Goal: Information Seeking & Learning: Learn about a topic

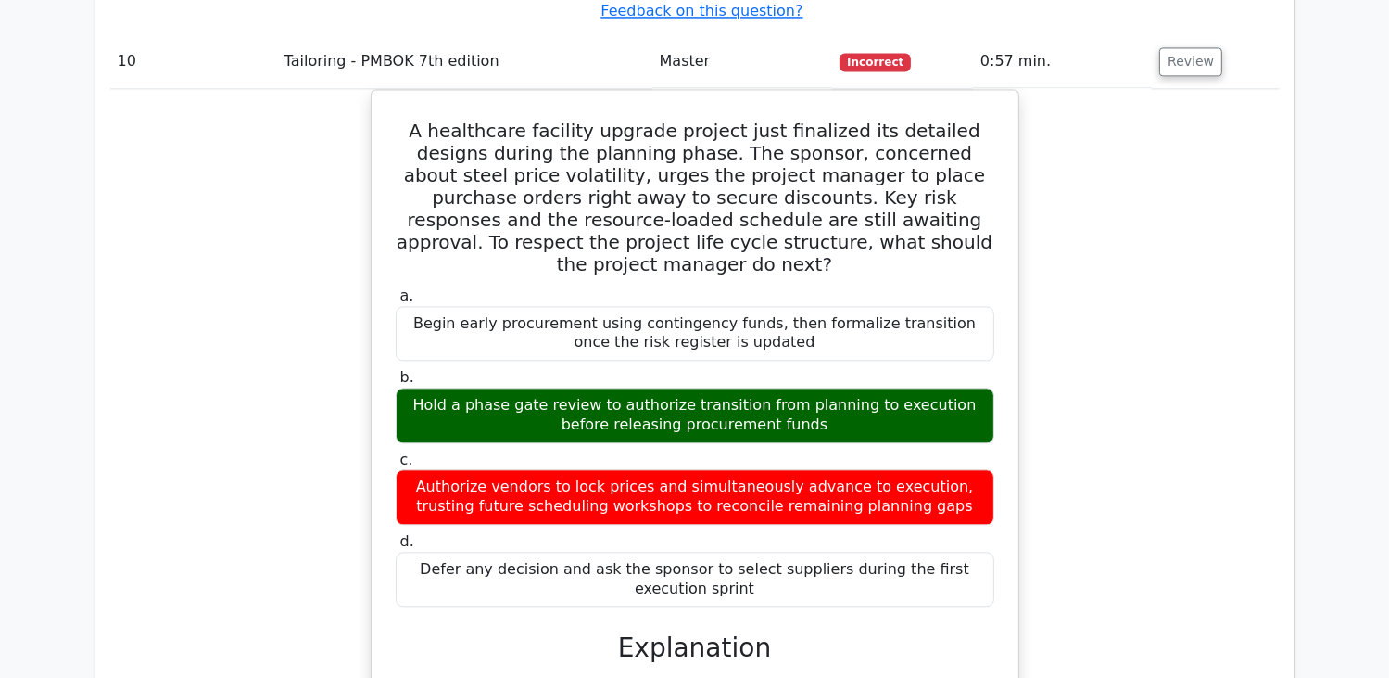
scroll to position [11030, 0]
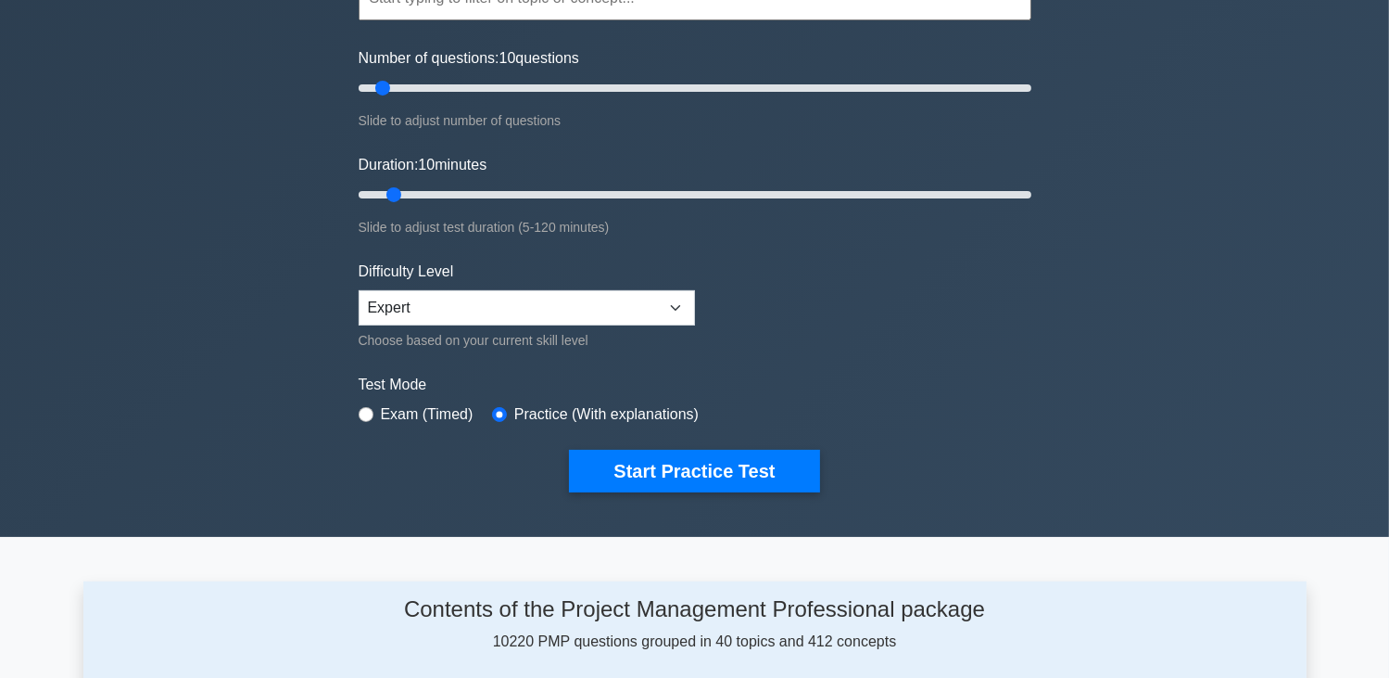
scroll to position [185, 0]
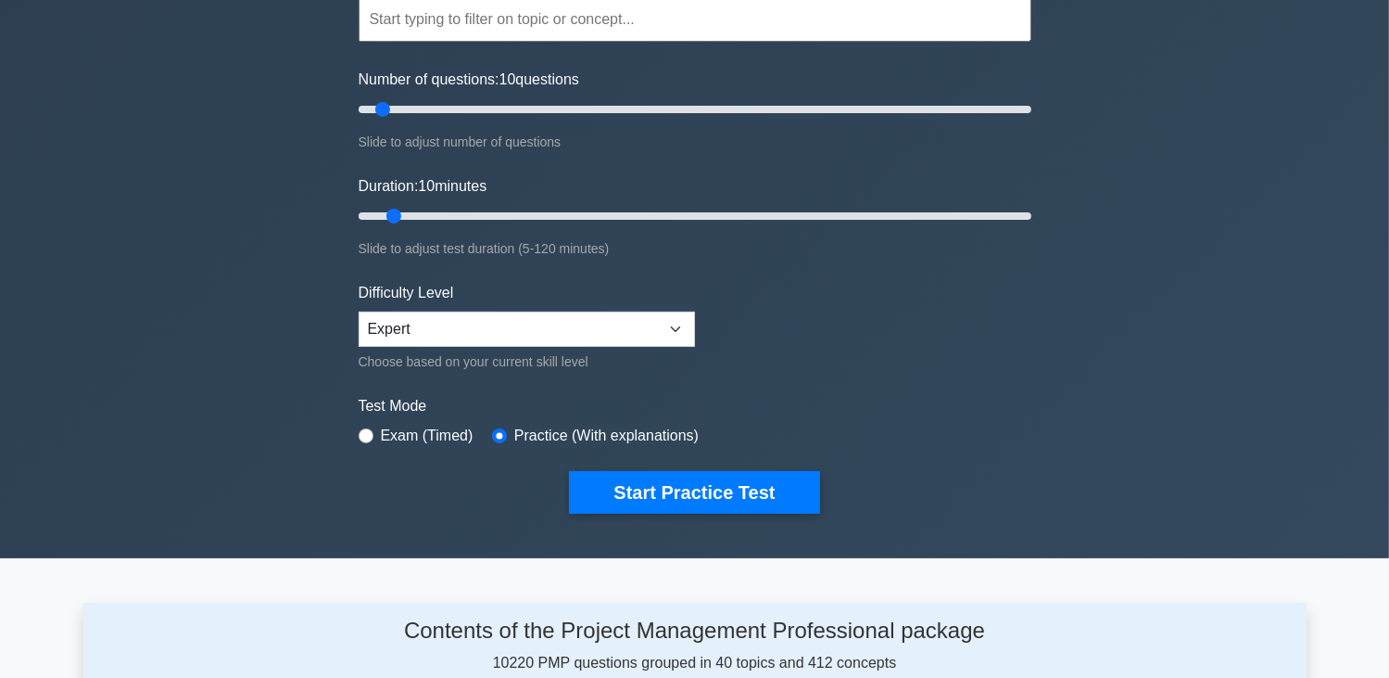
click at [482, 20] on input "text" at bounding box center [695, 19] width 673 height 44
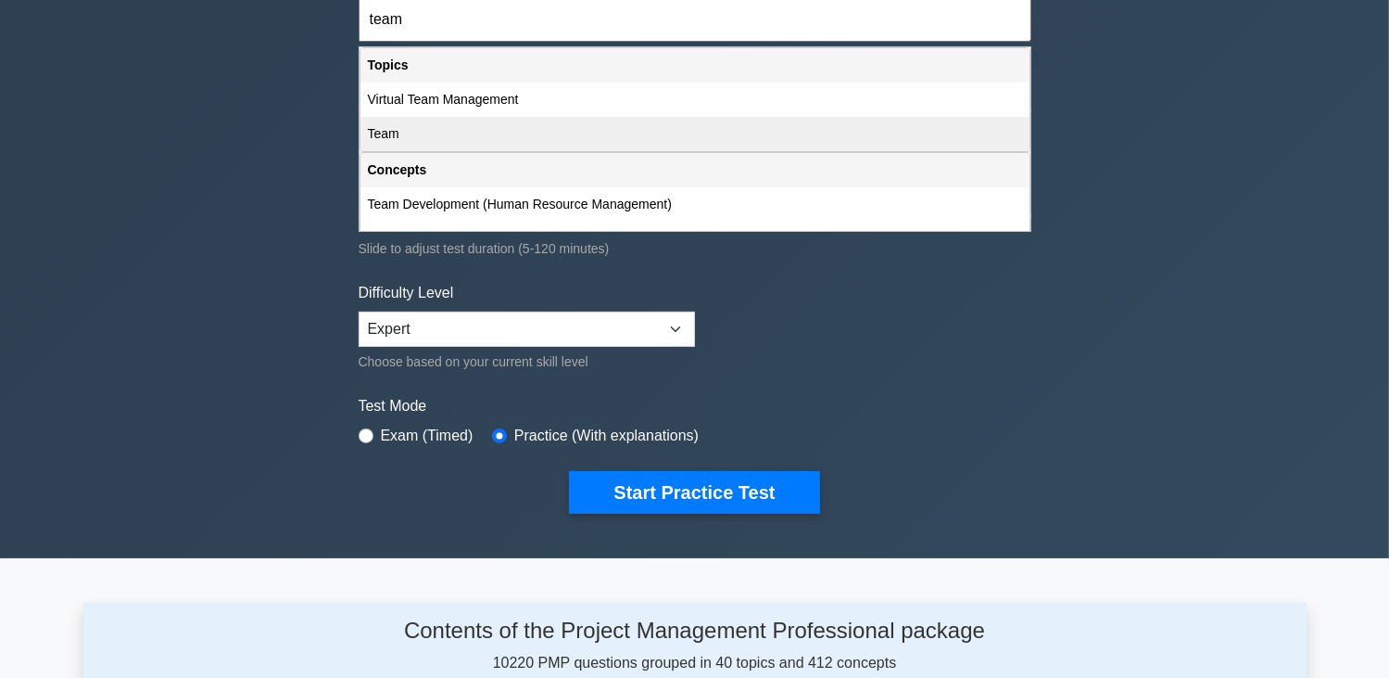
click at [530, 122] on div "Team" at bounding box center [695, 134] width 669 height 34
type input "Team"
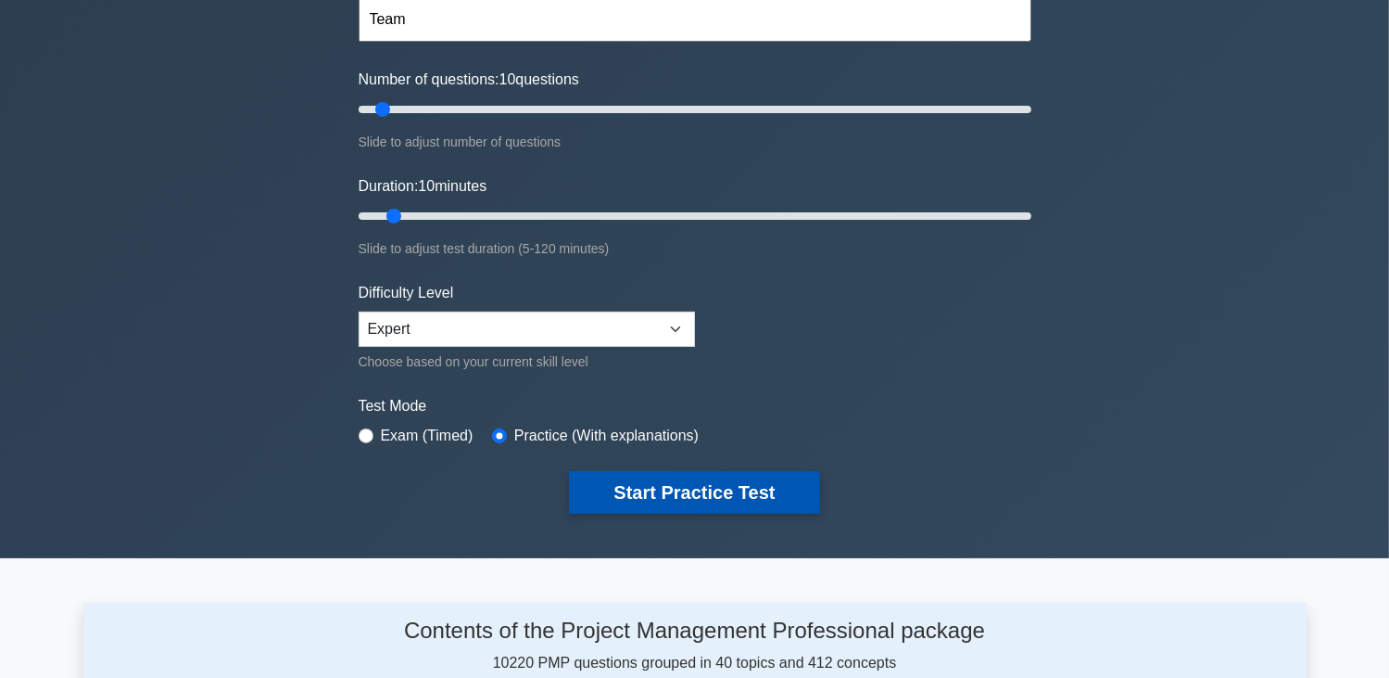
click at [694, 490] on button "Start Practice Test" at bounding box center [694, 492] width 250 height 43
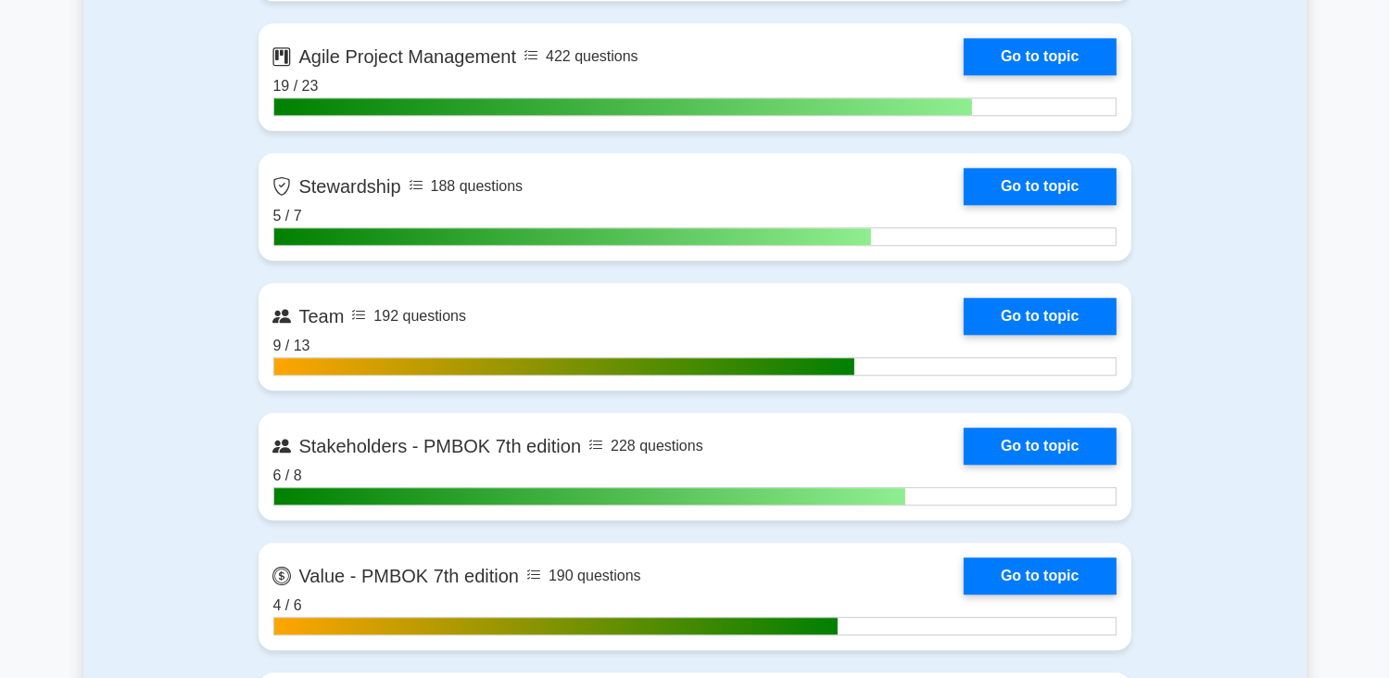
scroll to position [4634, 0]
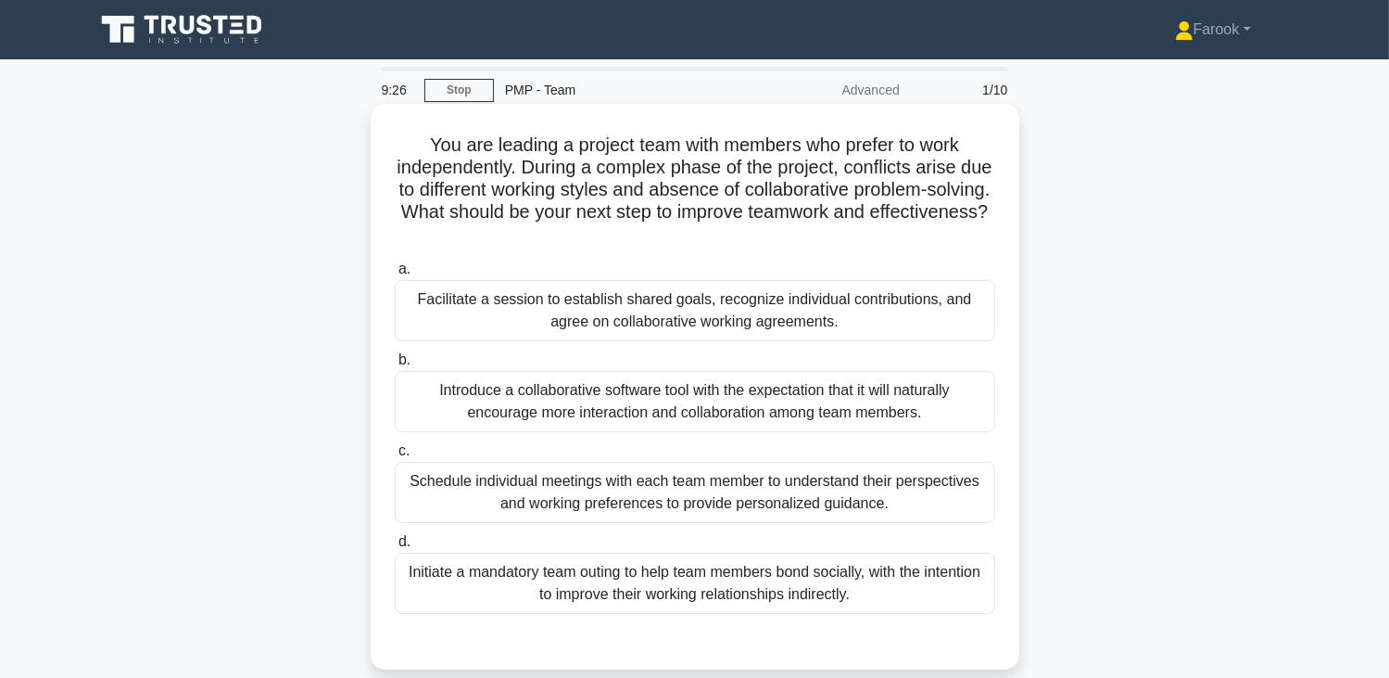
click at [768, 314] on div "Facilitate a session to establish shared goals, recognize individual contributi…" at bounding box center [695, 310] width 601 height 61
click at [395, 275] on input "a. Facilitate a session to establish shared goals, recognize individual contrib…" at bounding box center [395, 269] width 0 height 12
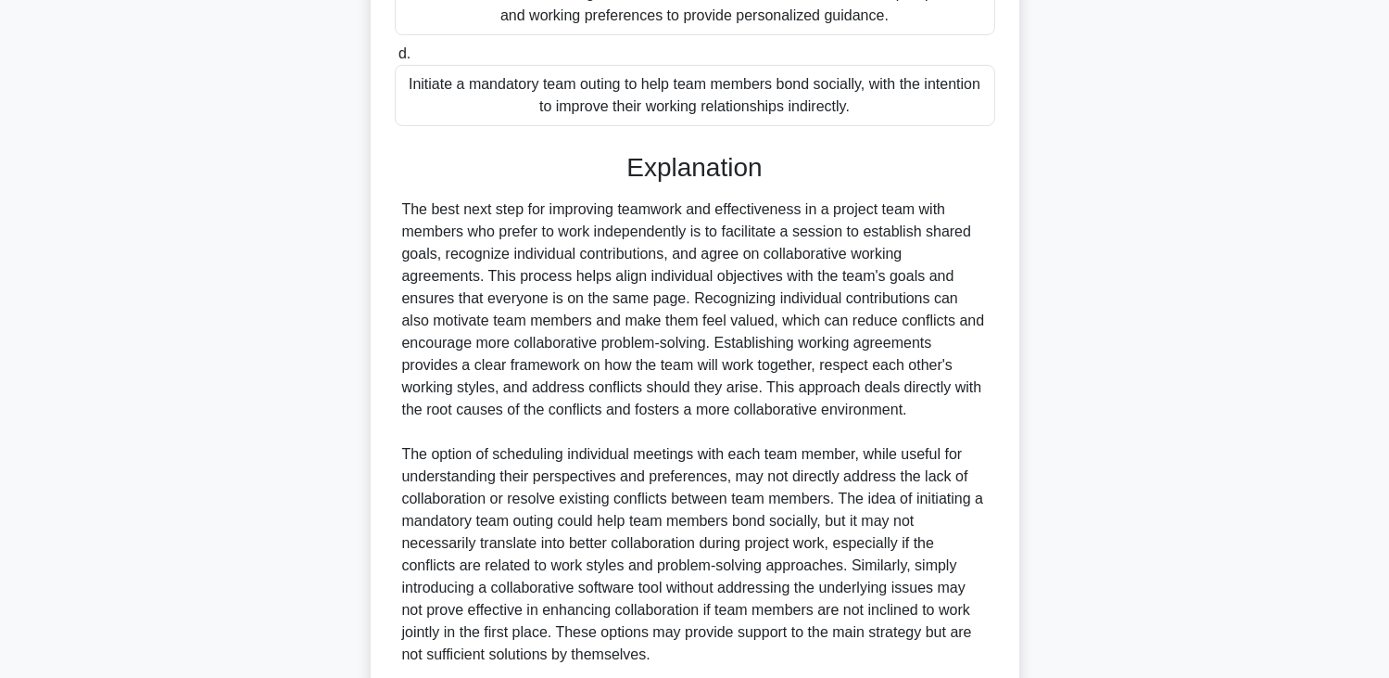
scroll to position [641, 0]
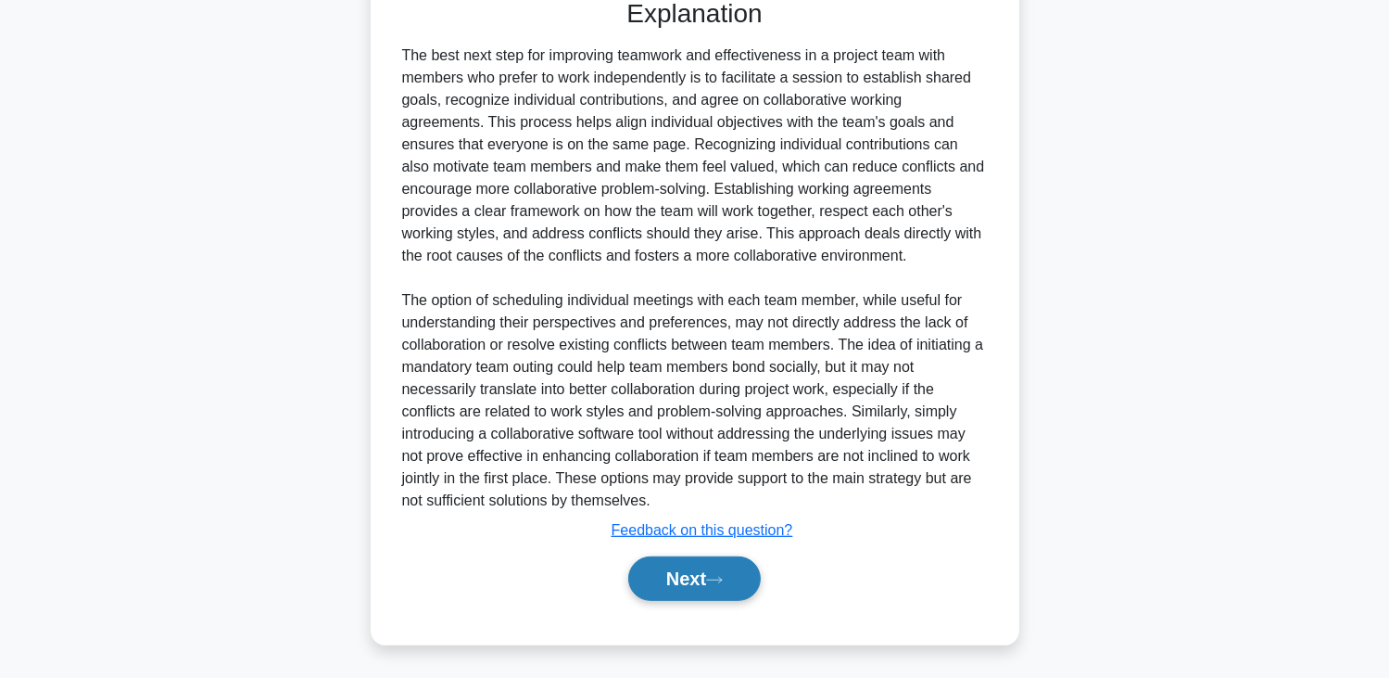
click at [669, 567] on button "Next" at bounding box center [694, 578] width 133 height 44
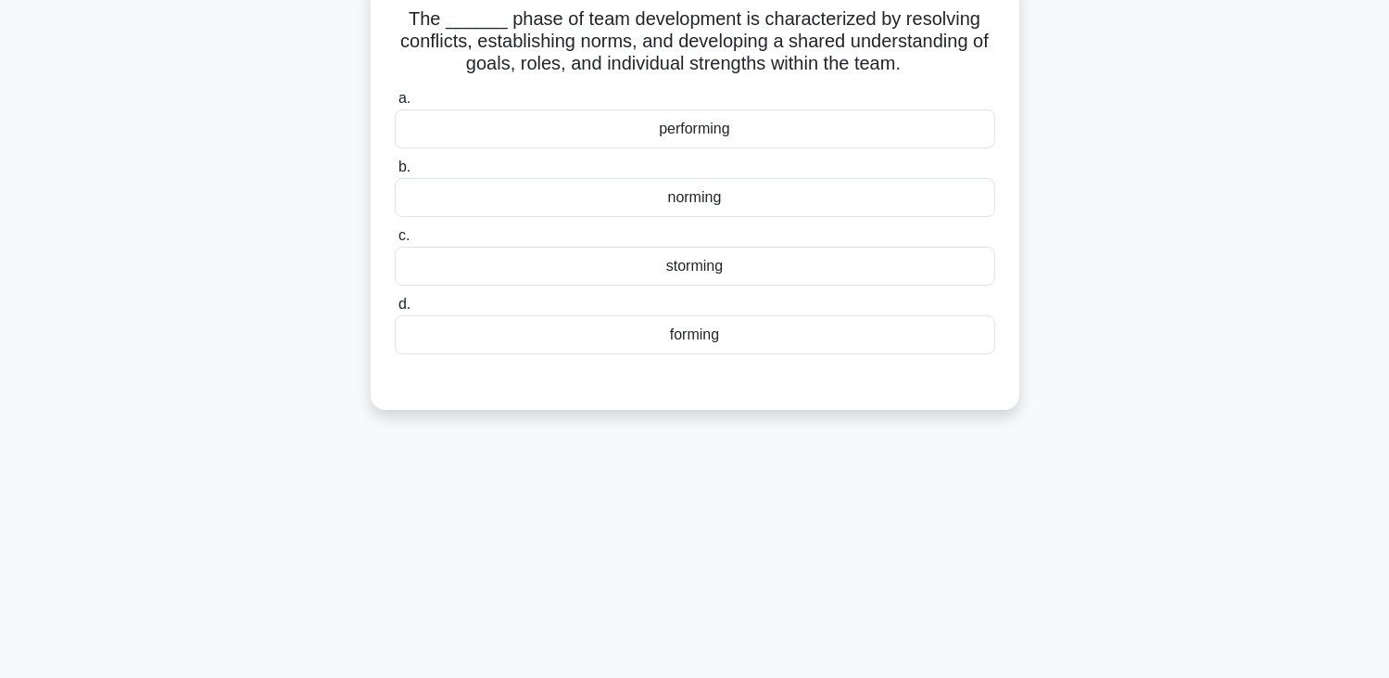
scroll to position [0, 0]
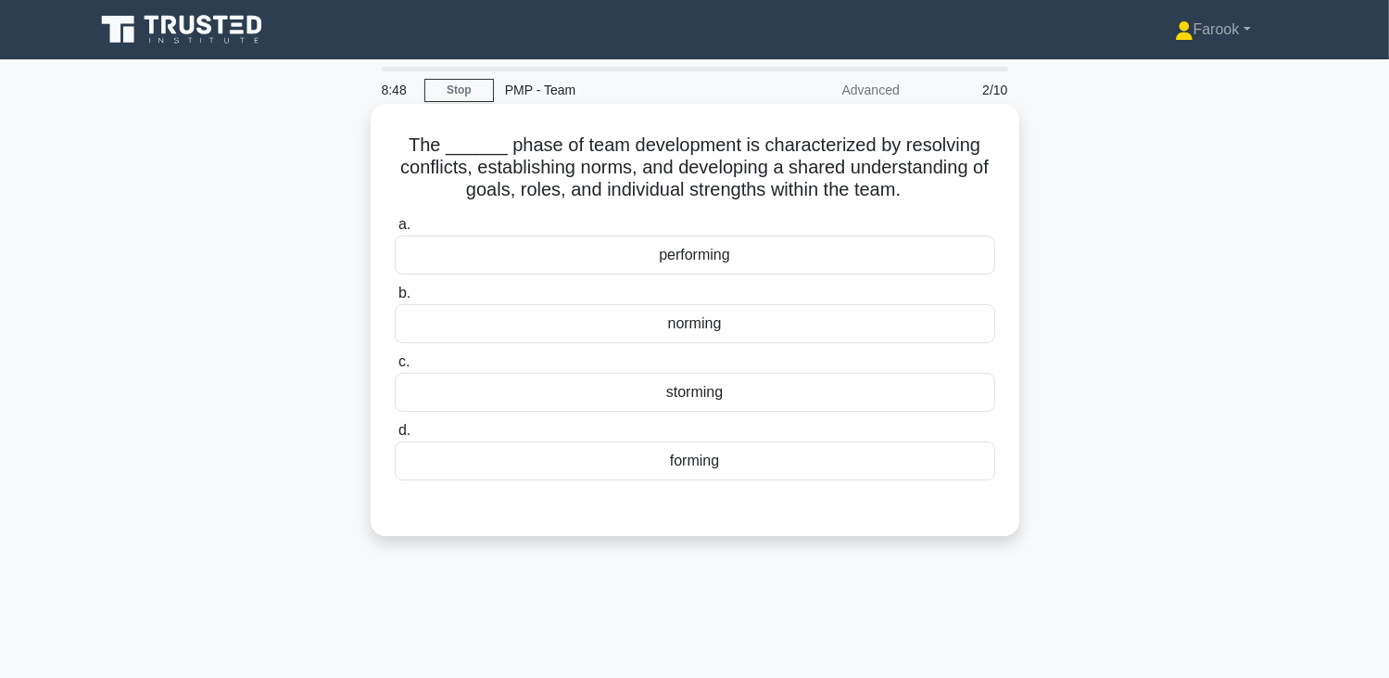
click at [744, 320] on div "norming" at bounding box center [695, 323] width 601 height 39
click at [395, 299] on input "b. norming" at bounding box center [395, 293] width 0 height 12
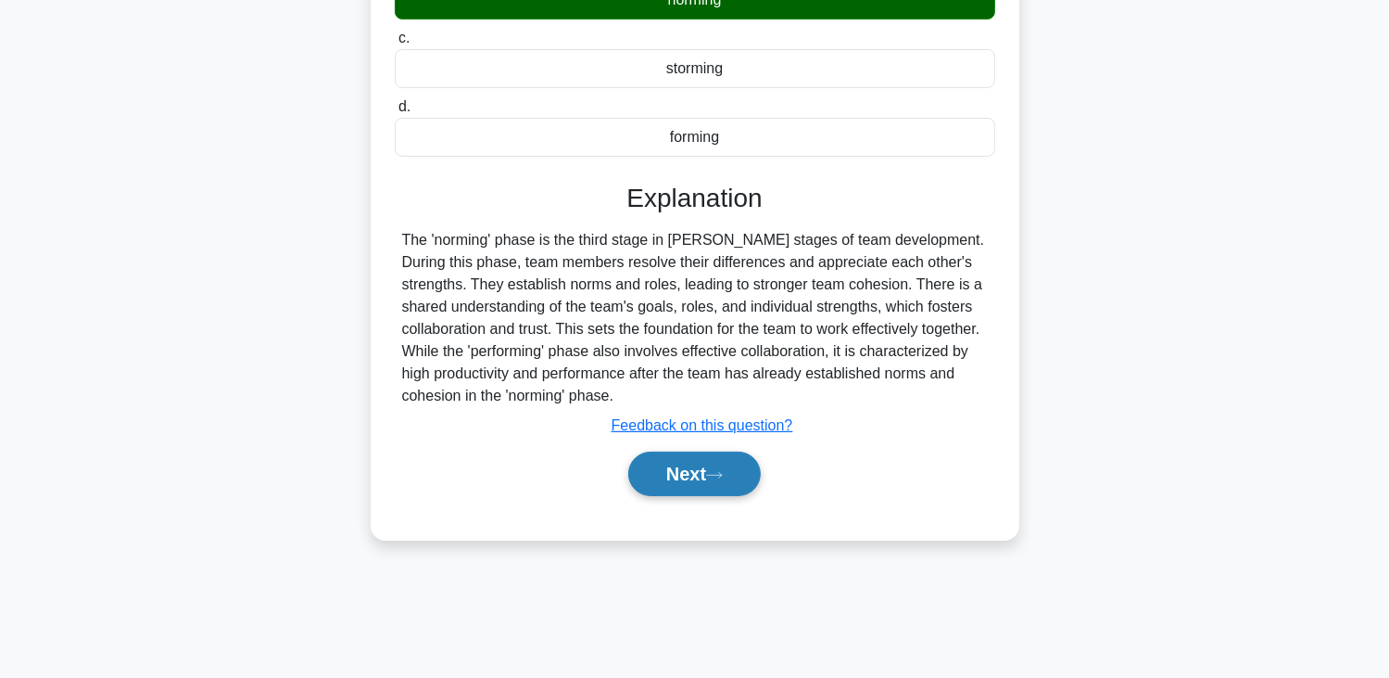
click at [693, 464] on button "Next" at bounding box center [694, 473] width 133 height 44
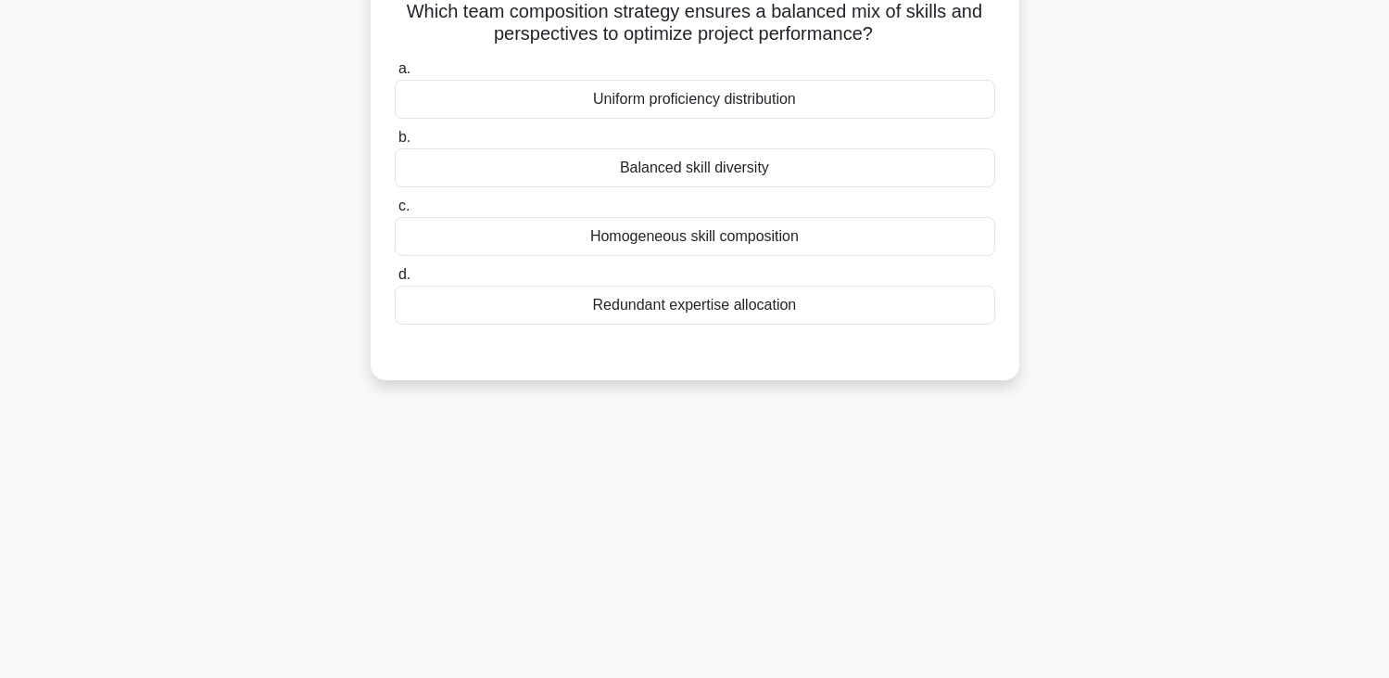
scroll to position [45, 0]
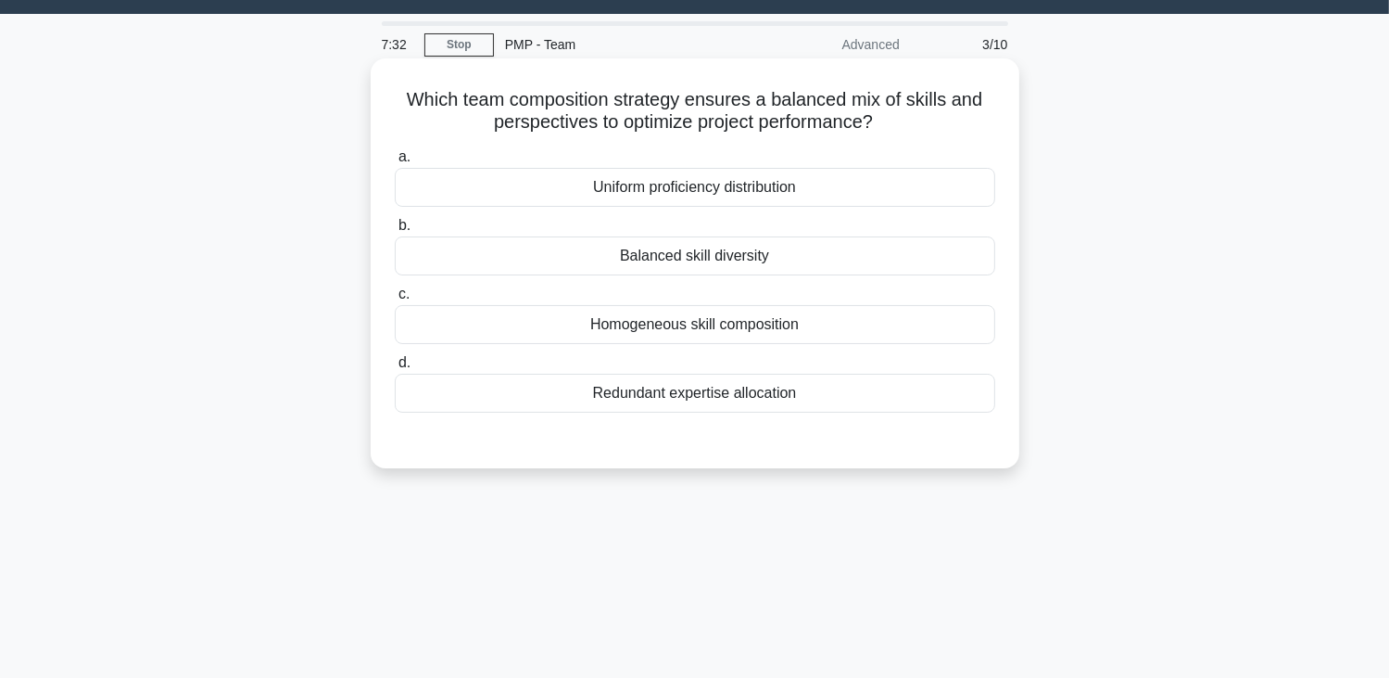
click at [814, 260] on div "Balanced skill diversity" at bounding box center [695, 255] width 601 height 39
click at [395, 232] on input "b. Balanced skill diversity" at bounding box center [395, 226] width 0 height 12
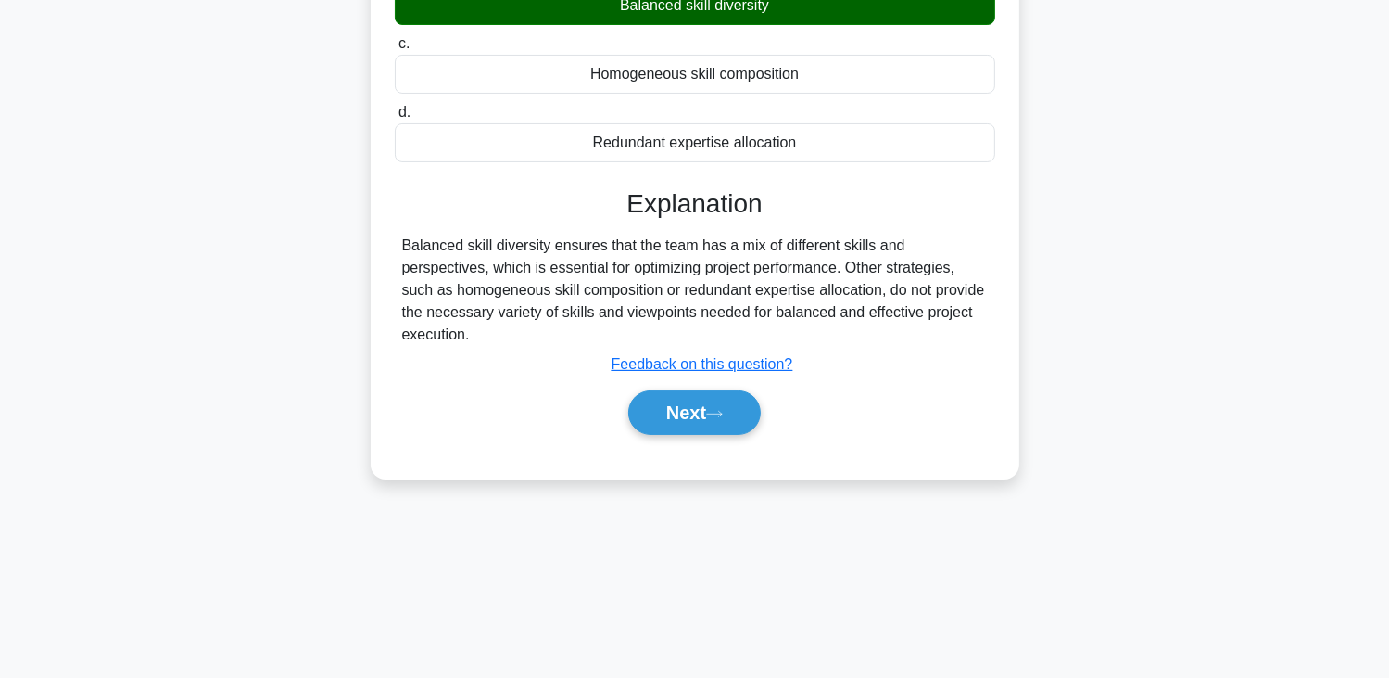
scroll to position [323, 0]
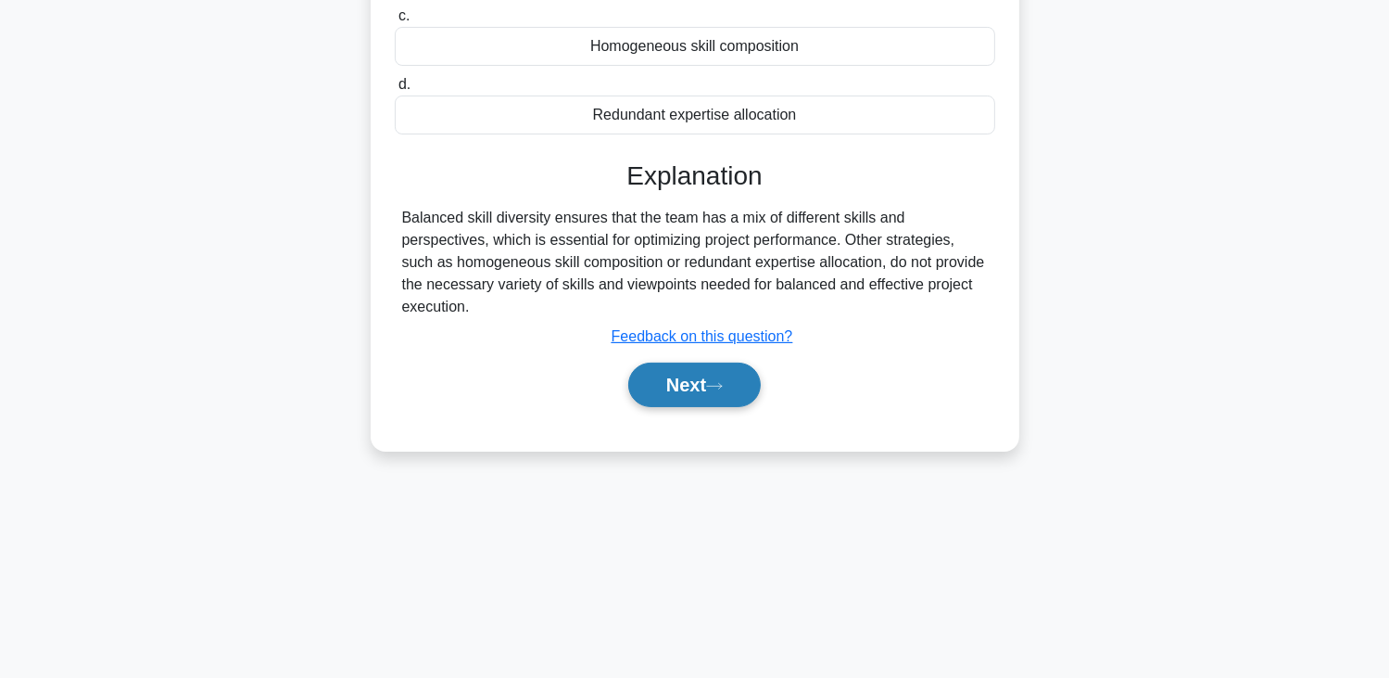
click at [709, 393] on button "Next" at bounding box center [694, 384] width 133 height 44
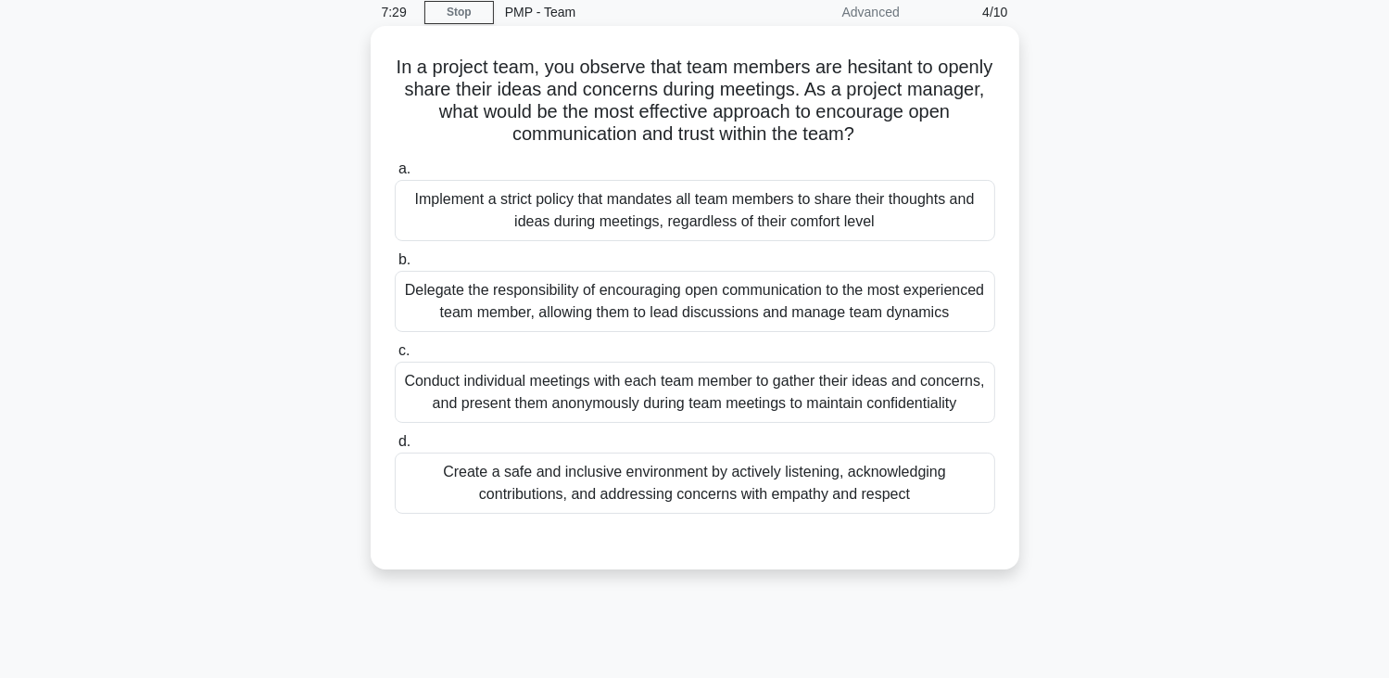
scroll to position [45, 0]
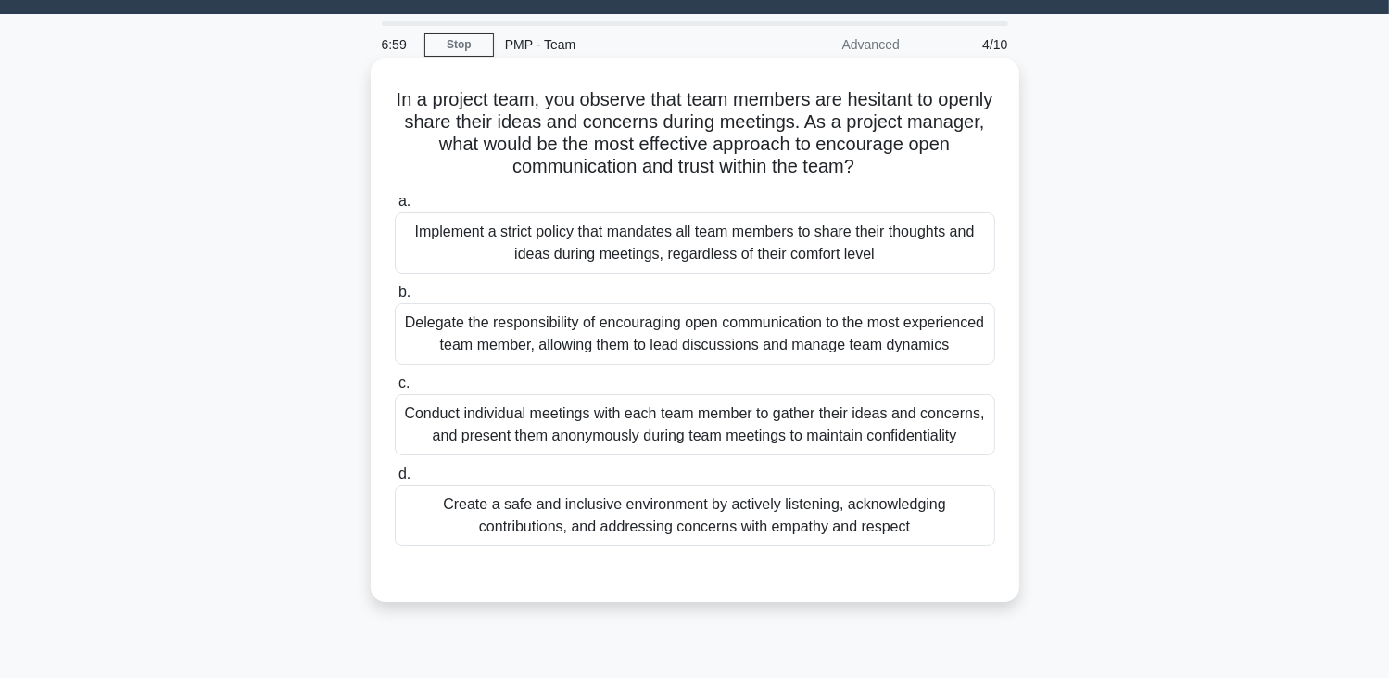
click at [745, 541] on div "Create a safe and inclusive environment by actively listening, acknowledging co…" at bounding box center [695, 515] width 601 height 61
click at [395, 480] on input "d. Create a safe and inclusive environment by actively listening, acknowledging…" at bounding box center [395, 474] width 0 height 12
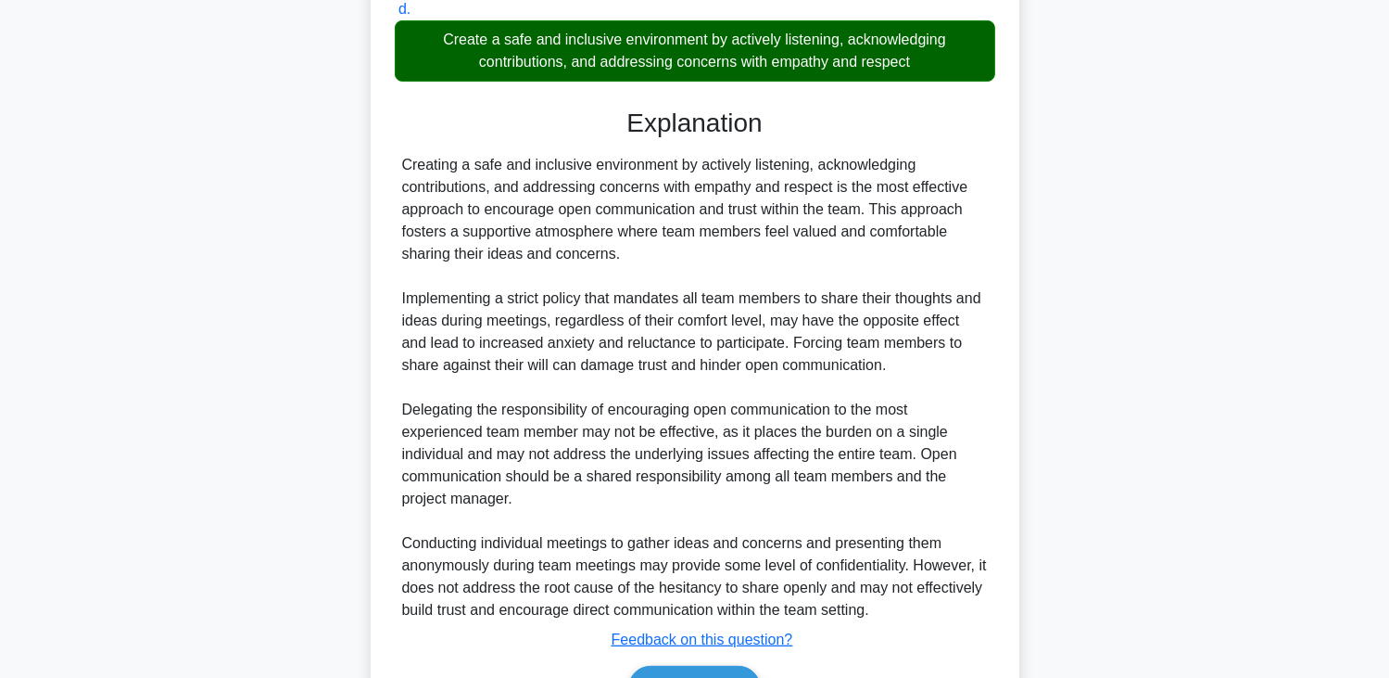
scroll to position [641, 0]
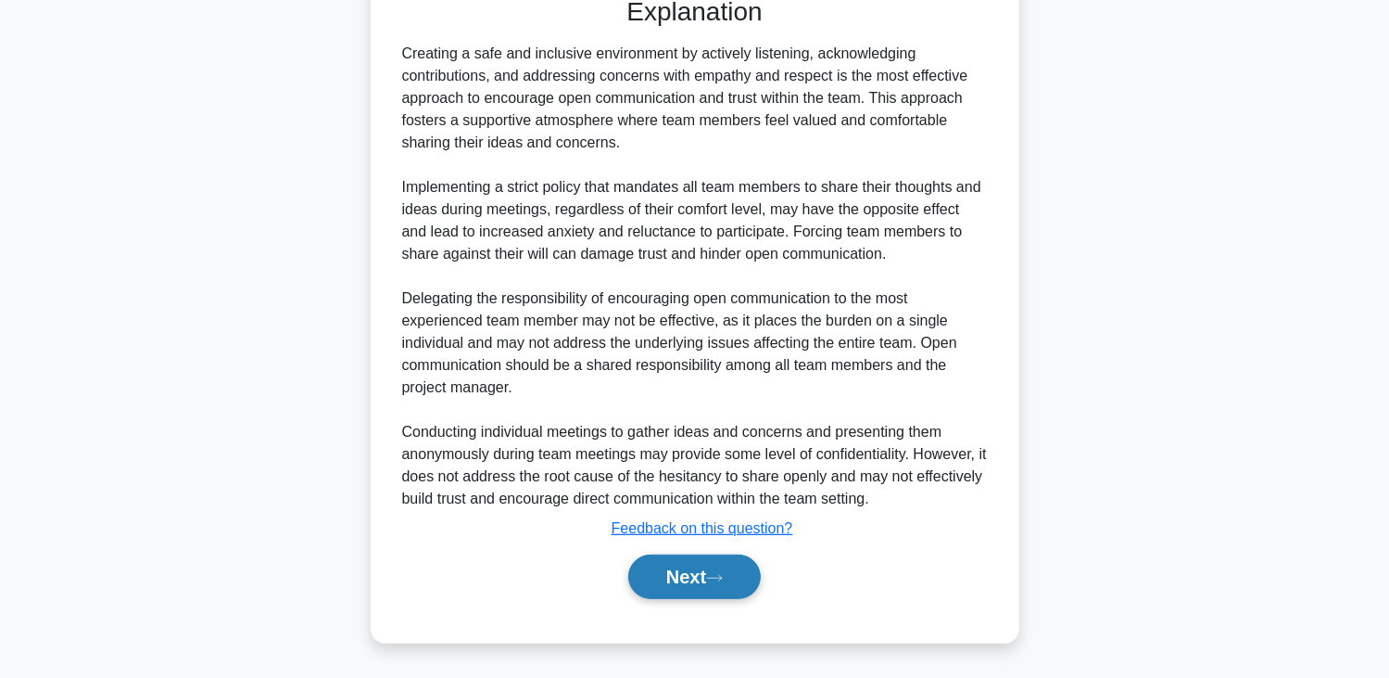
click at [690, 580] on button "Next" at bounding box center [694, 576] width 133 height 44
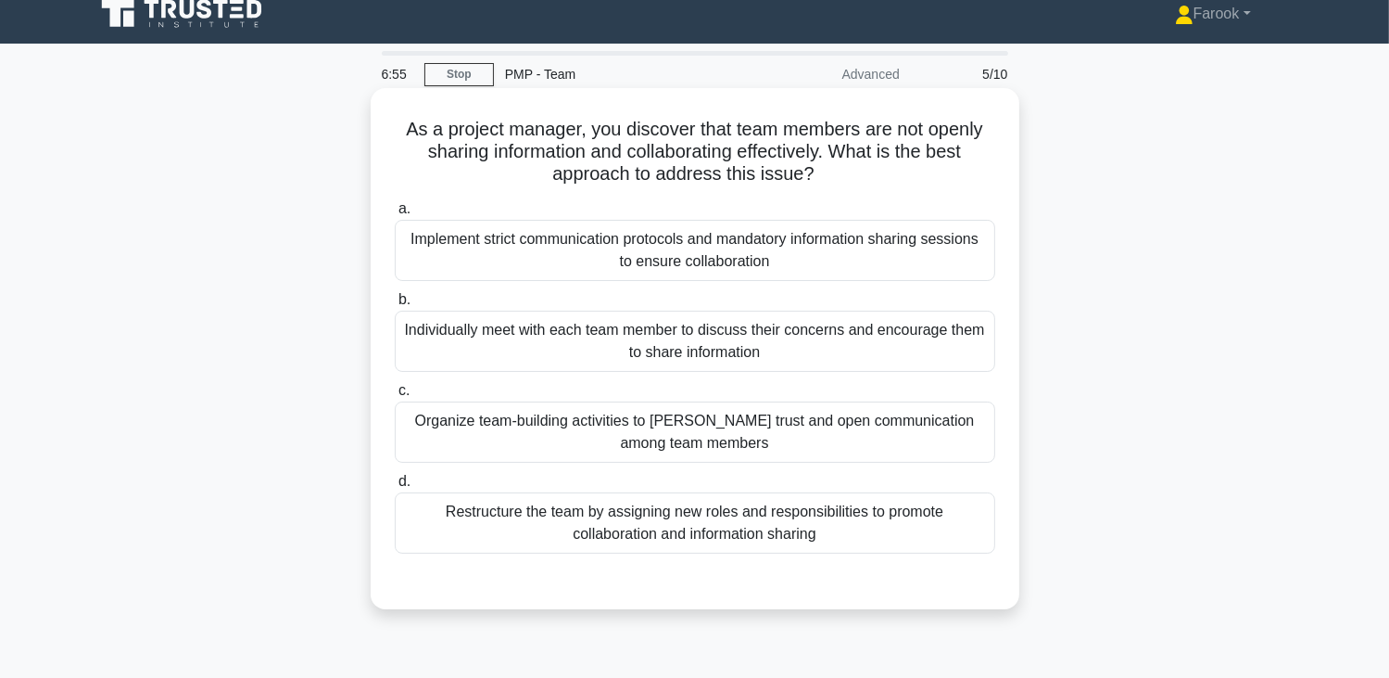
scroll to position [0, 0]
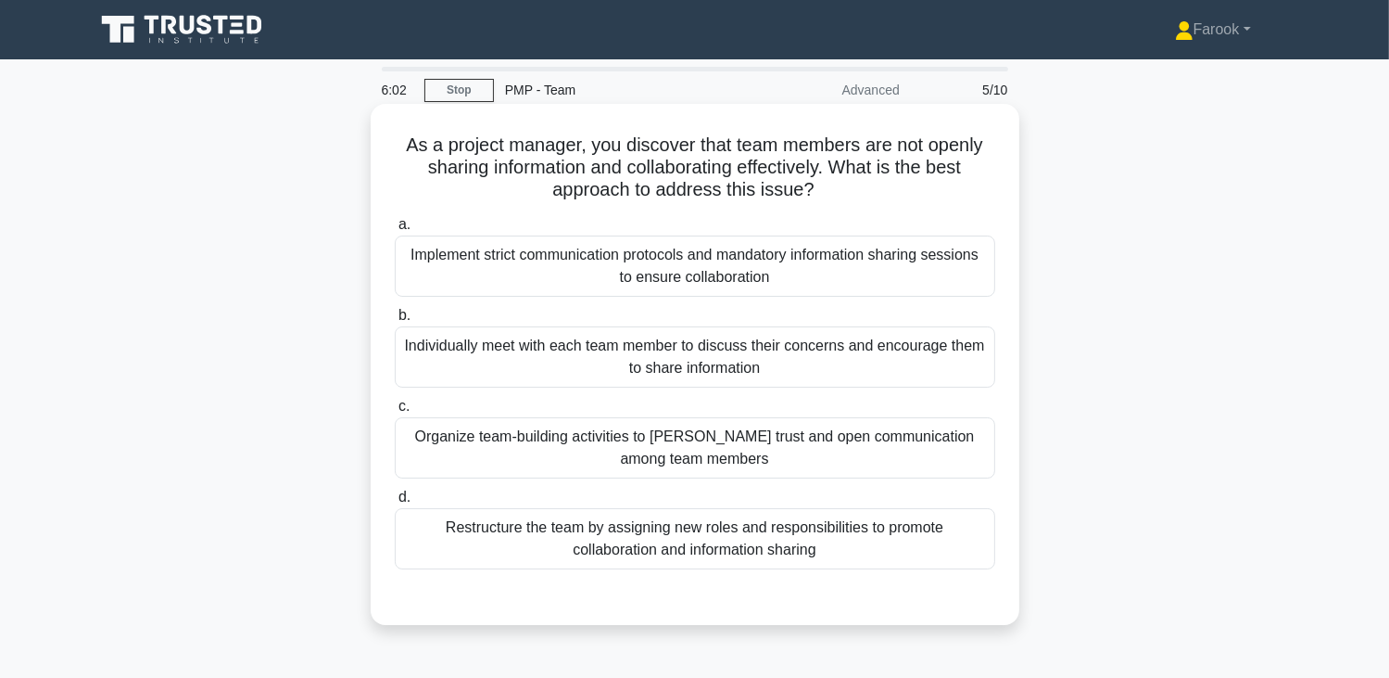
click at [639, 451] on div "Organize team-building activities to foster trust and open communication among …" at bounding box center [695, 447] width 601 height 61
click at [395, 412] on input "c. Organize team-building activities to foster trust and open communication amo…" at bounding box center [395, 406] width 0 height 12
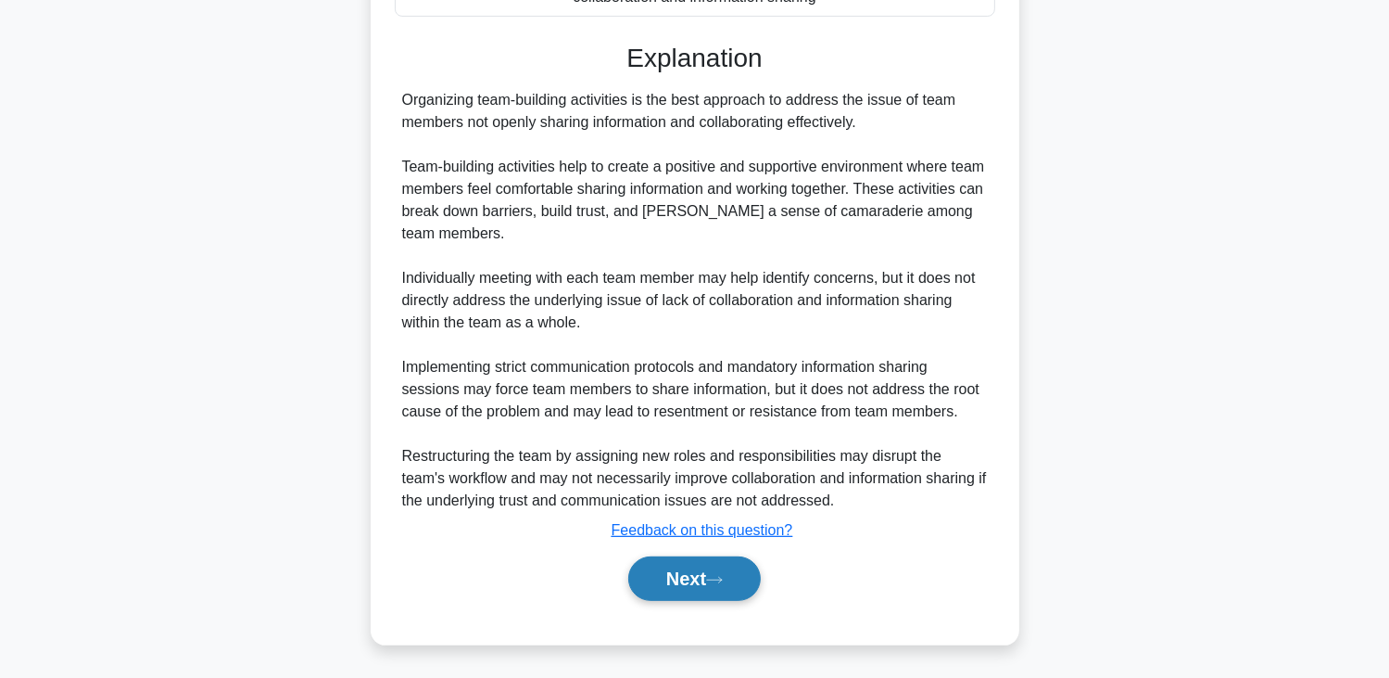
click at [656, 572] on button "Next" at bounding box center [694, 578] width 133 height 44
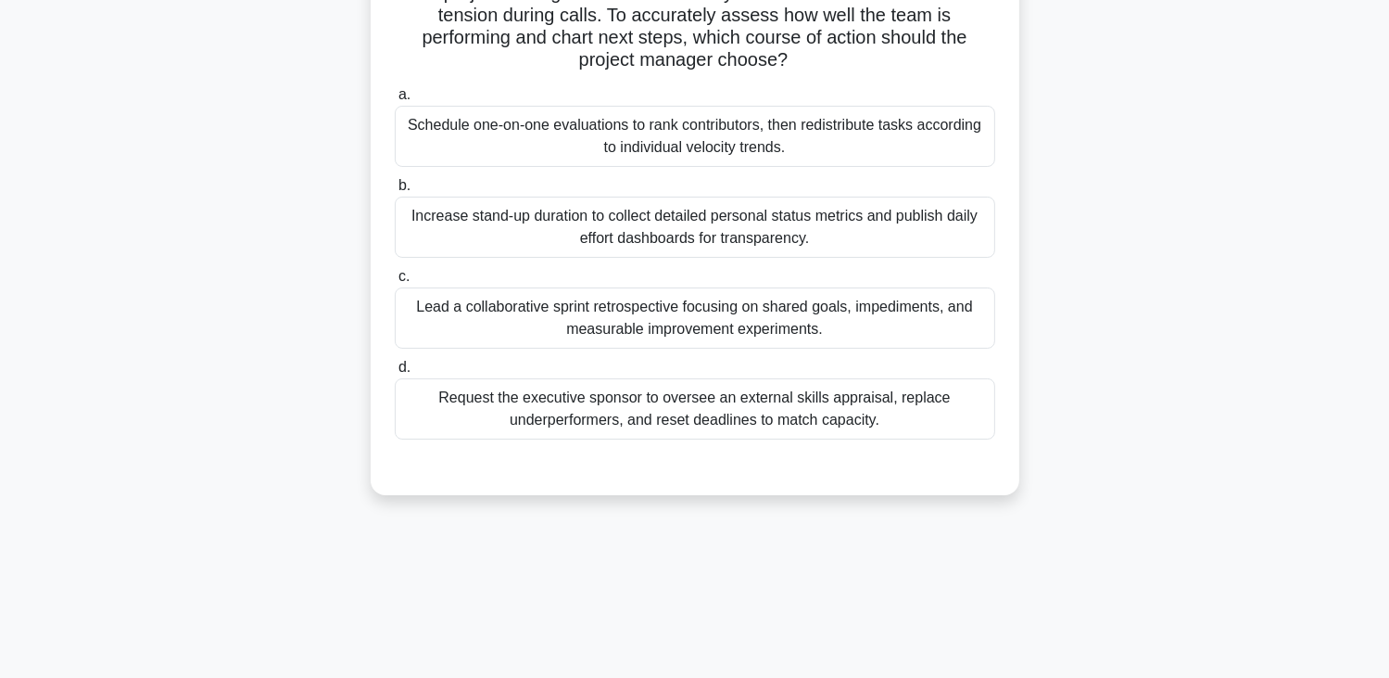
scroll to position [45, 0]
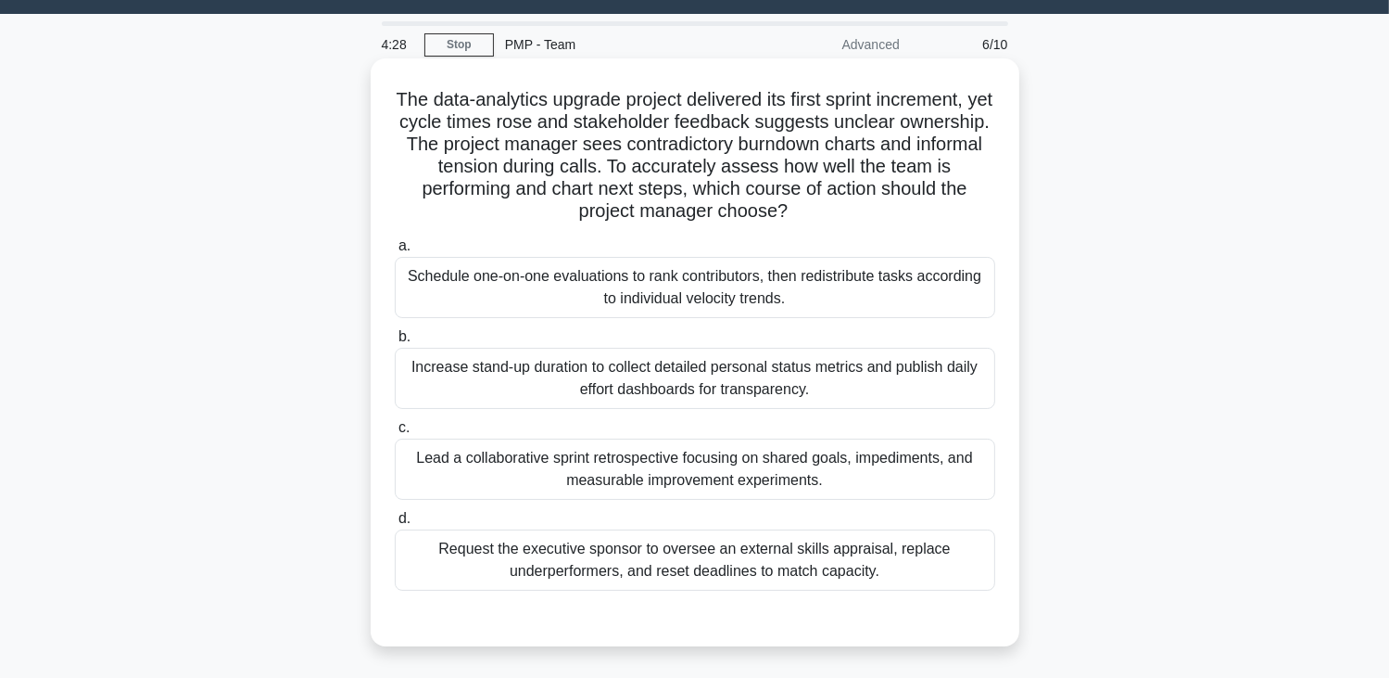
click at [600, 471] on div "Lead a collaborative sprint retrospective focusing on shared goals, impediments…" at bounding box center [695, 468] width 601 height 61
click at [395, 434] on input "c. Lead a collaborative sprint retrospective focusing on shared goals, impedime…" at bounding box center [395, 428] width 0 height 12
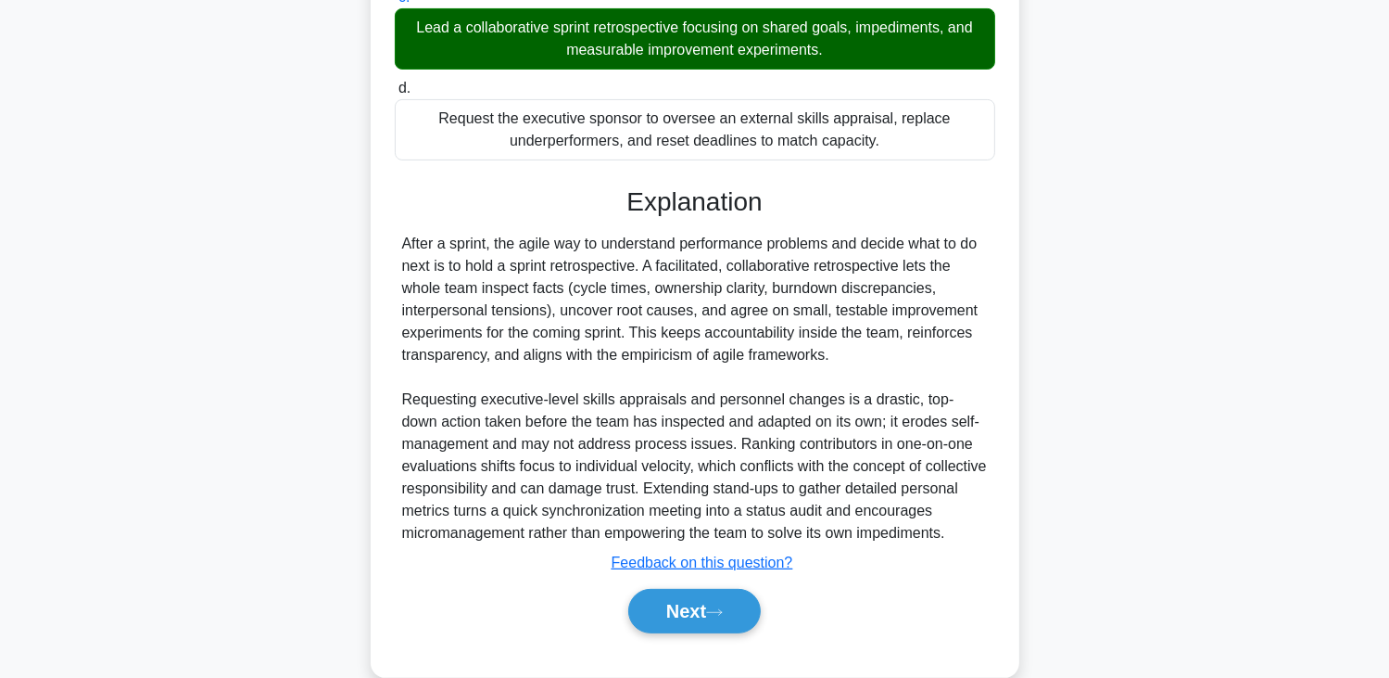
scroll to position [530, 0]
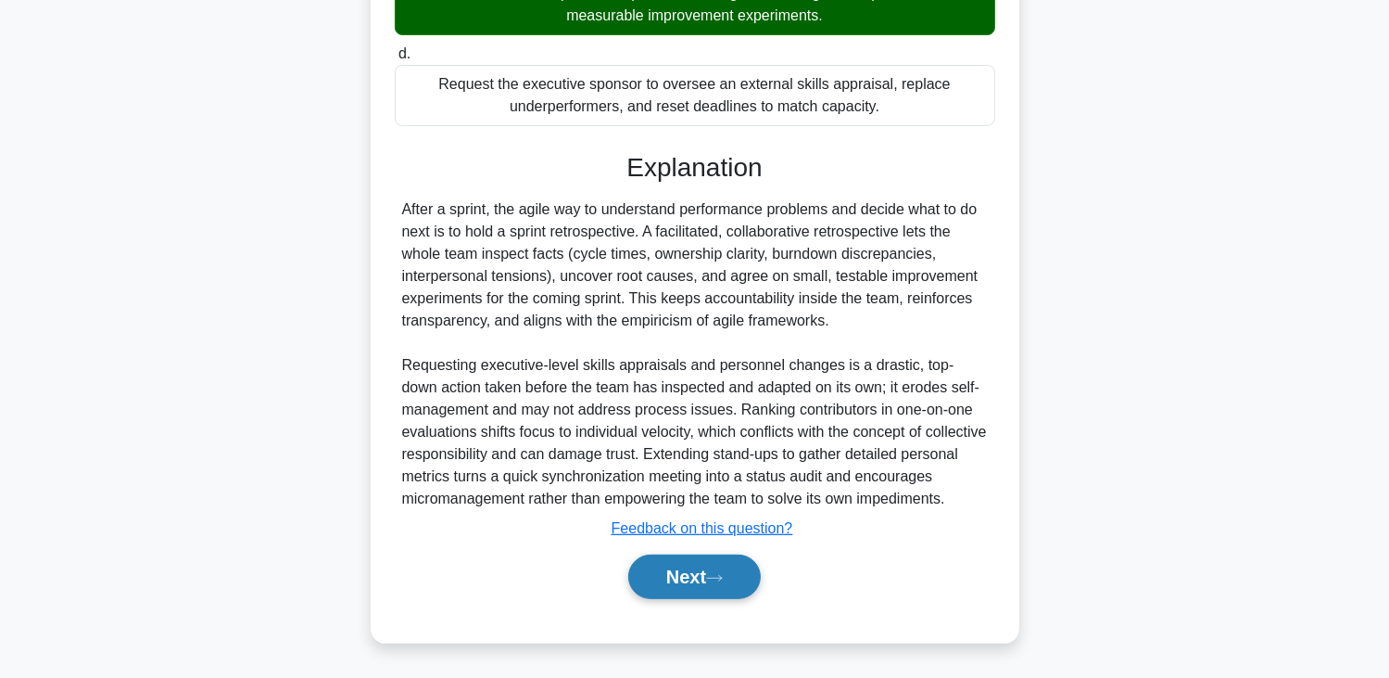
click at [653, 580] on button "Next" at bounding box center [694, 576] width 133 height 44
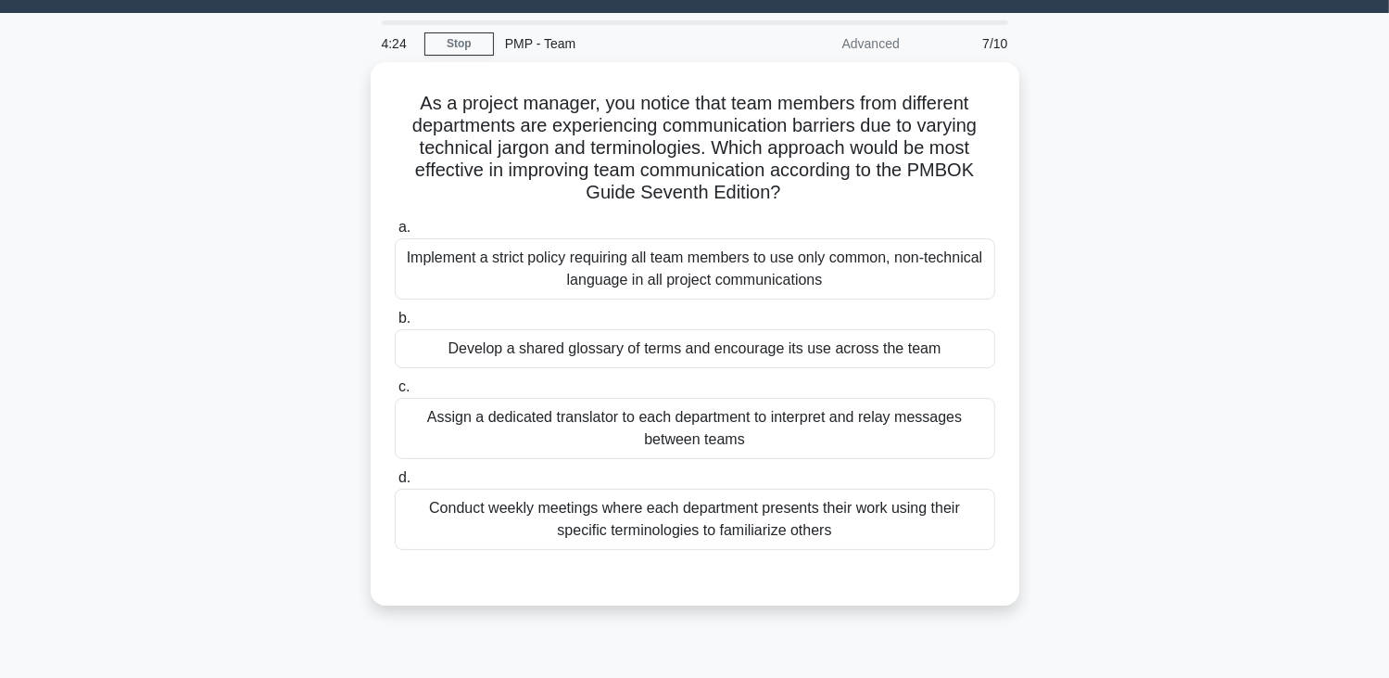
scroll to position [45, 0]
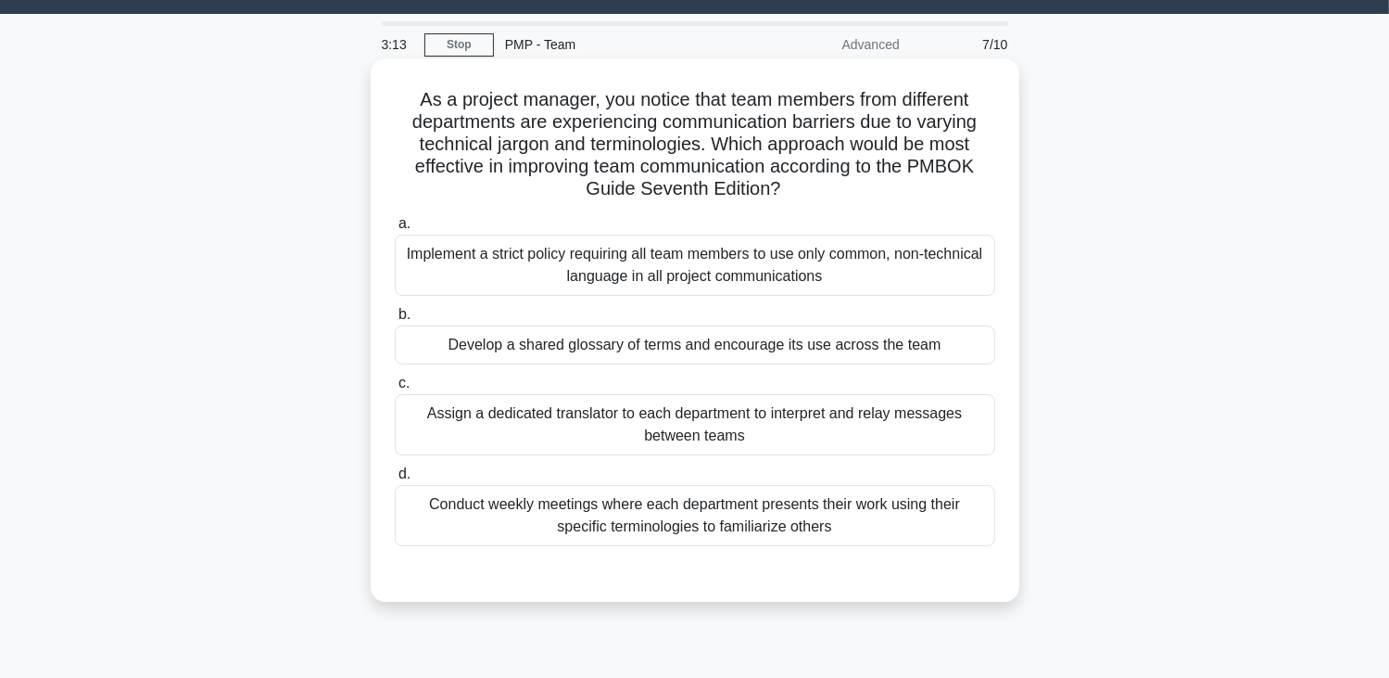
click at [780, 337] on div "Develop a shared glossary of terms and encourage its use across the team" at bounding box center [695, 344] width 601 height 39
click at [395, 321] on input "b. Develop a shared glossary of terms and encourage its use across the team" at bounding box center [395, 315] width 0 height 12
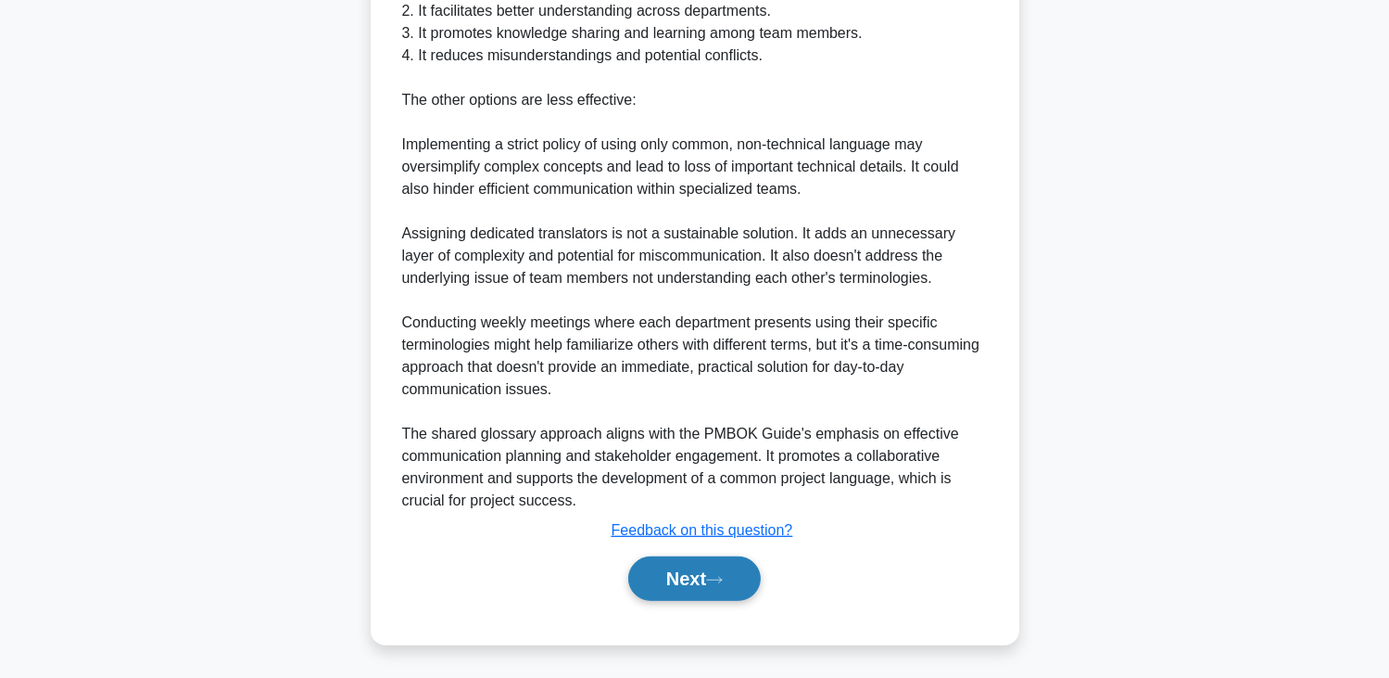
click at [694, 566] on button "Next" at bounding box center [694, 578] width 133 height 44
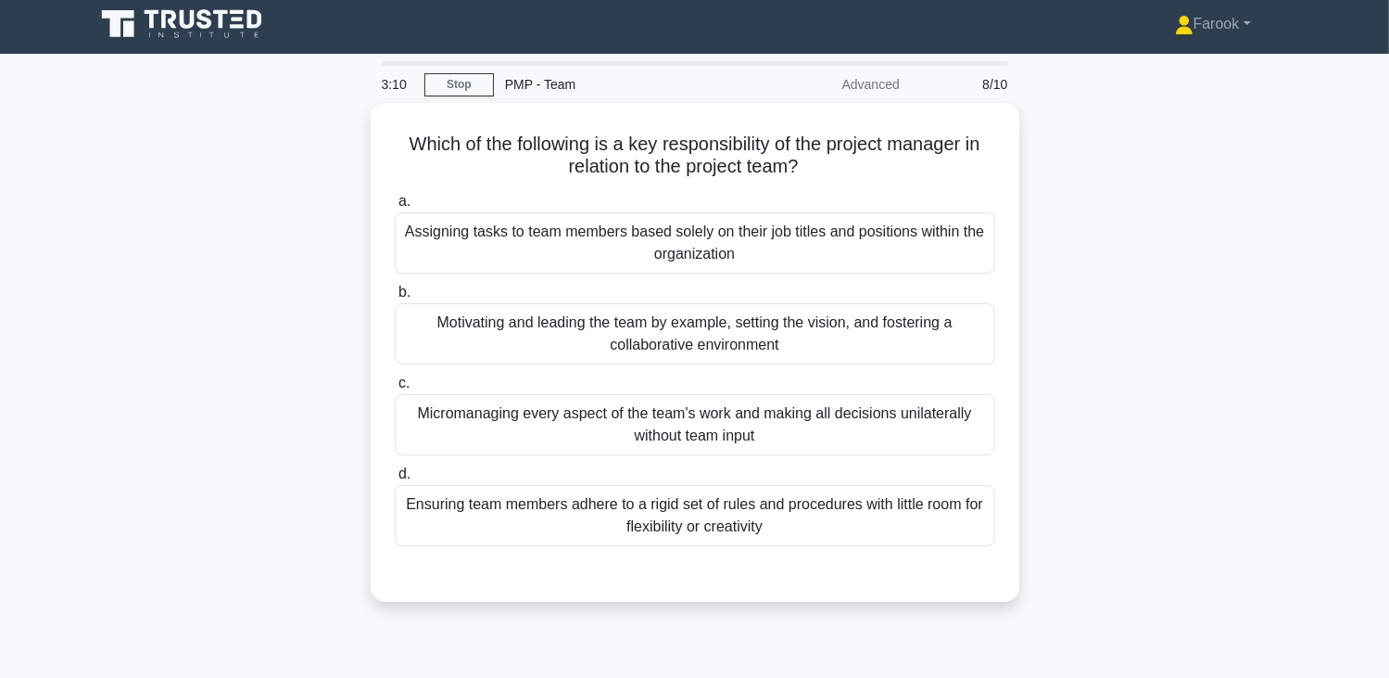
scroll to position [0, 0]
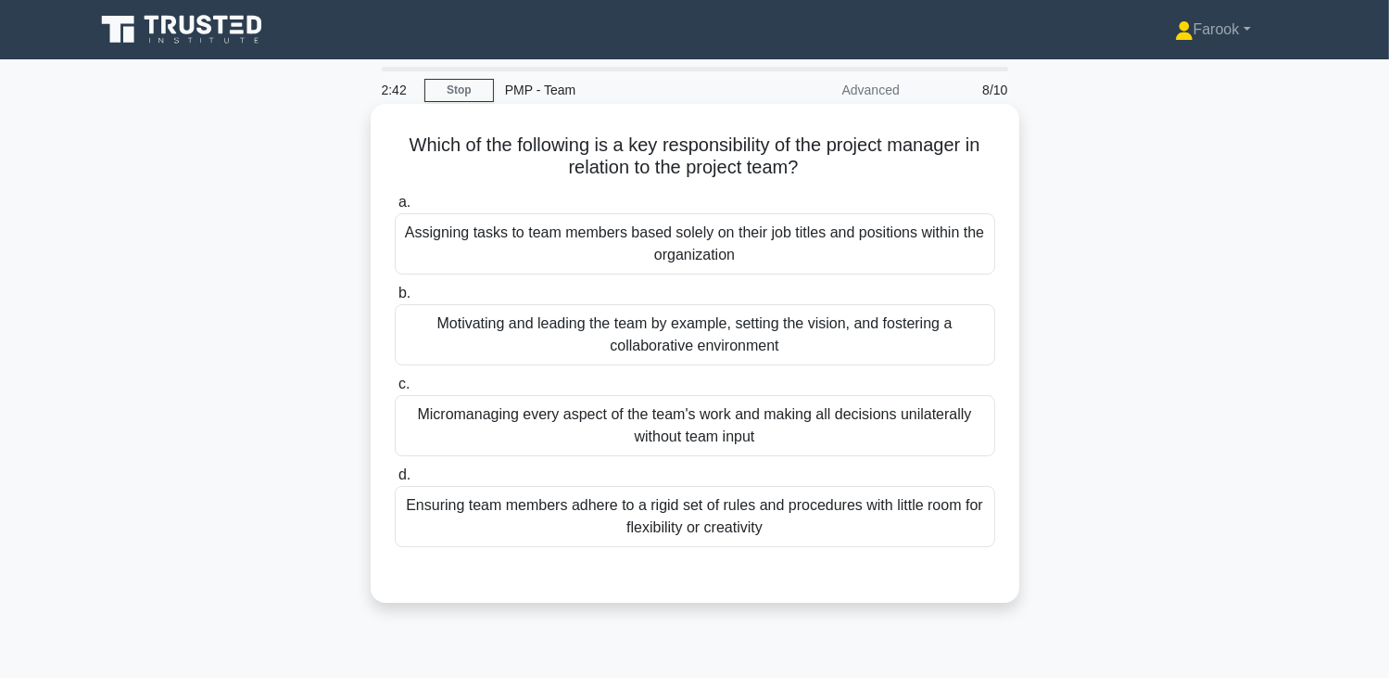
click at [669, 343] on div "Motivating and leading the team by example, setting the vision, and fostering a…" at bounding box center [695, 334] width 601 height 61
click at [395, 299] on input "b. Motivating and leading the team by example, setting the vision, and fosterin…" at bounding box center [395, 293] width 0 height 12
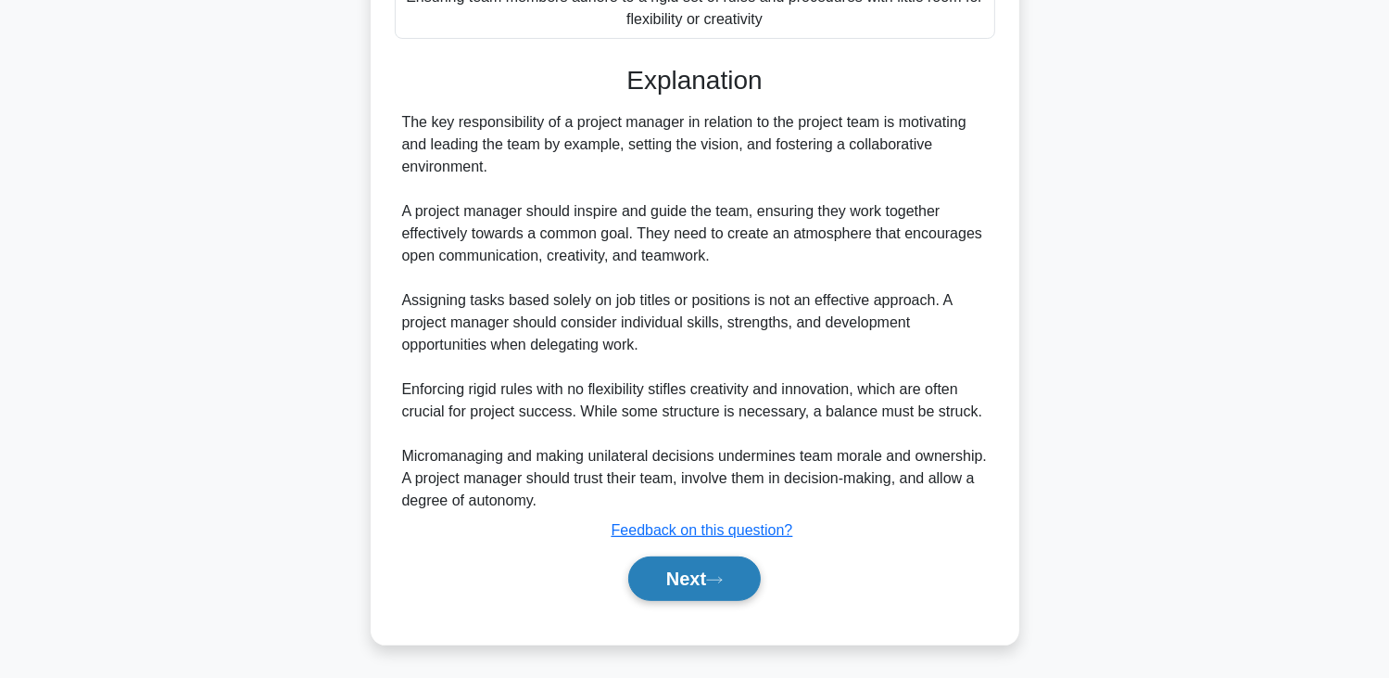
click at [676, 558] on button "Next" at bounding box center [694, 578] width 133 height 44
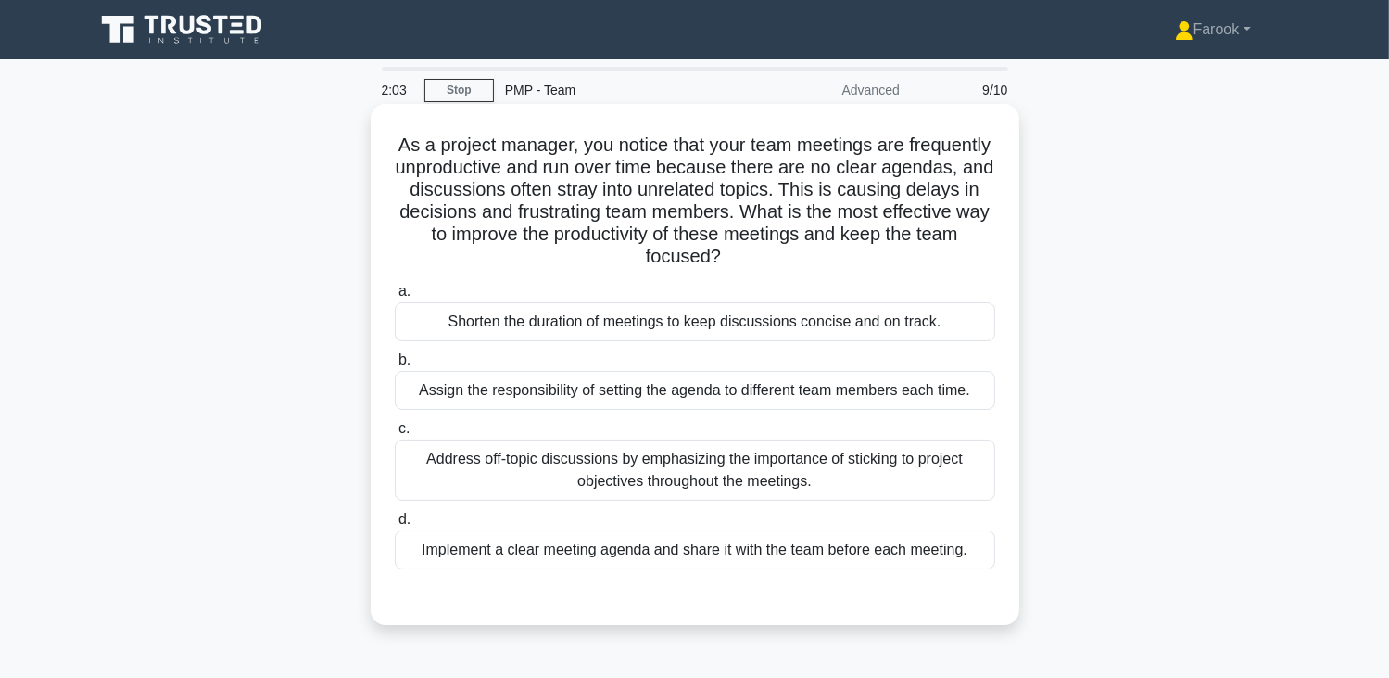
click at [651, 540] on div "Implement a clear meeting agenda and share it with the team before each meeting." at bounding box center [695, 549] width 601 height 39
click at [395, 526] on input "d. Implement a clear meeting agenda and share it with the team before each meet…" at bounding box center [395, 519] width 0 height 12
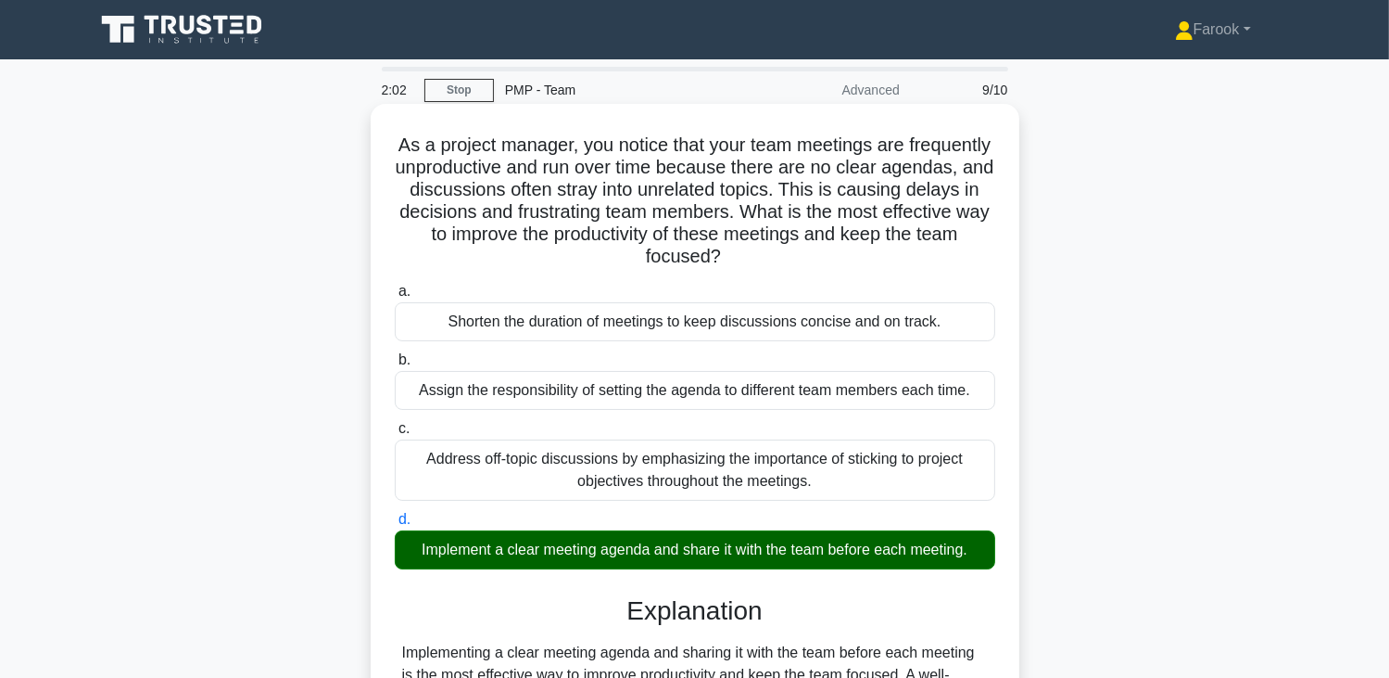
scroll to position [419, 0]
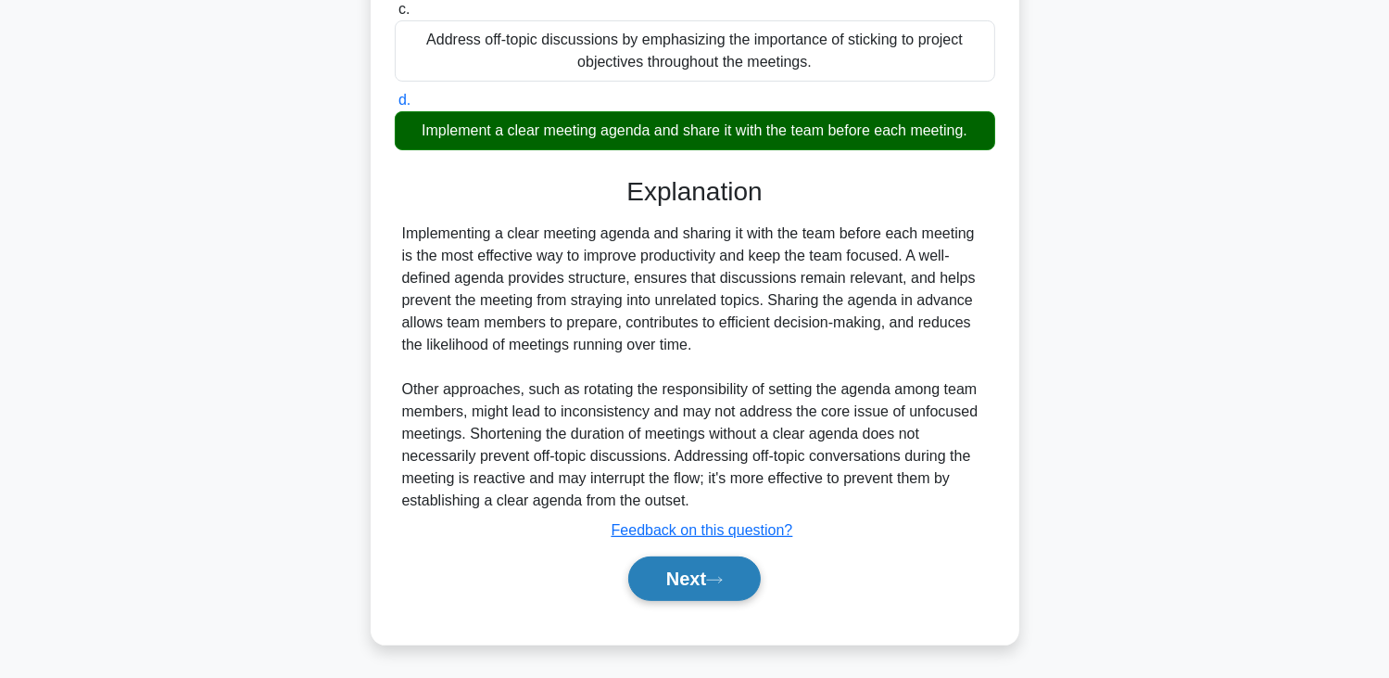
click at [664, 572] on button "Next" at bounding box center [694, 578] width 133 height 44
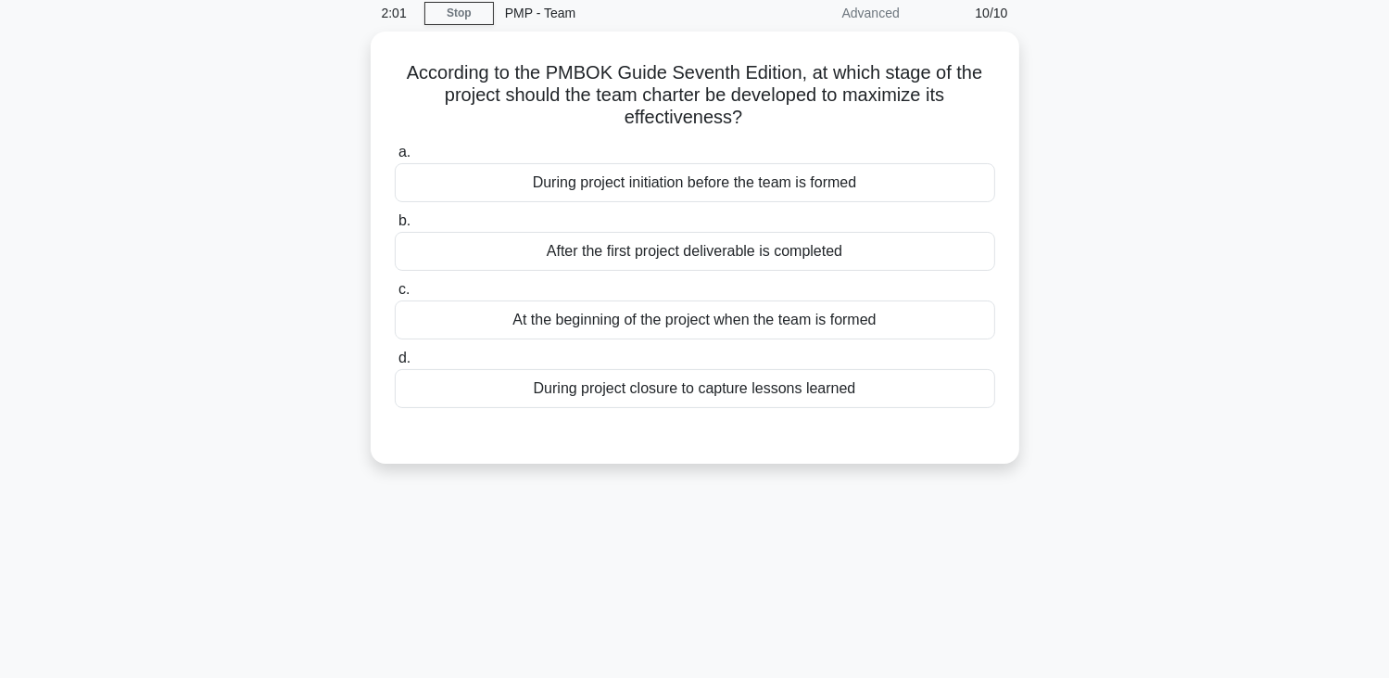
scroll to position [0, 0]
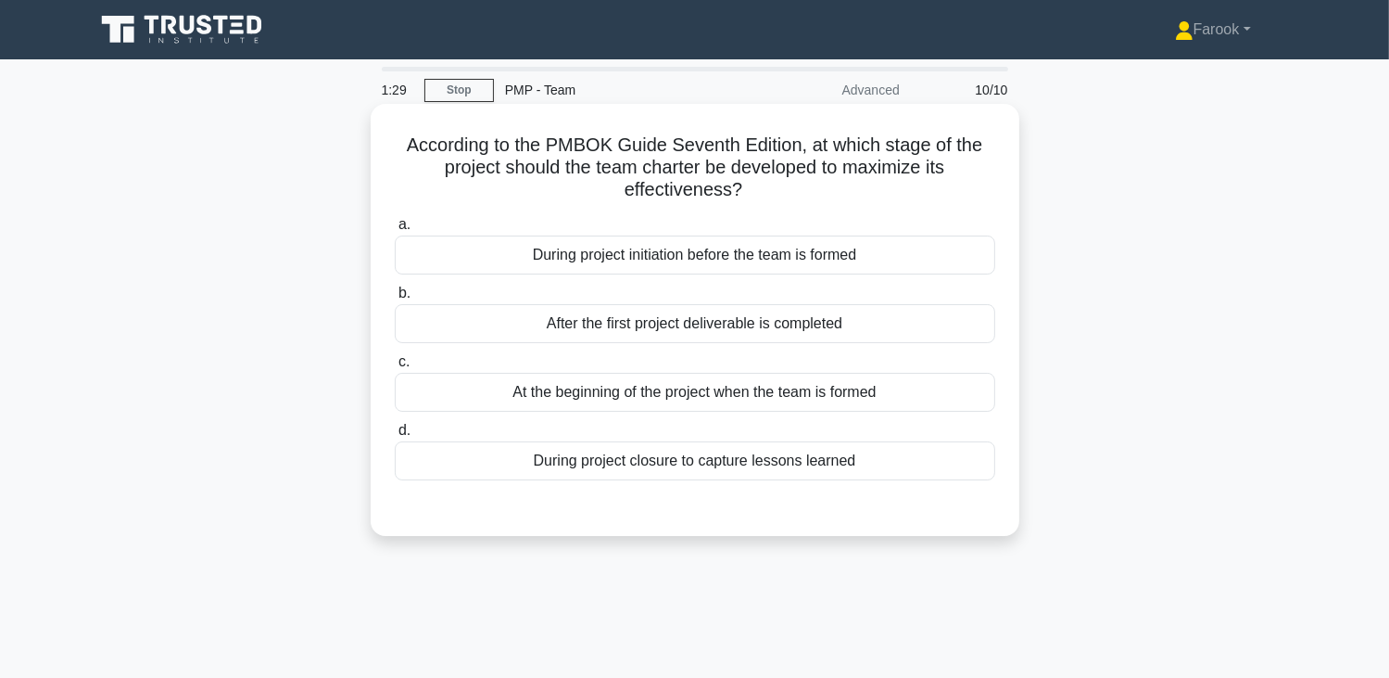
click at [704, 390] on div "At the beginning of the project when the team is formed" at bounding box center [695, 392] width 601 height 39
click at [395, 368] on input "c. At the beginning of the project when the team is formed" at bounding box center [395, 362] width 0 height 12
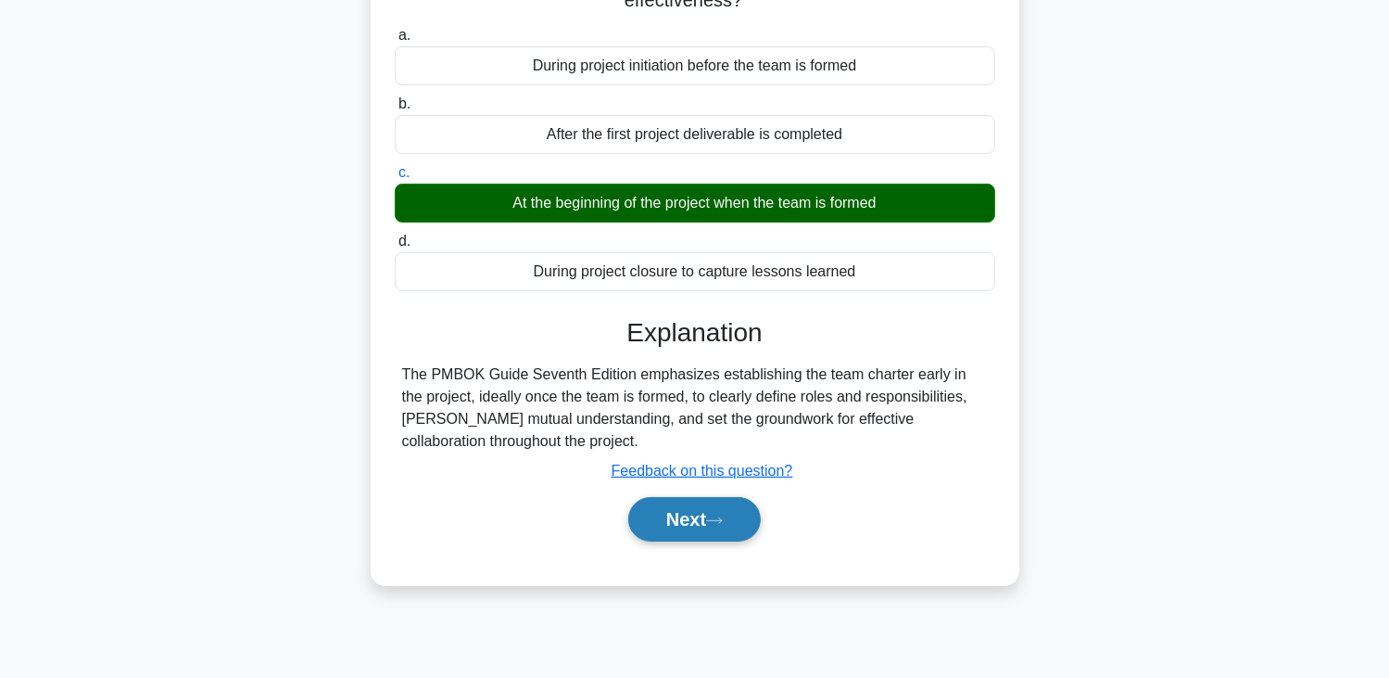
scroll to position [323, 0]
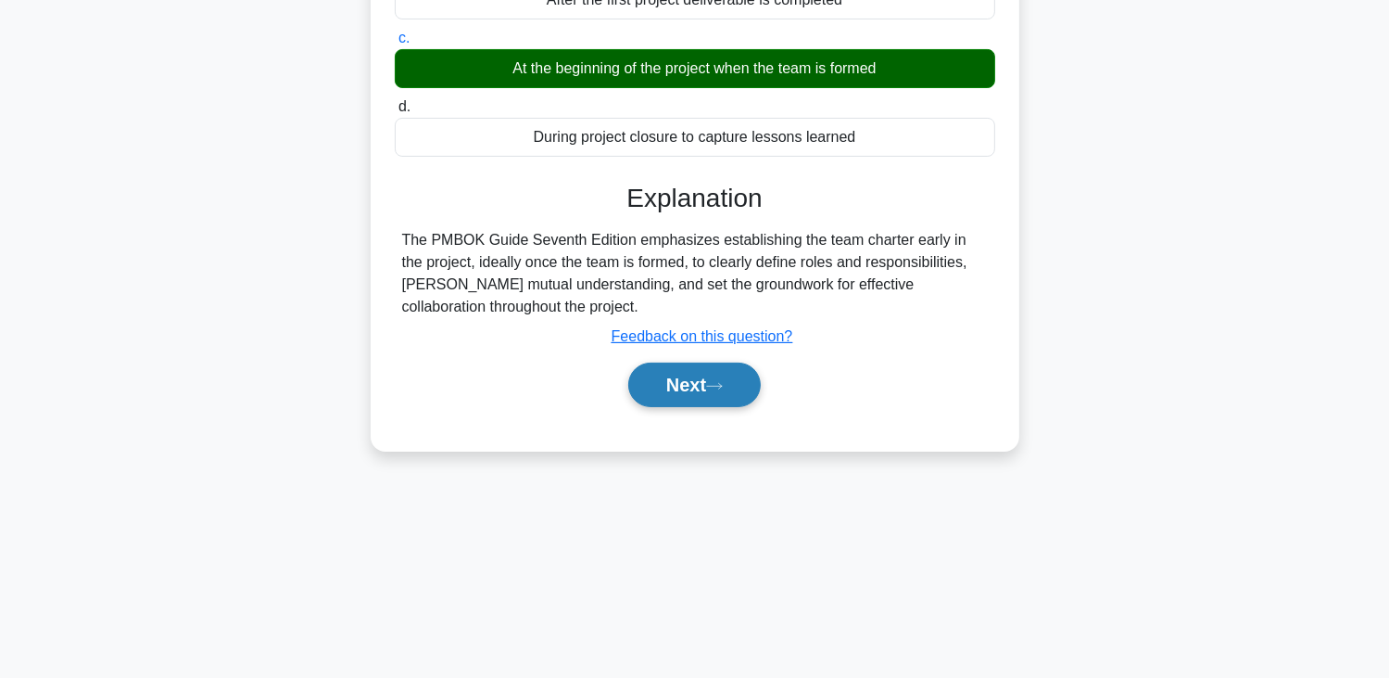
click at [696, 390] on button "Next" at bounding box center [694, 384] width 133 height 44
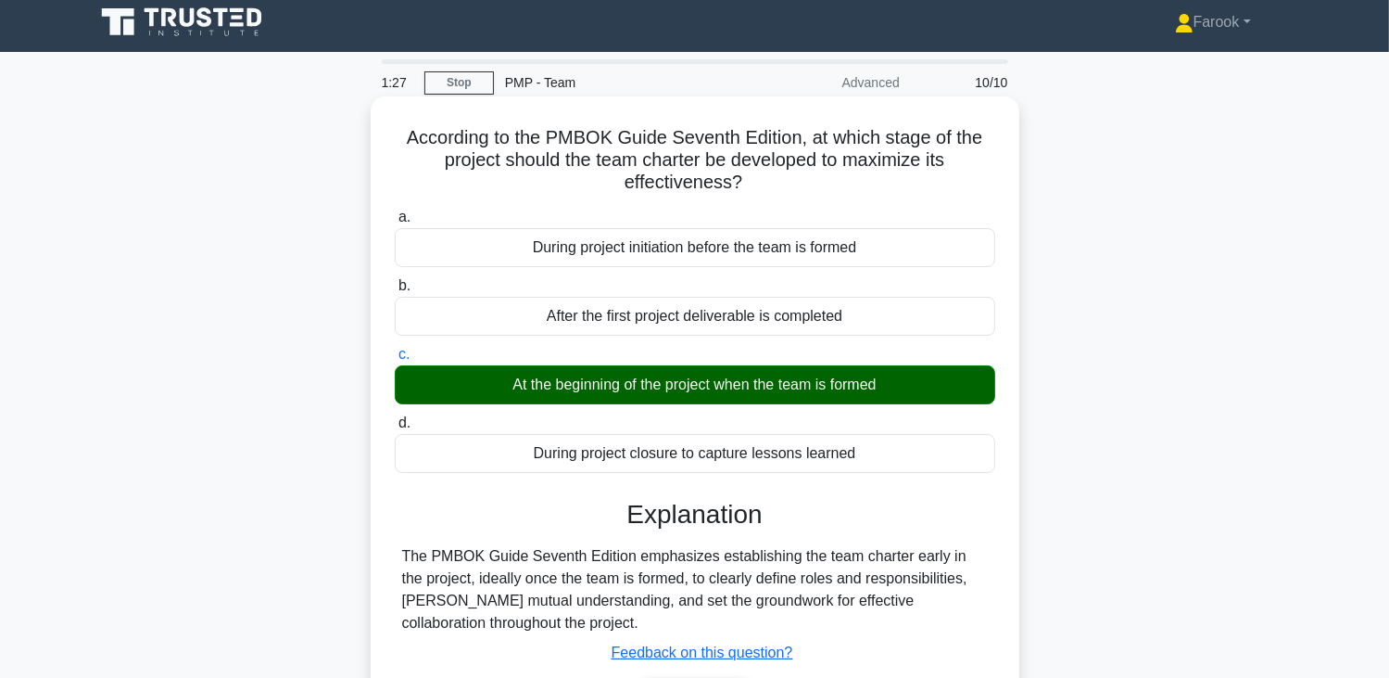
scroll to position [0, 0]
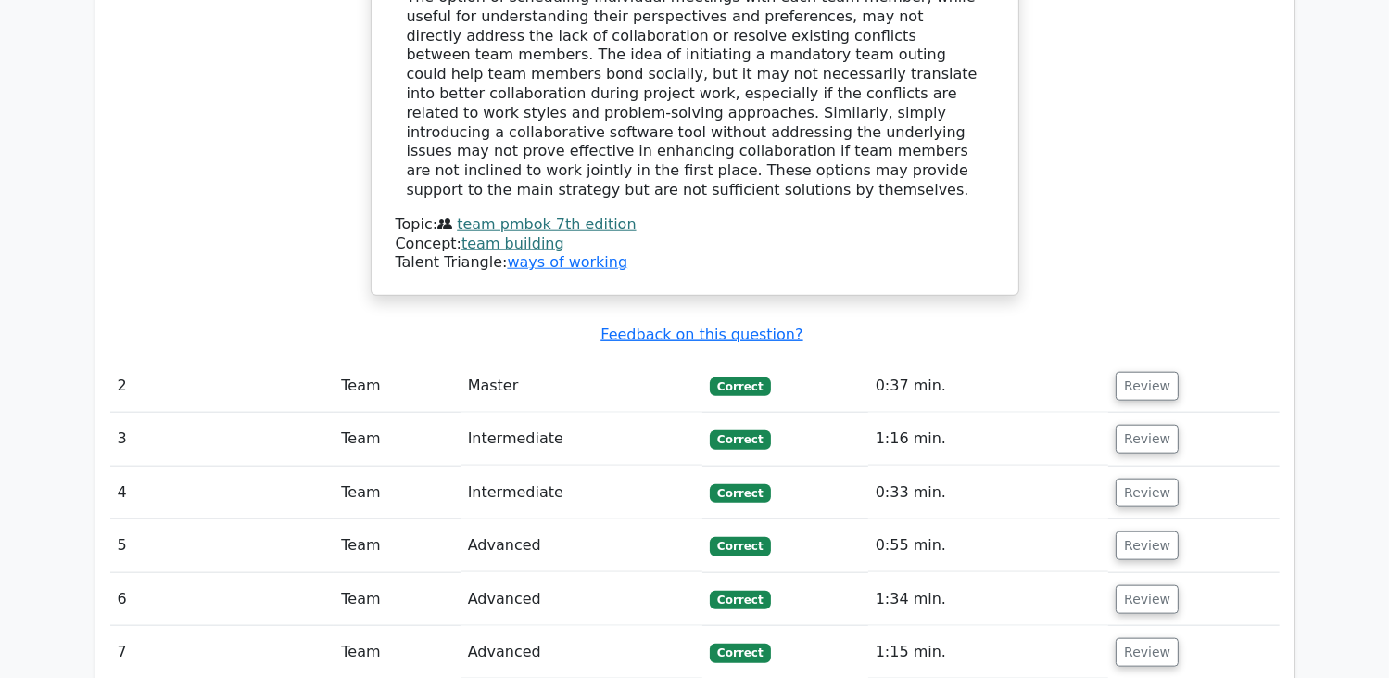
scroll to position [1761, 0]
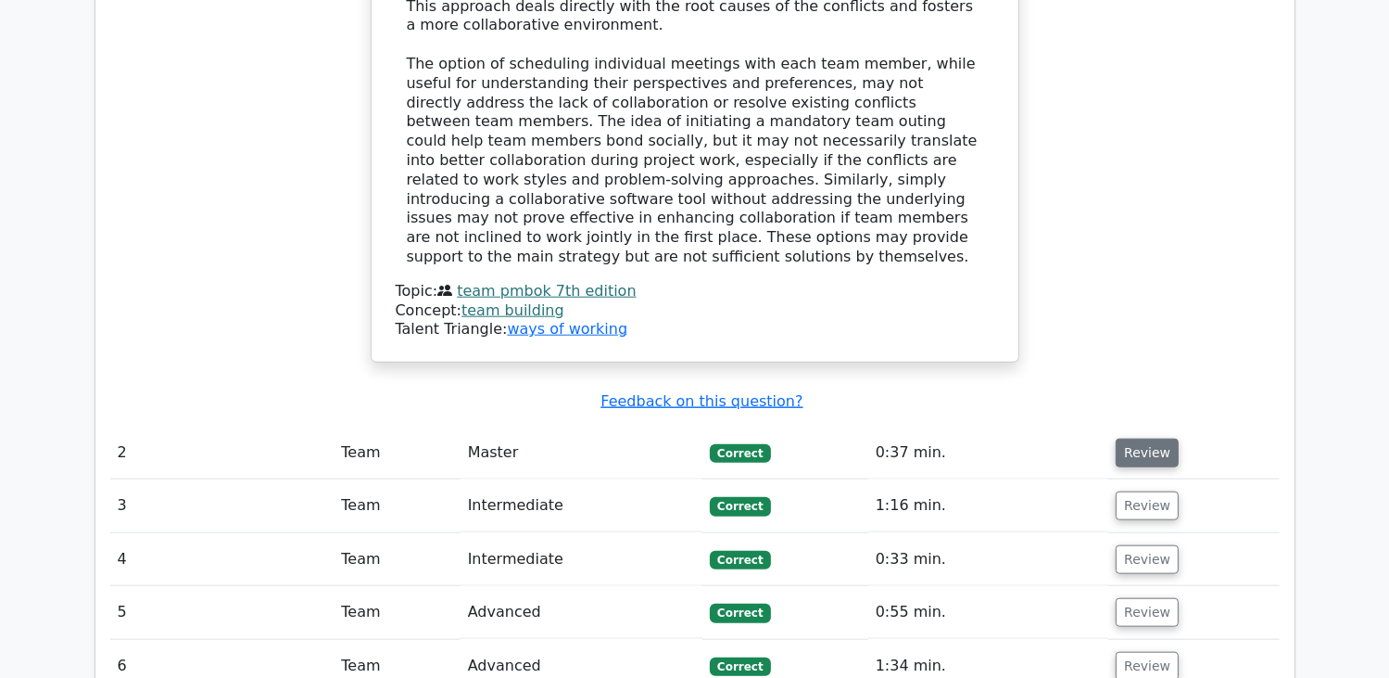
click at [1120, 438] on button "Review" at bounding box center [1147, 452] width 63 height 29
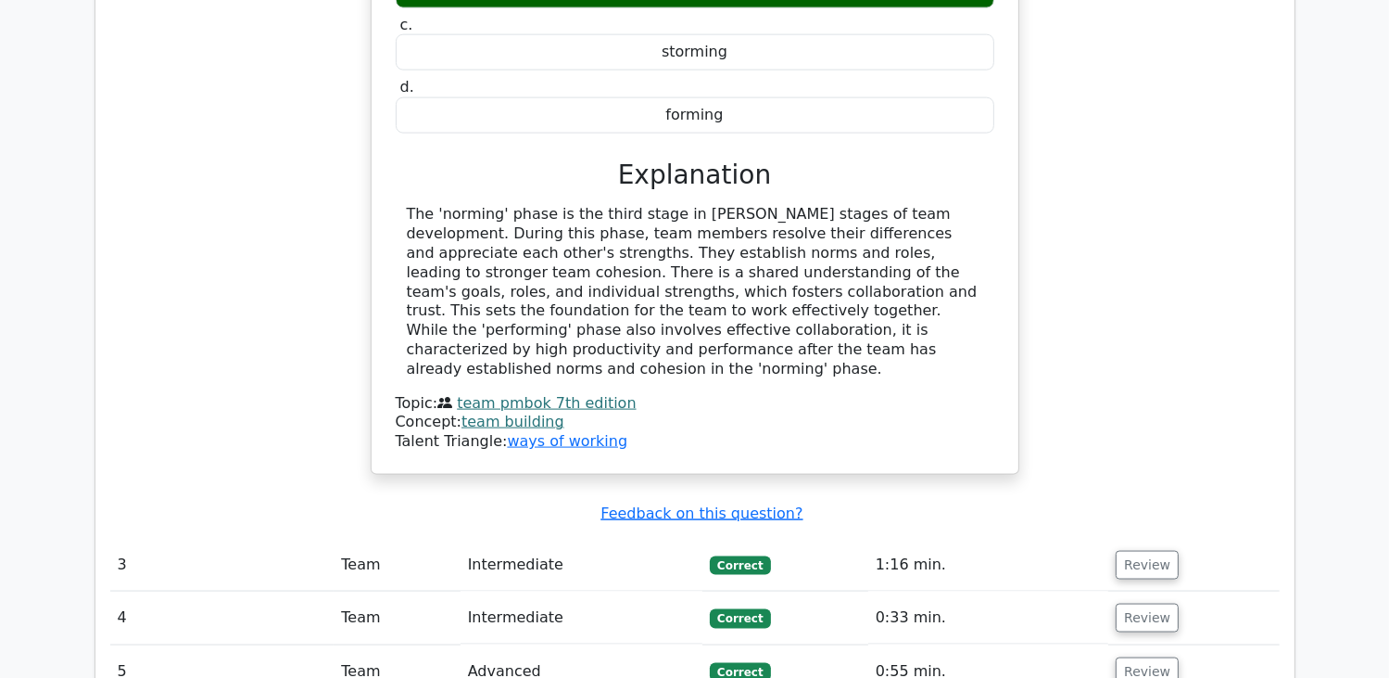
scroll to position [2595, 0]
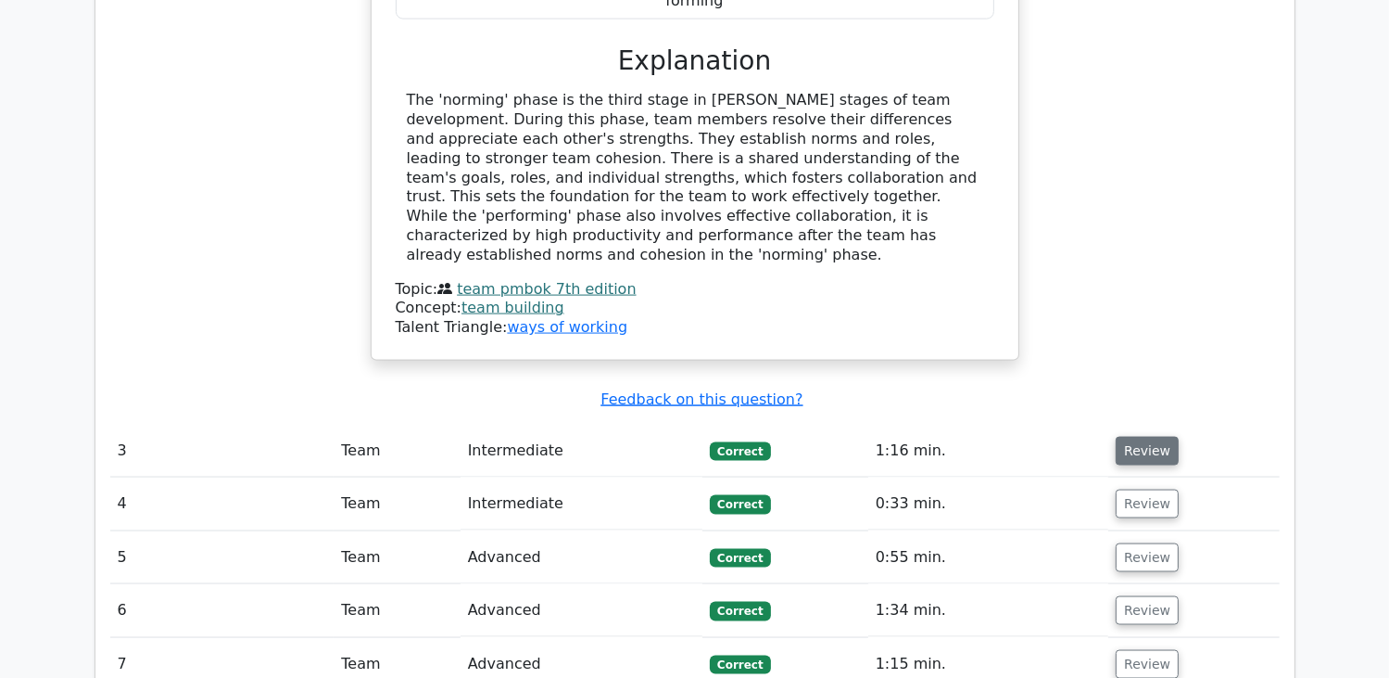
click at [1144, 437] on button "Review" at bounding box center [1147, 451] width 63 height 29
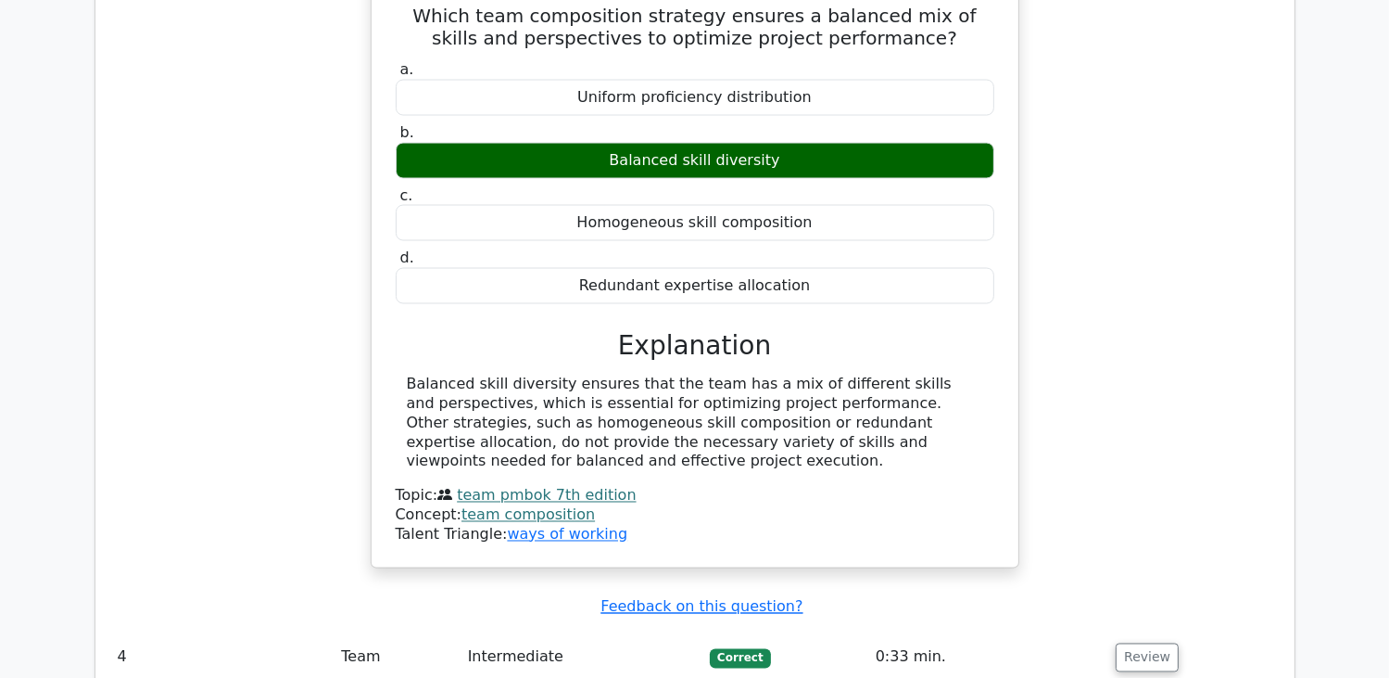
scroll to position [3151, 0]
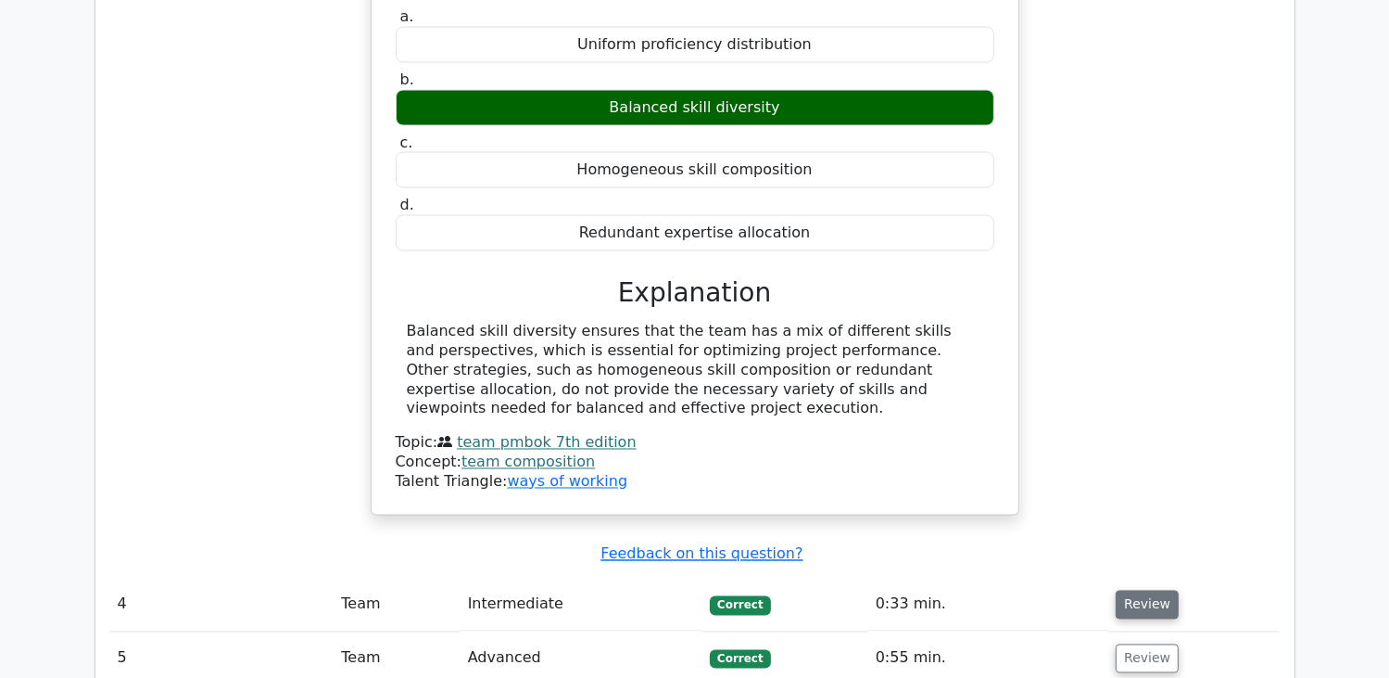
click at [1130, 590] on button "Review" at bounding box center [1147, 604] width 63 height 29
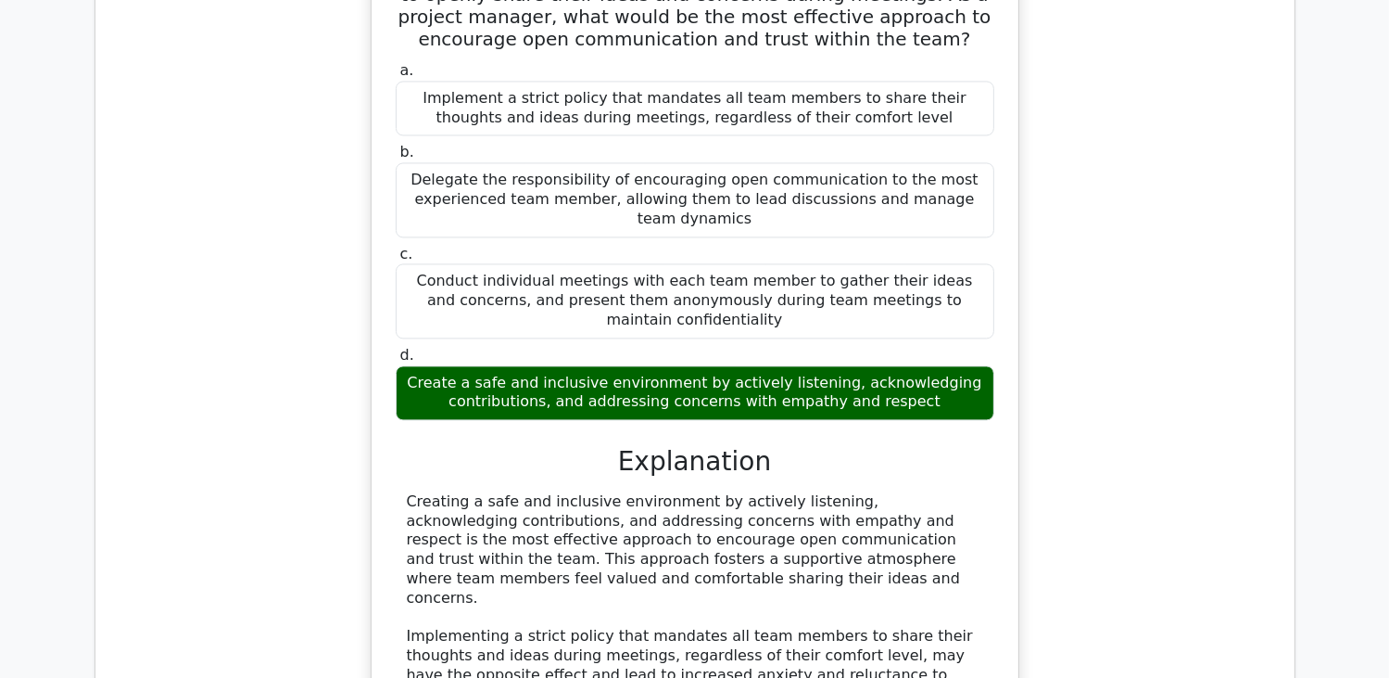
scroll to position [3893, 0]
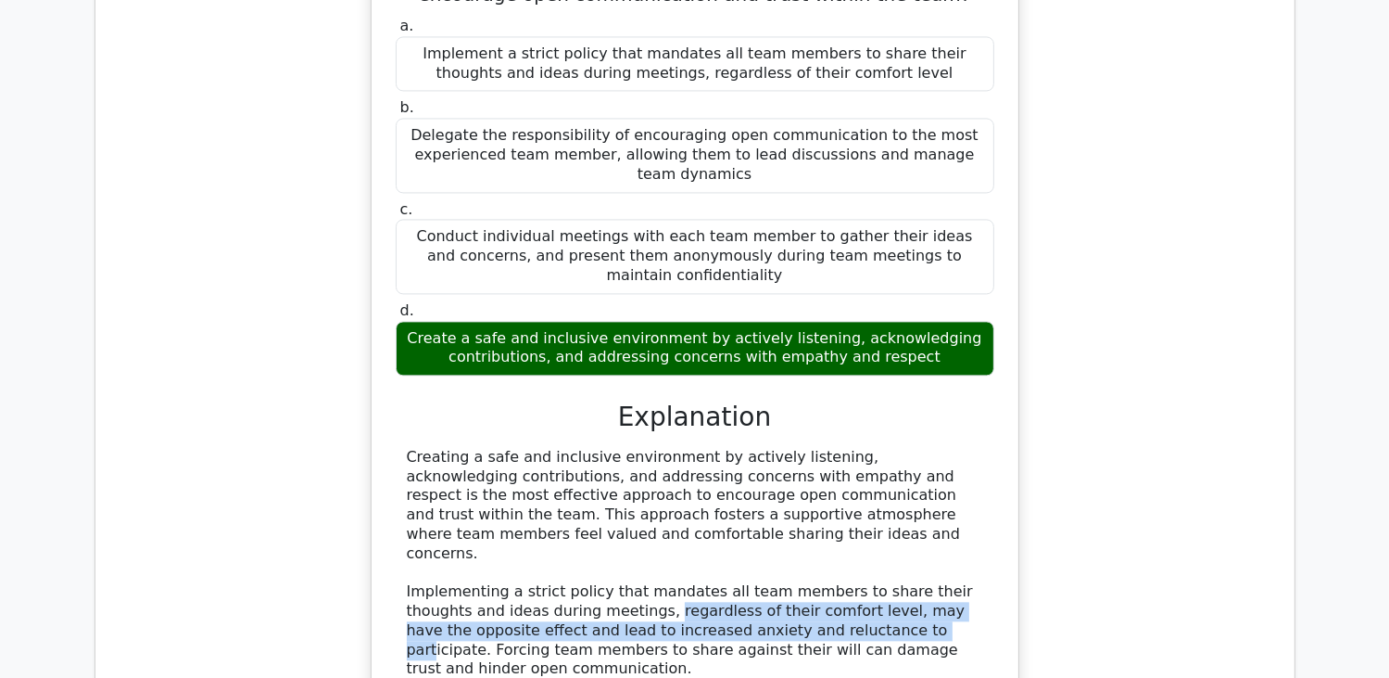
drag, startPoint x: 623, startPoint y: 418, endPoint x: 786, endPoint y: 462, distance: 168.8
click at [786, 462] on div "Creating a safe and inclusive environment by actively listening, acknowledging …" at bounding box center [695, 679] width 577 height 463
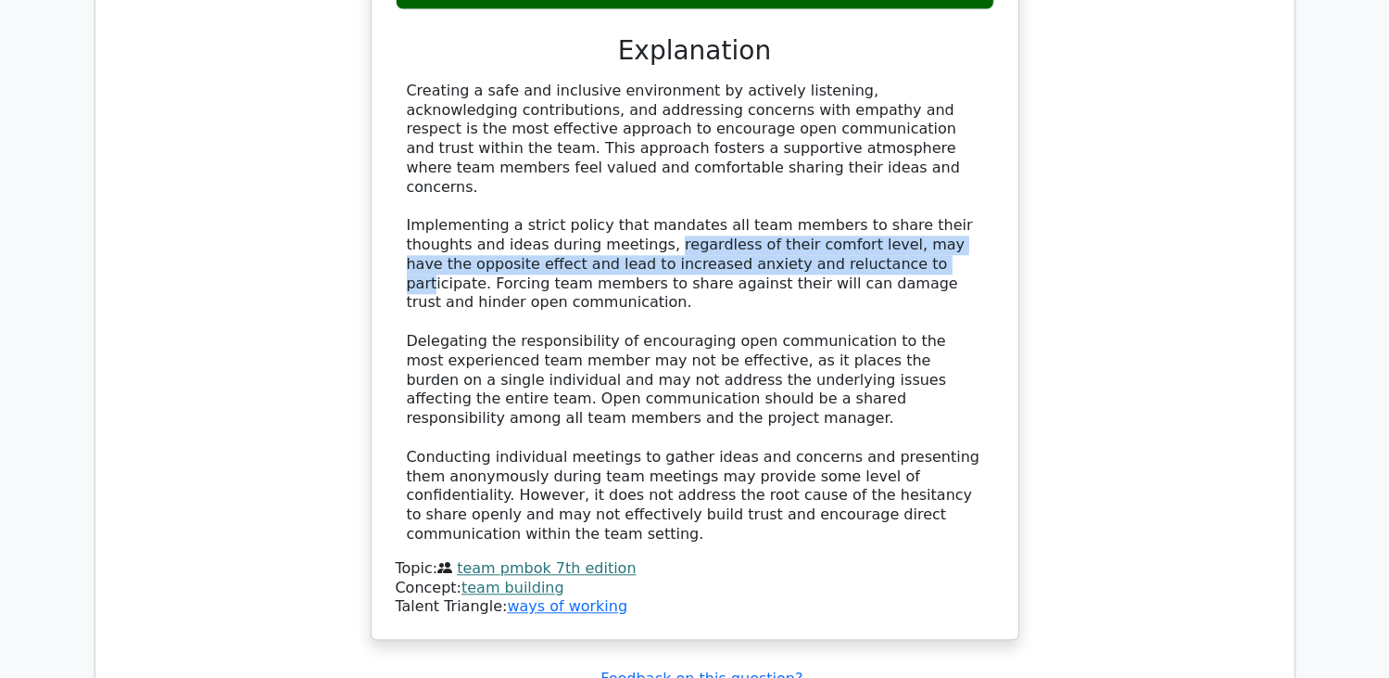
scroll to position [4356, 0]
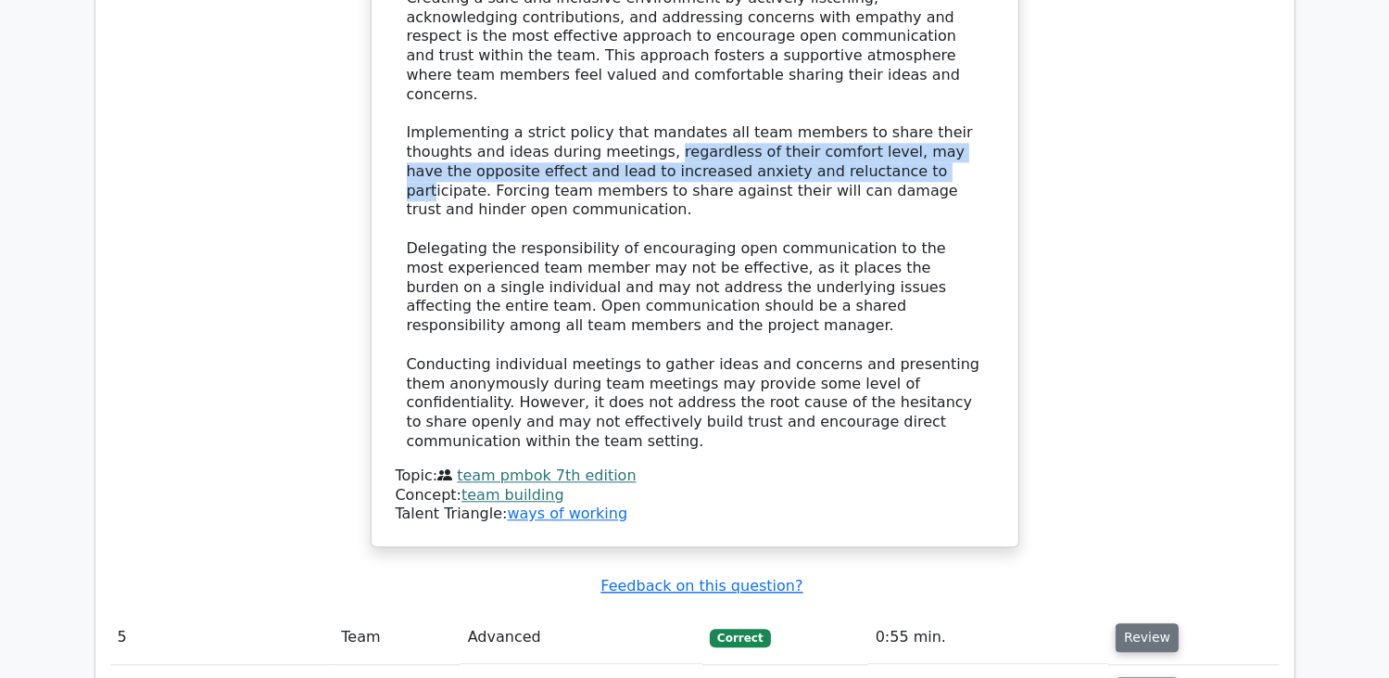
click at [1146, 623] on button "Review" at bounding box center [1147, 637] width 63 height 29
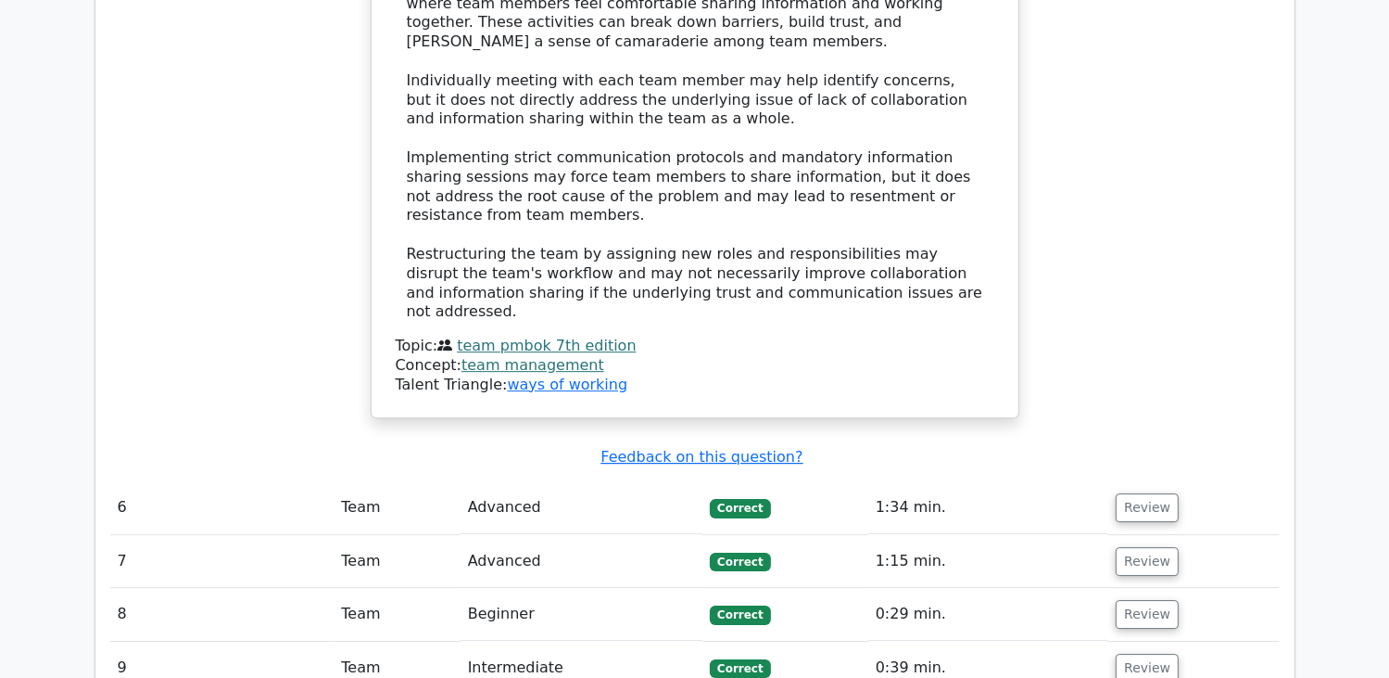
scroll to position [5654, 0]
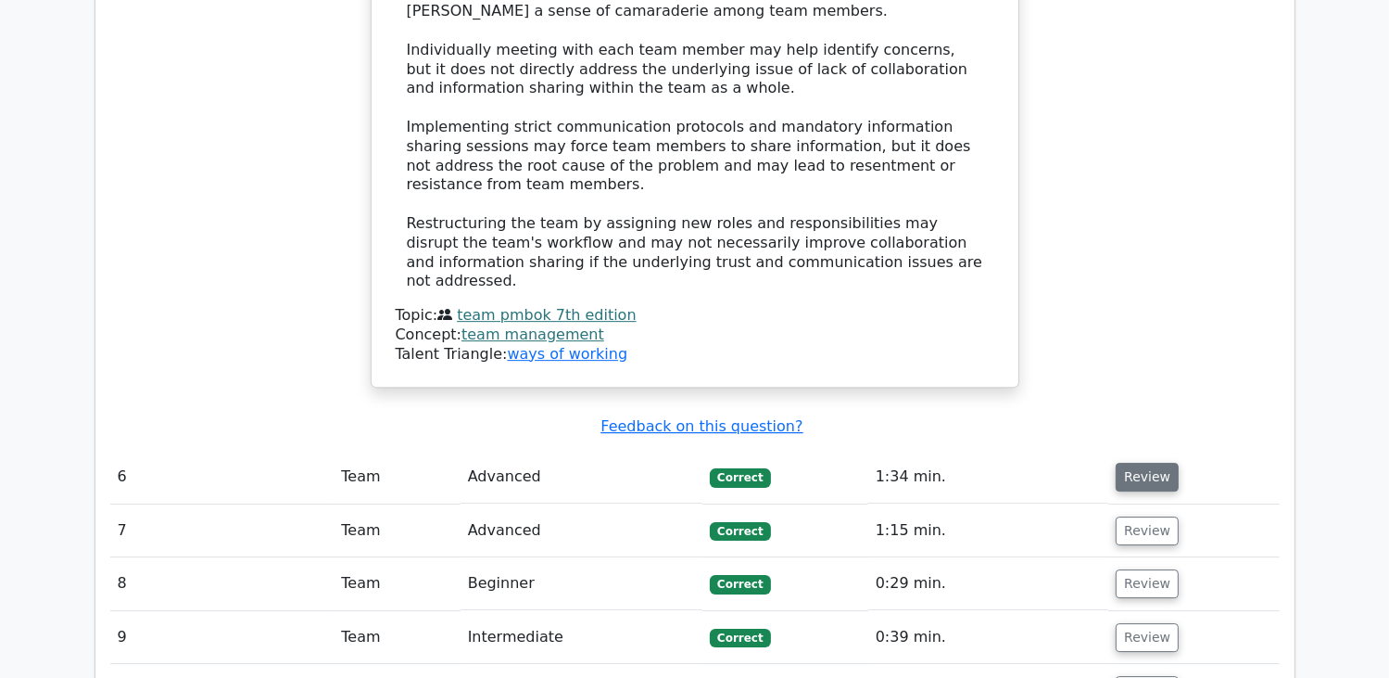
click at [1138, 463] on button "Review" at bounding box center [1147, 477] width 63 height 29
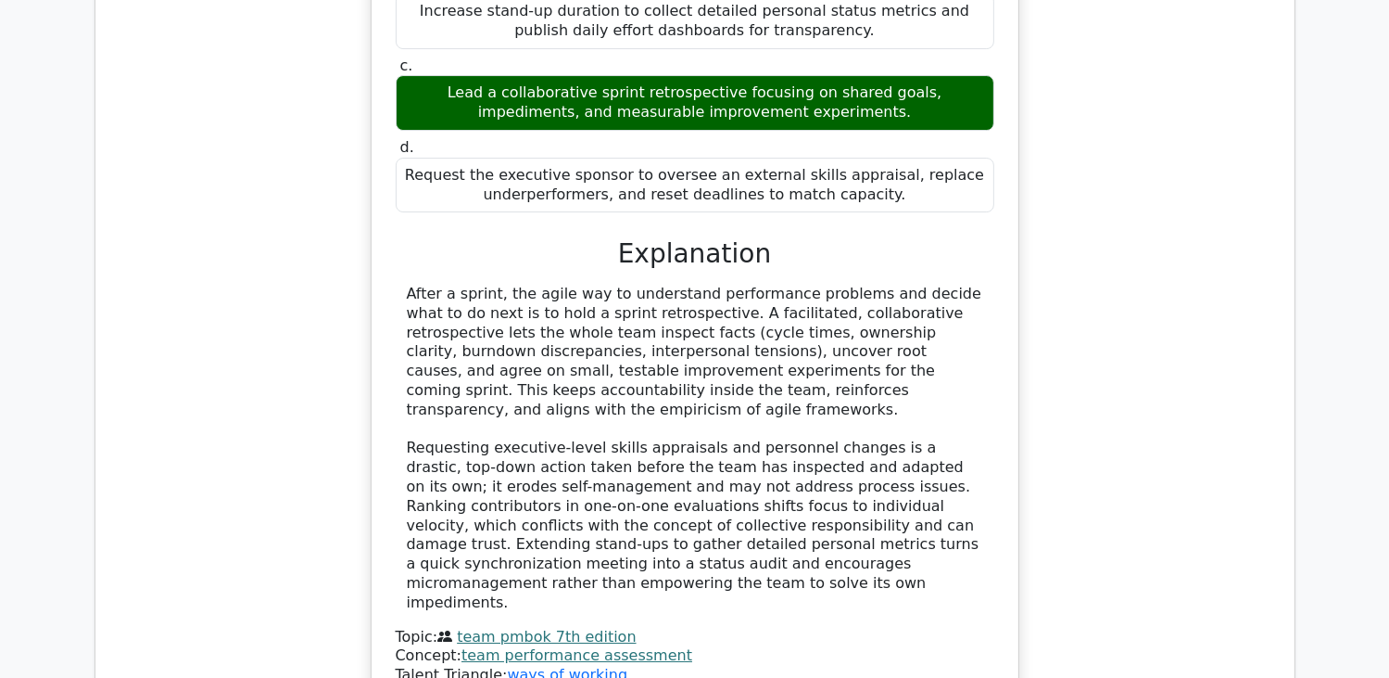
scroll to position [6488, 0]
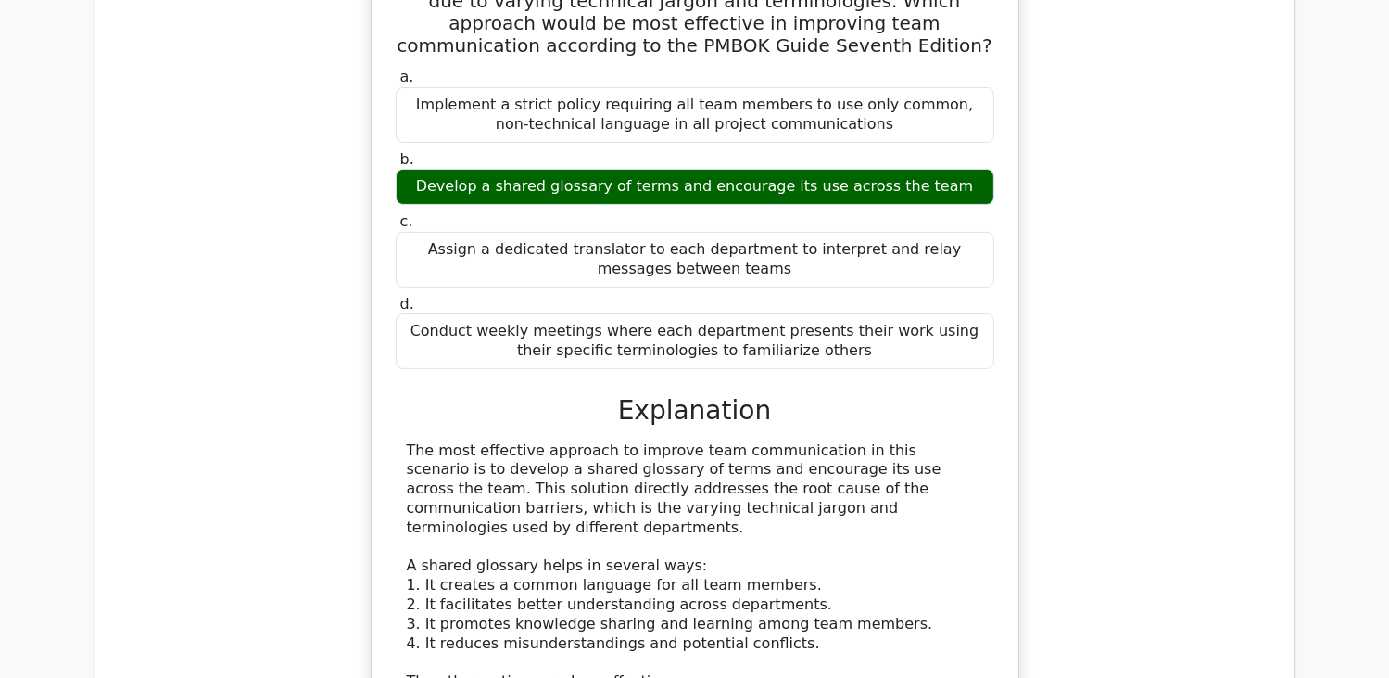
scroll to position [7415, 0]
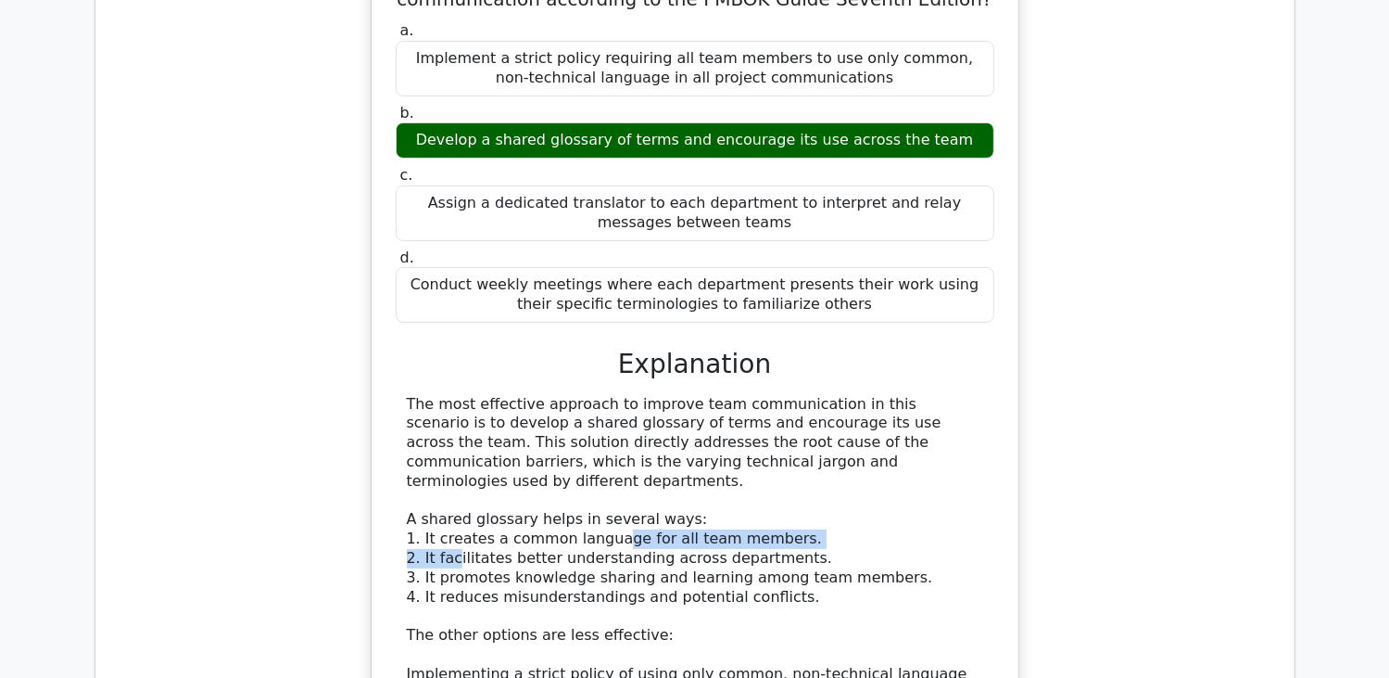
drag, startPoint x: 453, startPoint y: 222, endPoint x: 601, endPoint y: 207, distance: 148.1
drag, startPoint x: 601, startPoint y: 207, endPoint x: 610, endPoint y: 231, distance: 25.8
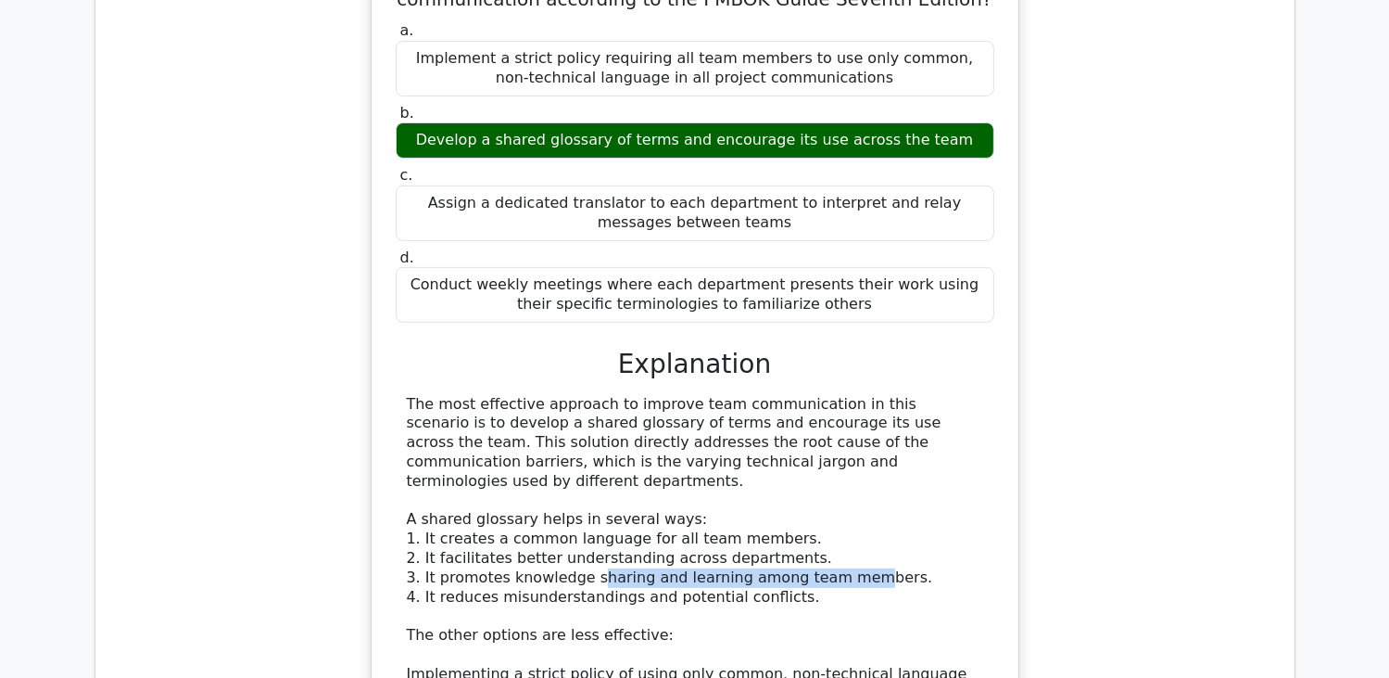
drag, startPoint x: 610, startPoint y: 231, endPoint x: 830, endPoint y: 245, distance: 221.0
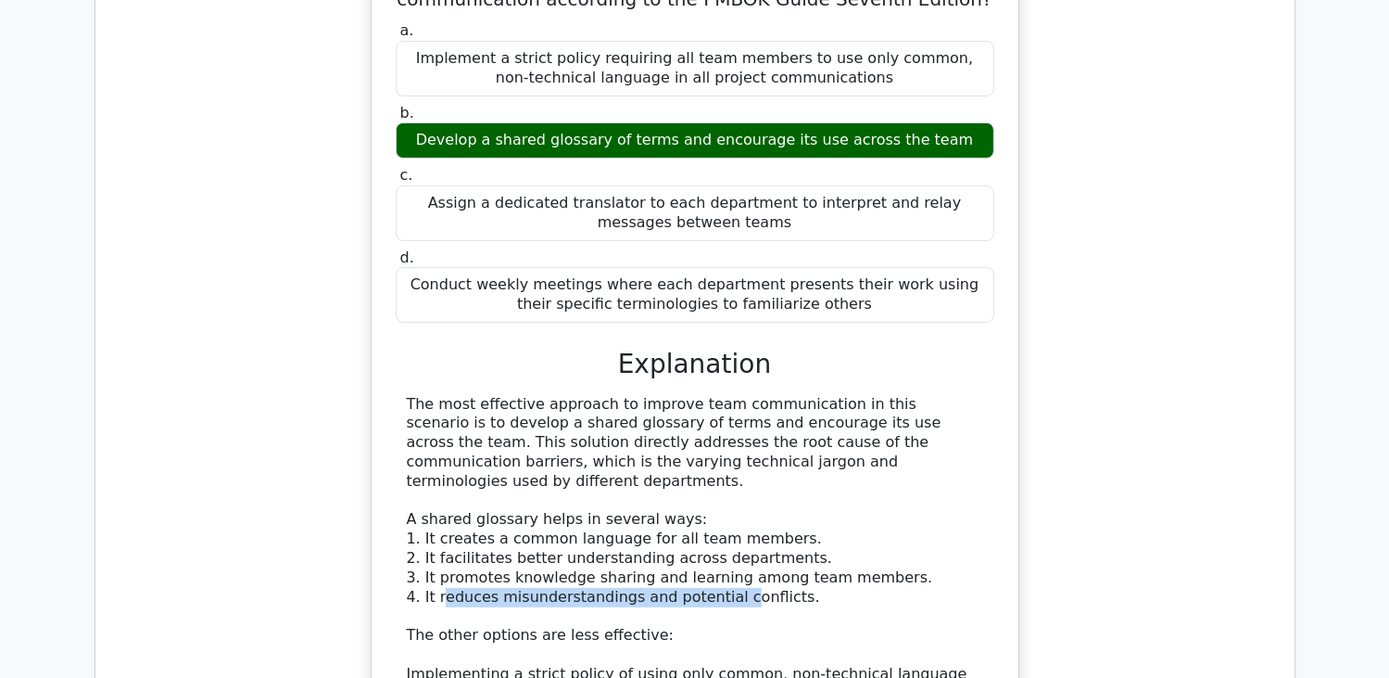
drag, startPoint x: 441, startPoint y: 264, endPoint x: 718, endPoint y: 276, distance: 277.4
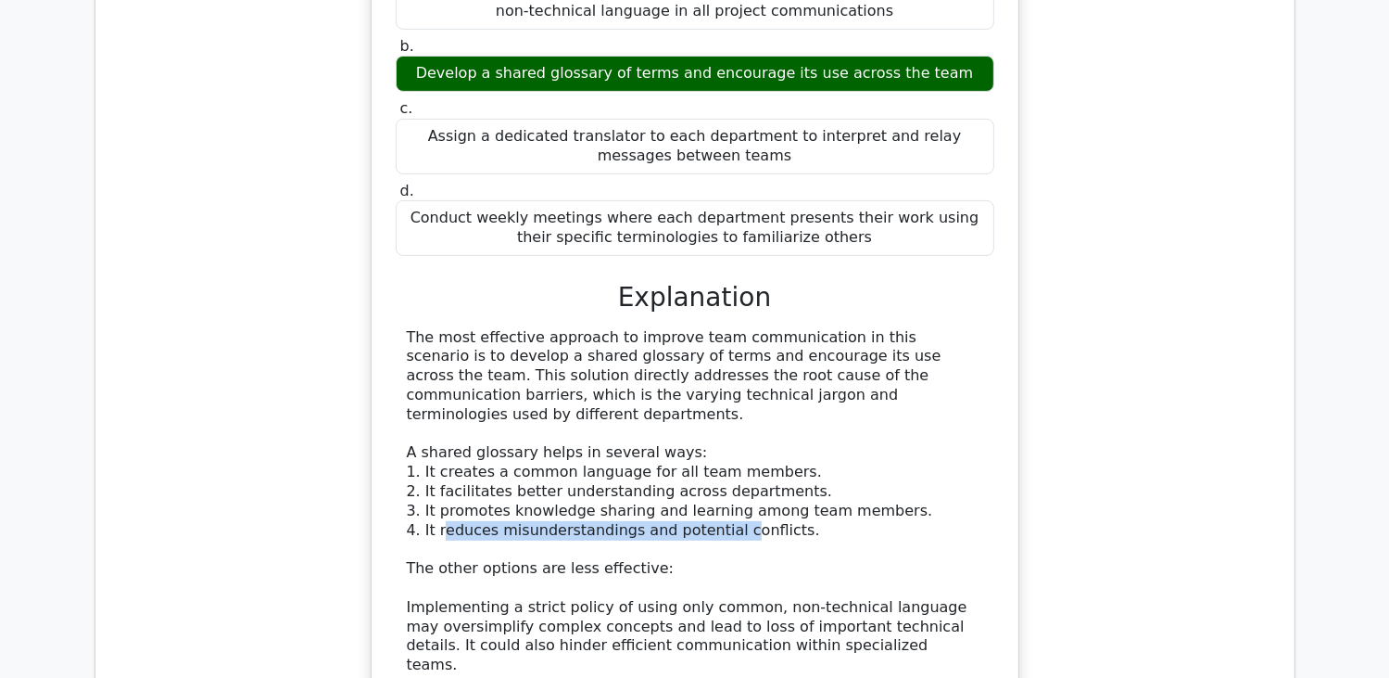
scroll to position [7508, 0]
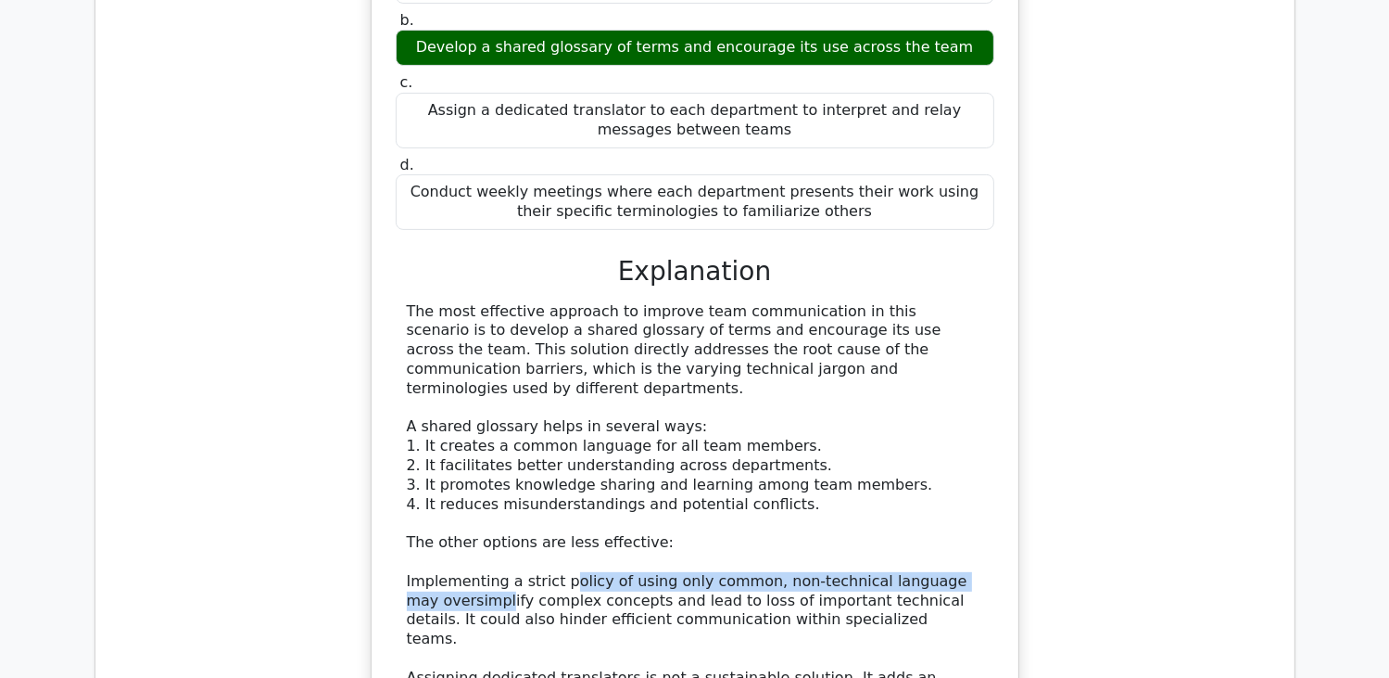
drag, startPoint x: 476, startPoint y: 263, endPoint x: 559, endPoint y: 255, distance: 82.9
click at [559, 302] on div "The most effective approach to improve team communication in this scenario is t…" at bounding box center [695, 620] width 577 height 636
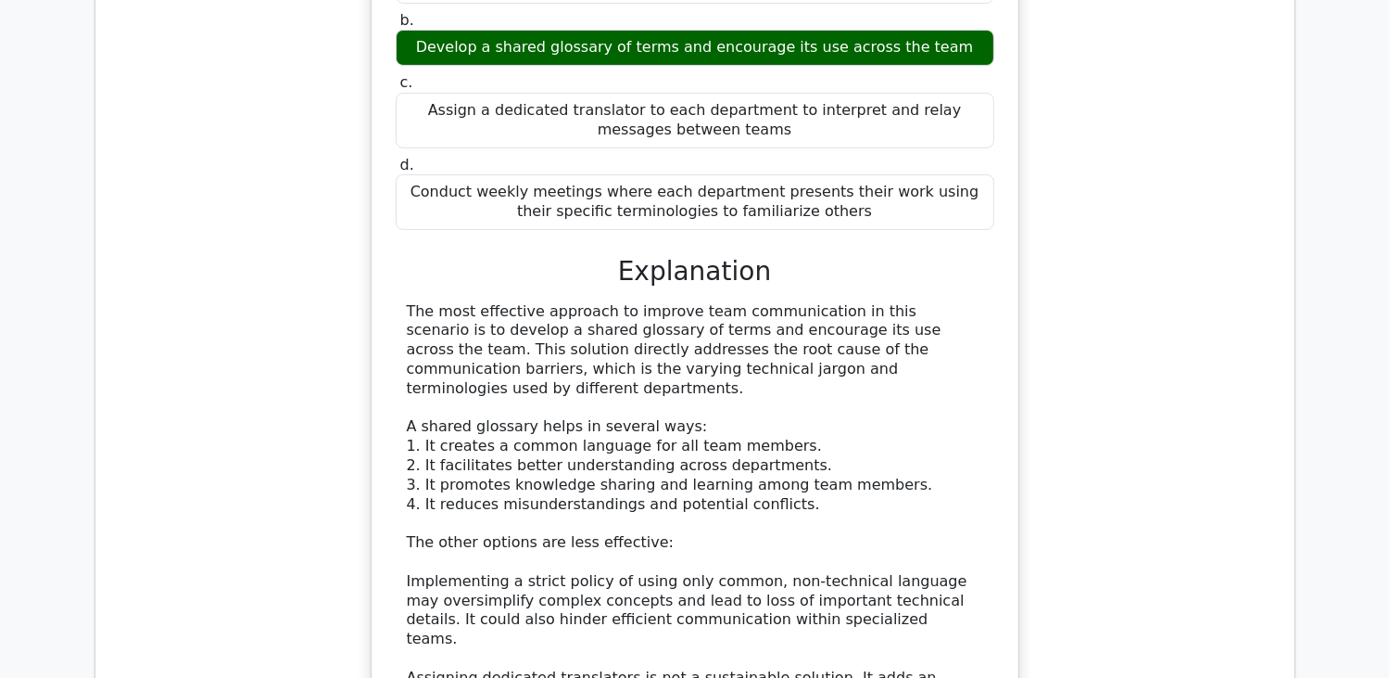
click at [459, 302] on div "The most effective approach to improve team communication in this scenario is t…" at bounding box center [695, 620] width 577 height 636
drag, startPoint x: 779, startPoint y: 280, endPoint x: 956, endPoint y: 265, distance: 176.7
click at [956, 302] on div "The most effective approach to improve team communication in this scenario is t…" at bounding box center [695, 620] width 577 height 636
drag, startPoint x: 749, startPoint y: 272, endPoint x: 920, endPoint y: 267, distance: 171.6
click at [920, 302] on div "The most effective approach to improve team communication in this scenario is t…" at bounding box center [695, 620] width 577 height 636
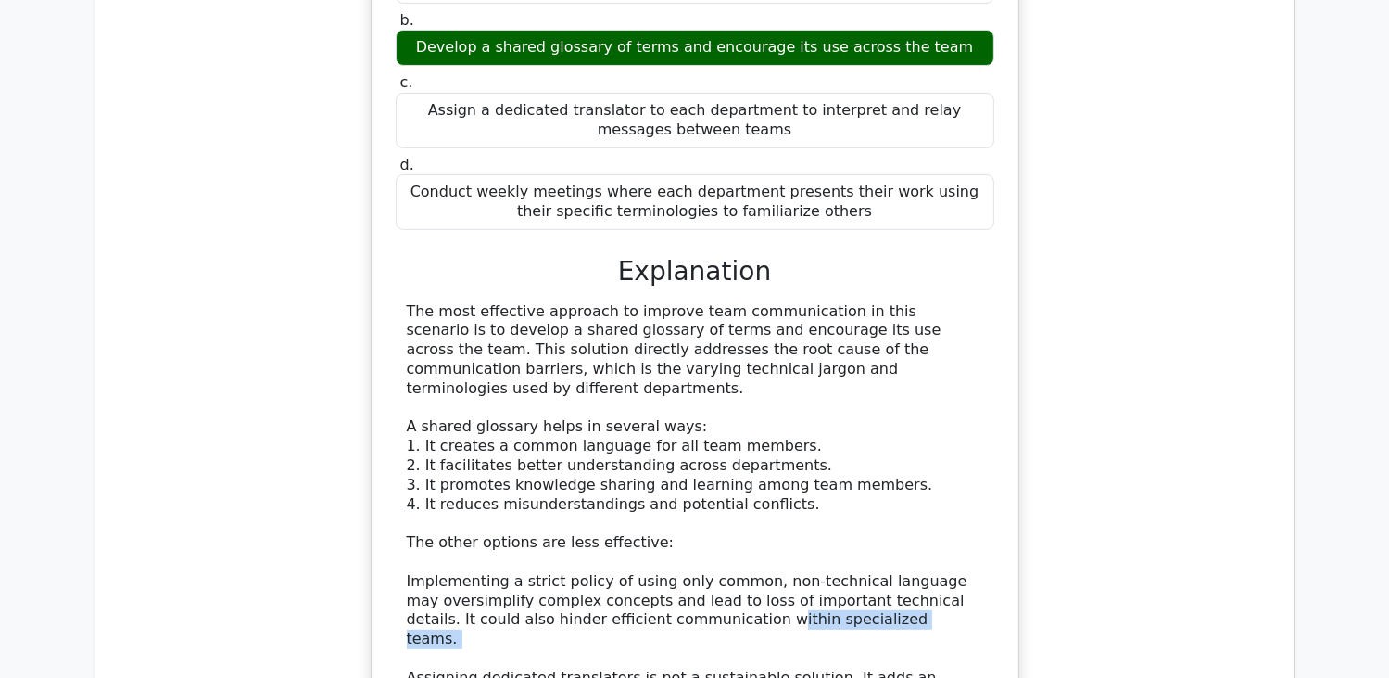
drag, startPoint x: 426, startPoint y: 305, endPoint x: 654, endPoint y: 298, distance: 228.1
click at [654, 302] on div "The most effective approach to improve team communication in this scenario is t…" at bounding box center [695, 620] width 577 height 636
drag, startPoint x: 408, startPoint y: 325, endPoint x: 941, endPoint y: 467, distance: 551.5
click at [941, 467] on div "The most effective approach to improve team communication in this scenario is t…" at bounding box center [695, 620] width 577 height 636
drag, startPoint x: 941, startPoint y: 467, endPoint x: 856, endPoint y: 477, distance: 85.0
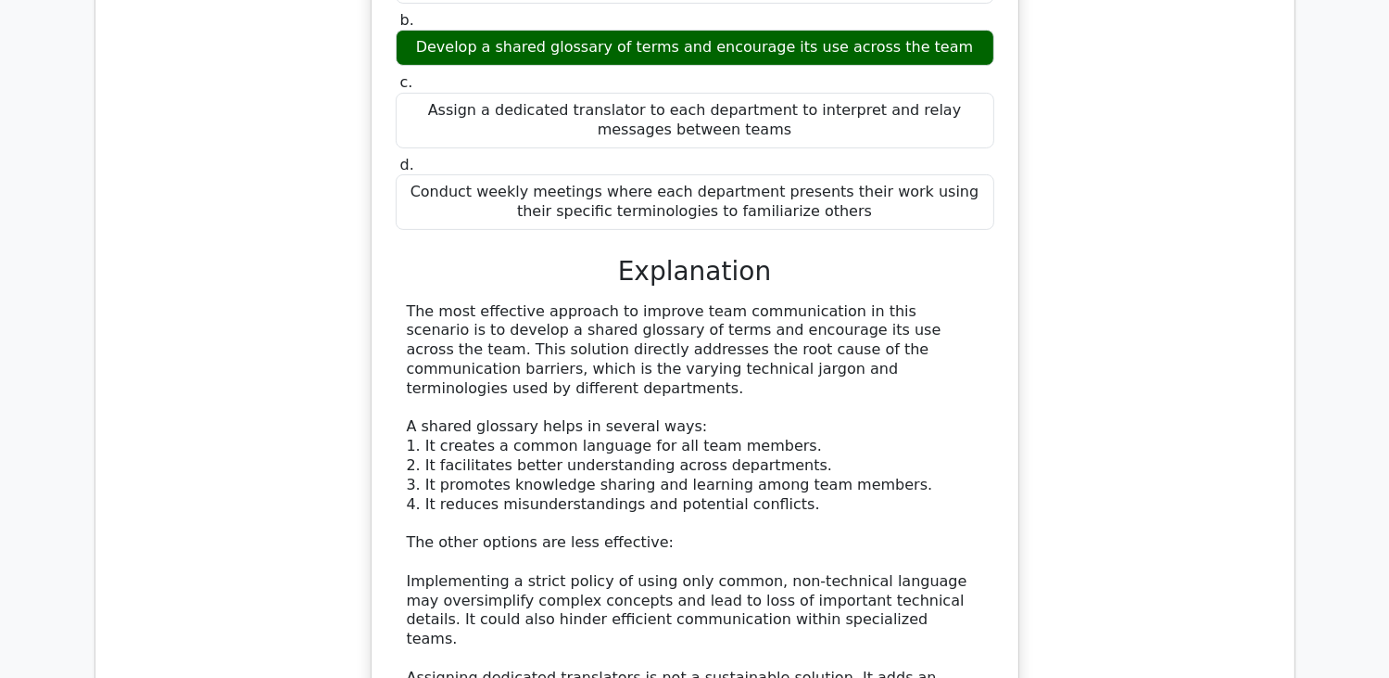
click at [856, 477] on div "The most effective approach to improve team communication in this scenario is t…" at bounding box center [695, 620] width 577 height 636
drag, startPoint x: 586, startPoint y: 480, endPoint x: 427, endPoint y: 423, distance: 168.6
click at [427, 423] on div "The most effective approach to improve team communication in this scenario is t…" at bounding box center [695, 620] width 577 height 636
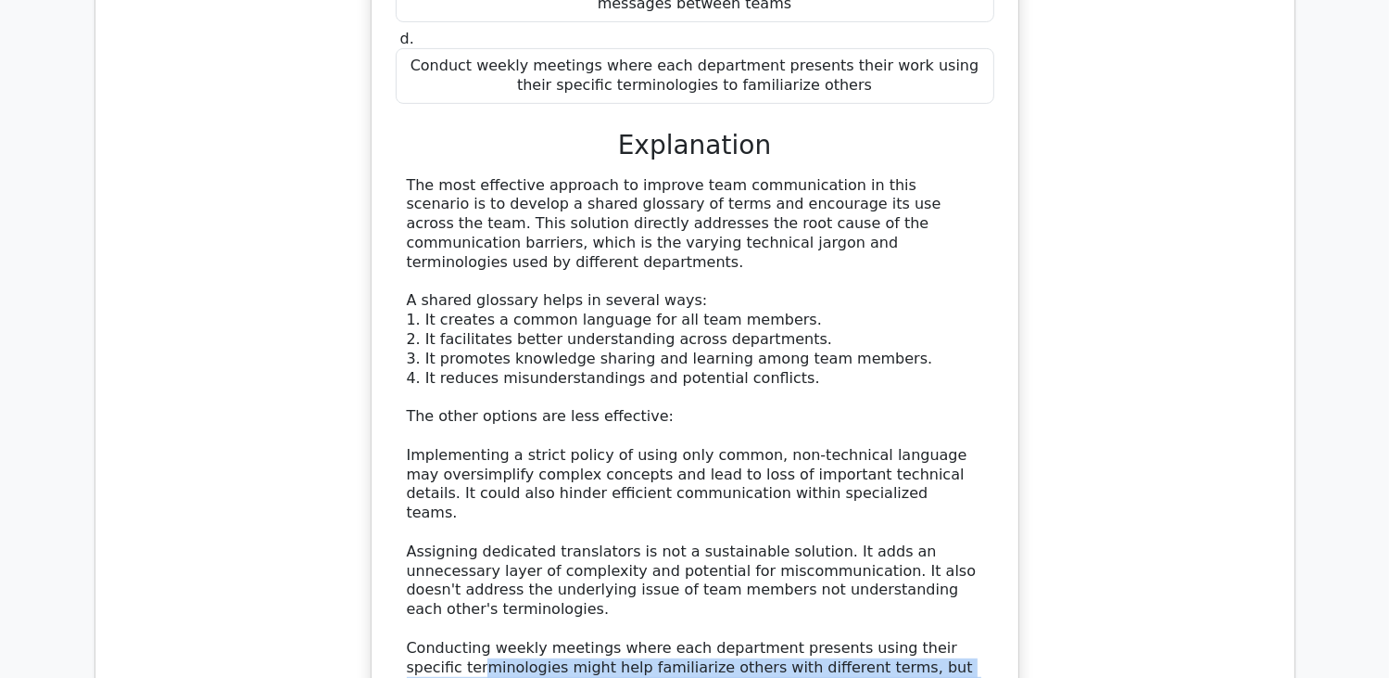
scroll to position [7693, 0]
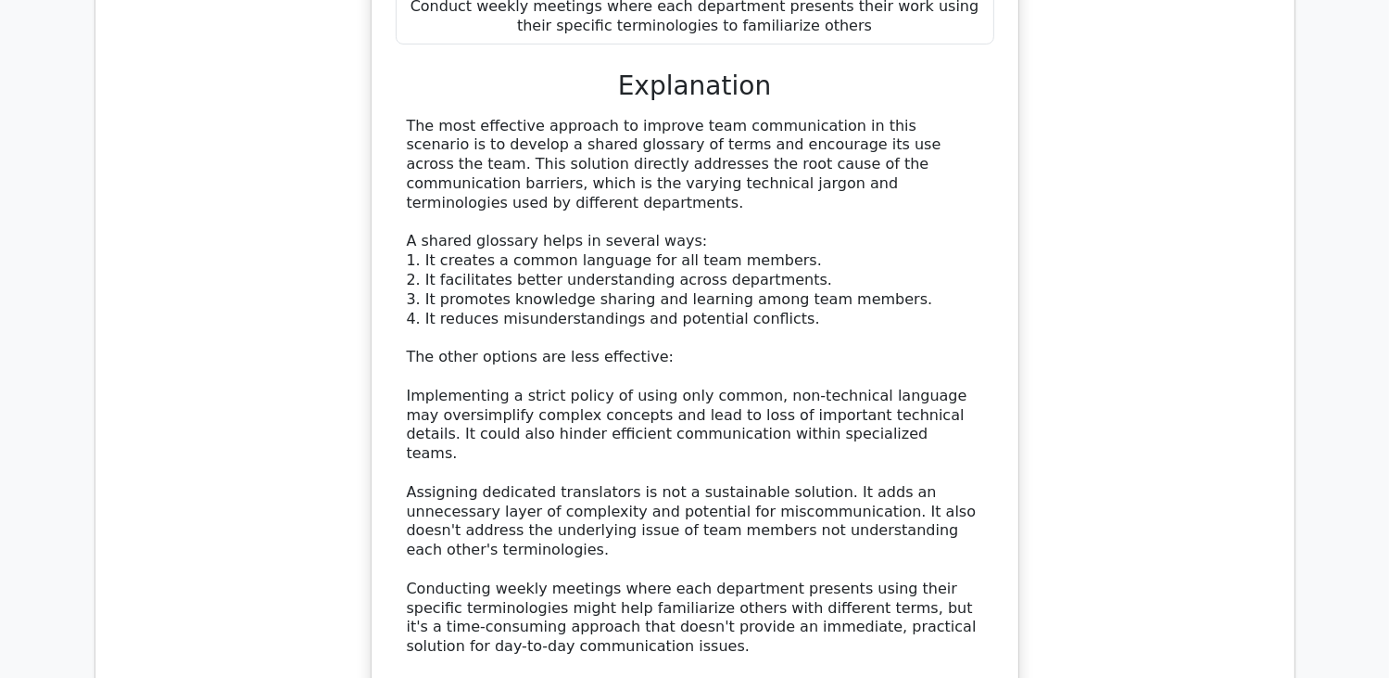
click at [663, 330] on div "The most effective approach to improve team communication in this scenario is t…" at bounding box center [695, 435] width 577 height 636
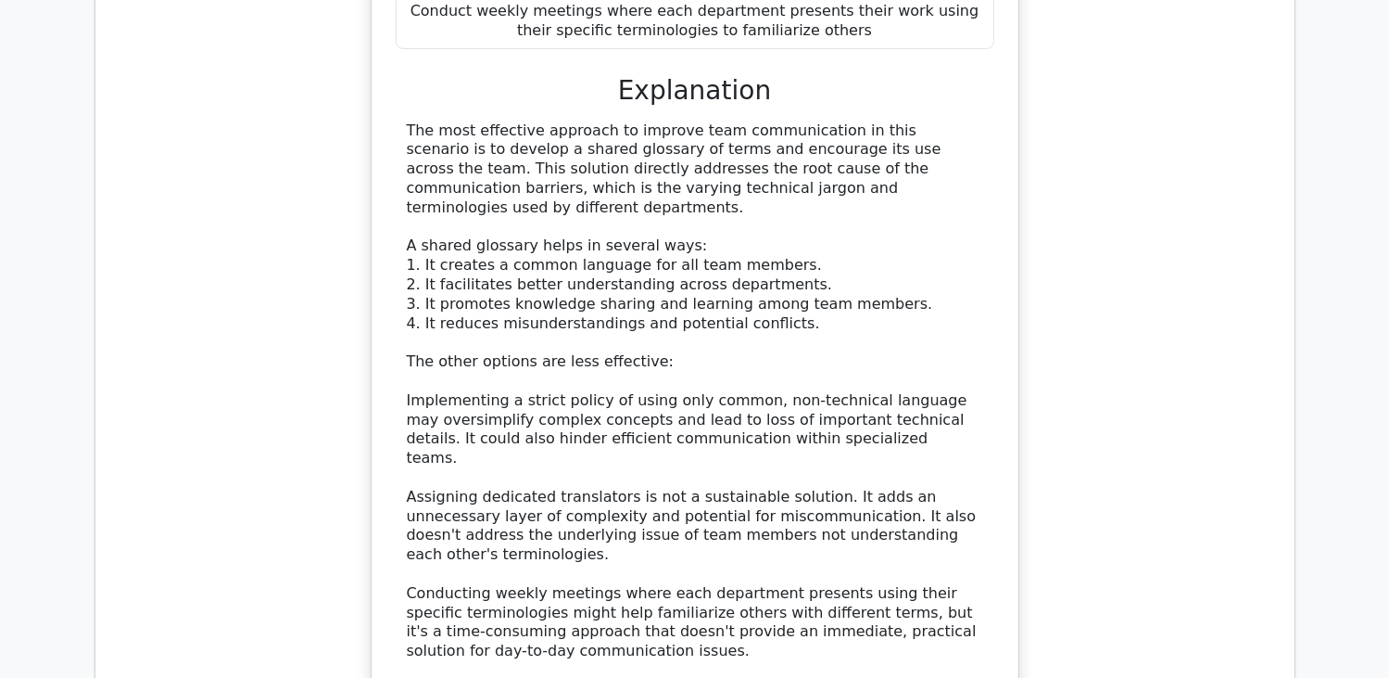
scroll to position [7971, 0]
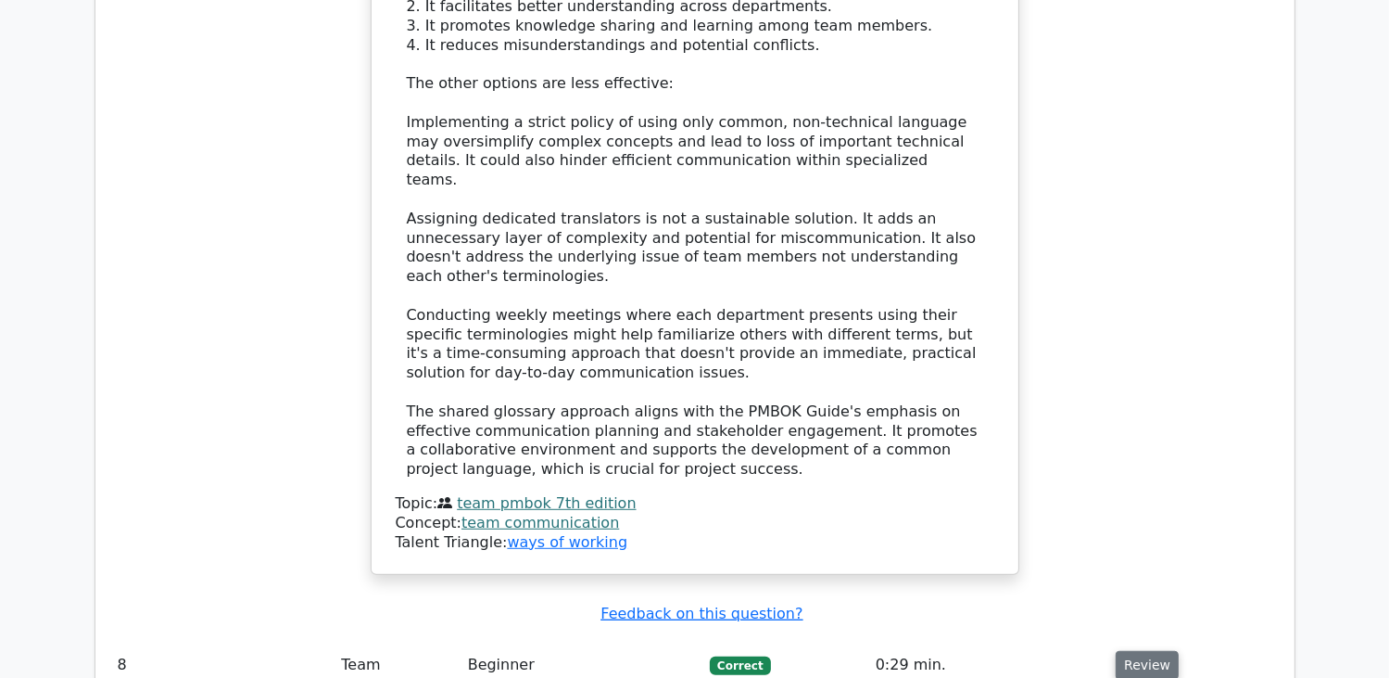
click at [1148, 651] on button "Review" at bounding box center [1147, 665] width 63 height 29
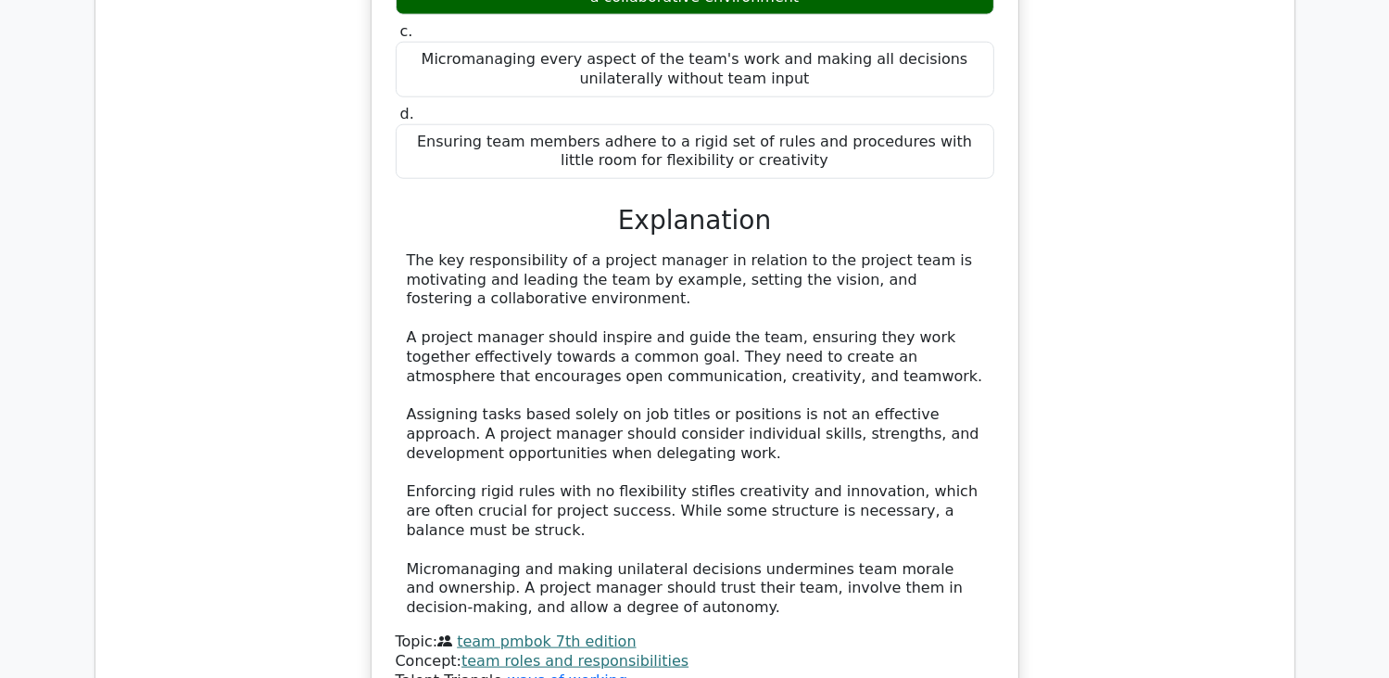
scroll to position [8898, 0]
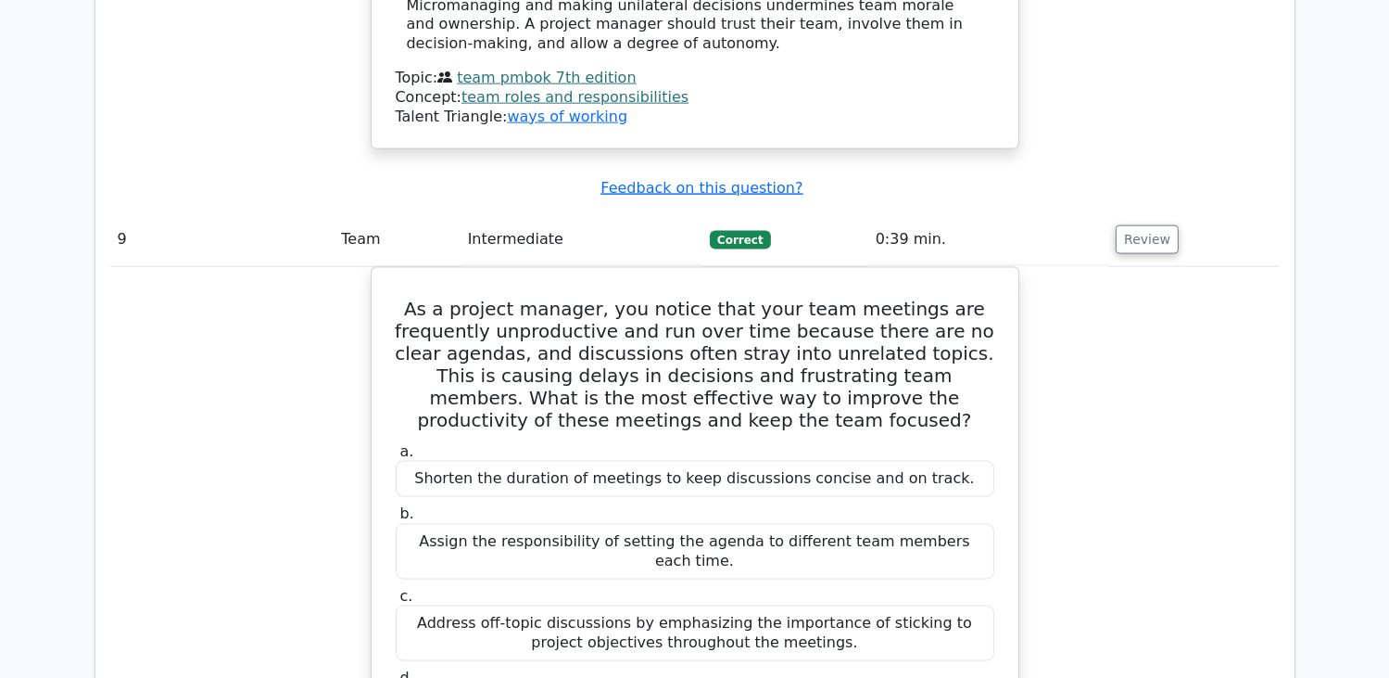
scroll to position [9547, 0]
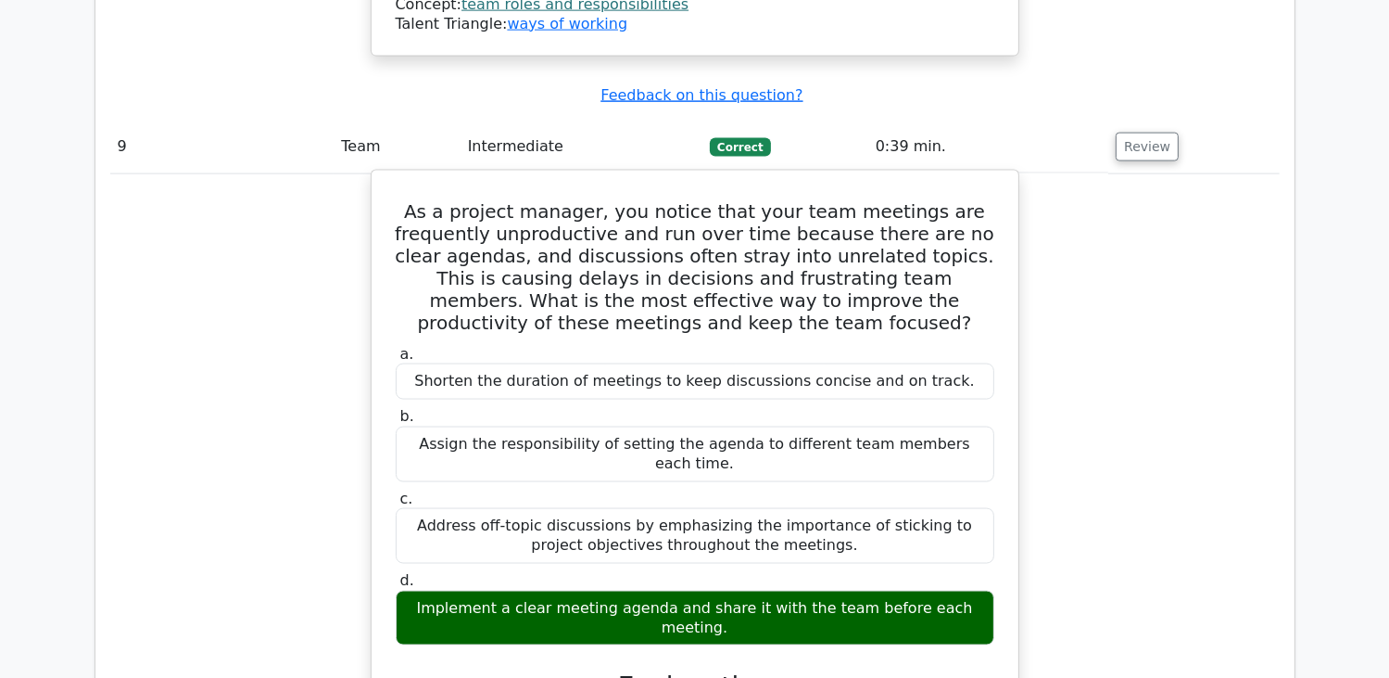
drag, startPoint x: 676, startPoint y: 361, endPoint x: 904, endPoint y: 391, distance: 230.1
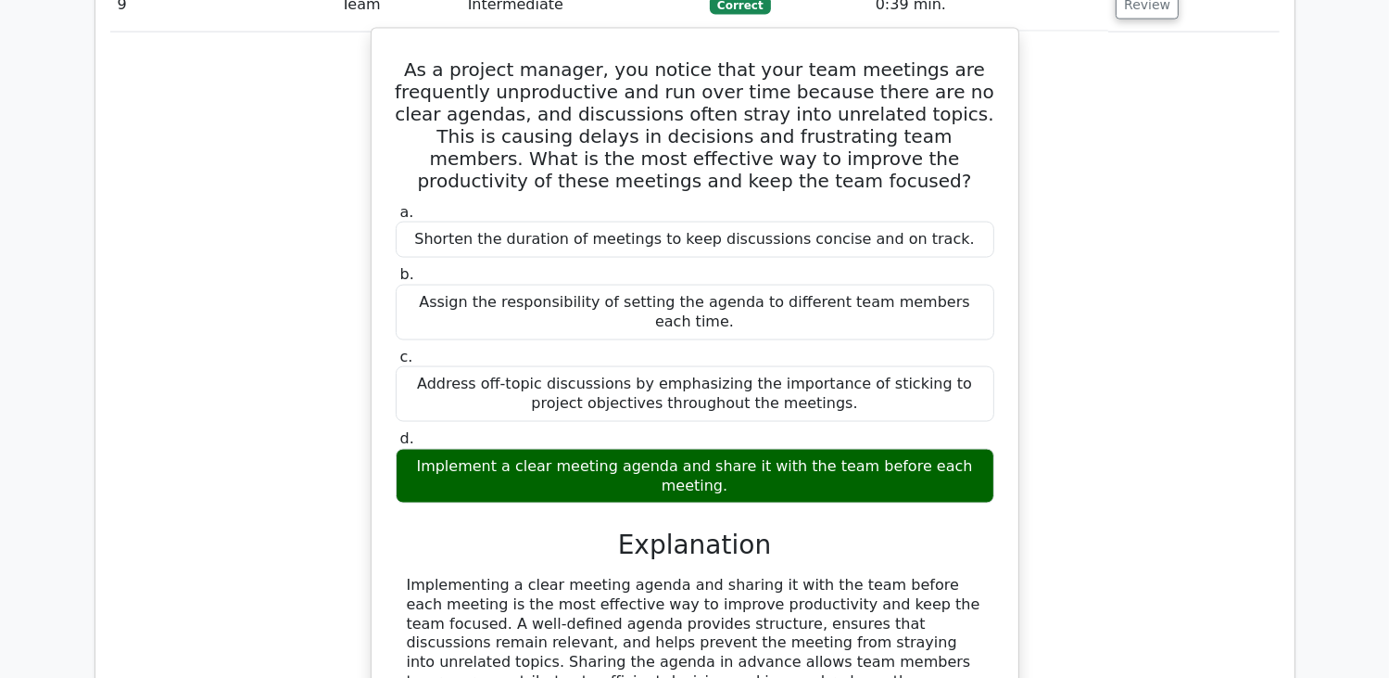
scroll to position [9732, 0]
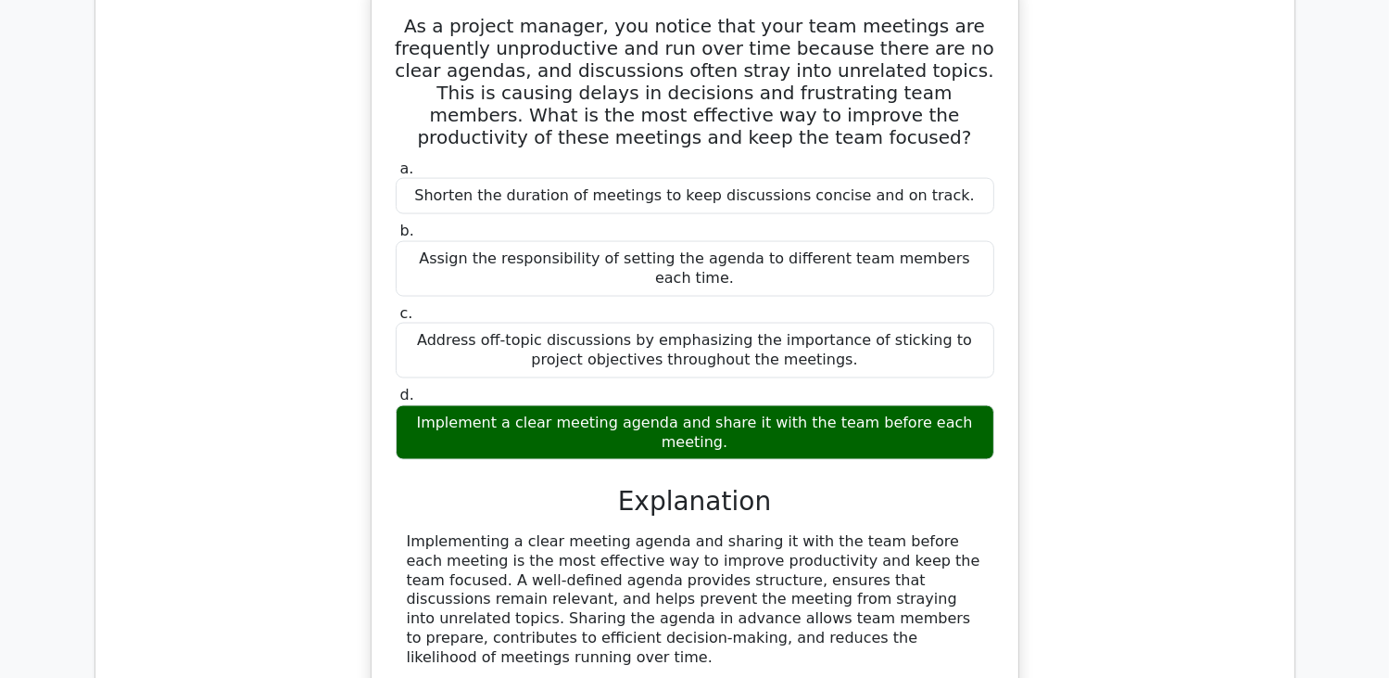
drag, startPoint x: 666, startPoint y: 282, endPoint x: 620, endPoint y: 240, distance: 62.3
click at [620, 532] on div "Implementing a clear meeting agenda and sharing it with the team before each me…" at bounding box center [695, 676] width 577 height 289
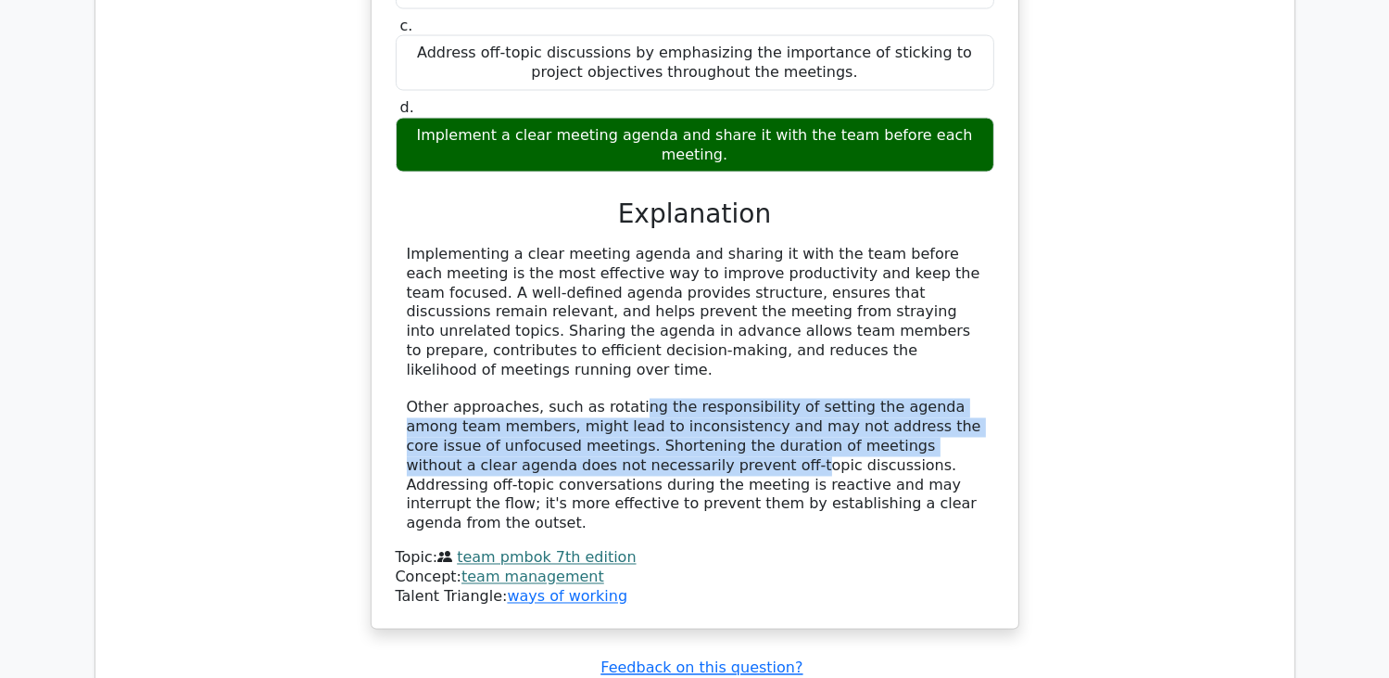
scroll to position [10038, 0]
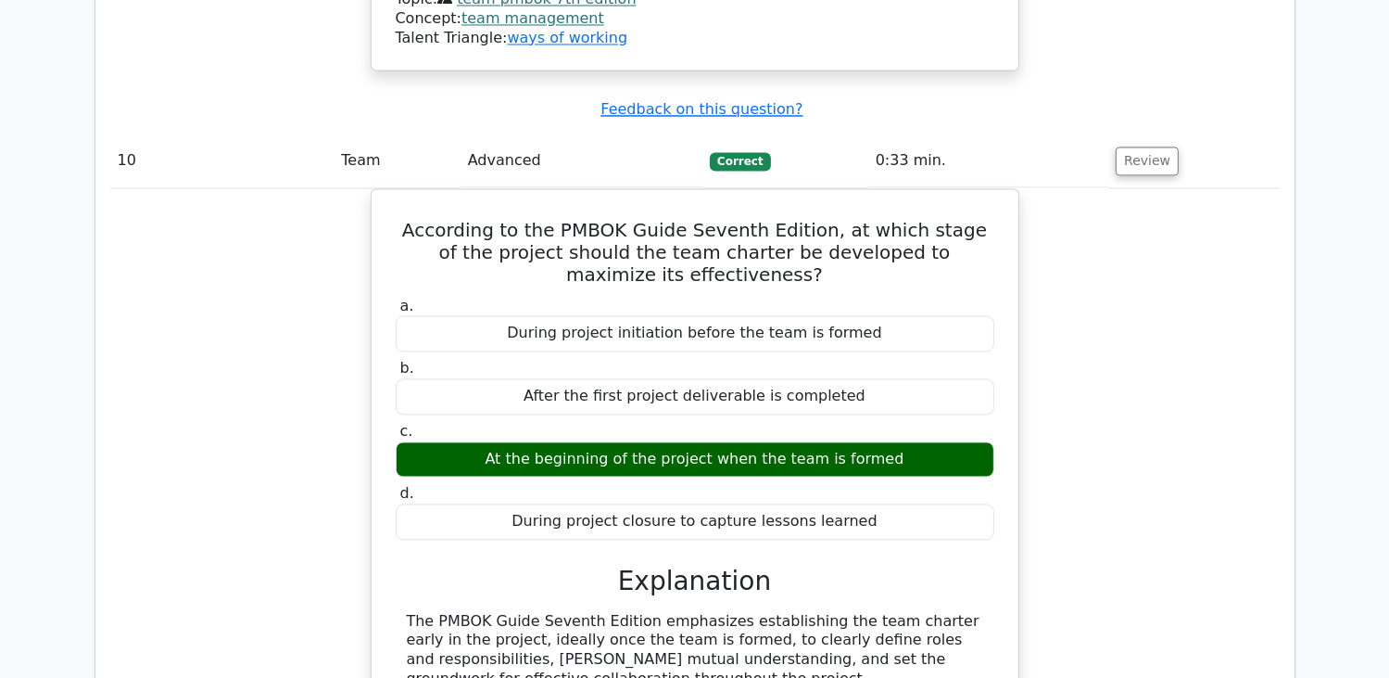
scroll to position [10687, 0]
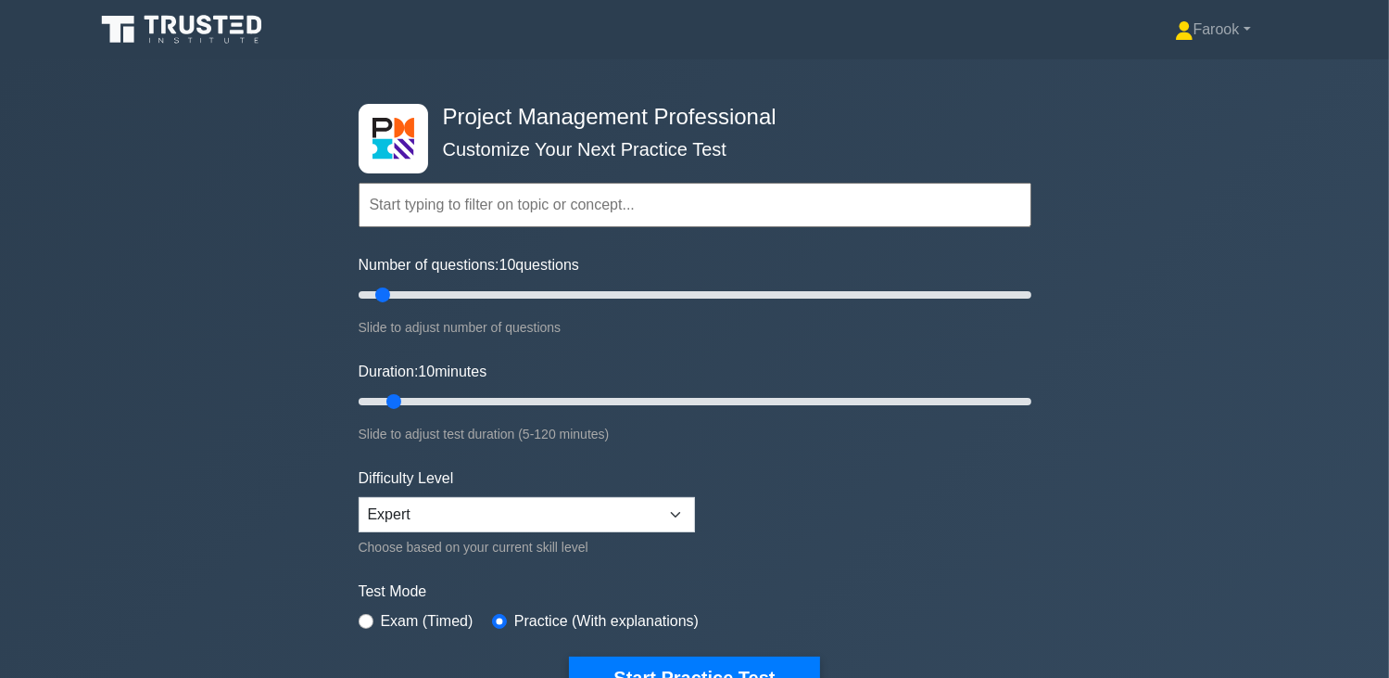
click at [522, 201] on input "text" at bounding box center [695, 205] width 673 height 44
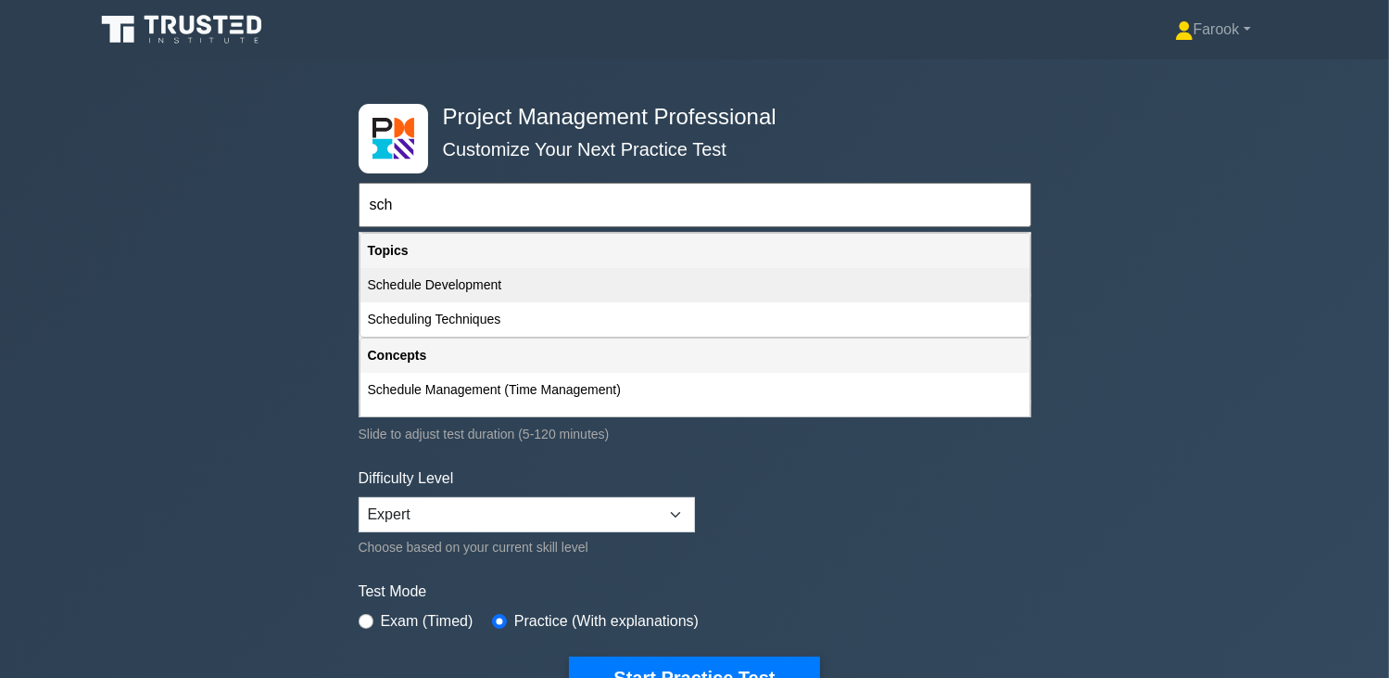
click at [488, 280] on div "Schedule Development" at bounding box center [695, 285] width 669 height 34
type input "Schedule Development"
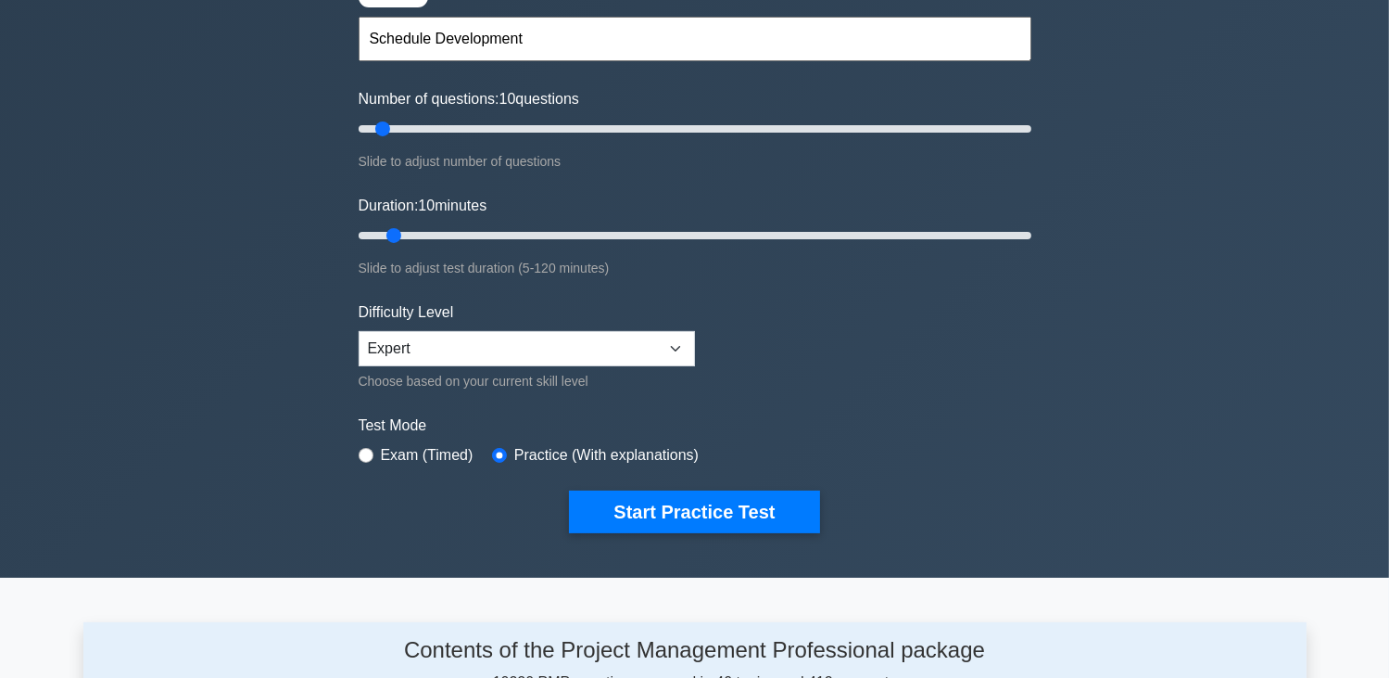
scroll to position [185, 0]
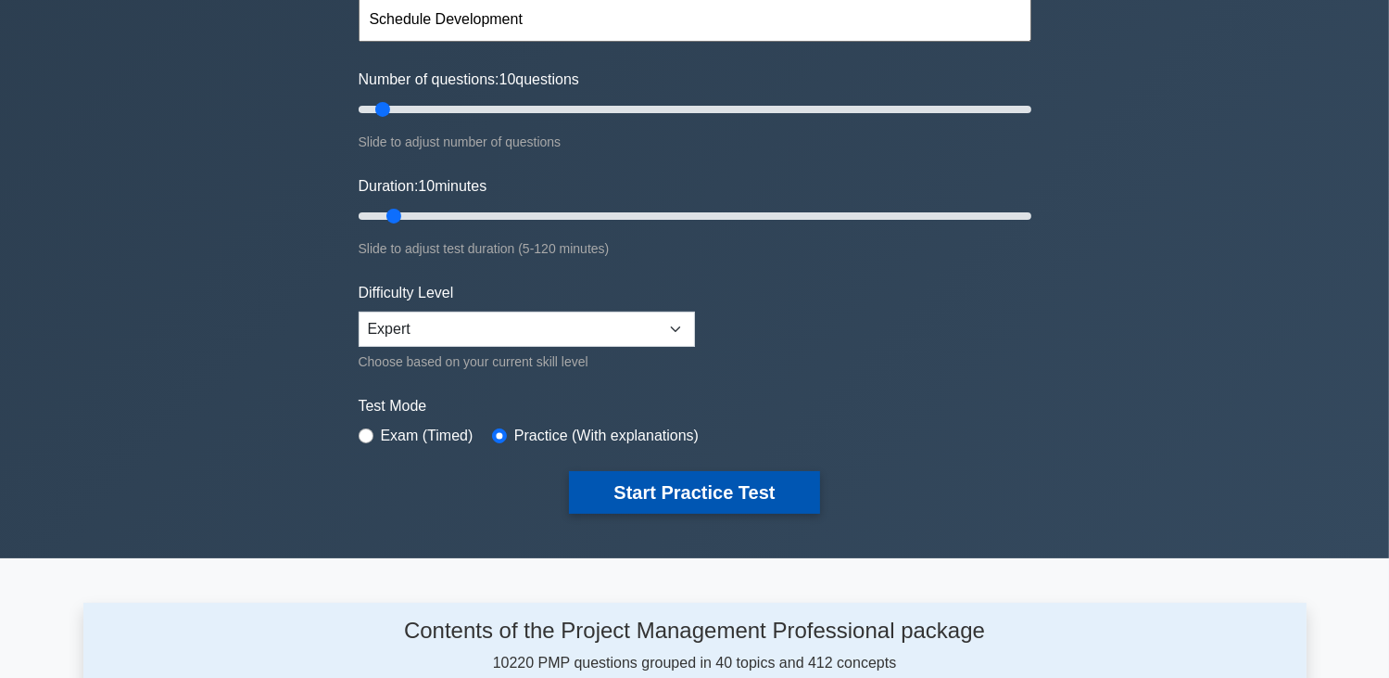
click at [670, 490] on button "Start Practice Test" at bounding box center [694, 492] width 250 height 43
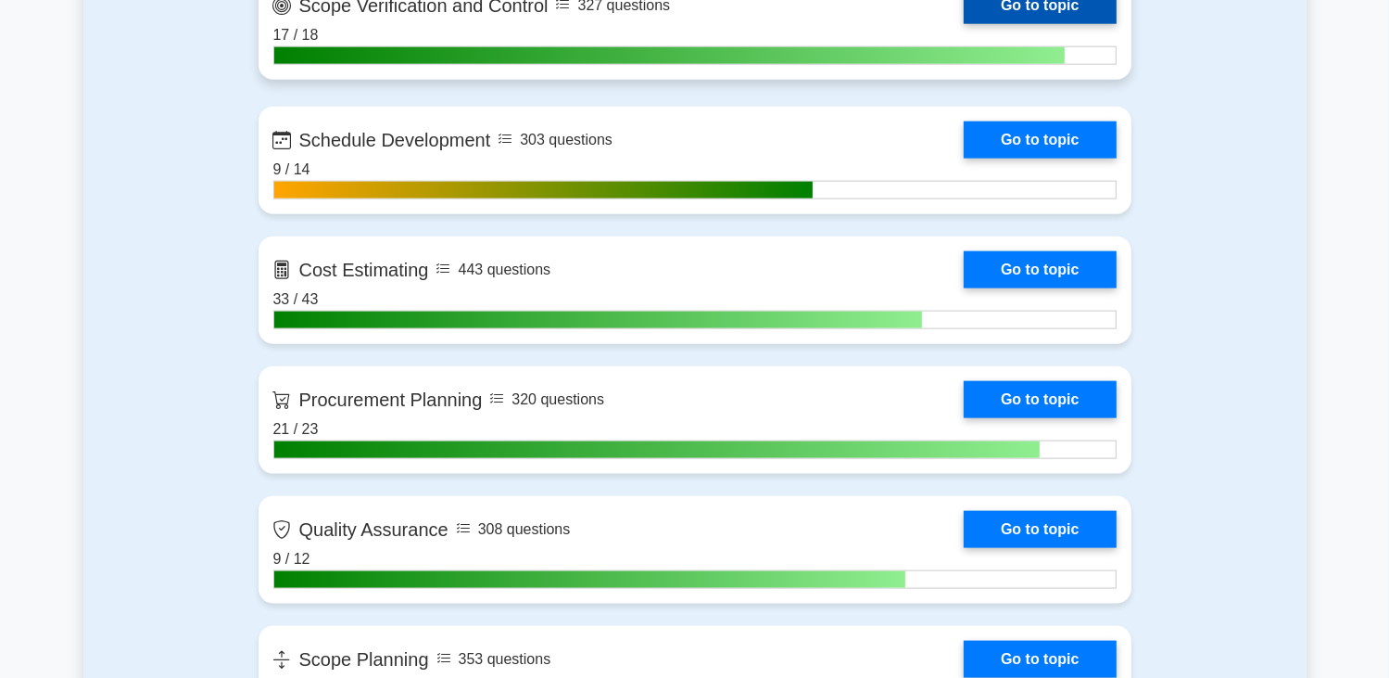
scroll to position [2132, 0]
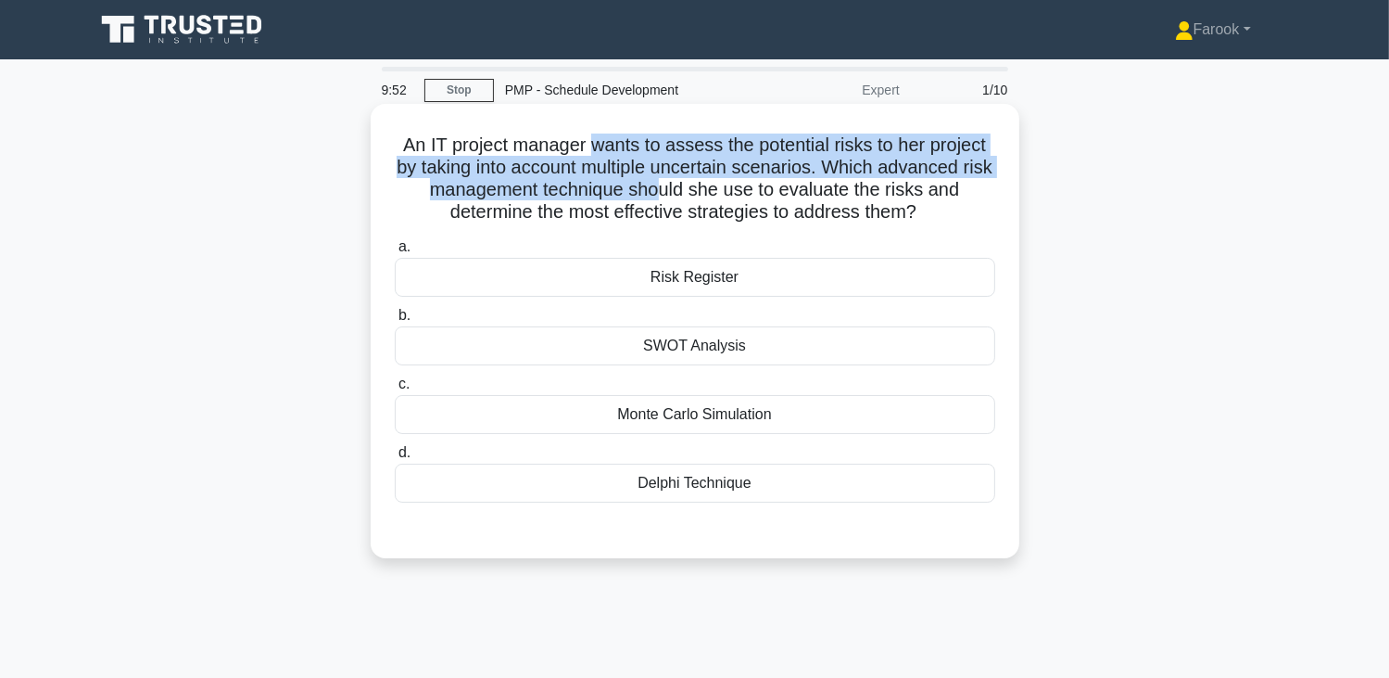
drag, startPoint x: 593, startPoint y: 155, endPoint x: 678, endPoint y: 187, distance: 91.2
click at [678, 187] on h5 "An IT project manager wants to assess the potential risks to her project by tak…" at bounding box center [695, 178] width 604 height 91
drag, startPoint x: 678, startPoint y: 187, endPoint x: 502, endPoint y: 192, distance: 176.2
click at [499, 194] on h5 "An IT project manager wants to assess the potential risks to her project by tak…" at bounding box center [695, 178] width 604 height 91
click at [545, 184] on h5 "An IT project manager wants to assess the potential risks to her project by tak…" at bounding box center [695, 178] width 604 height 91
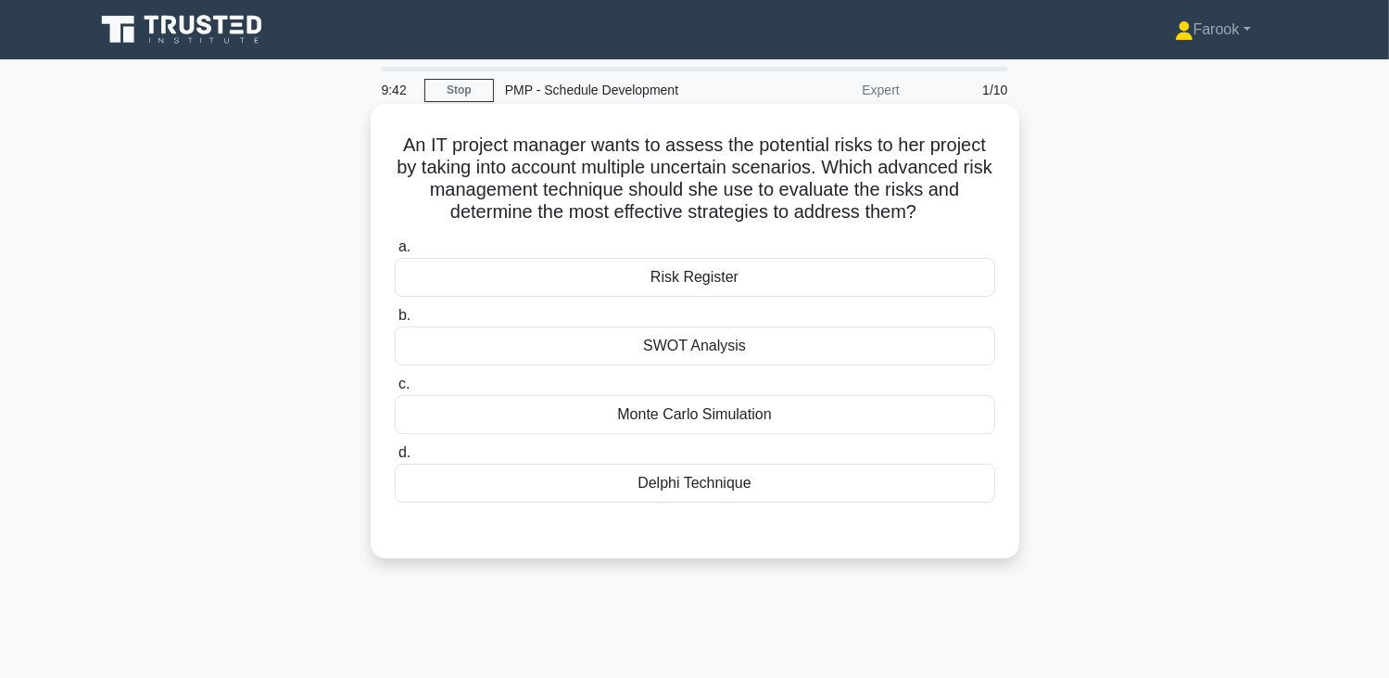
drag, startPoint x: 526, startPoint y: 186, endPoint x: 939, endPoint y: 209, distance: 414.0
click at [939, 209] on h5 "An IT project manager wants to assess the potential risks to her project by tak…" at bounding box center [695, 178] width 604 height 91
click at [772, 414] on div "Monte Carlo Simulation" at bounding box center [695, 414] width 601 height 39
click at [395, 390] on input "c. Monte Carlo Simulation" at bounding box center [395, 384] width 0 height 12
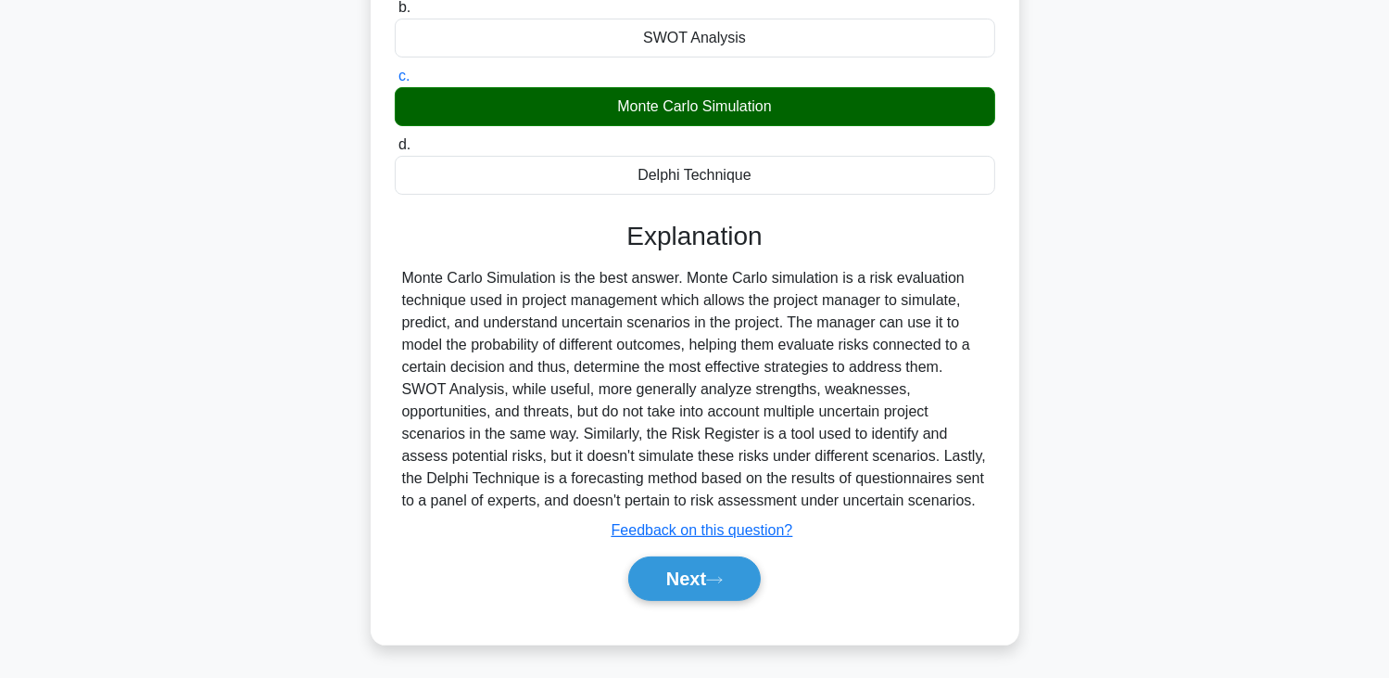
scroll to position [323, 0]
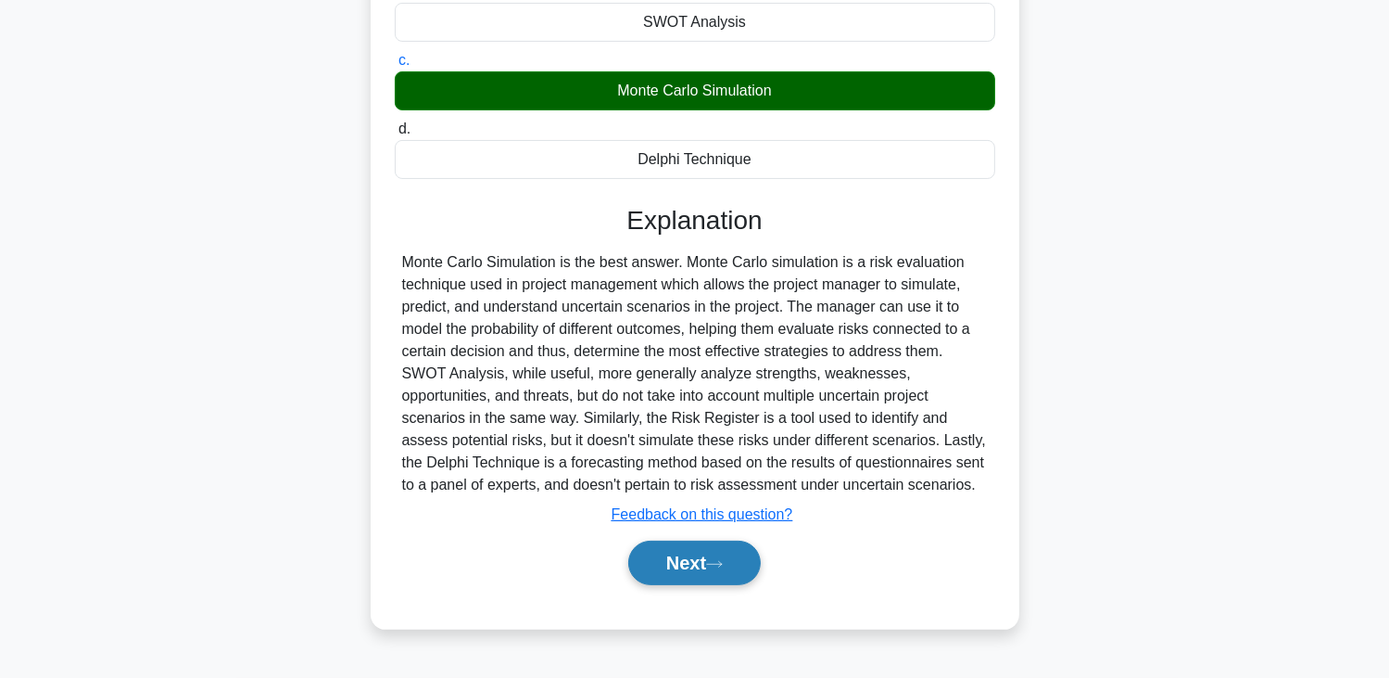
click at [665, 571] on button "Next" at bounding box center [694, 562] width 133 height 44
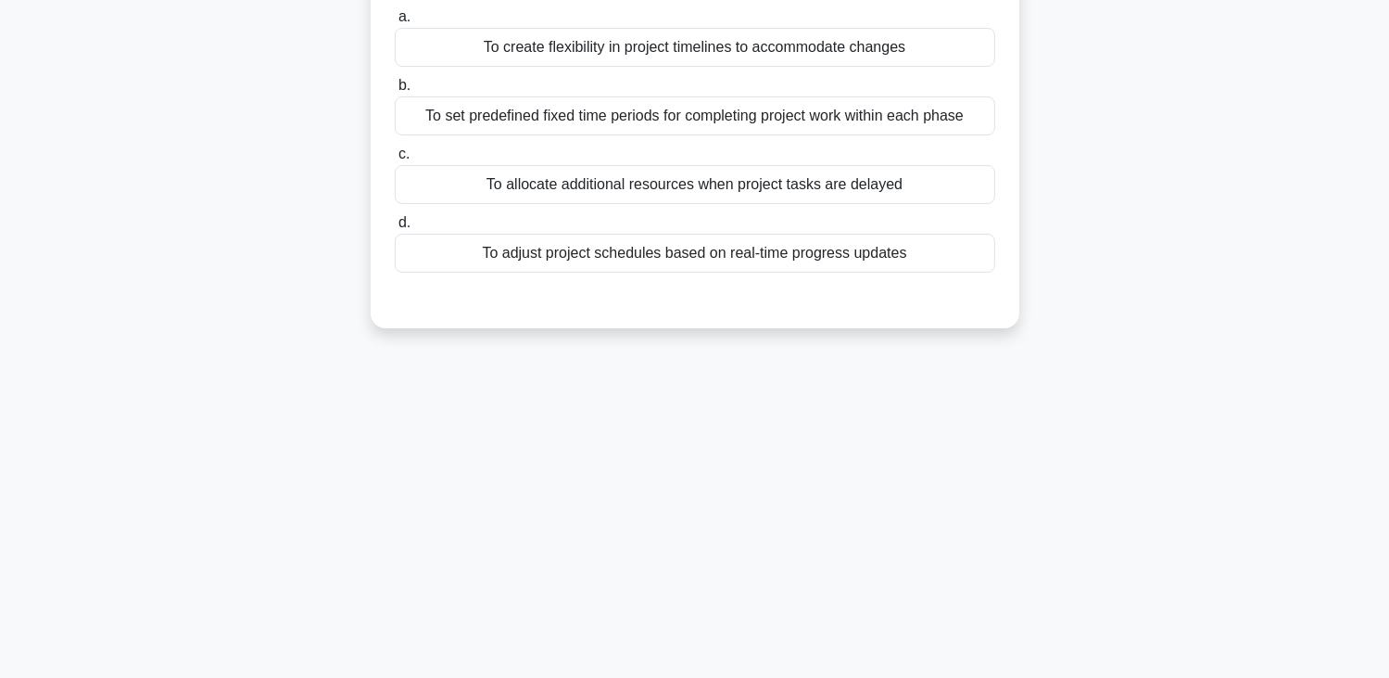
scroll to position [45, 0]
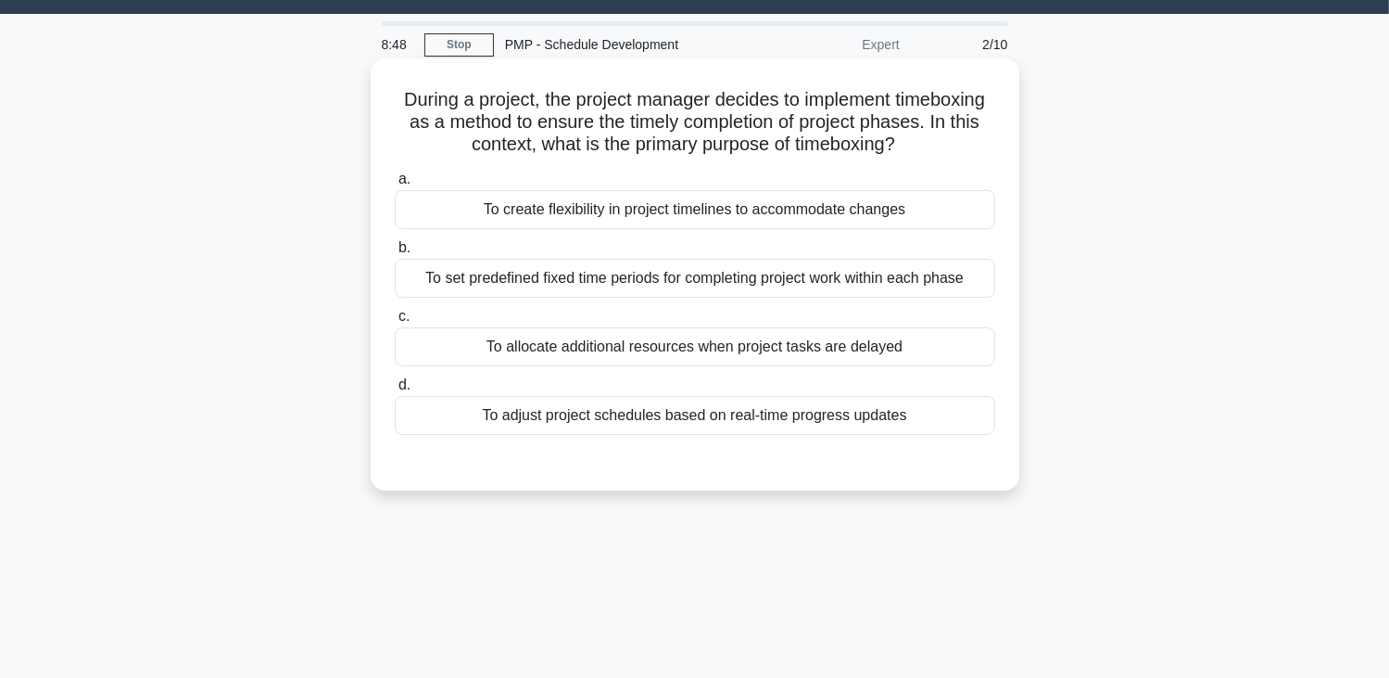
click at [717, 276] on div "To set predefined fixed time periods for completing project work within each ph…" at bounding box center [695, 278] width 601 height 39
click at [395, 254] on input "b. To set predefined fixed time periods for completing project work within each…" at bounding box center [395, 248] width 0 height 12
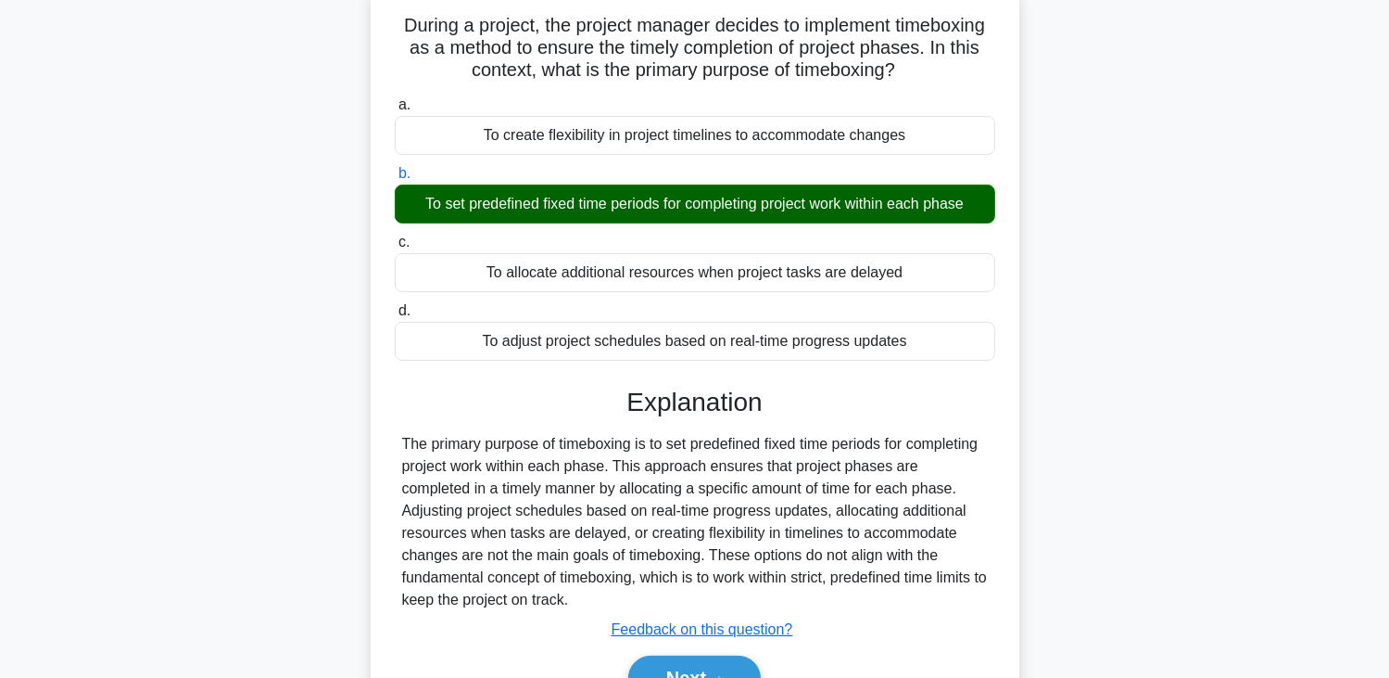
scroll to position [323, 0]
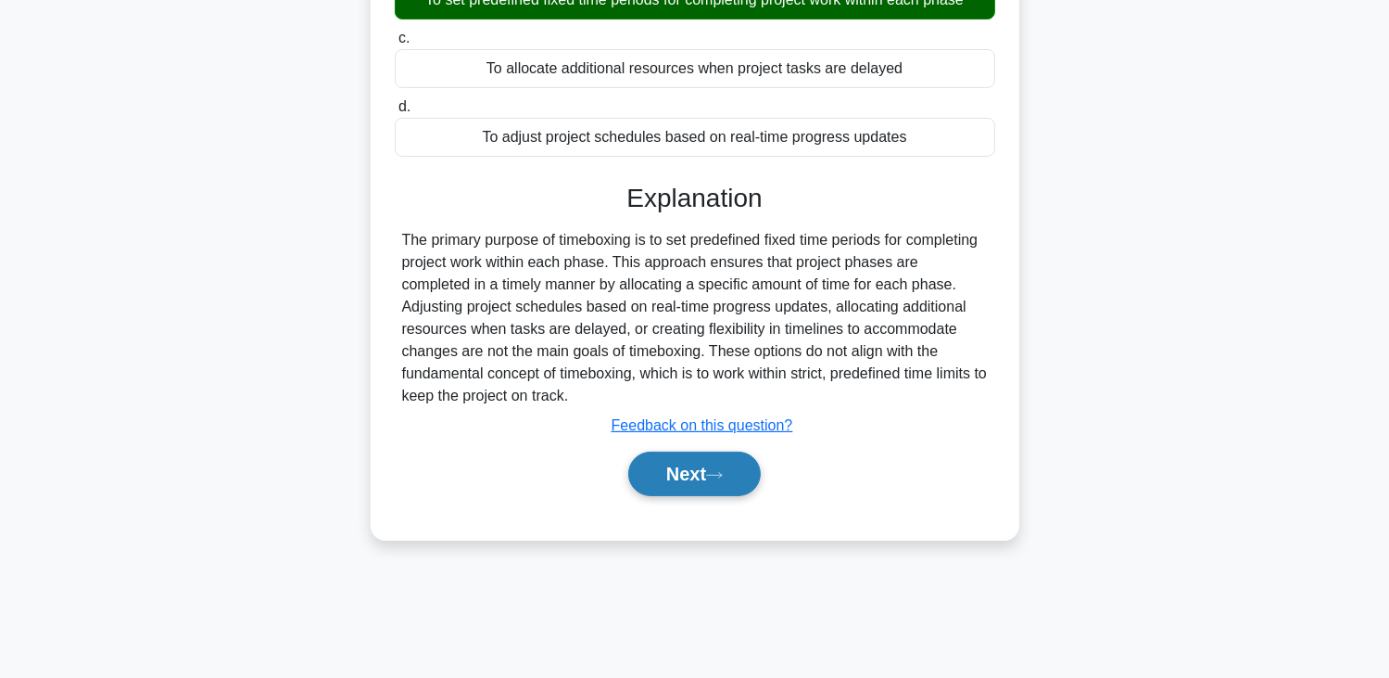
click at [685, 477] on button "Next" at bounding box center [694, 473] width 133 height 44
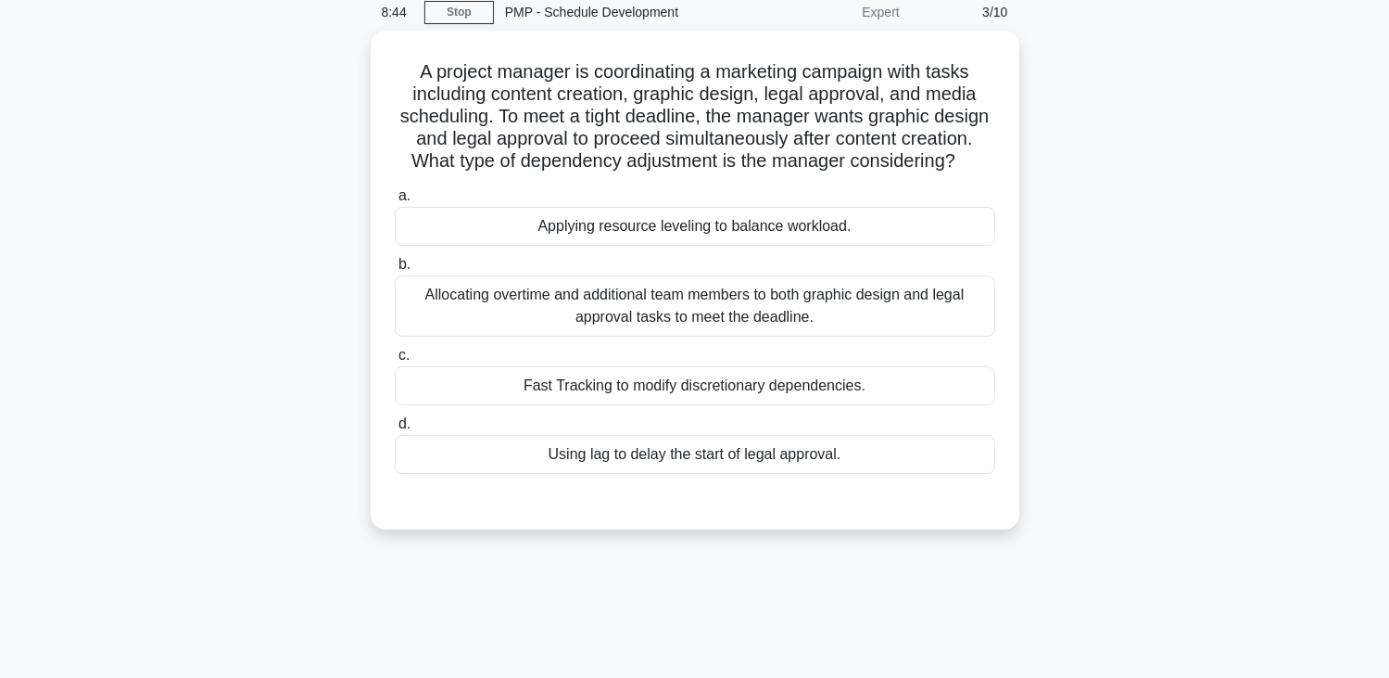
scroll to position [45, 0]
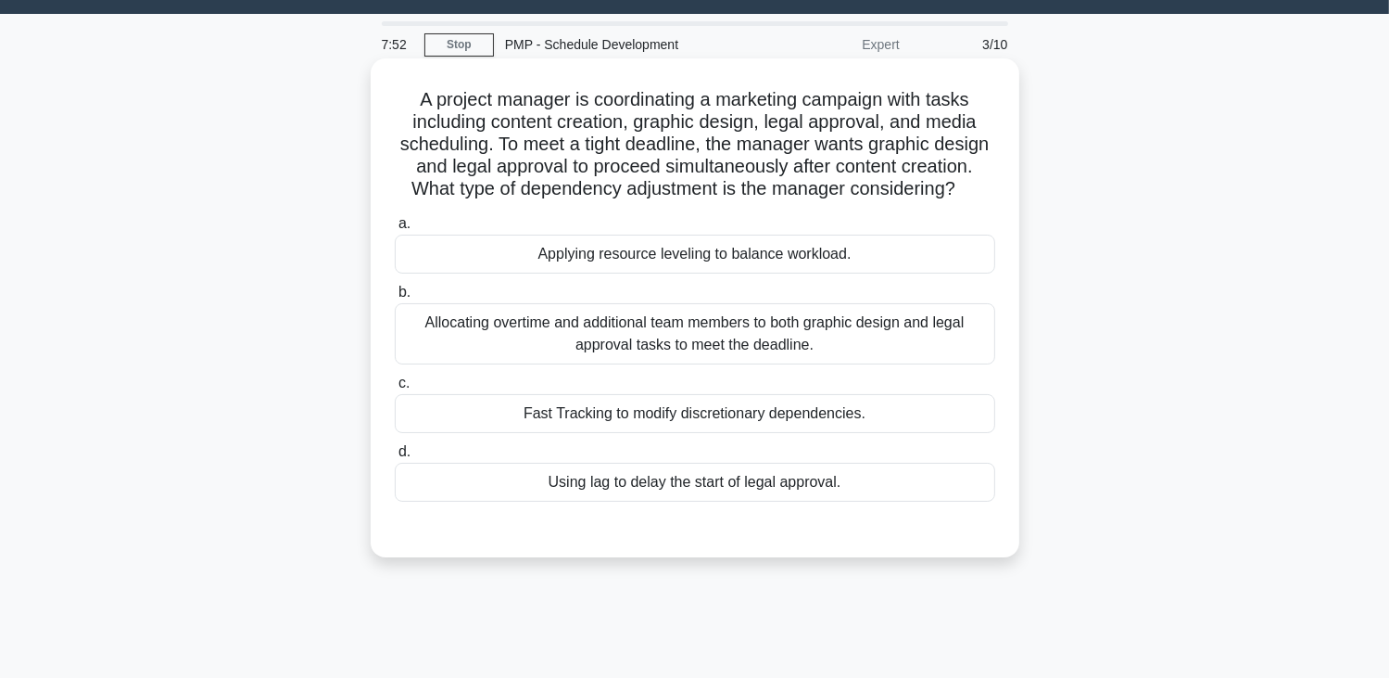
click at [734, 428] on div "Fast Tracking to modify discretionary dependencies." at bounding box center [695, 413] width 601 height 39
click at [395, 389] on input "c. Fast Tracking to modify discretionary dependencies." at bounding box center [395, 383] width 0 height 12
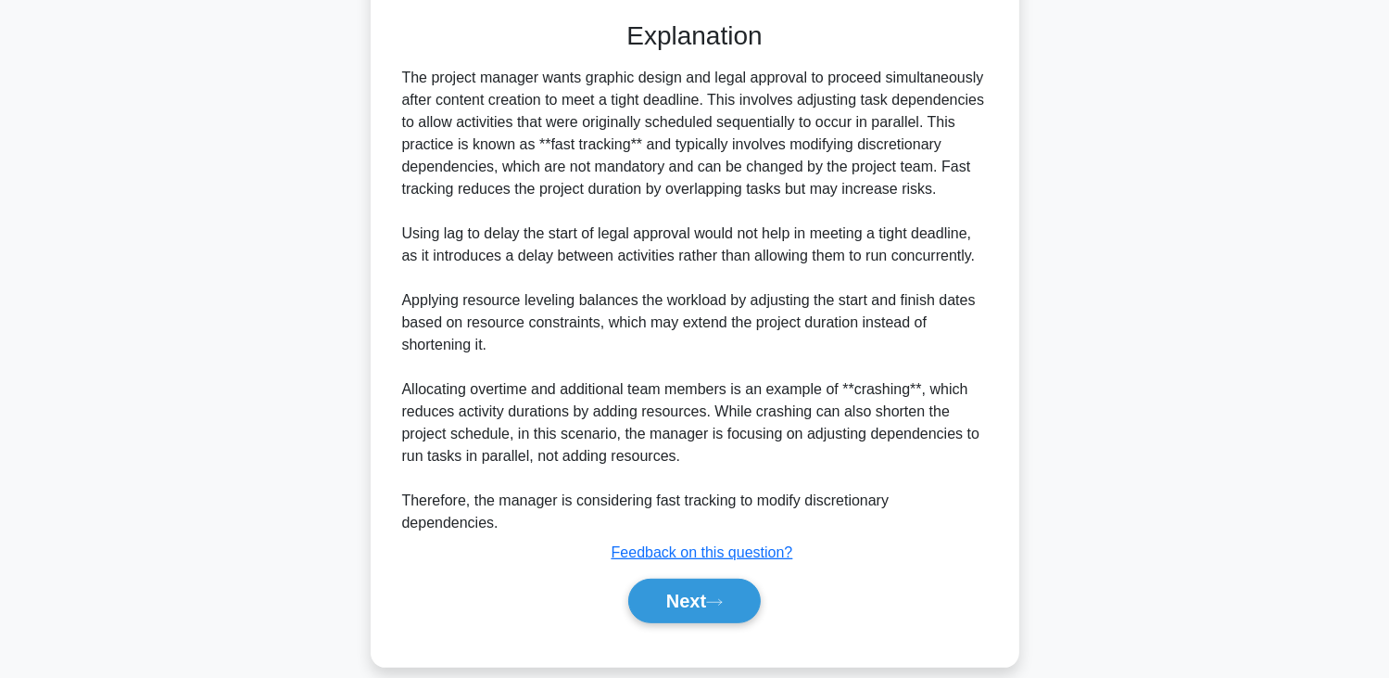
scroll to position [575, 0]
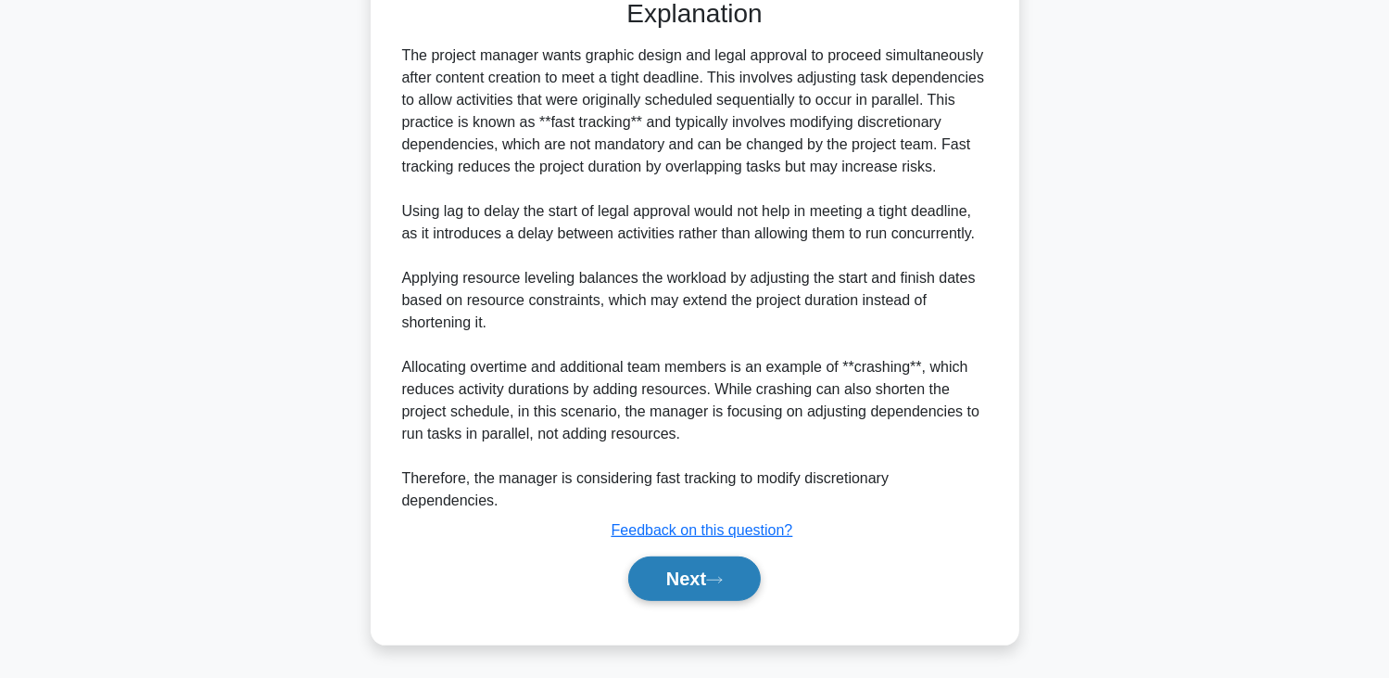
click at [687, 578] on button "Next" at bounding box center [694, 578] width 133 height 44
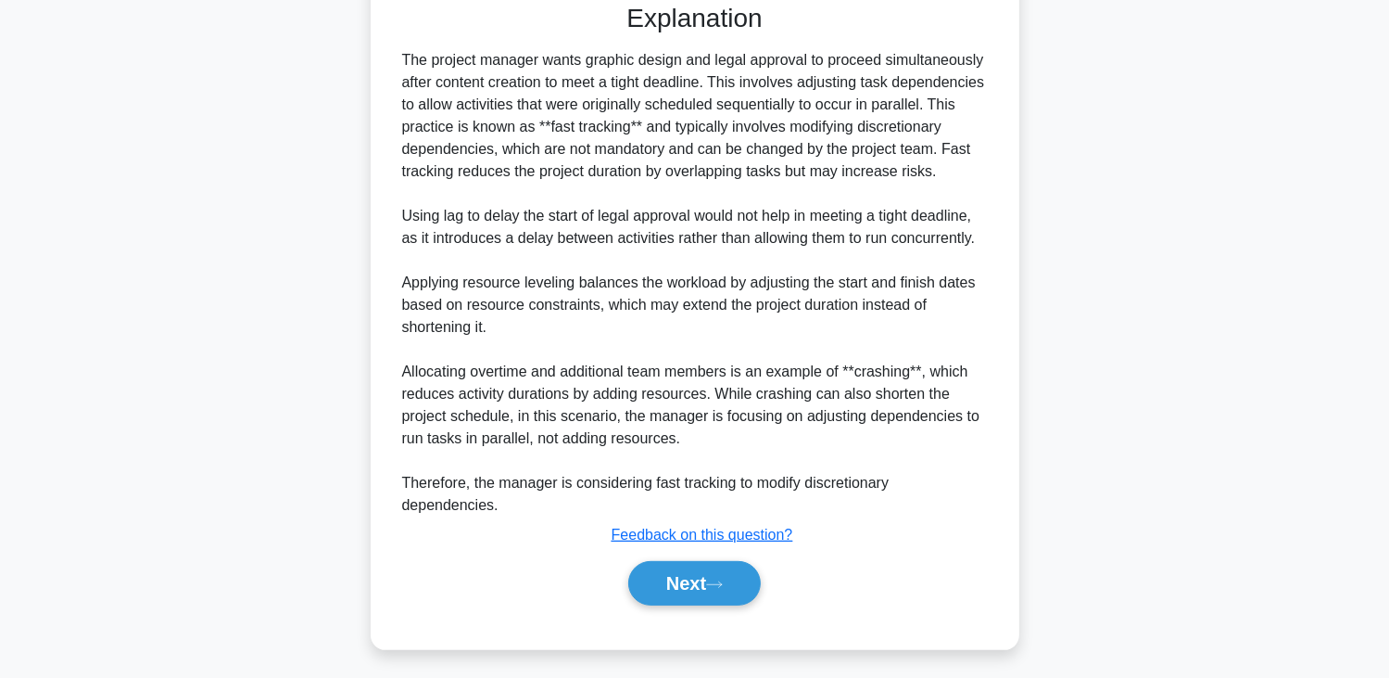
scroll to position [0, 0]
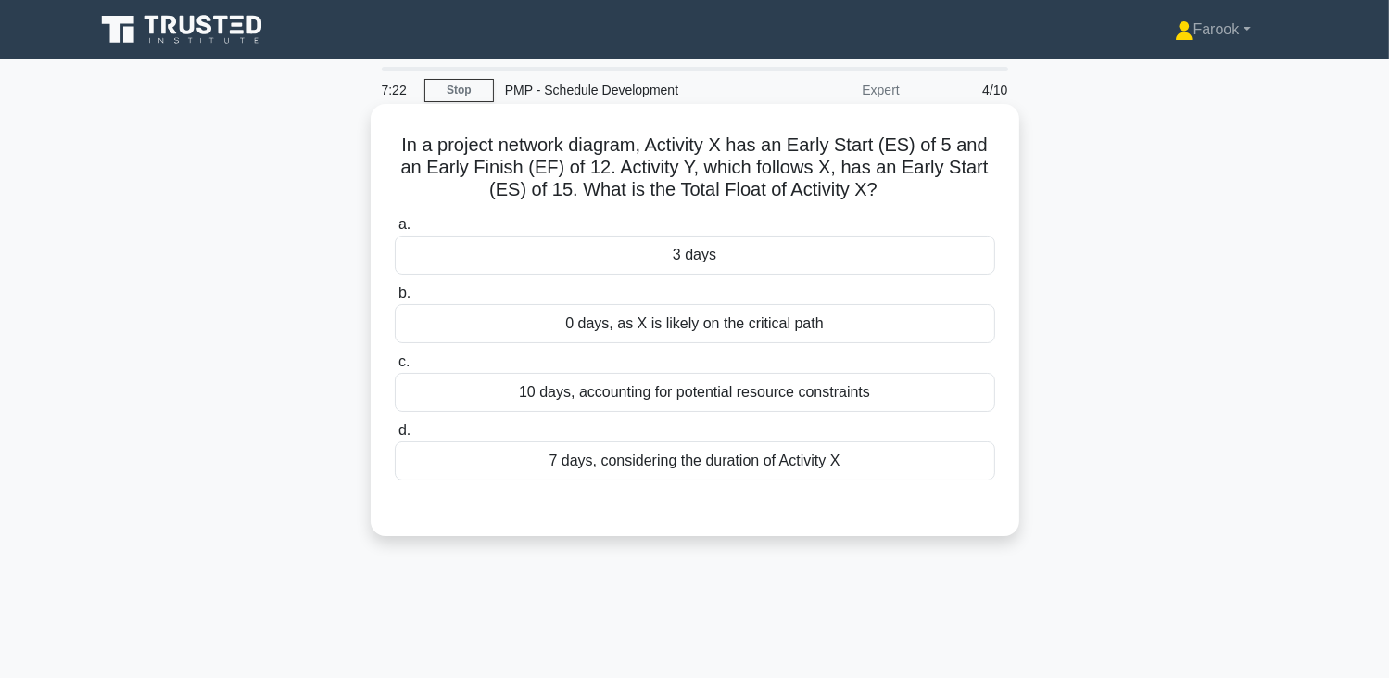
click at [672, 464] on div "7 days, considering the duration of Activity X" at bounding box center [695, 460] width 601 height 39
click at [395, 437] on input "d. 7 days, considering the duration of Activity X" at bounding box center [395, 431] width 0 height 12
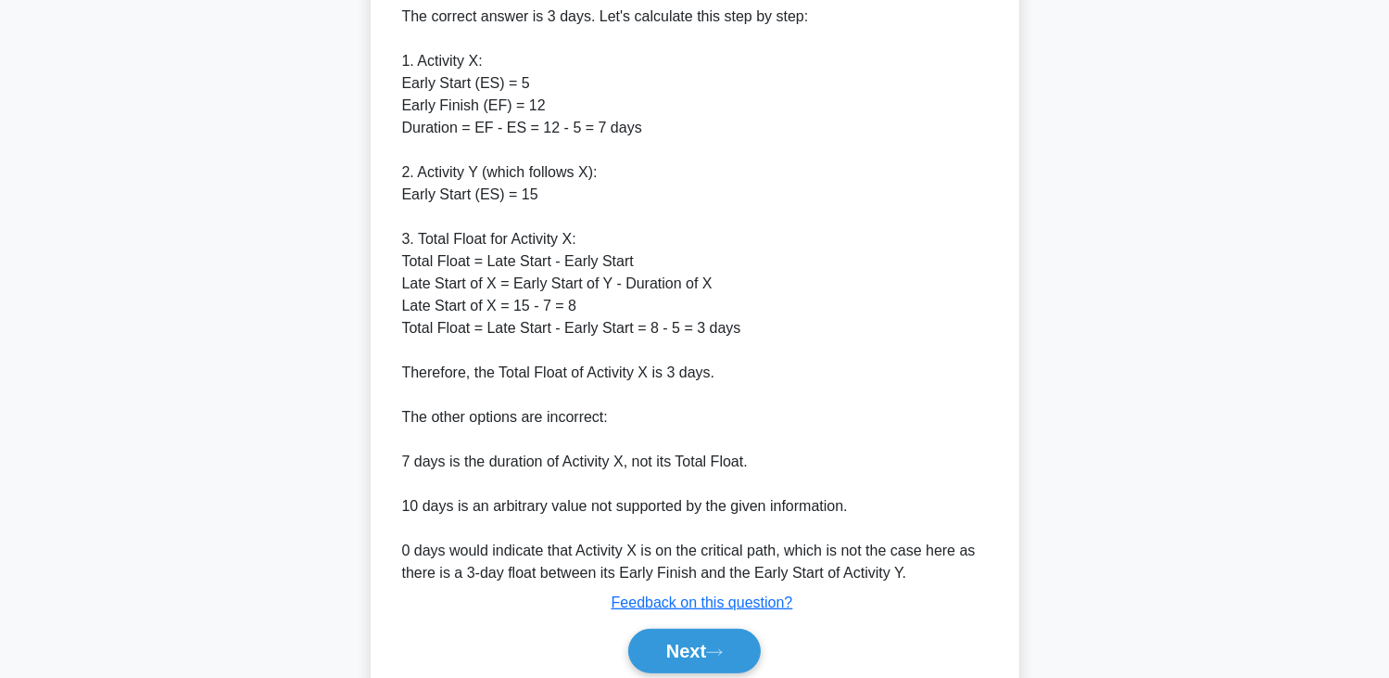
scroll to position [621, 0]
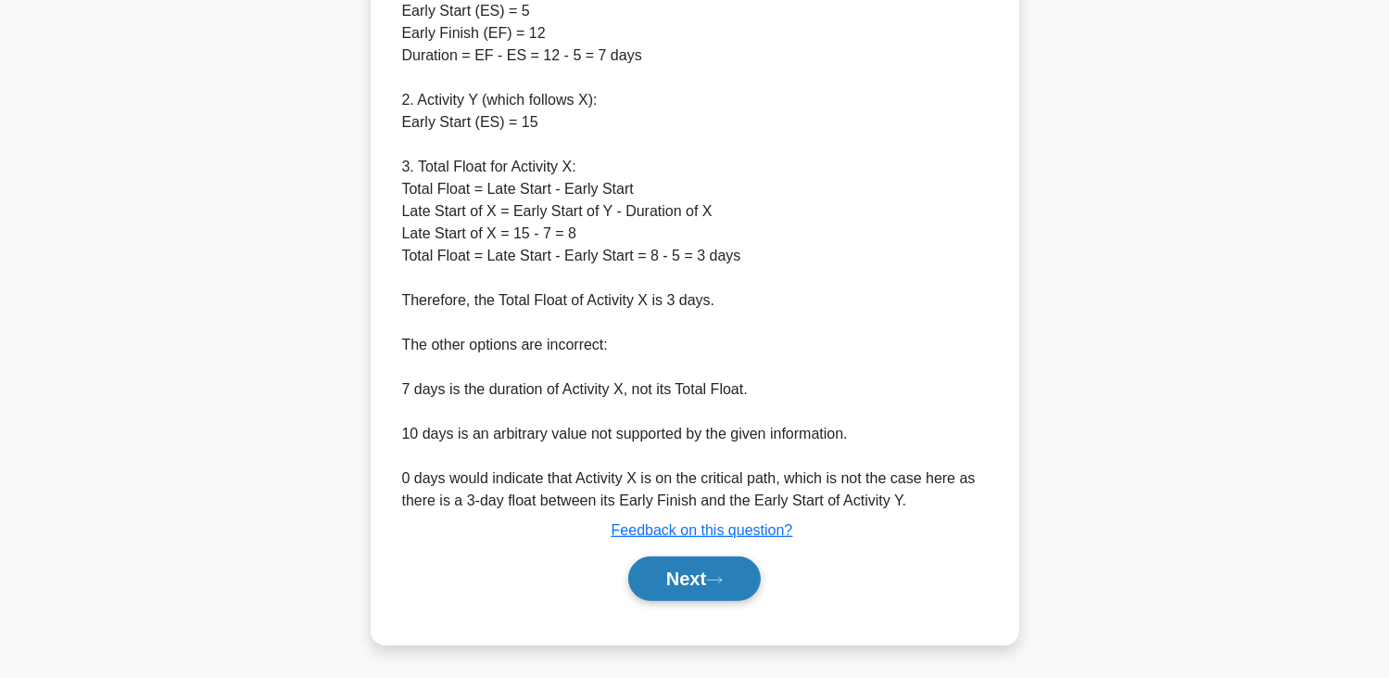
click at [684, 590] on button "Next" at bounding box center [694, 578] width 133 height 44
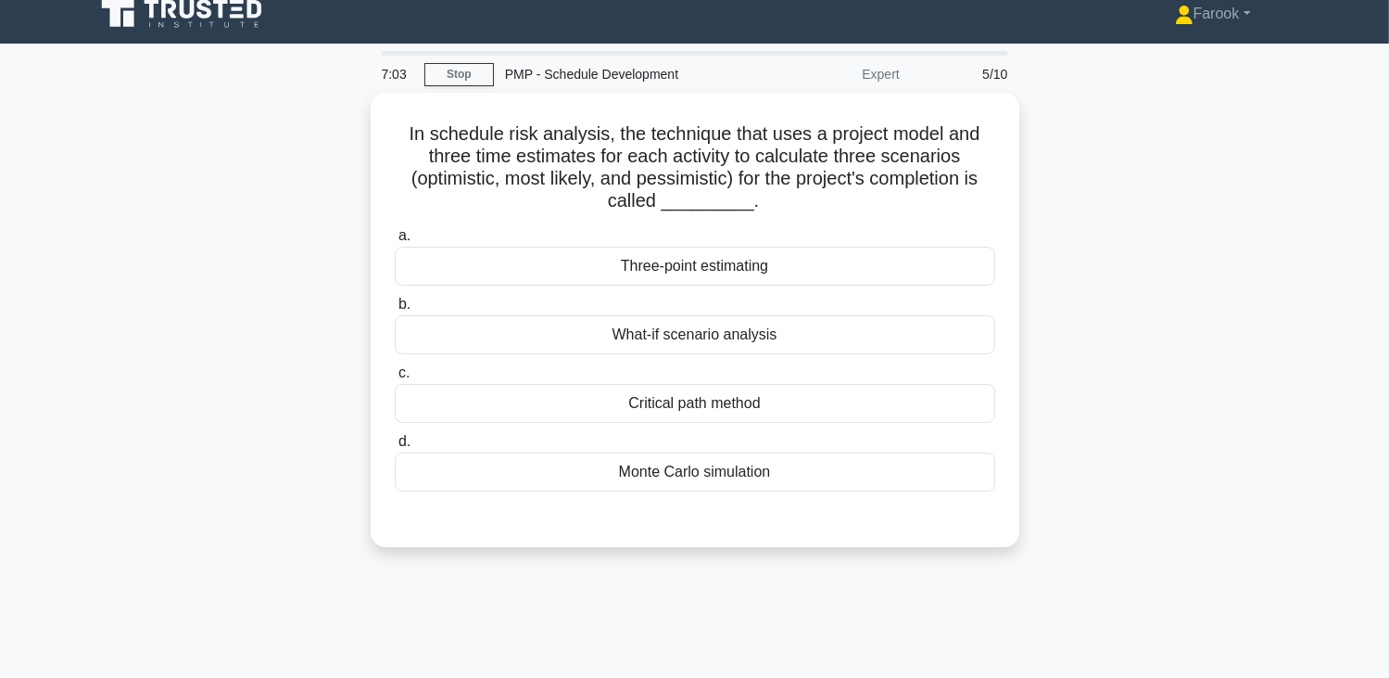
scroll to position [0, 0]
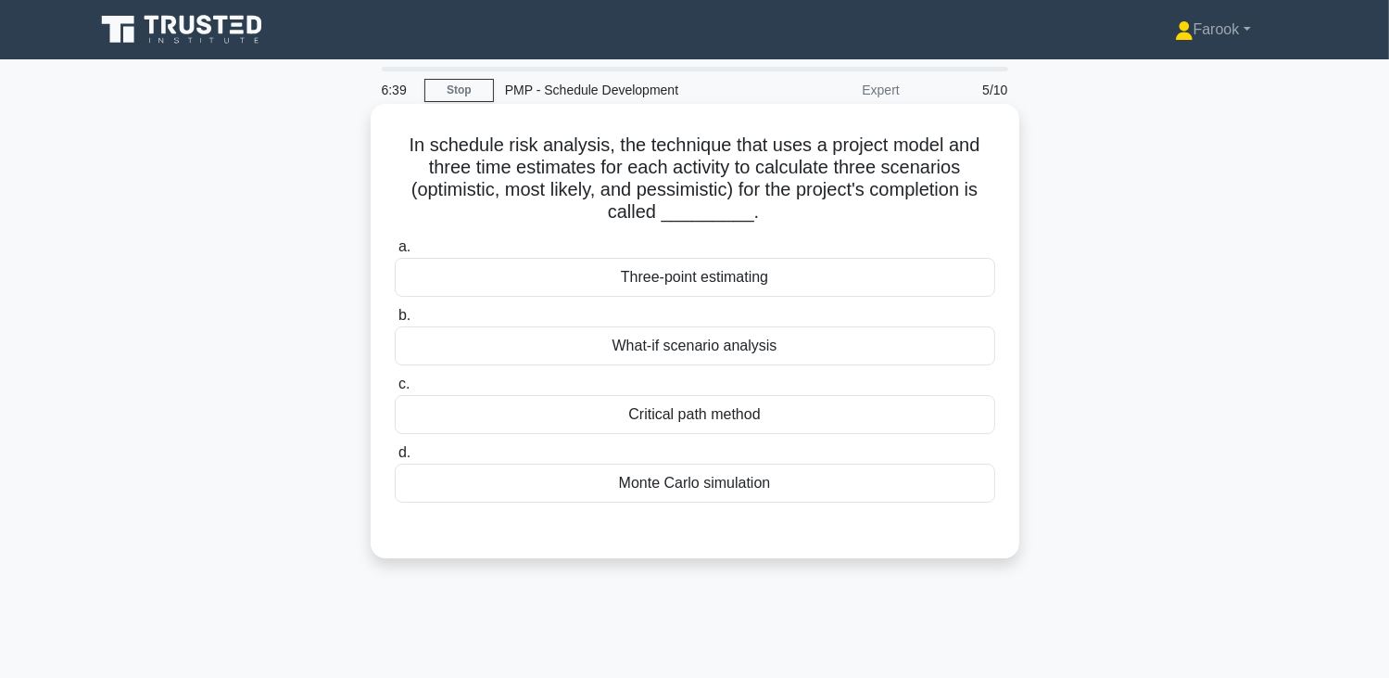
click at [781, 274] on div "Three-point estimating" at bounding box center [695, 277] width 601 height 39
click at [395, 253] on input "a. Three-point estimating" at bounding box center [395, 247] width 0 height 12
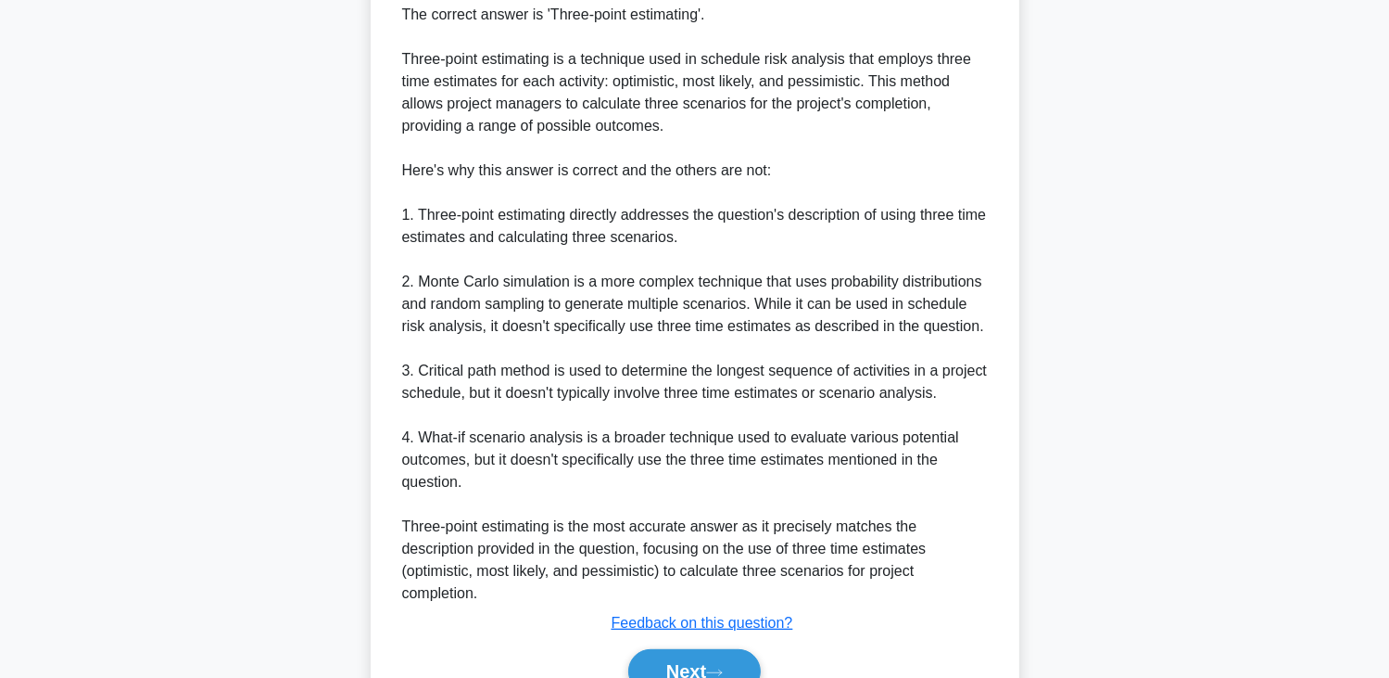
scroll to position [664, 0]
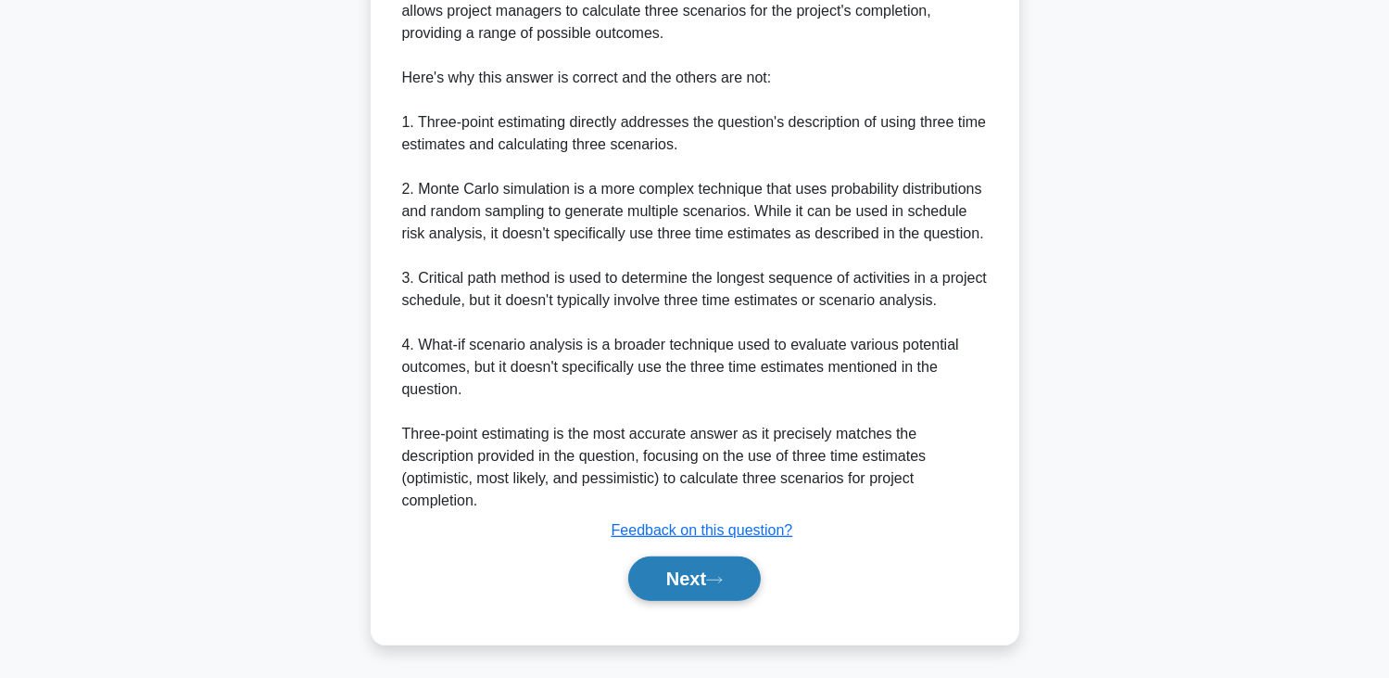
click at [703, 577] on button "Next" at bounding box center [694, 578] width 133 height 44
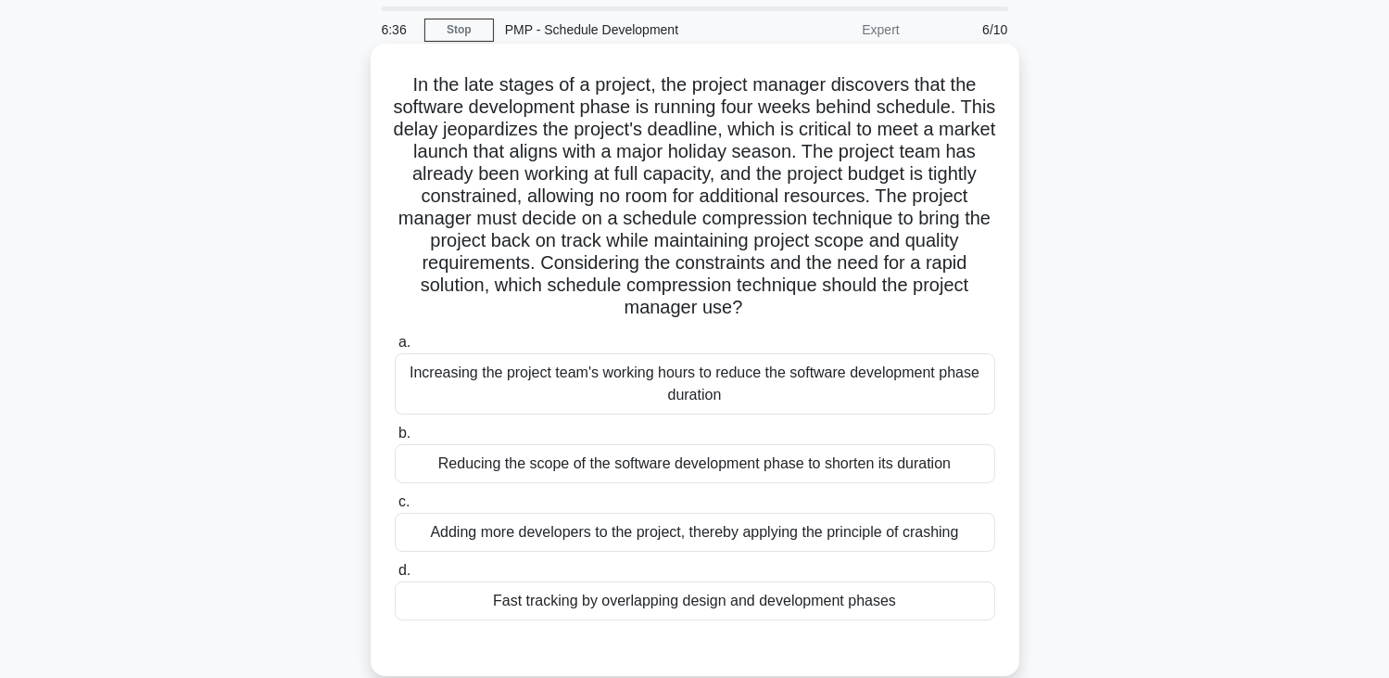
scroll to position [93, 0]
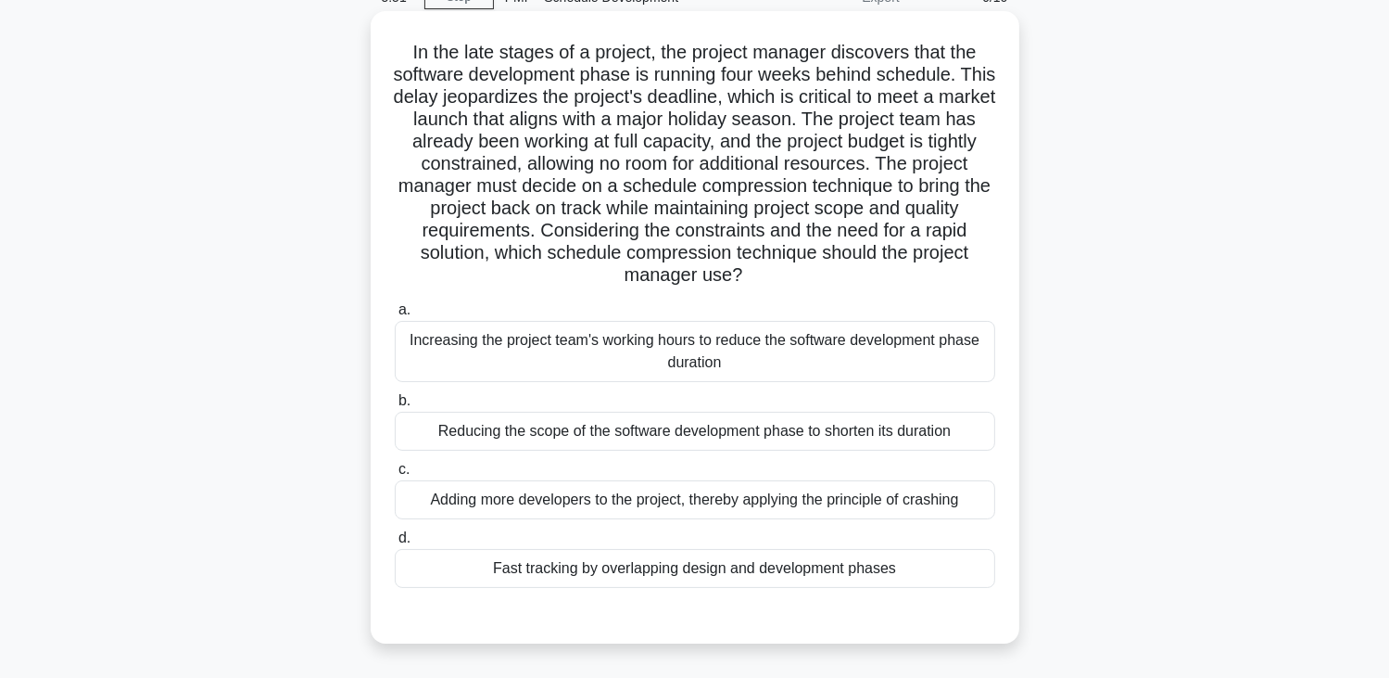
click at [667, 581] on div "Fast tracking by overlapping design and development phases" at bounding box center [695, 568] width 601 height 39
click at [395, 544] on input "d. Fast tracking by overlapping design and development phases" at bounding box center [395, 538] width 0 height 12
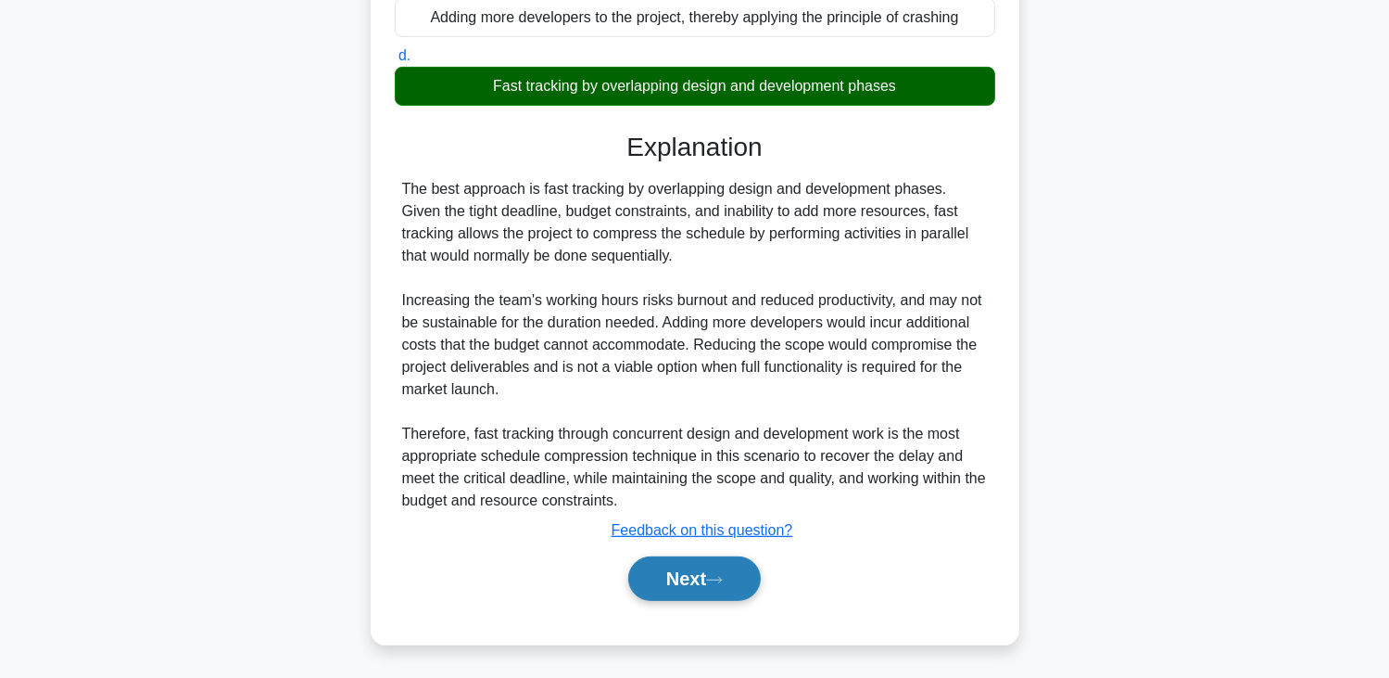
click at [670, 579] on button "Next" at bounding box center [694, 578] width 133 height 44
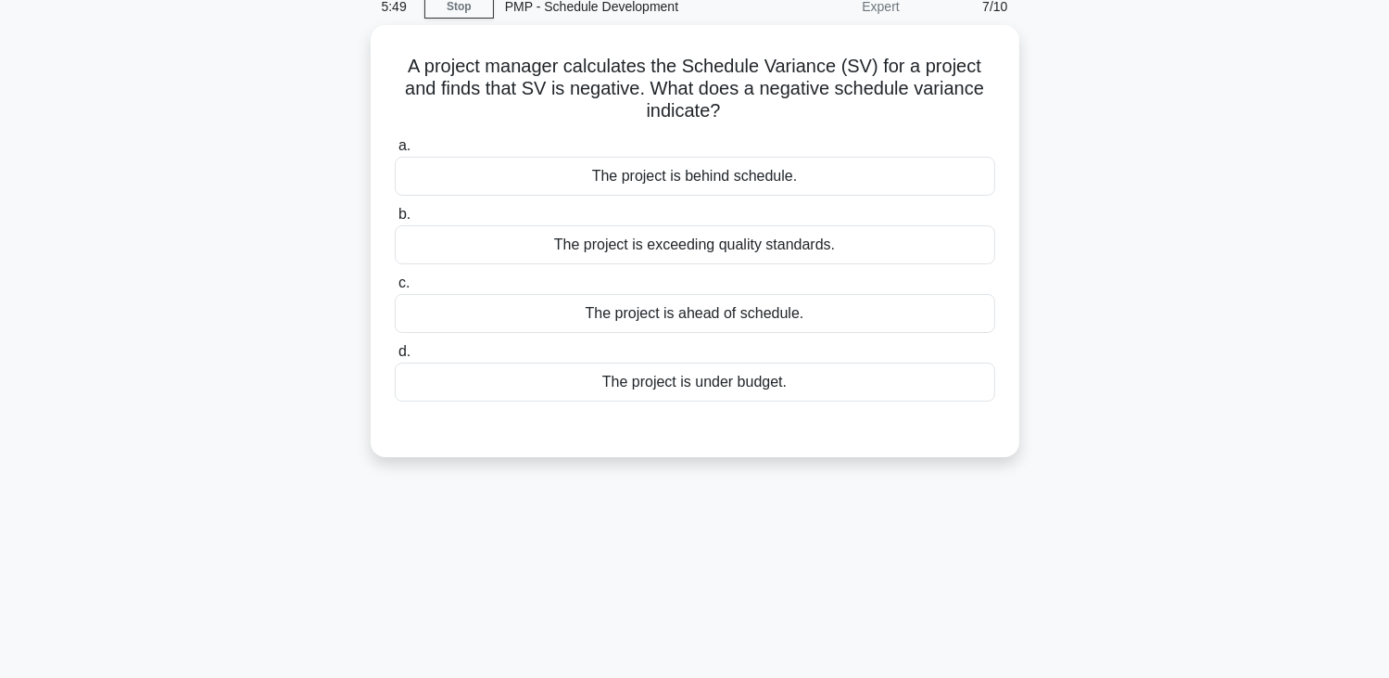
scroll to position [45, 0]
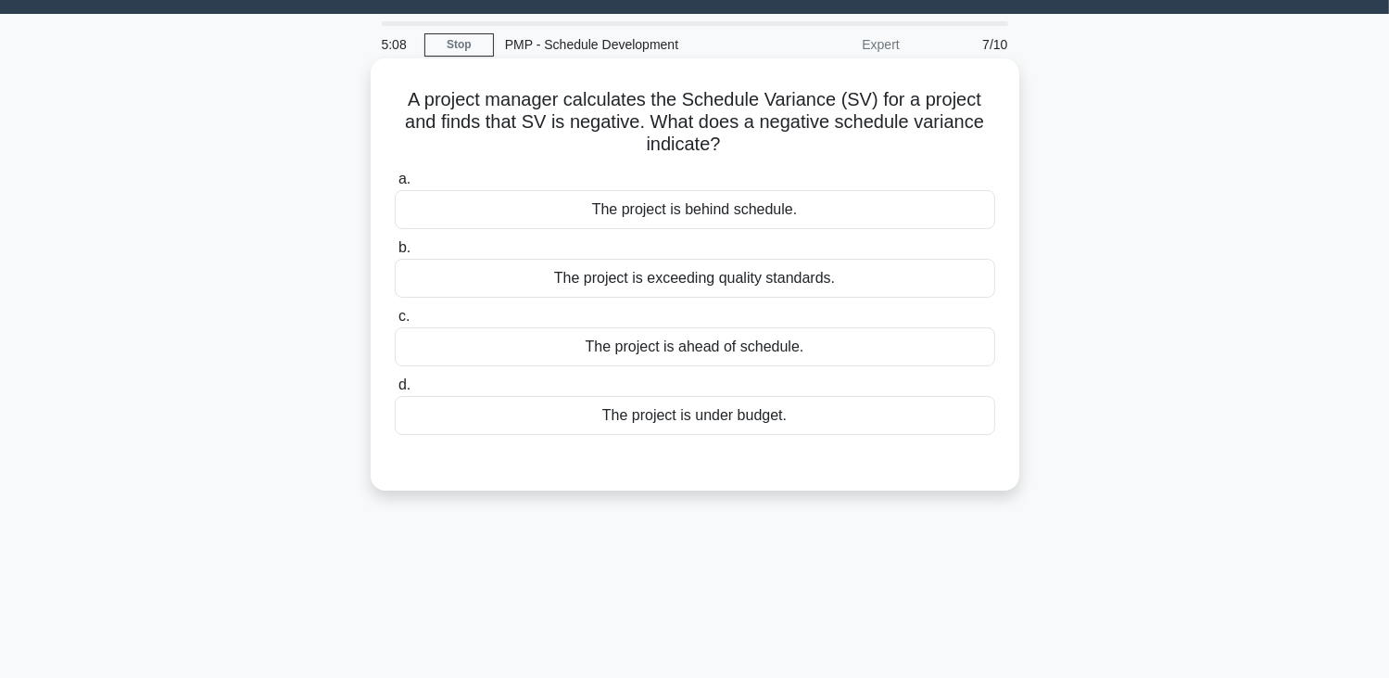
click at [586, 212] on div "The project is behind schedule." at bounding box center [695, 209] width 601 height 39
click at [395, 185] on input "a. The project is behind schedule." at bounding box center [395, 179] width 0 height 12
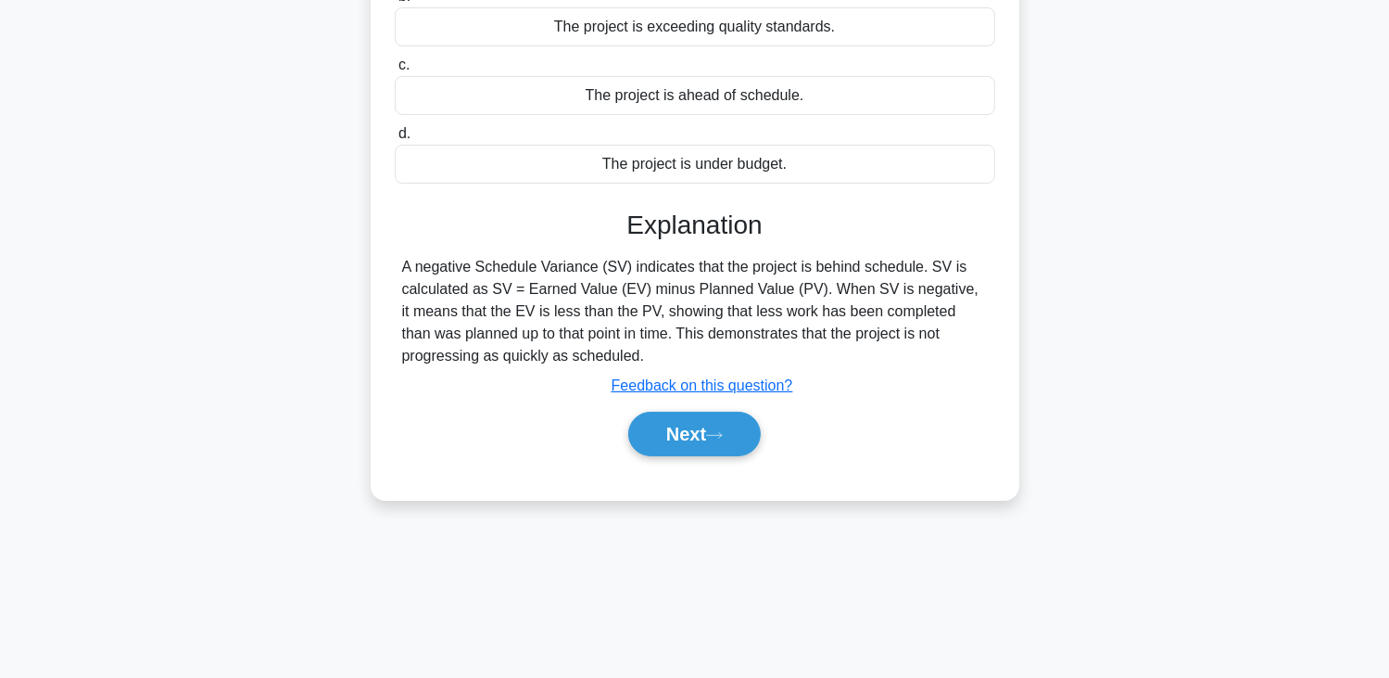
scroll to position [323, 0]
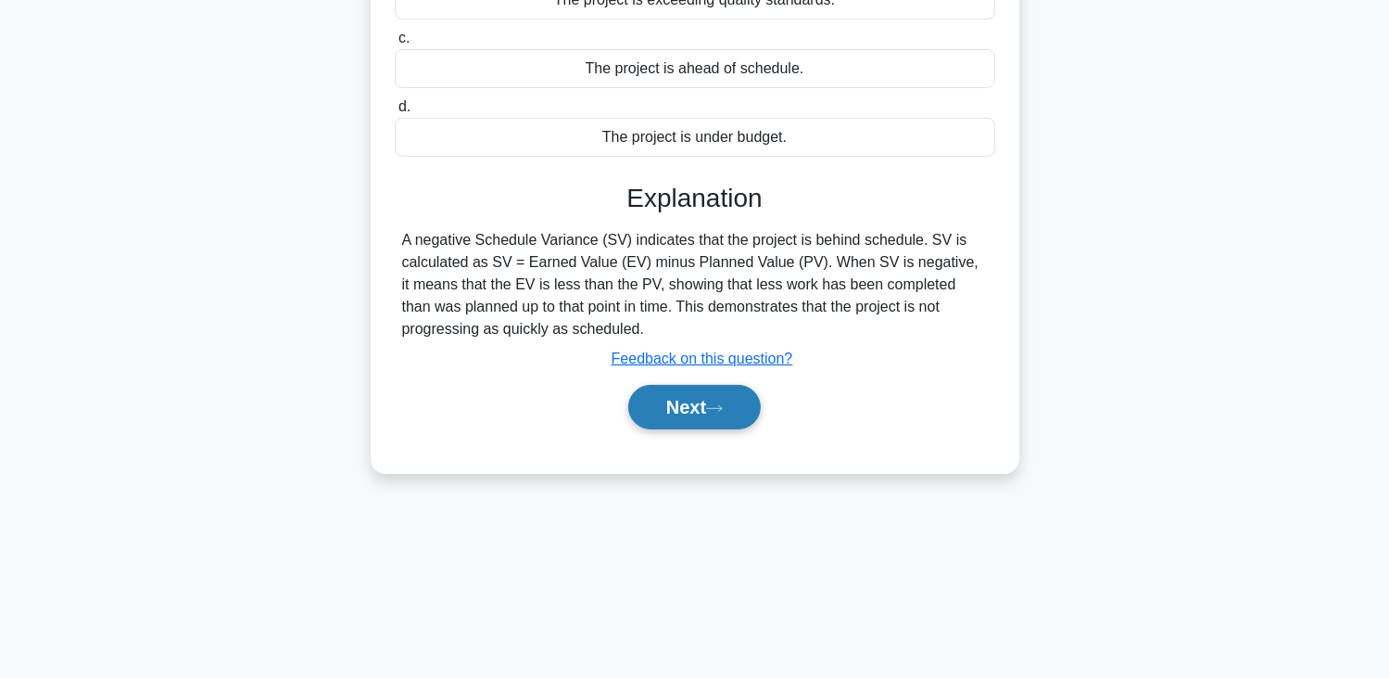
click at [654, 392] on button "Next" at bounding box center [694, 407] width 133 height 44
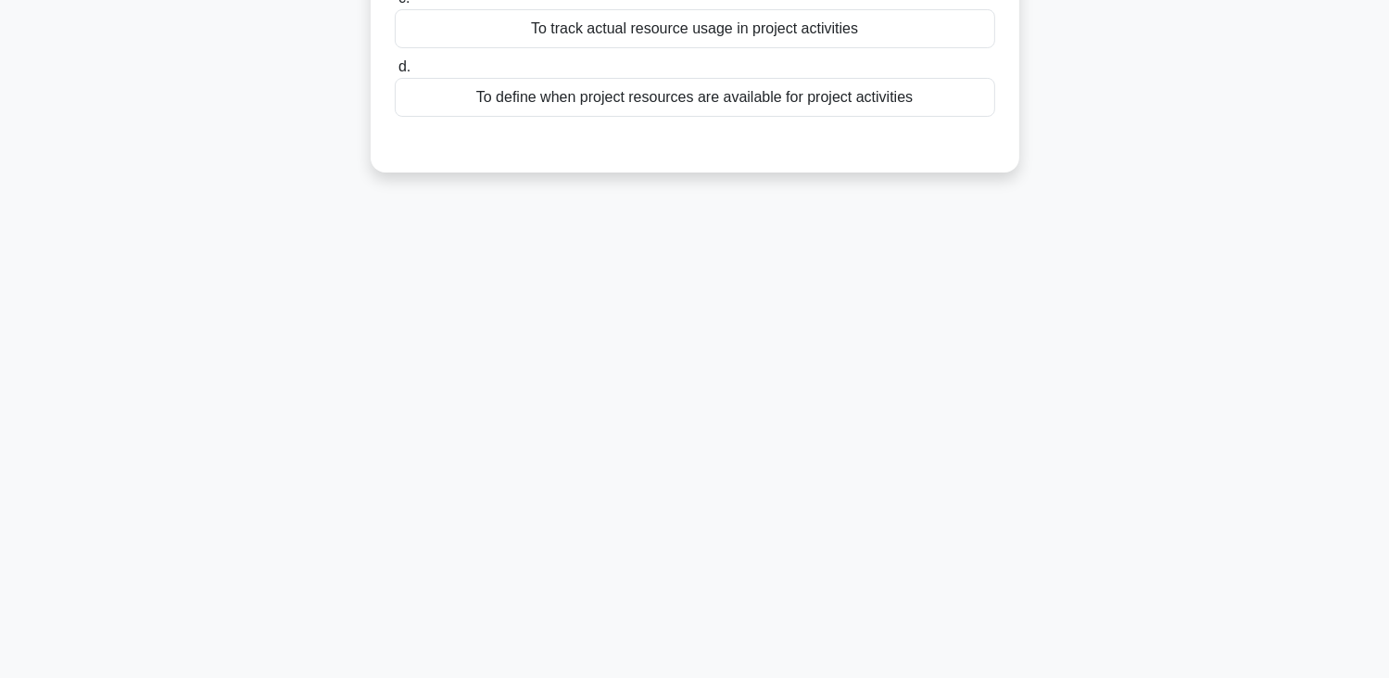
scroll to position [0, 0]
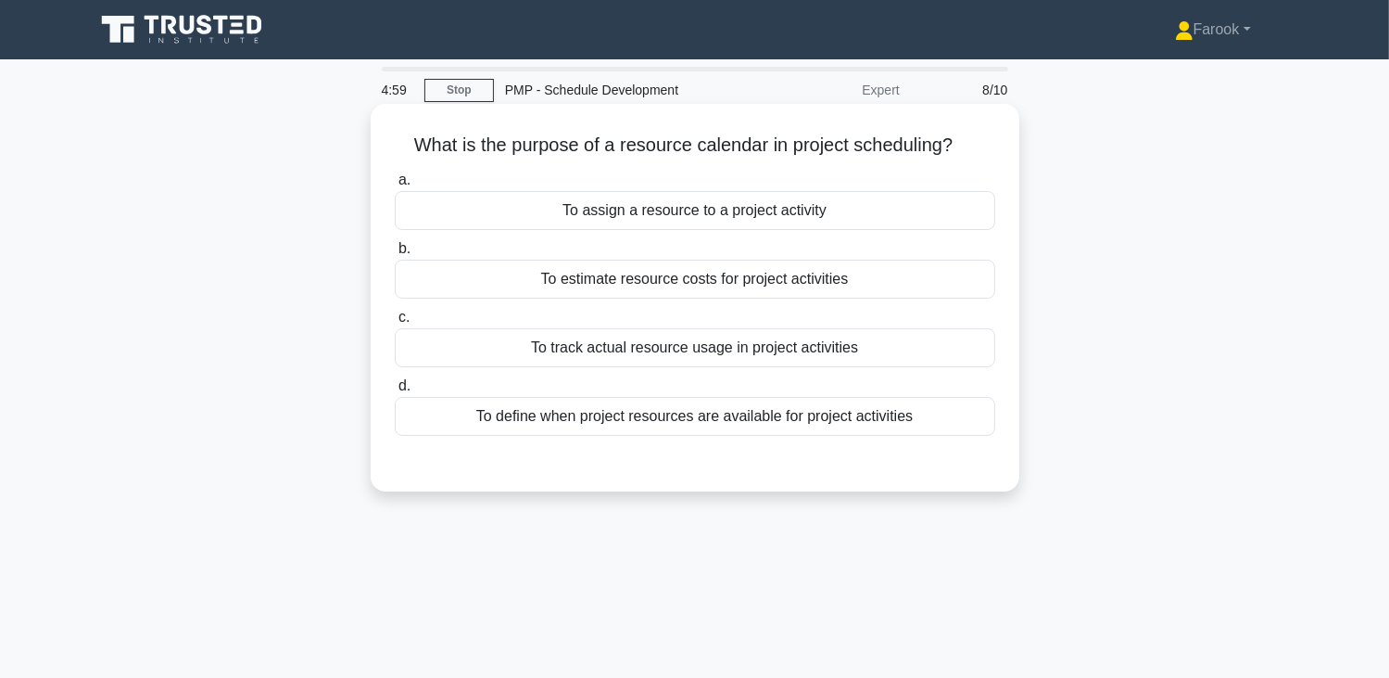
click at [665, 425] on div "To define when project resources are available for project activities" at bounding box center [695, 416] width 601 height 39
click at [395, 392] on input "d. To define when project resources are available for project activities" at bounding box center [395, 386] width 0 height 12
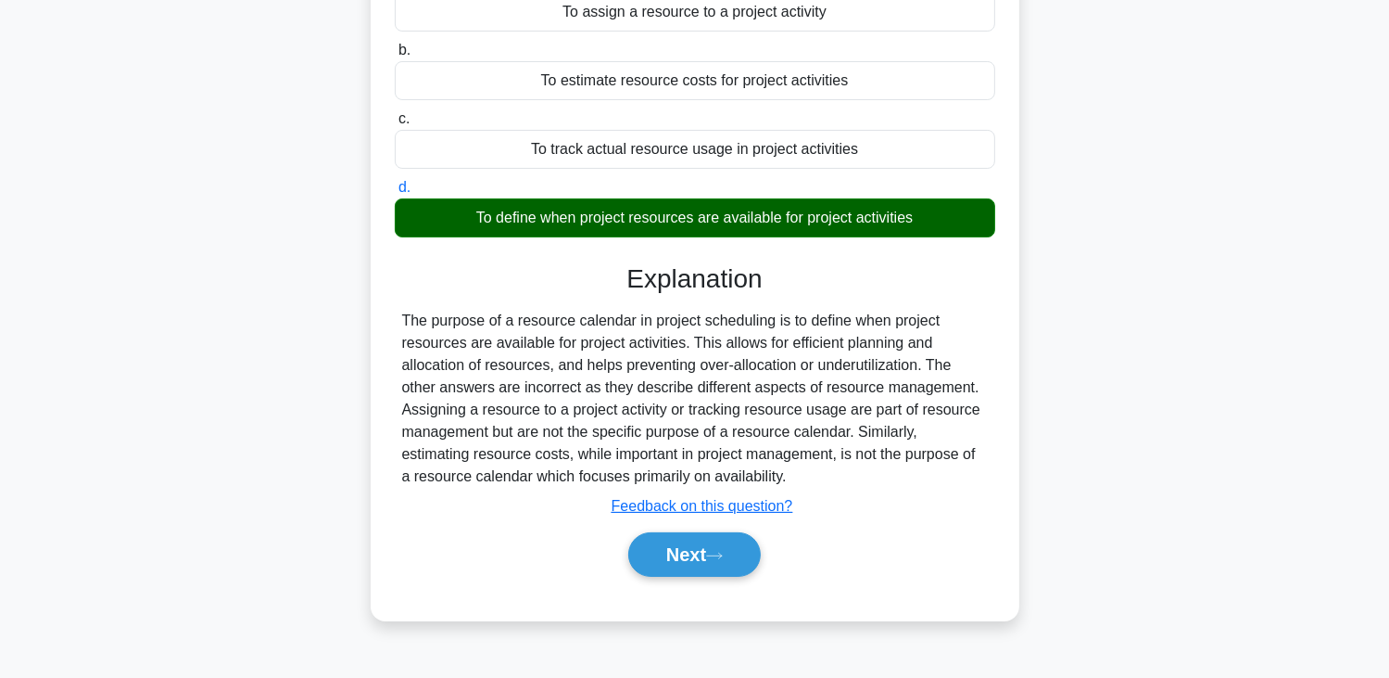
scroll to position [323, 0]
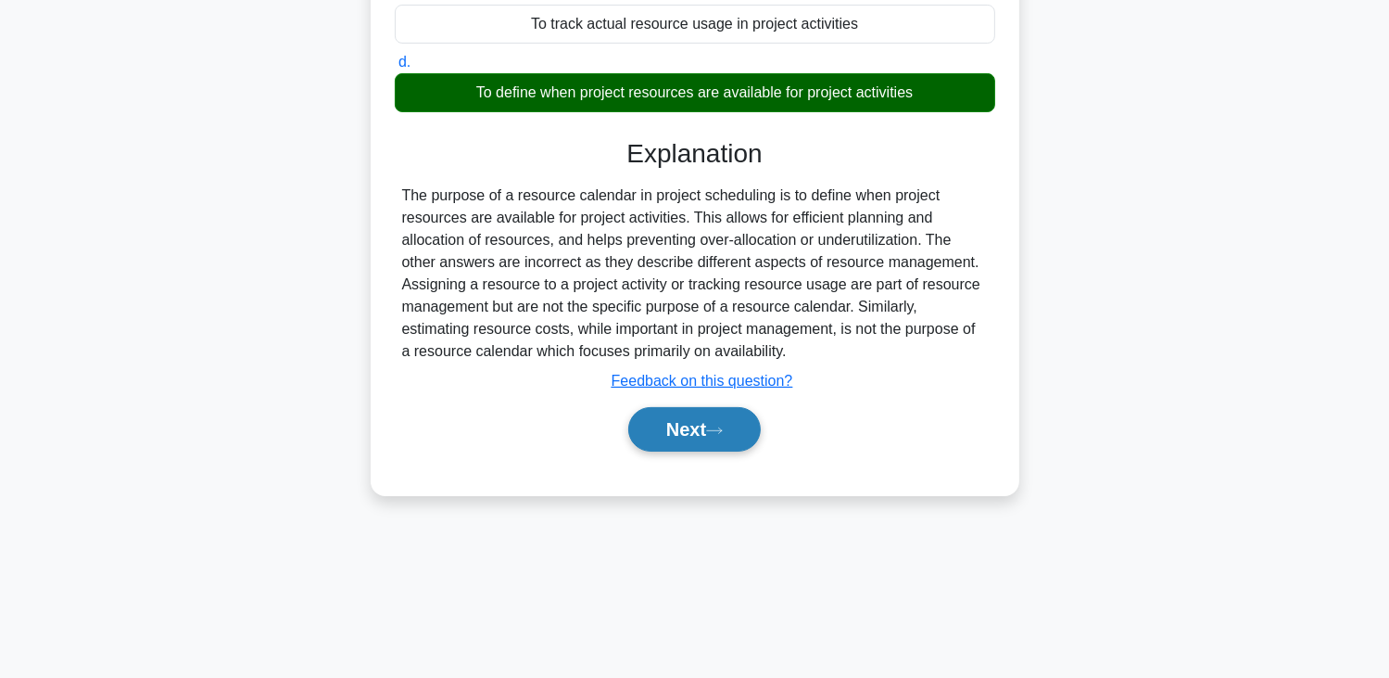
click at [690, 433] on button "Next" at bounding box center [694, 429] width 133 height 44
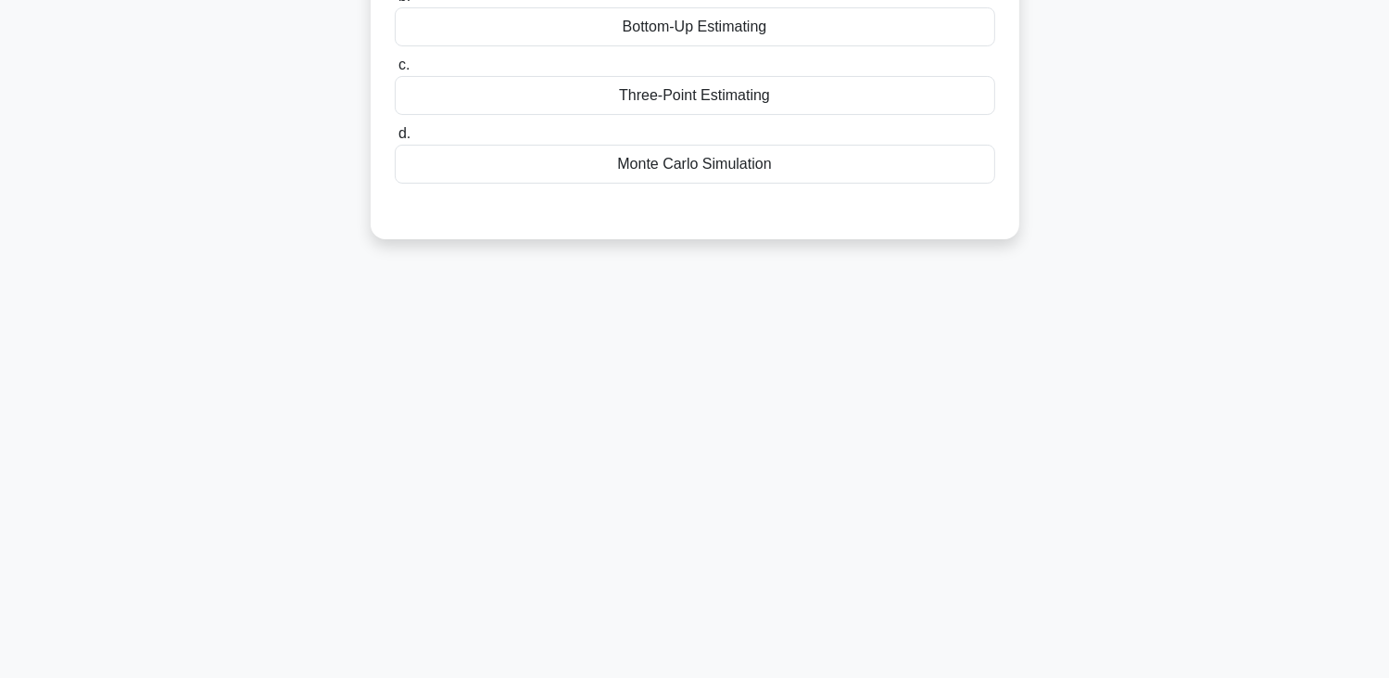
scroll to position [0, 0]
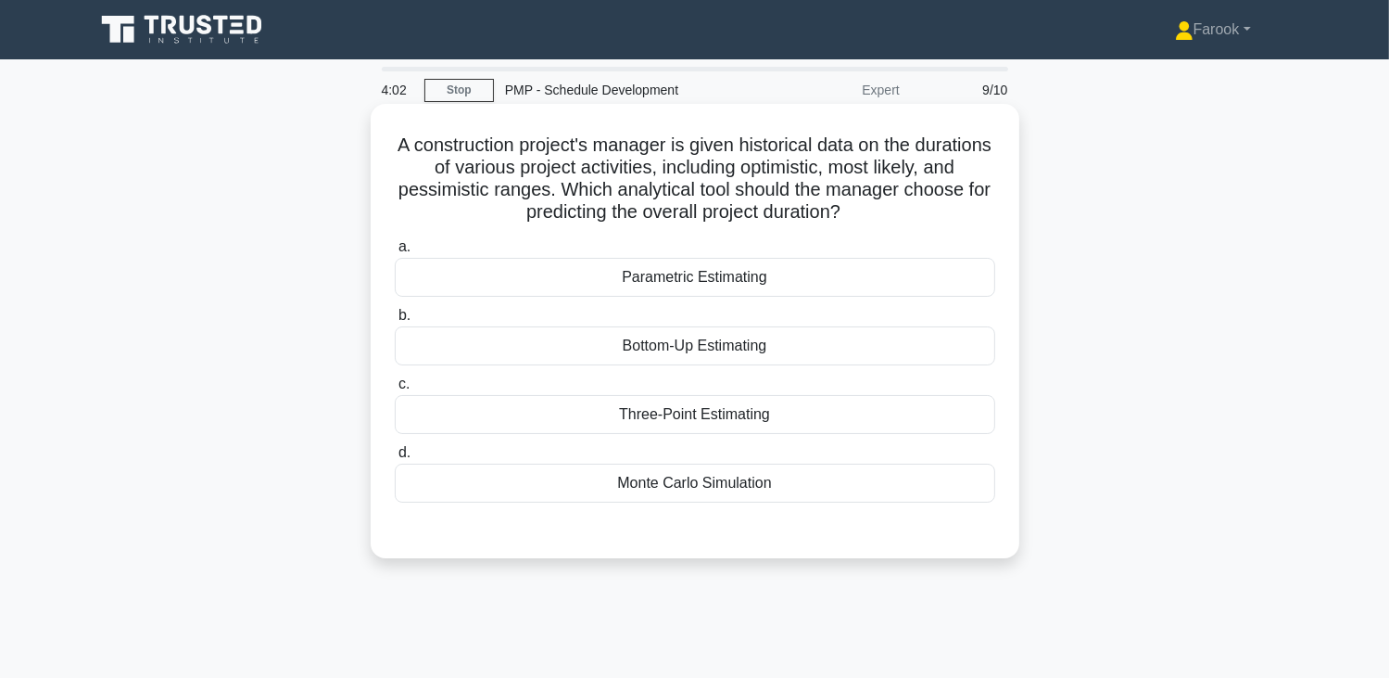
click at [806, 409] on div "Three-Point Estimating" at bounding box center [695, 414] width 601 height 39
click at [395, 390] on input "c. Three-Point Estimating" at bounding box center [395, 384] width 0 height 12
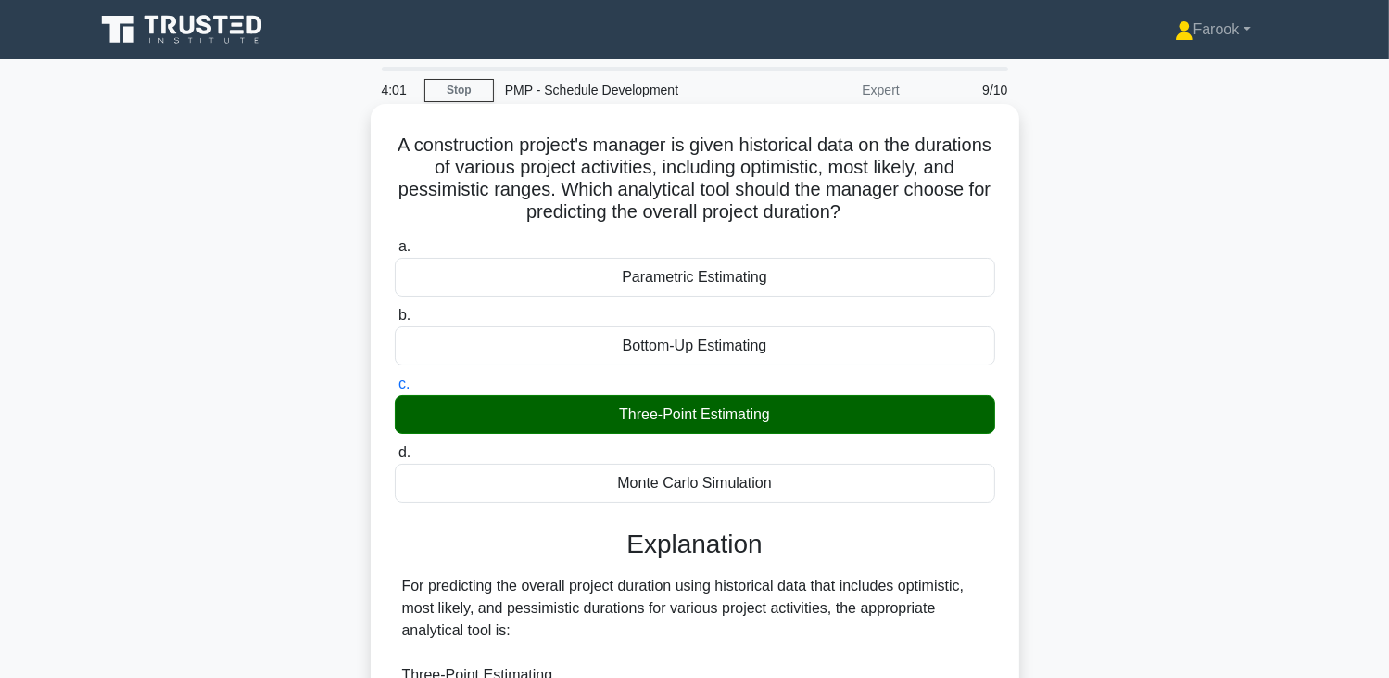
scroll to position [323, 0]
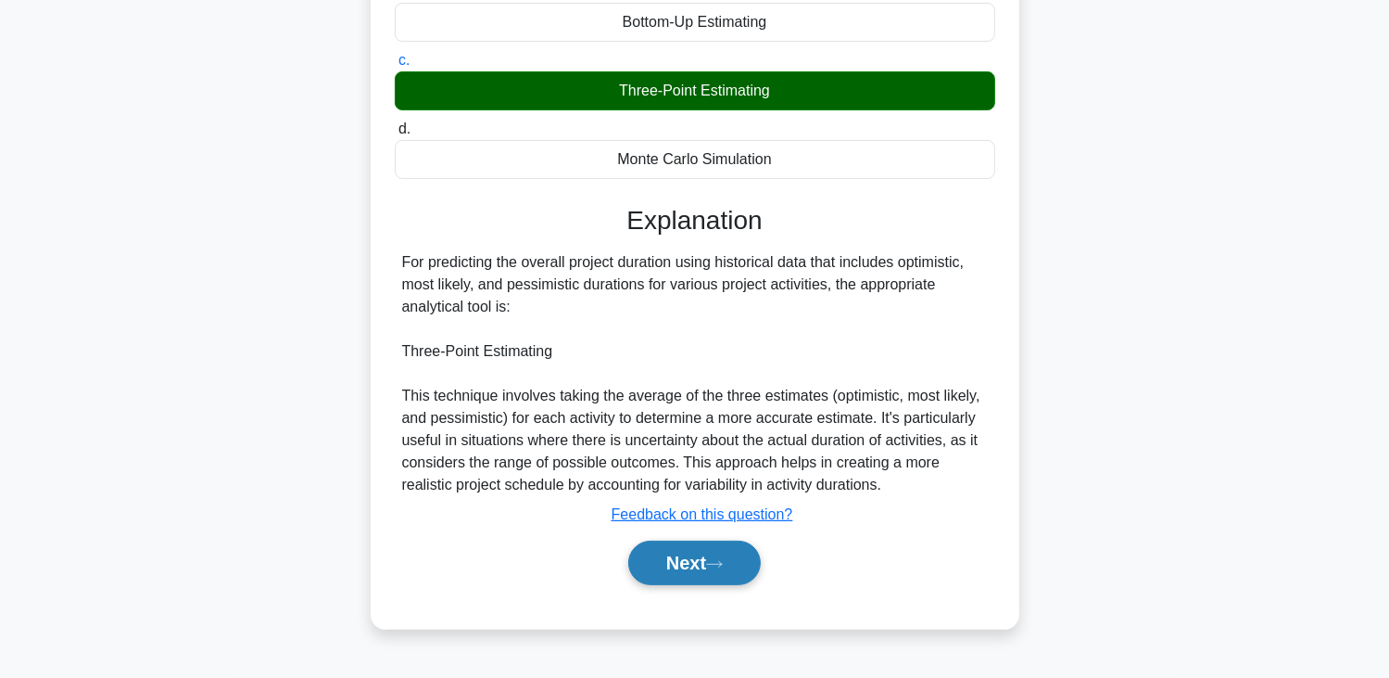
click at [711, 575] on button "Next" at bounding box center [694, 562] width 133 height 44
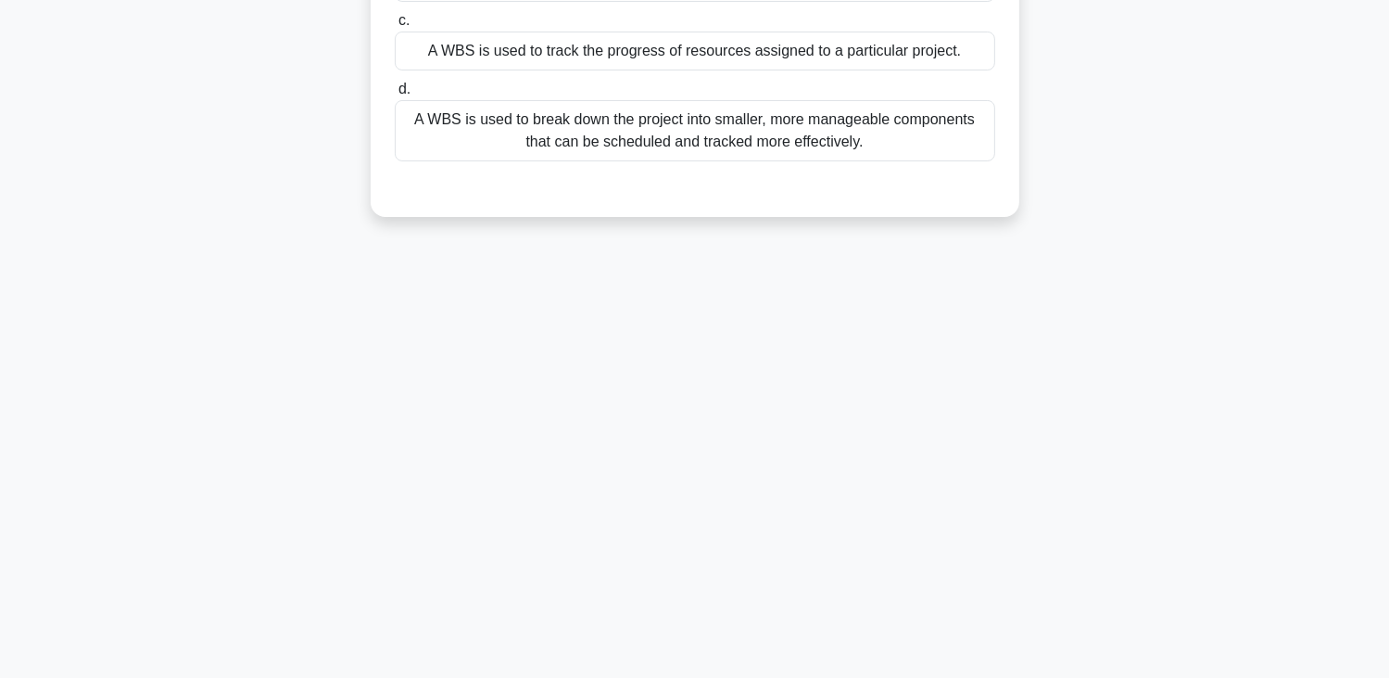
scroll to position [0, 0]
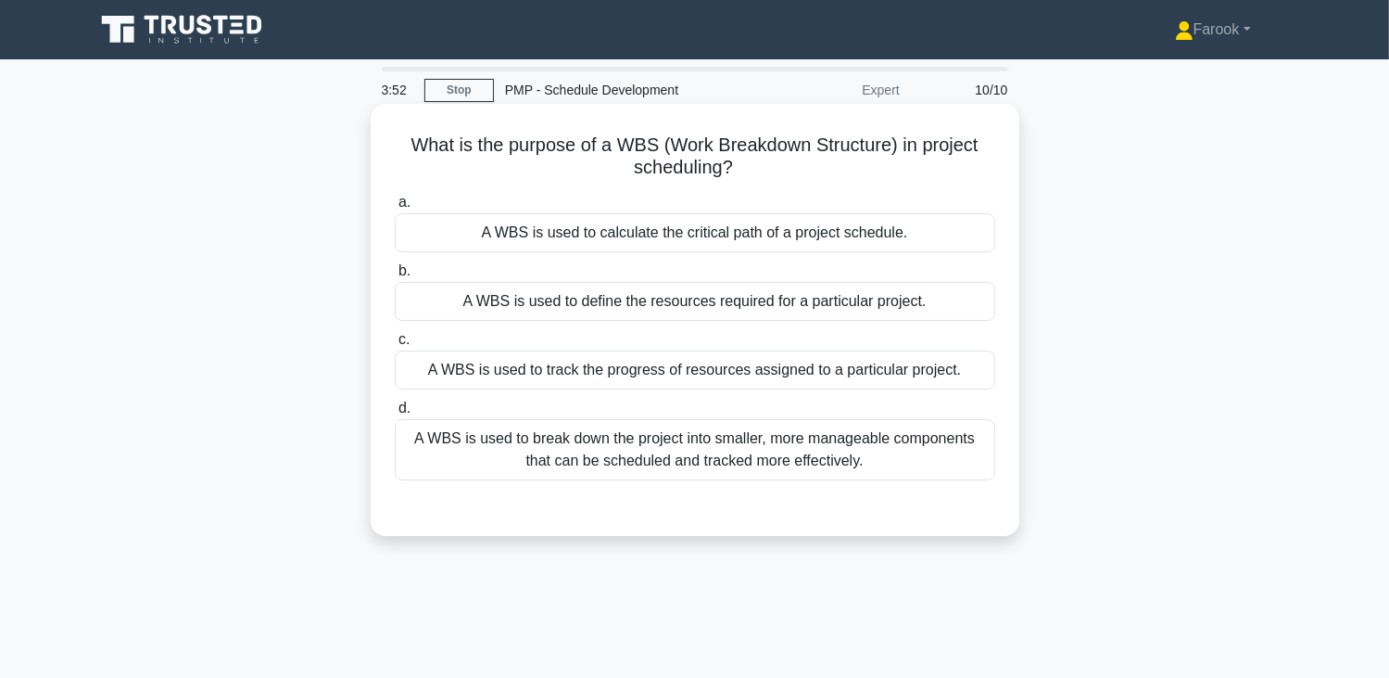
click at [756, 470] on div "A WBS is used to break down the project into smaller, more manageable component…" at bounding box center [695, 449] width 601 height 61
click at [395, 414] on input "d. A WBS is used to break down the project into smaller, more manageable compon…" at bounding box center [395, 408] width 0 height 12
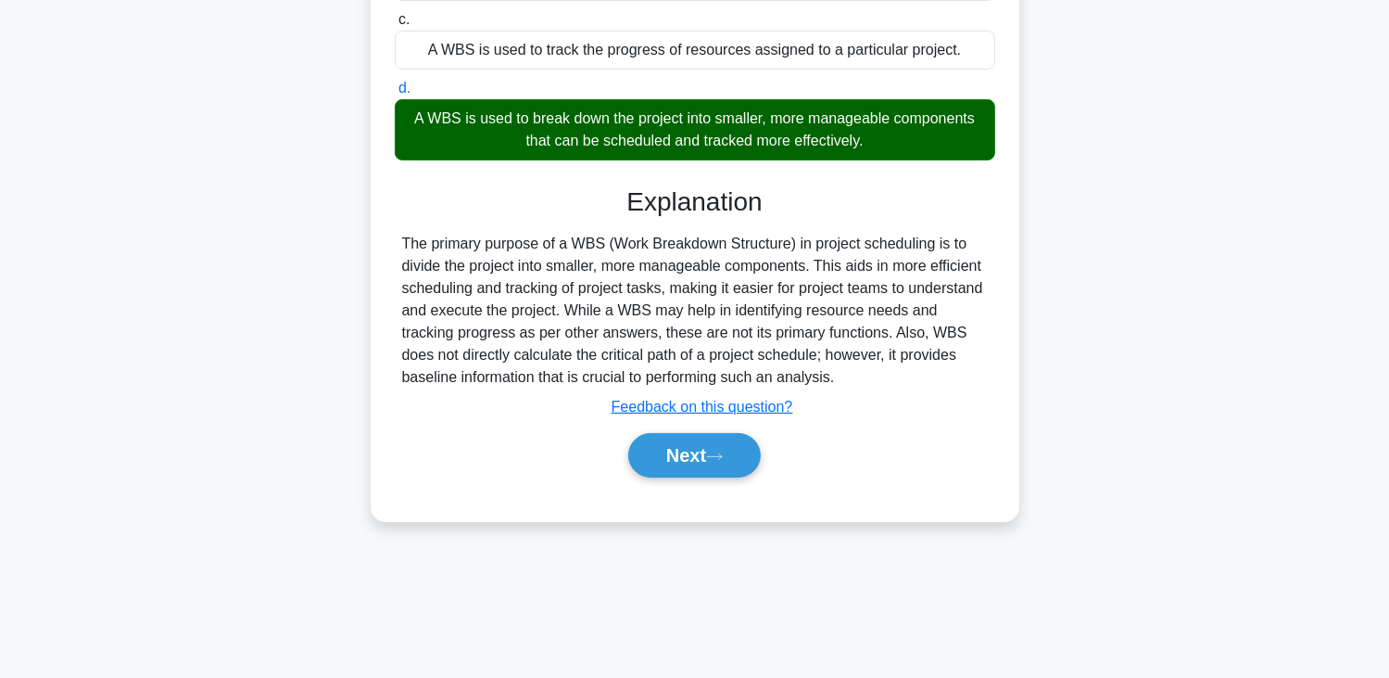
scroll to position [323, 0]
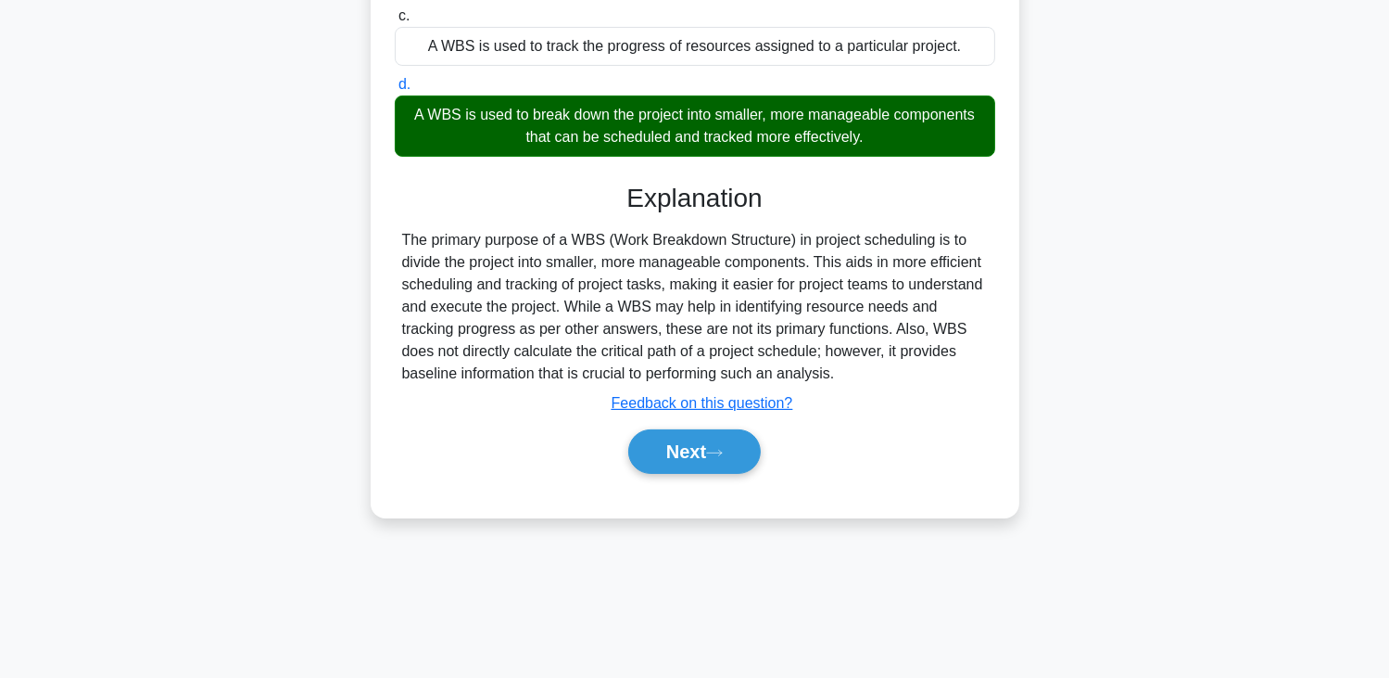
click at [704, 475] on div "Next" at bounding box center [695, 451] width 601 height 59
click at [698, 463] on button "Next" at bounding box center [694, 451] width 133 height 44
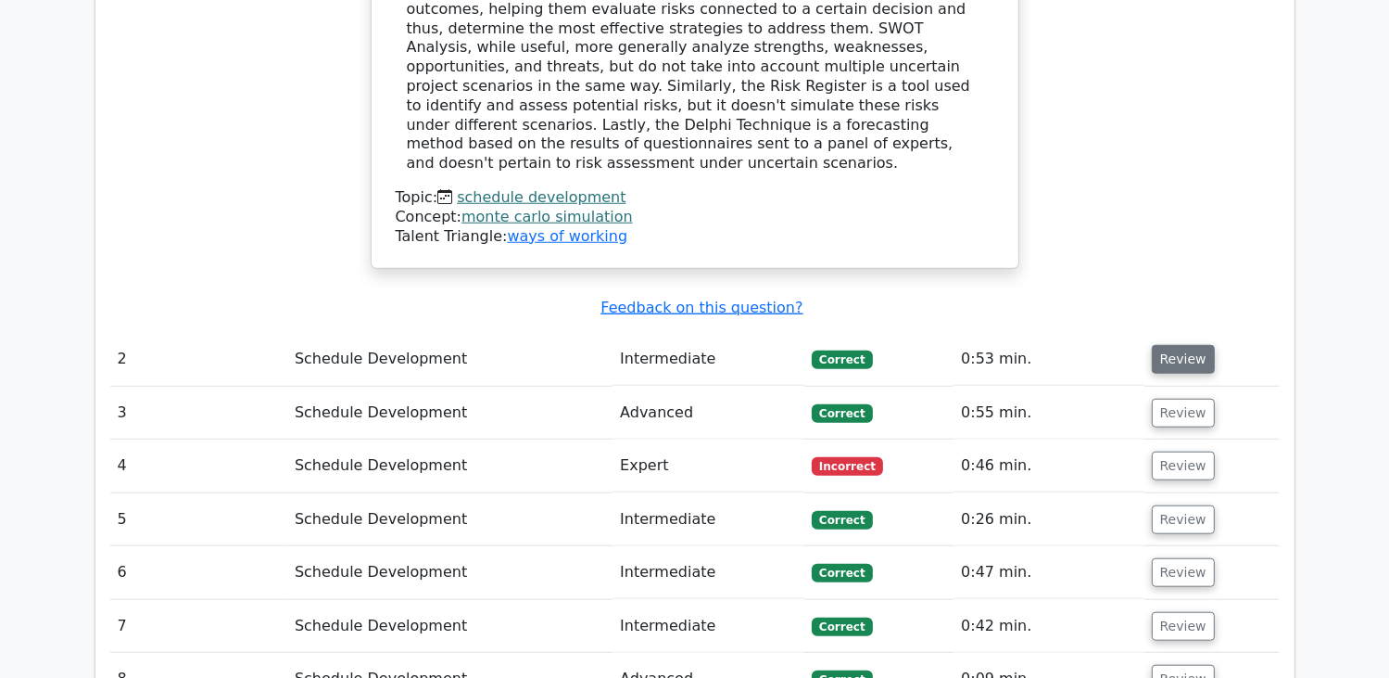
scroll to position [1576, 0]
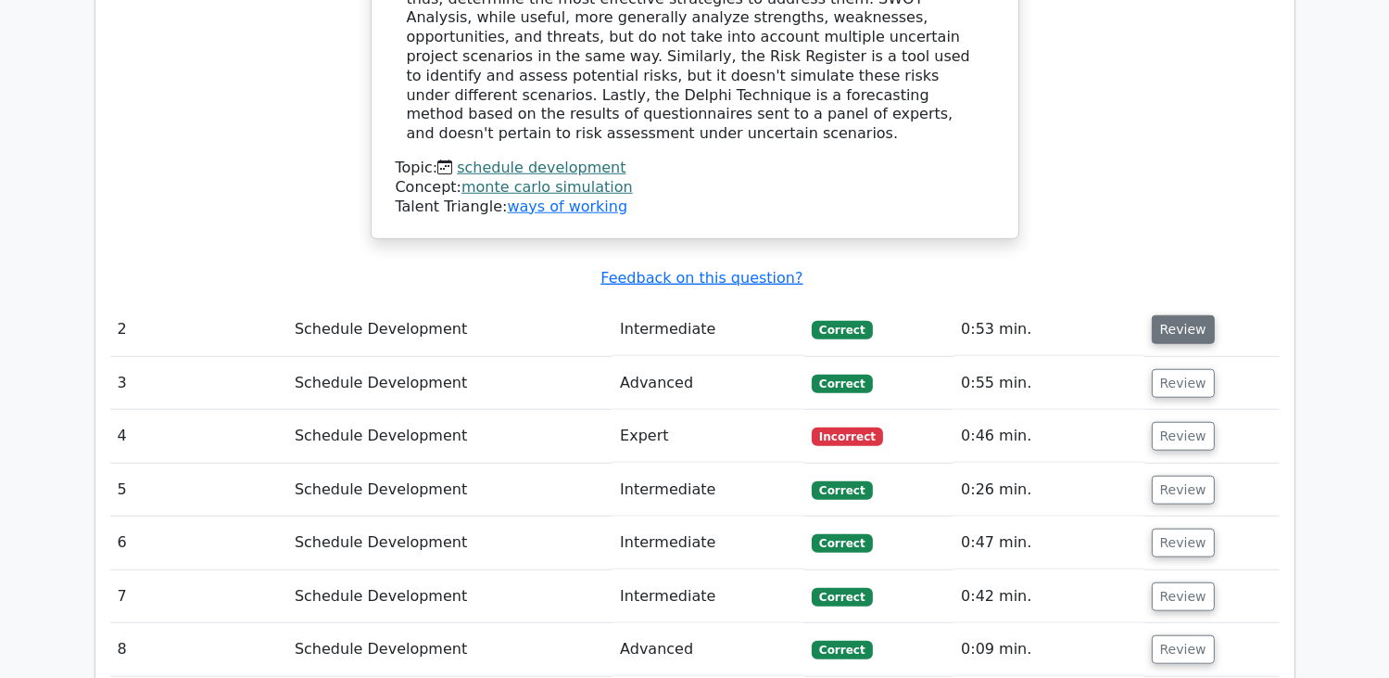
click at [1190, 315] on button "Review" at bounding box center [1183, 329] width 63 height 29
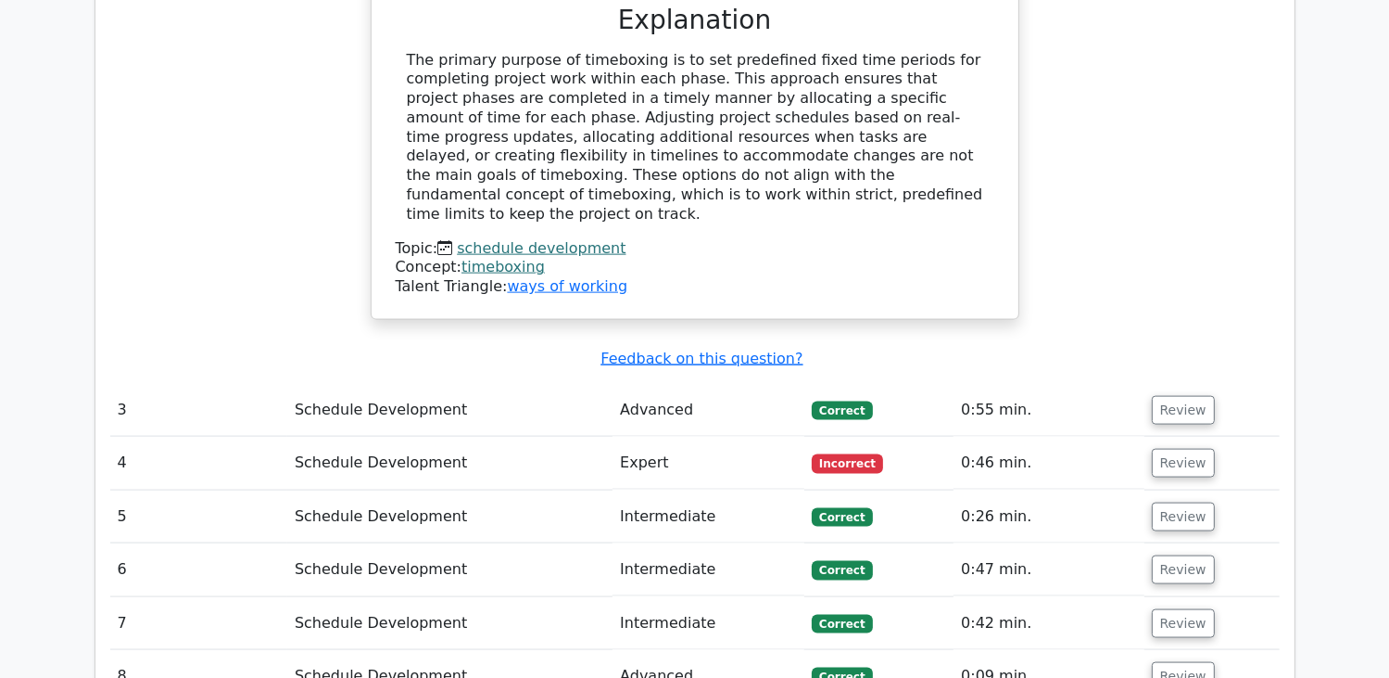
scroll to position [2410, 0]
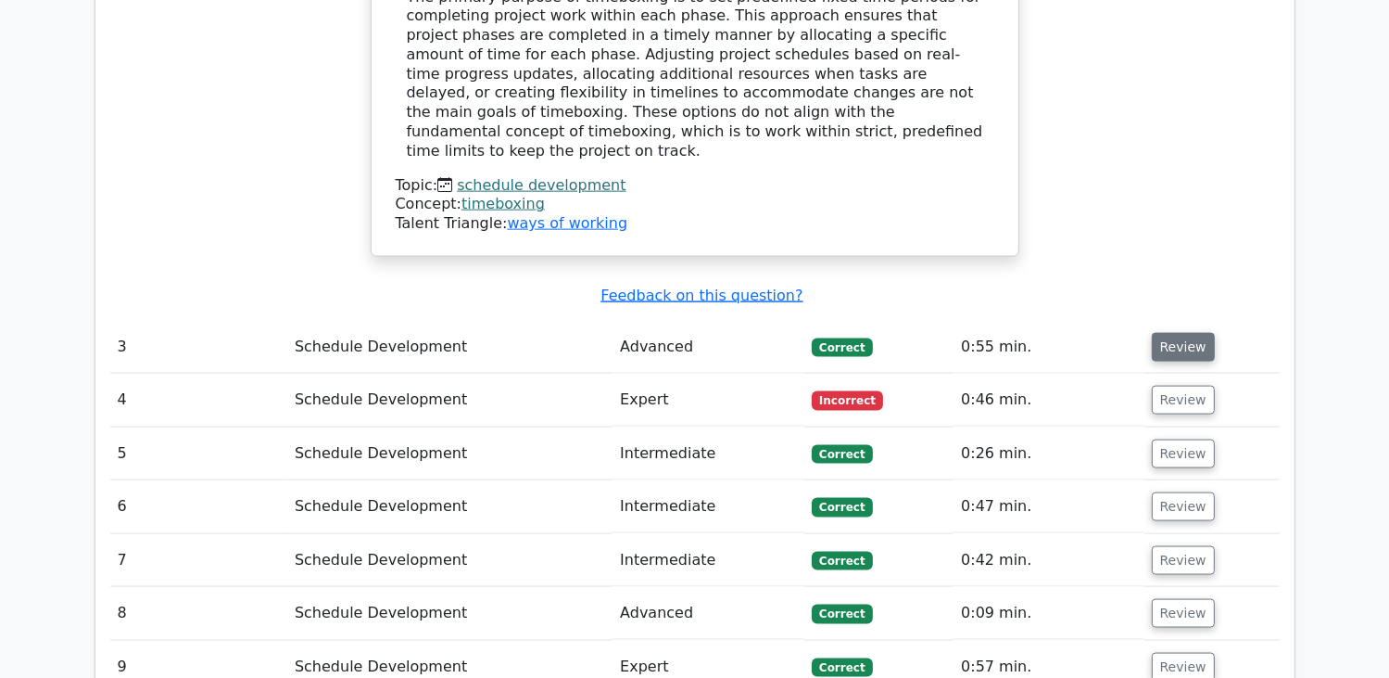
click at [1164, 333] on button "Review" at bounding box center [1183, 347] width 63 height 29
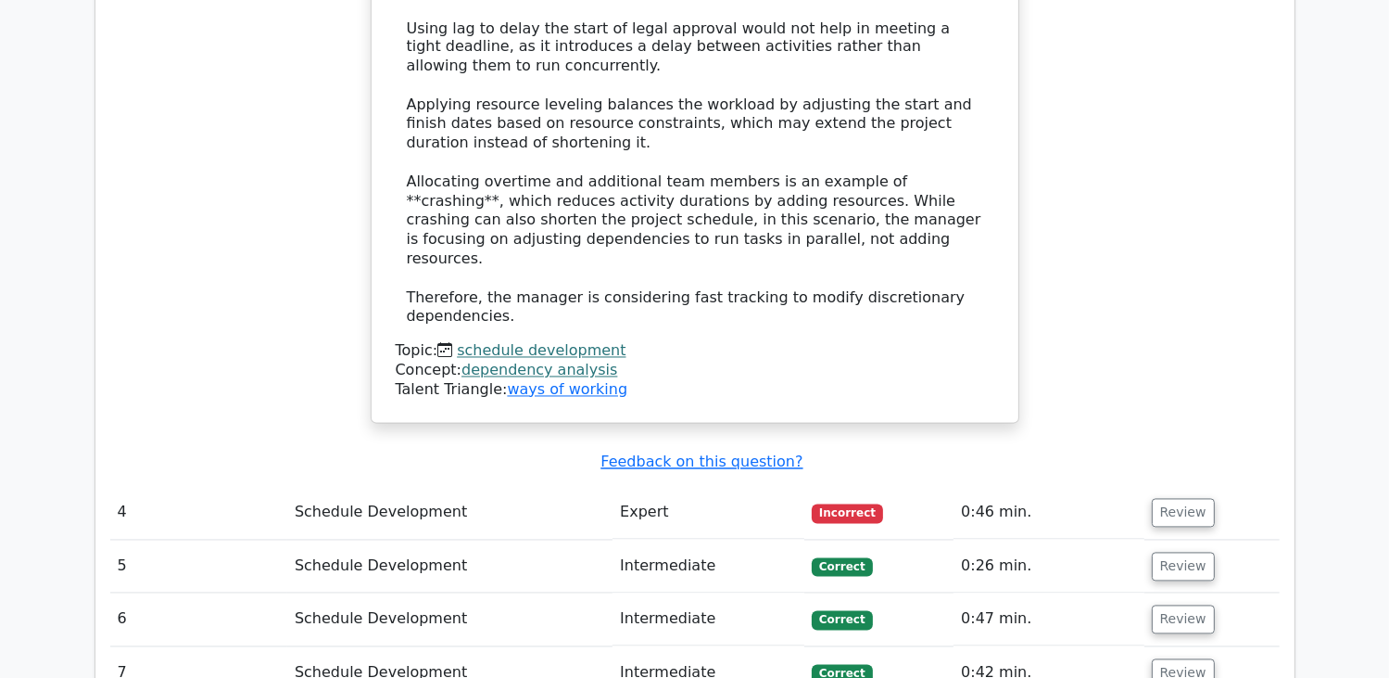
scroll to position [3429, 0]
click at [1197, 498] on button "Review" at bounding box center [1183, 512] width 63 height 29
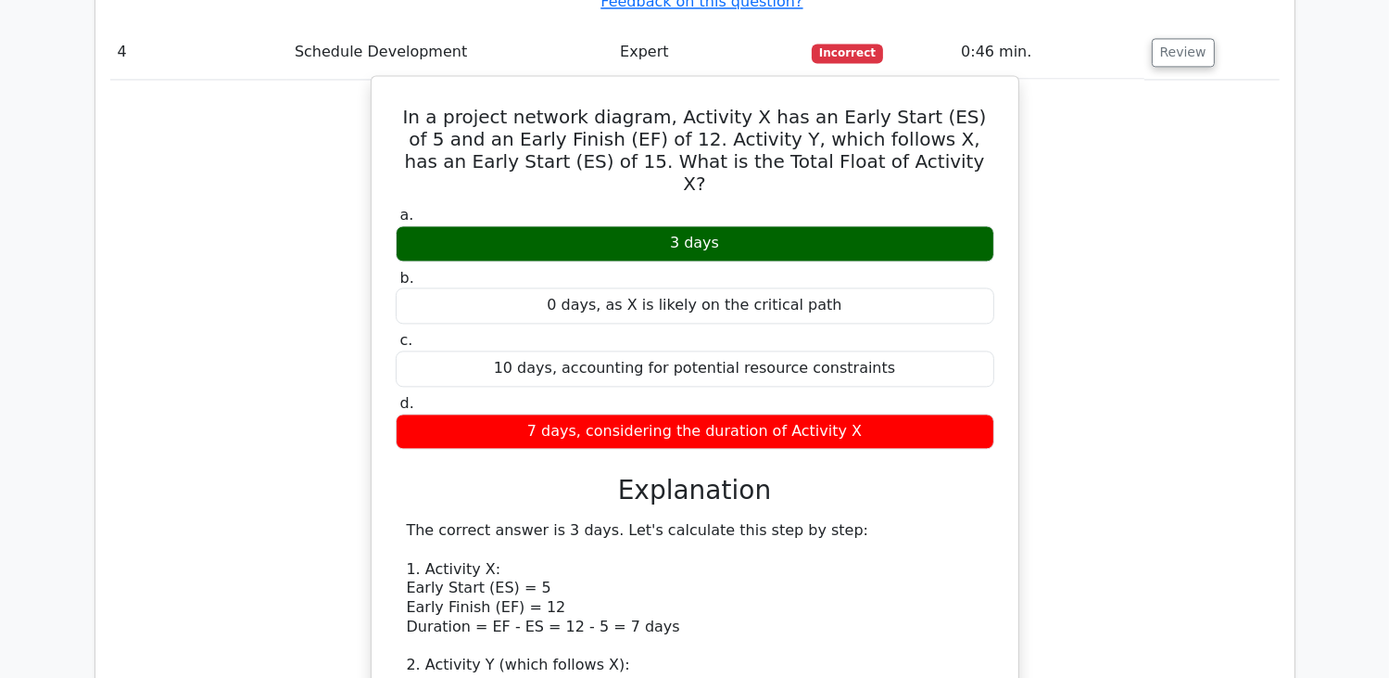
scroll to position [3986, 0]
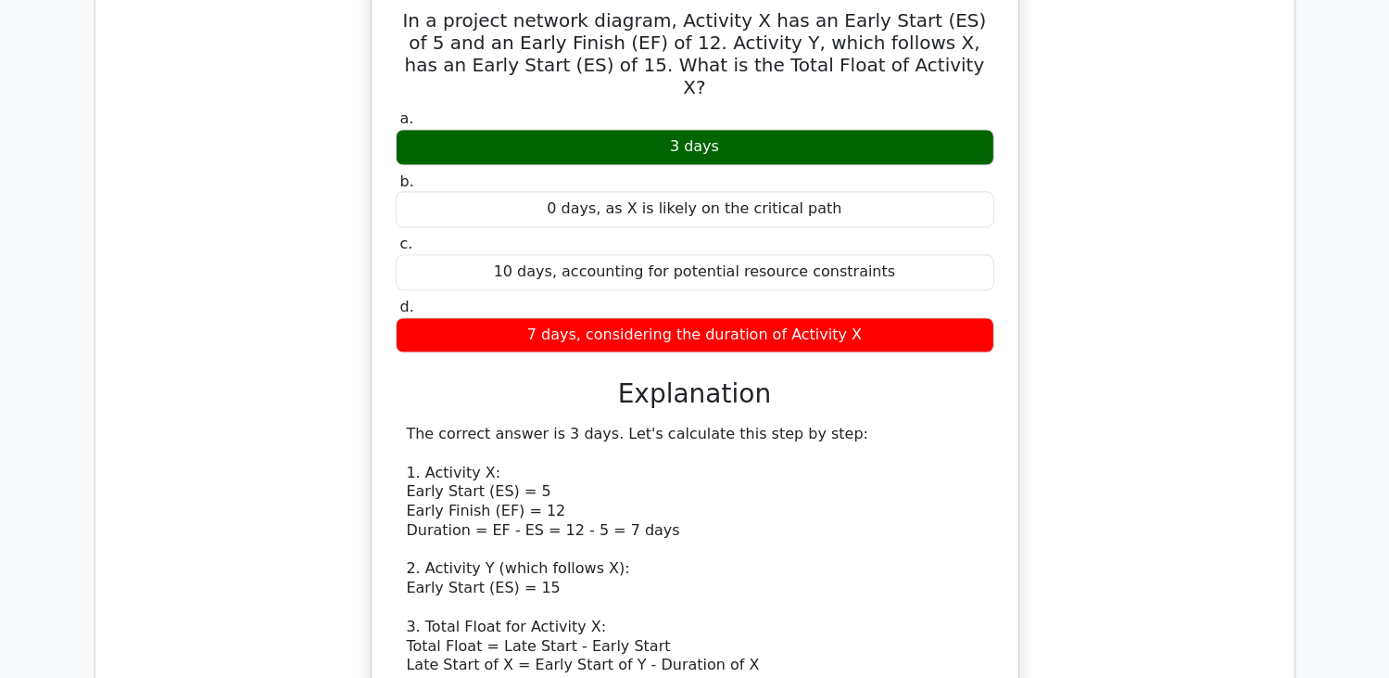
click at [493, 191] on div "0 days, as X is likely on the critical path" at bounding box center [695, 209] width 599 height 36
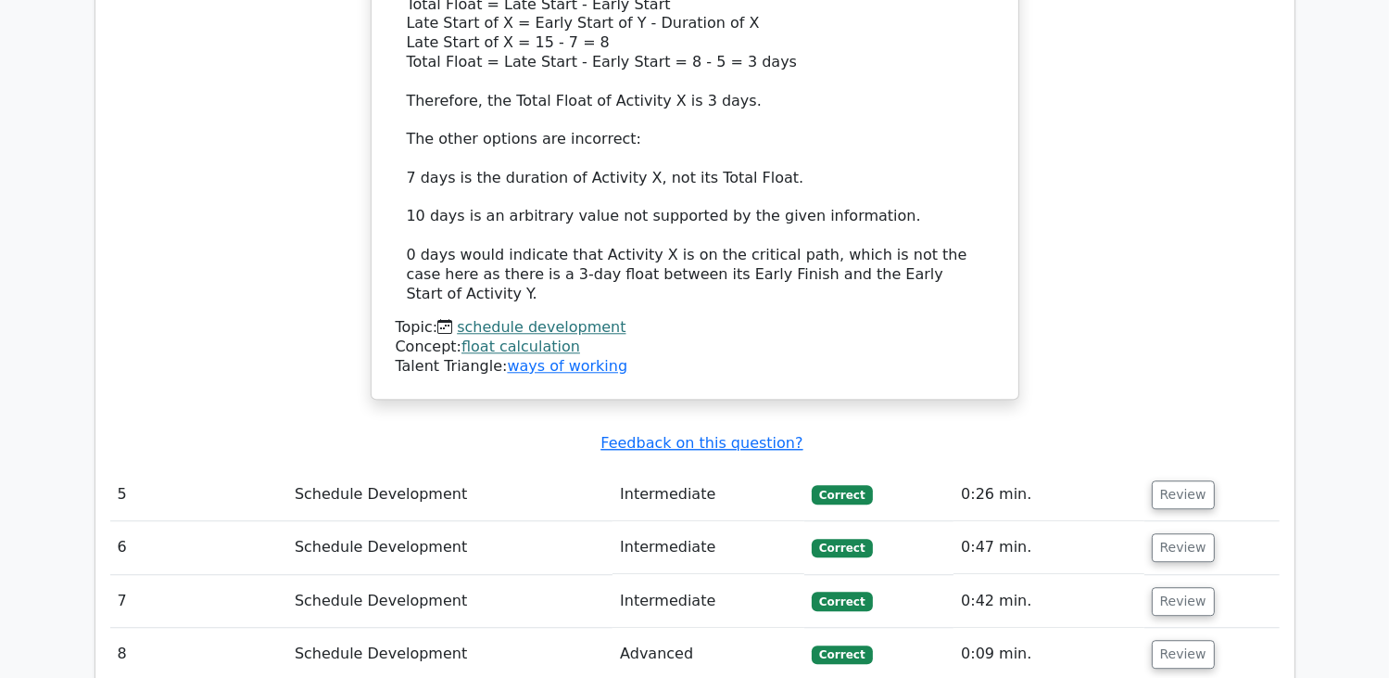
scroll to position [4634, 0]
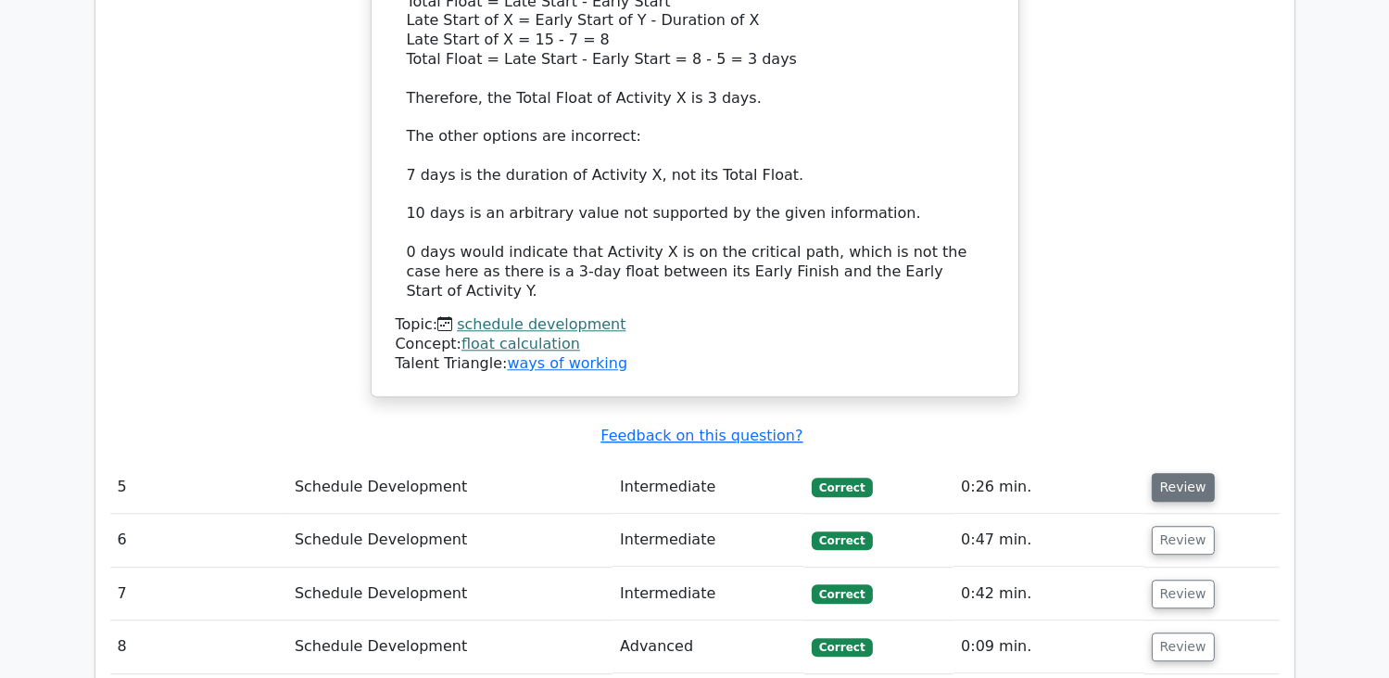
click at [1155, 473] on button "Review" at bounding box center [1183, 487] width 63 height 29
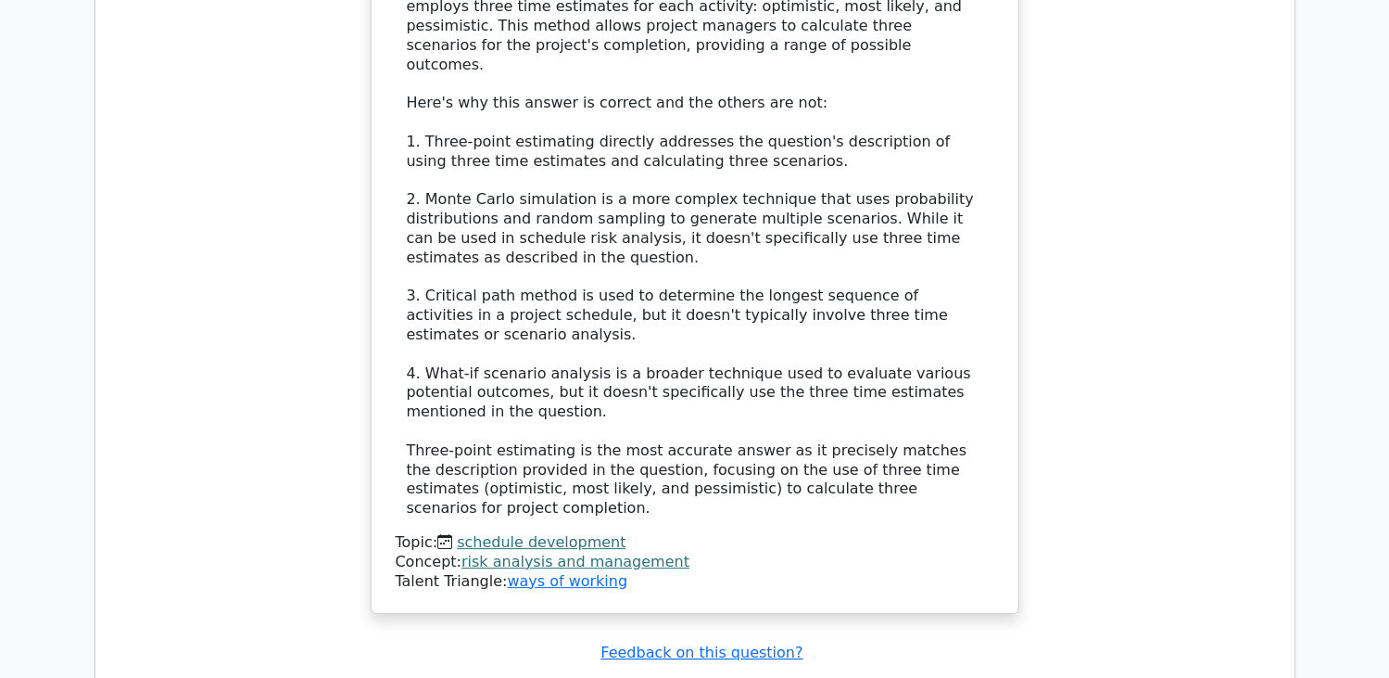
scroll to position [5747, 0]
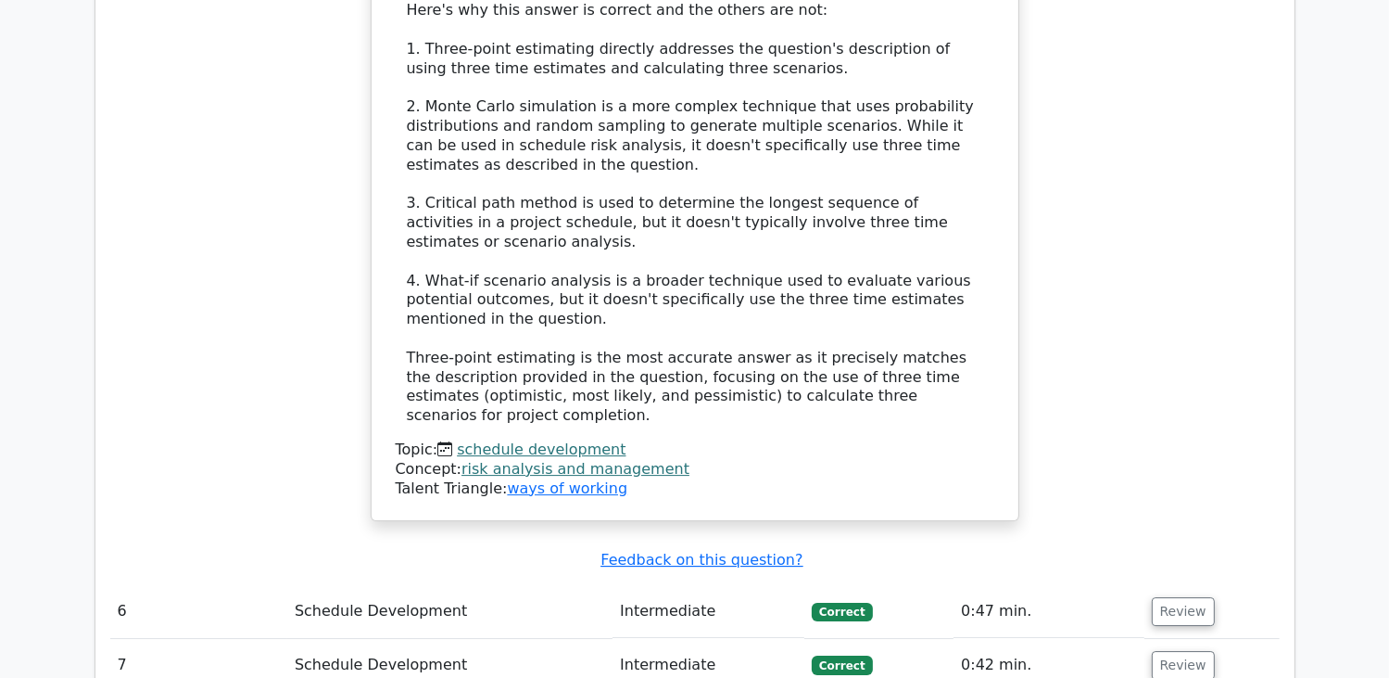
click at [1145, 585] on td "Review" at bounding box center [1212, 611] width 135 height 53
click at [1152, 597] on button "Review" at bounding box center [1183, 611] width 63 height 29
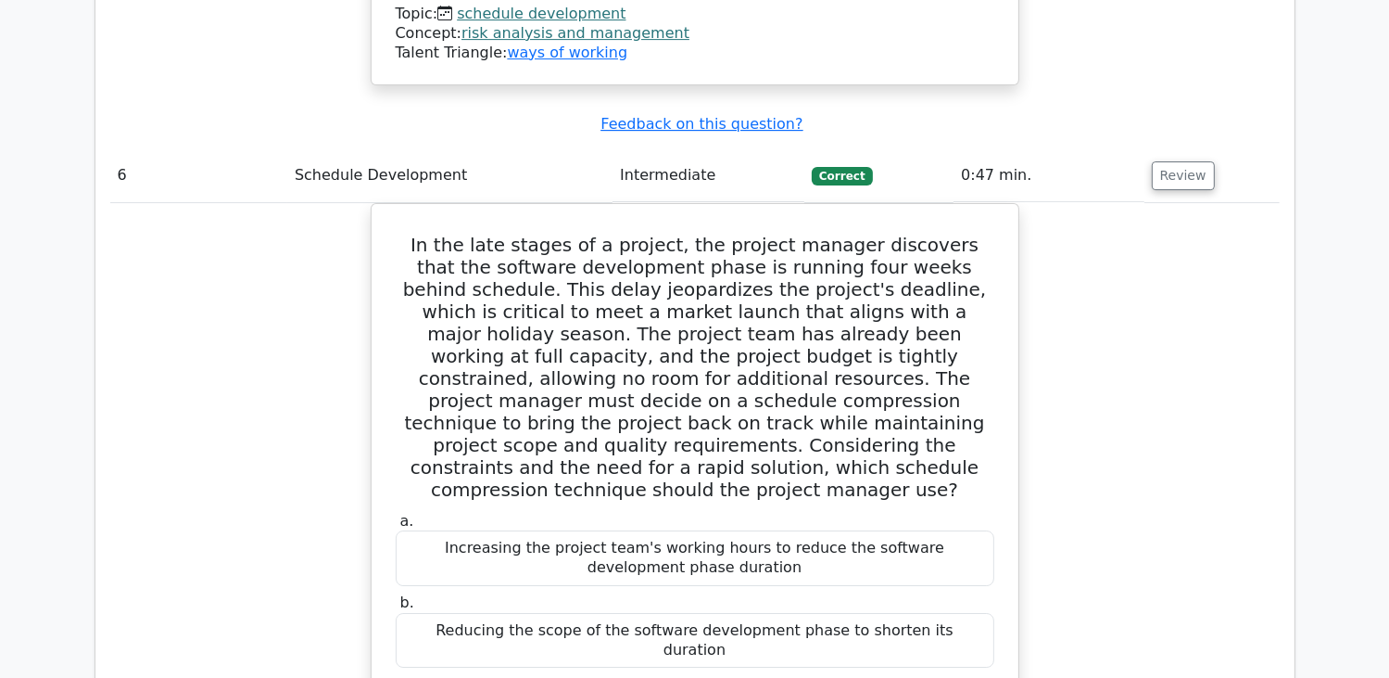
scroll to position [6210, 0]
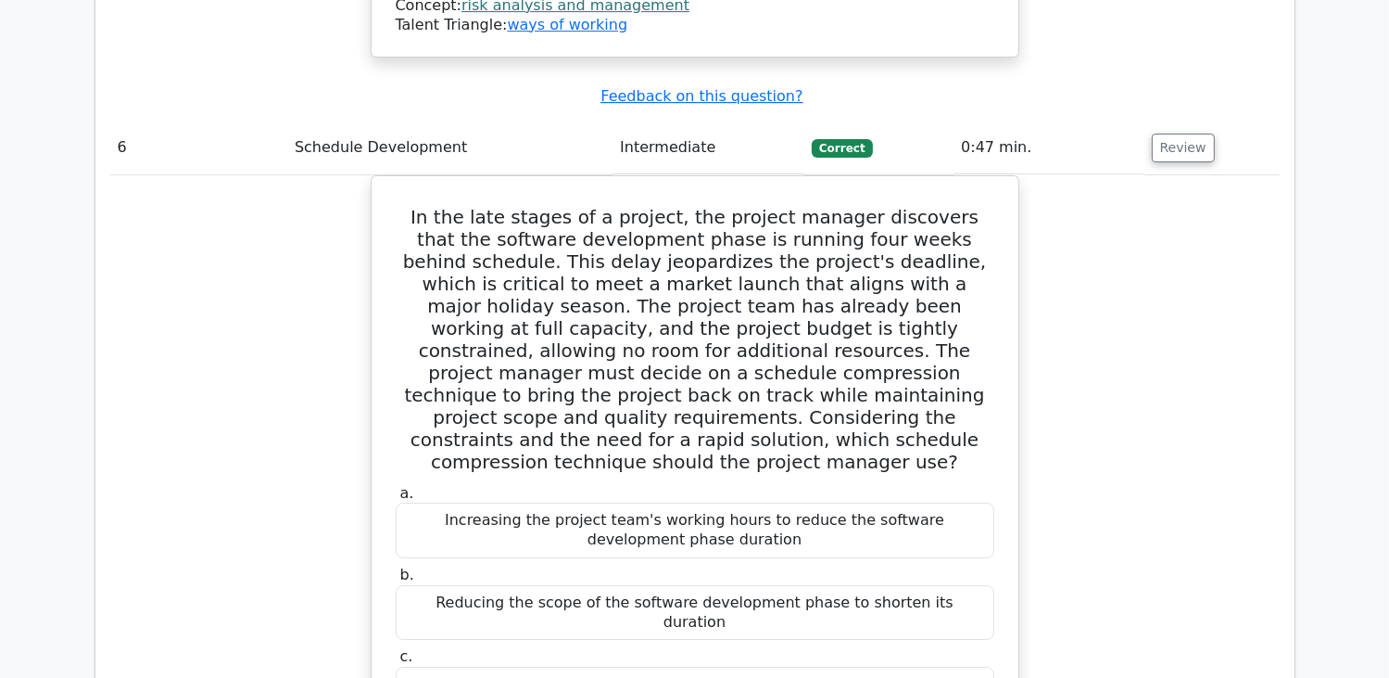
drag, startPoint x: 1121, startPoint y: 397, endPoint x: 1125, endPoint y: 486, distance: 89.1
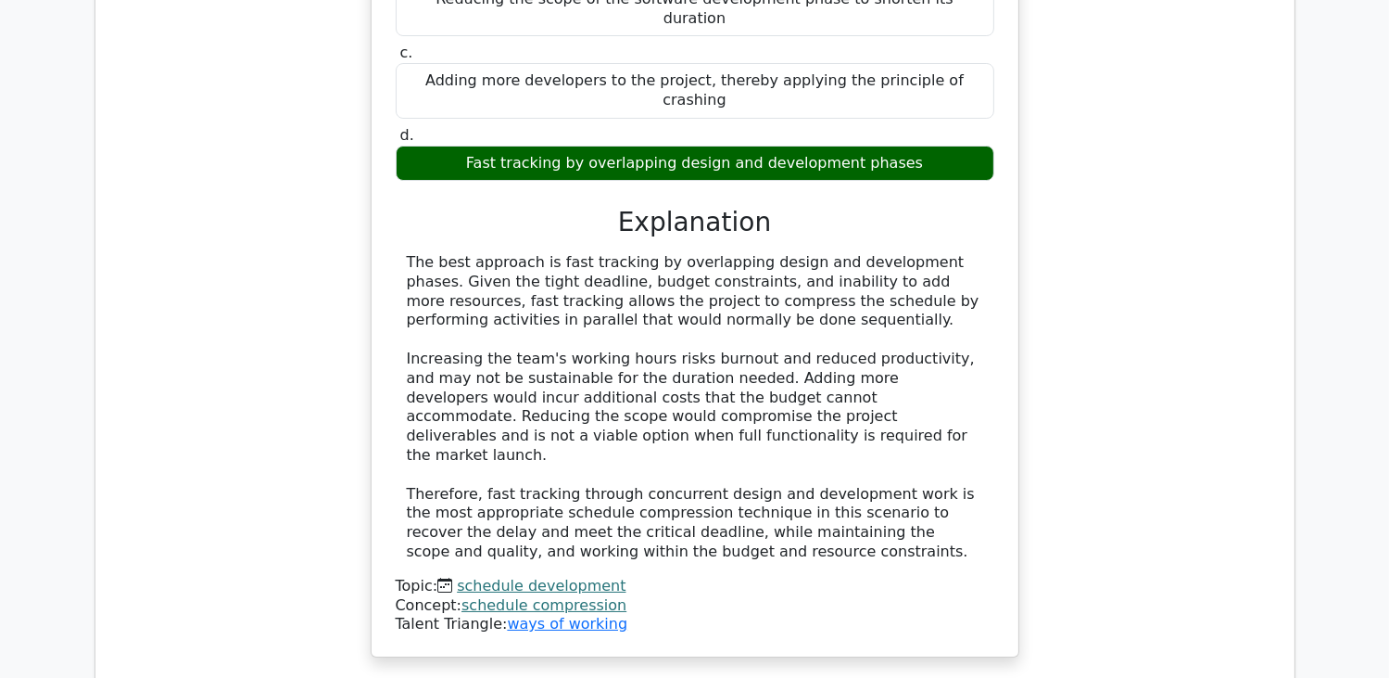
scroll to position [6859, 0]
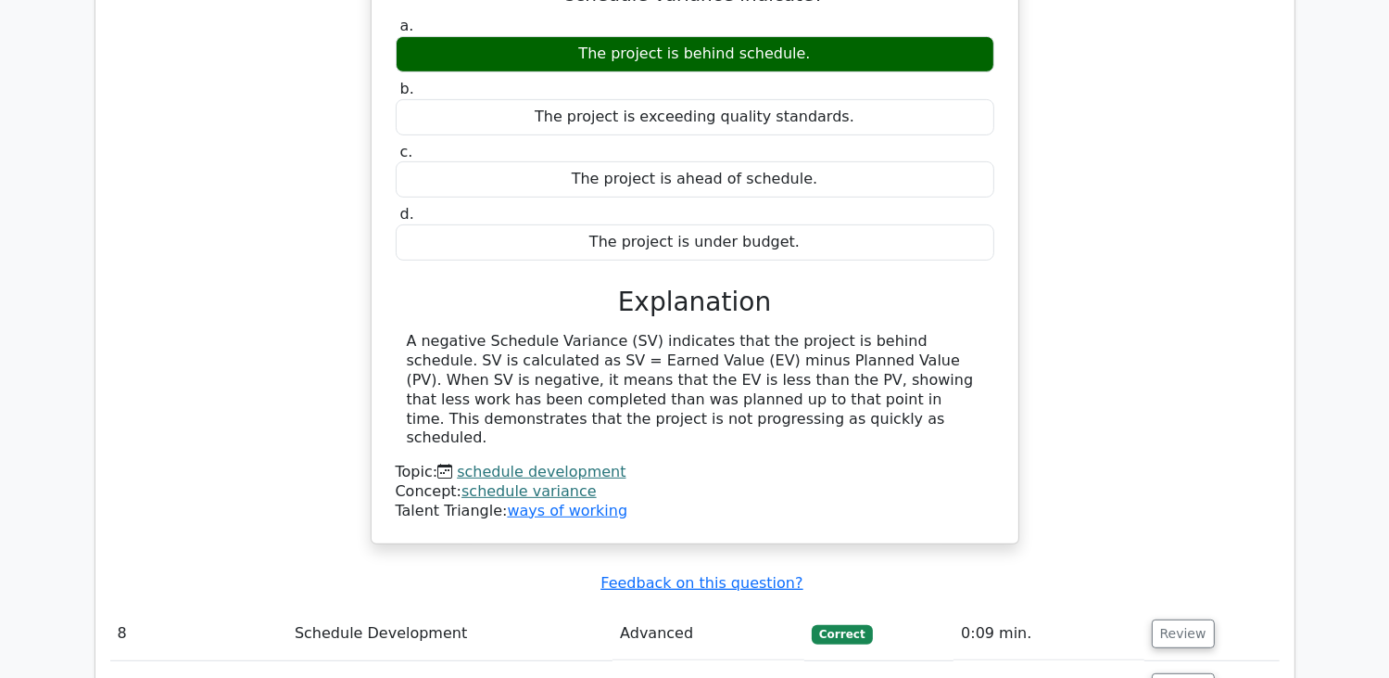
scroll to position [7693, 0]
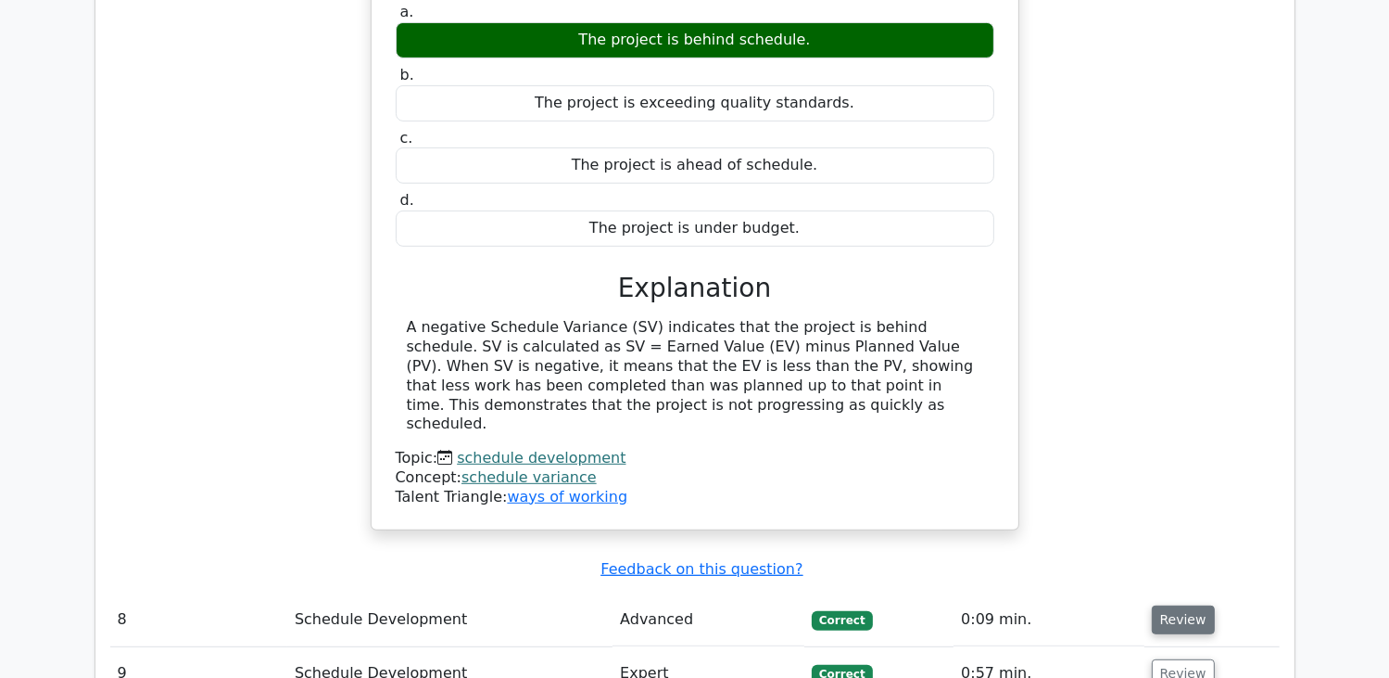
click at [1179, 605] on button "Review" at bounding box center [1183, 619] width 63 height 29
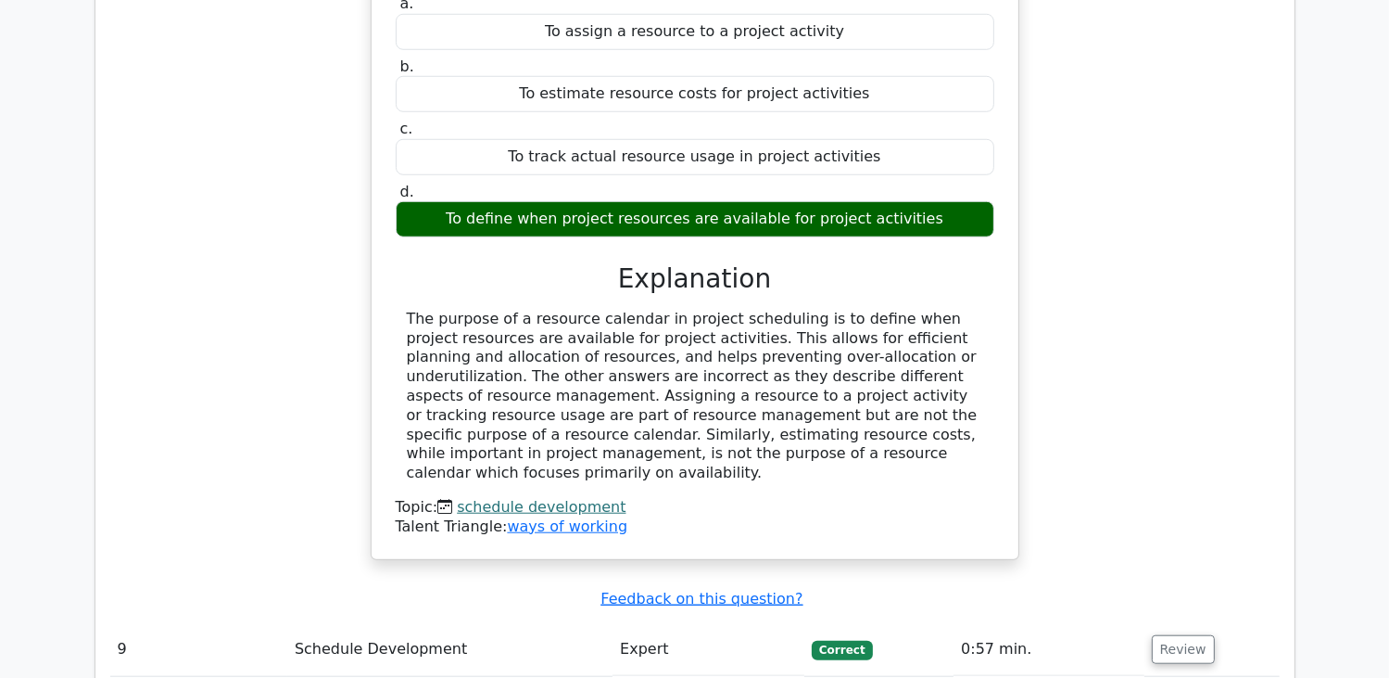
scroll to position [8435, 0]
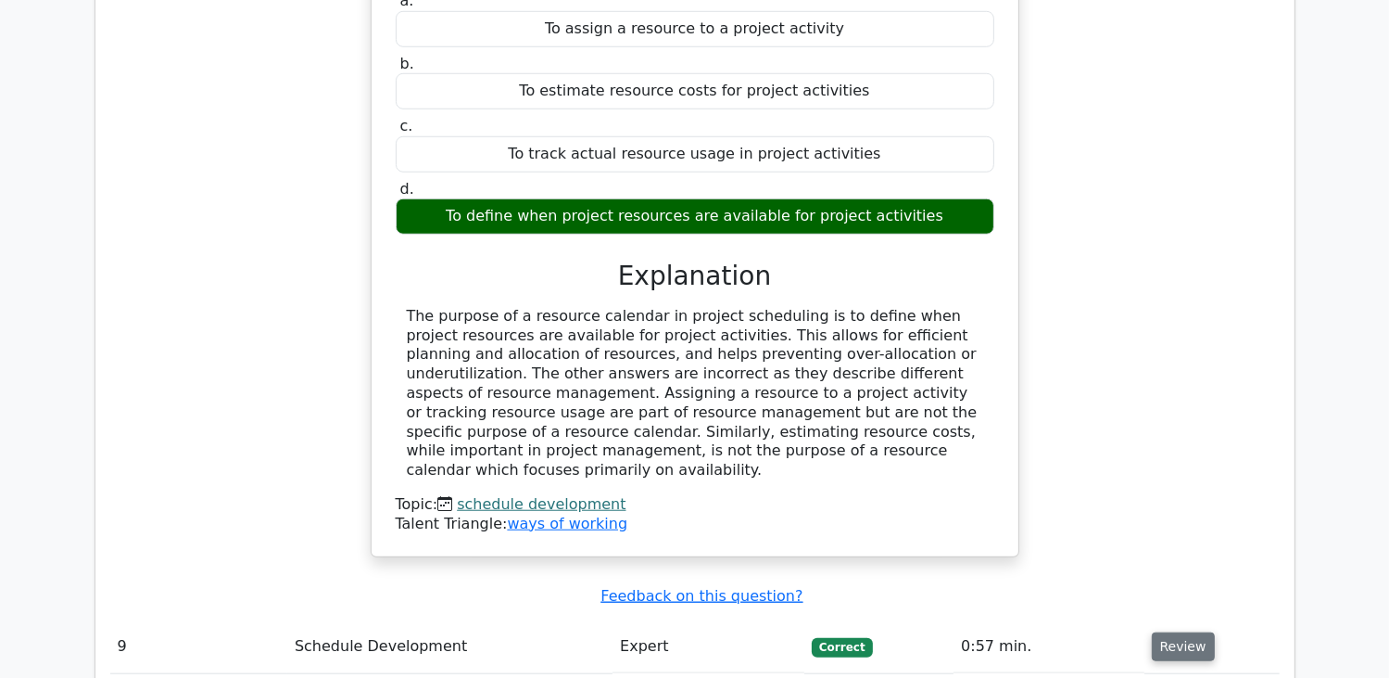
click at [1177, 632] on button "Review" at bounding box center [1183, 646] width 63 height 29
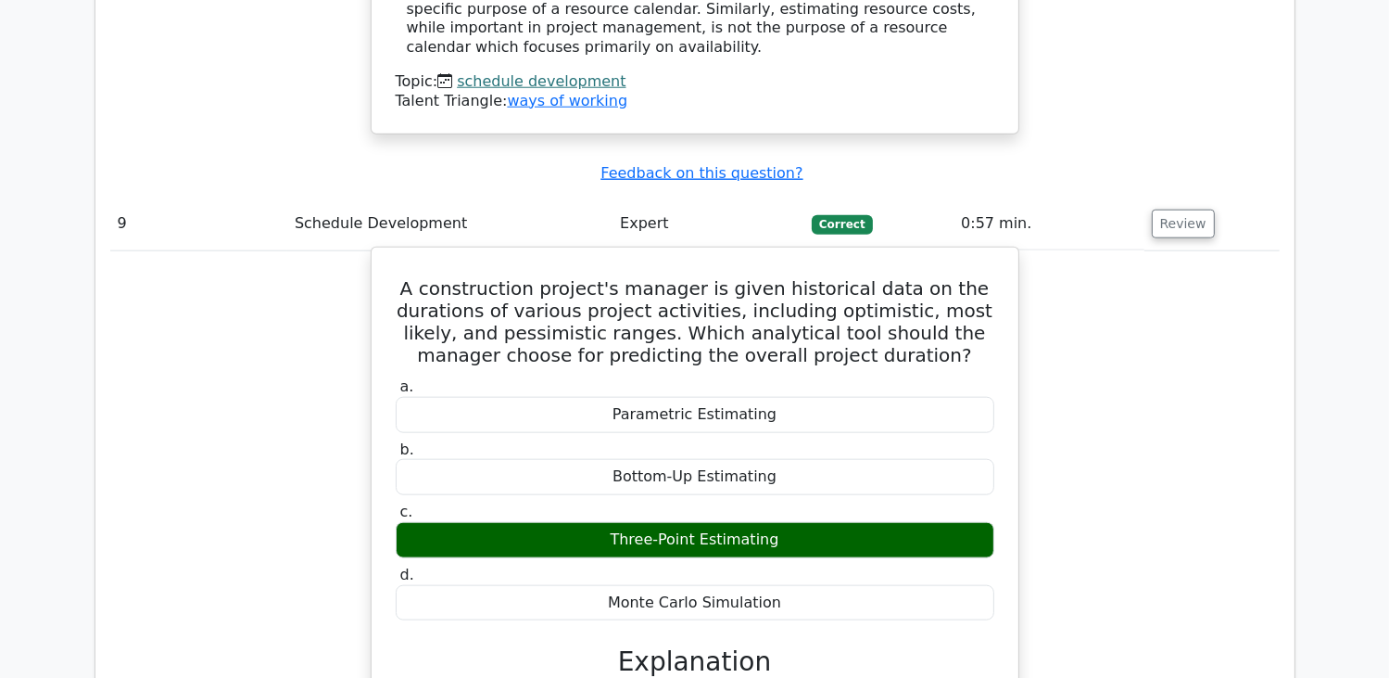
scroll to position [8898, 0]
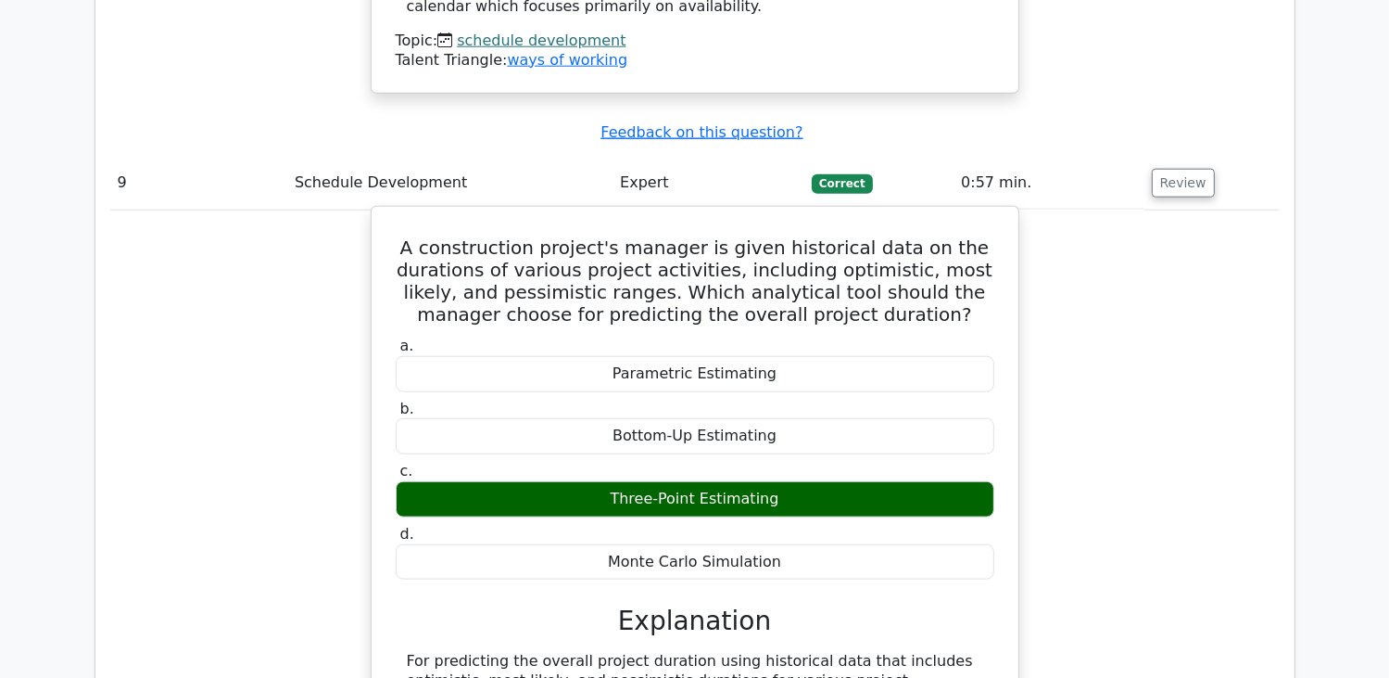
drag, startPoint x: 518, startPoint y: 413, endPoint x: 905, endPoint y: 473, distance: 391.0
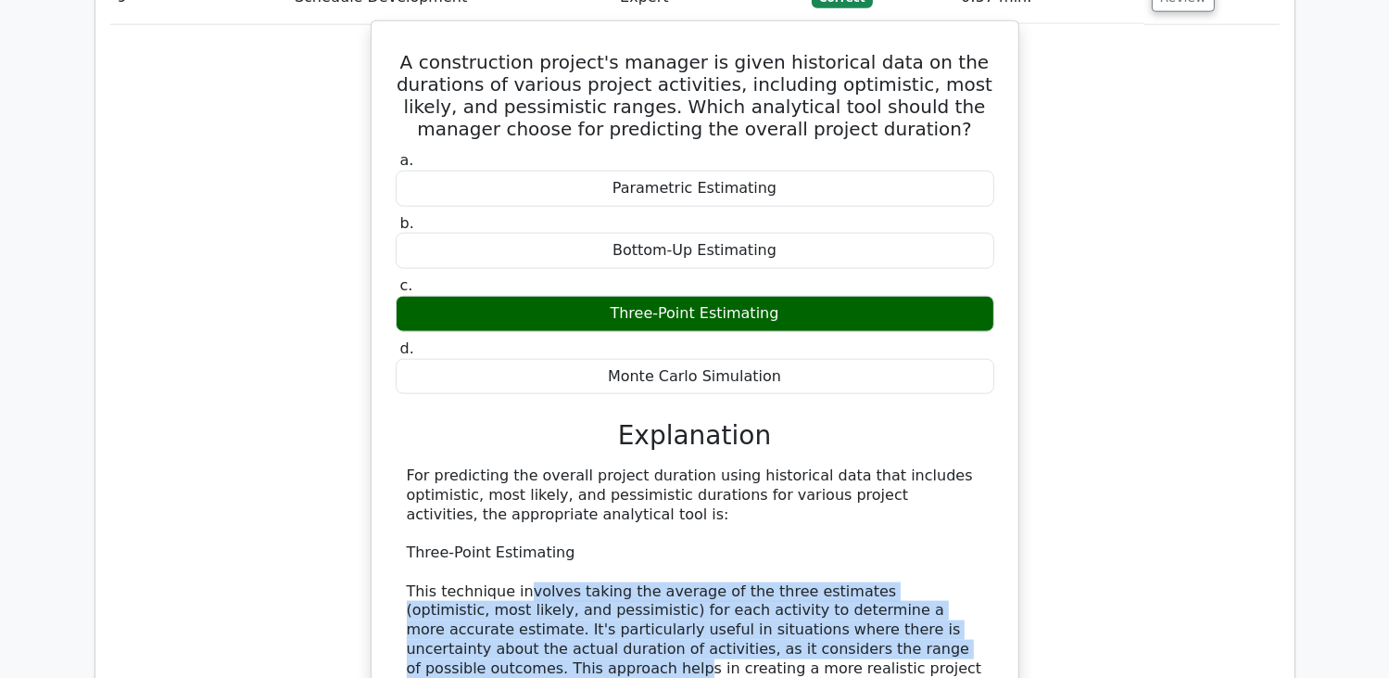
scroll to position [9269, 0]
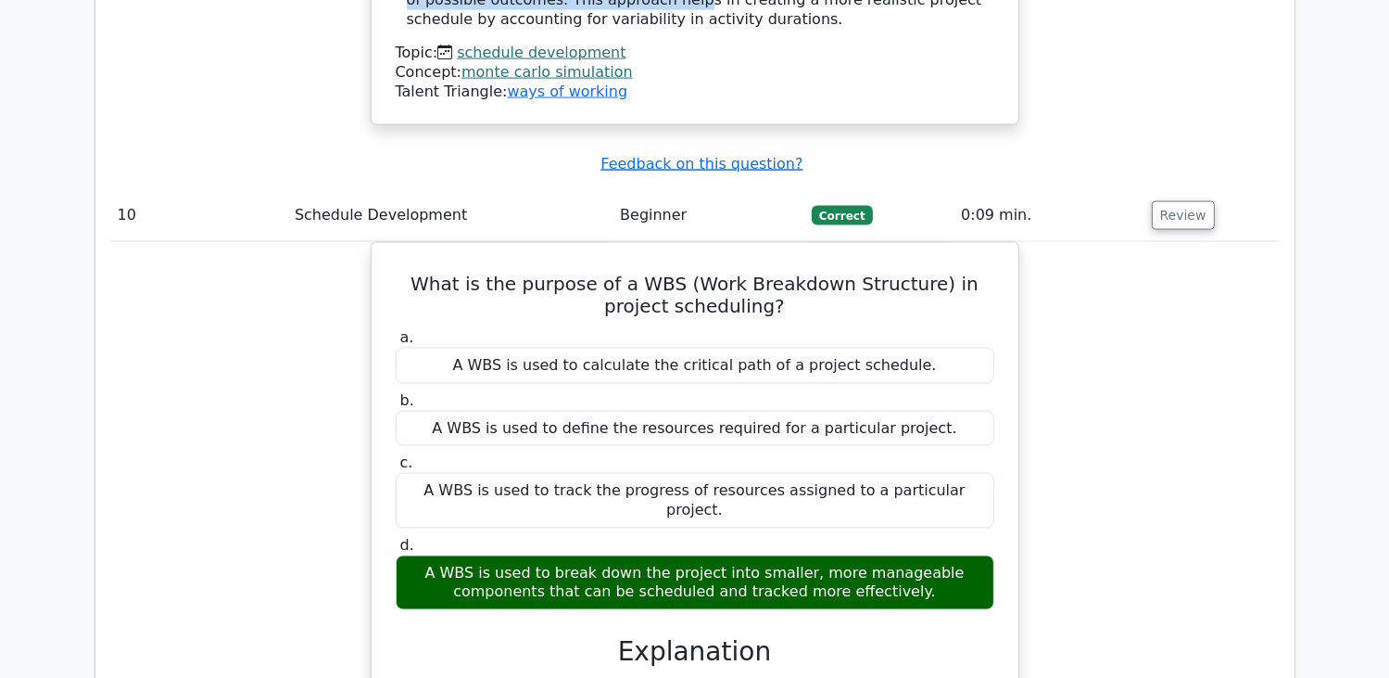
scroll to position [9918, 0]
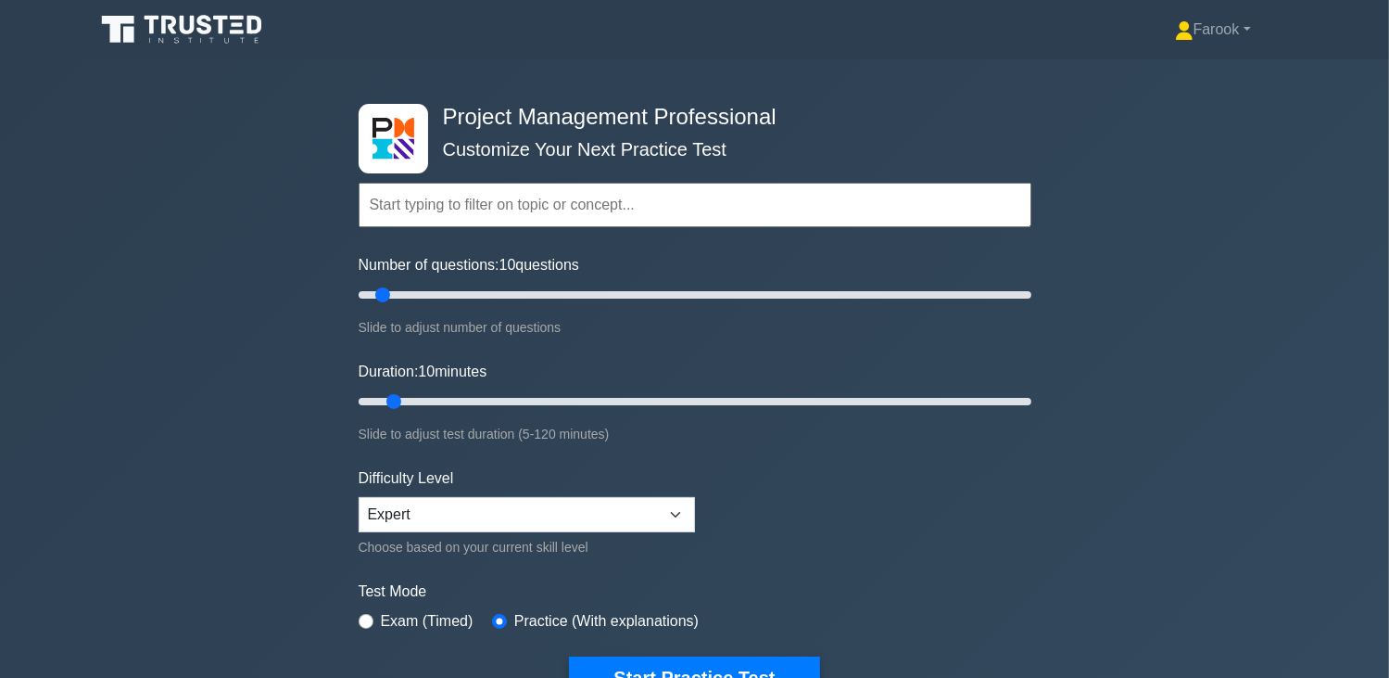
click at [449, 214] on input "text" at bounding box center [695, 205] width 673 height 44
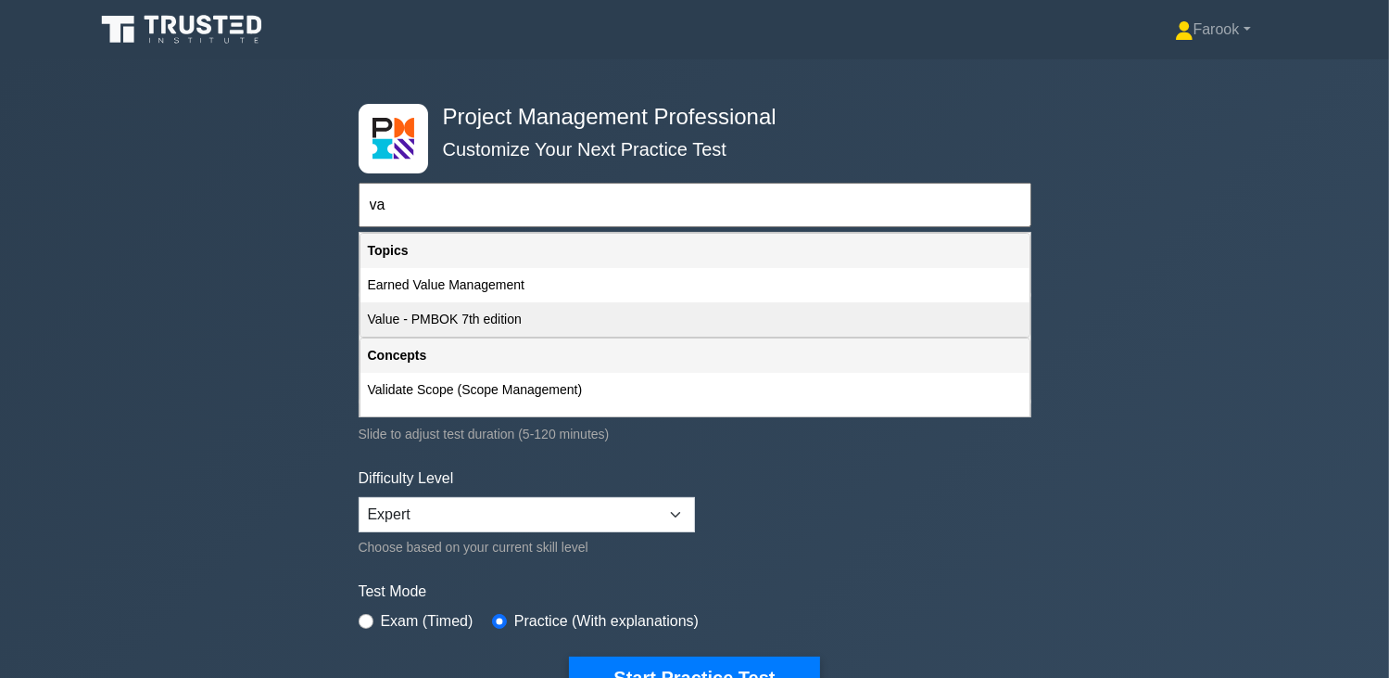
click at [469, 319] on div "Value - PMBOK 7th edition" at bounding box center [695, 319] width 669 height 34
type input "Value - PMBOK 7th edition"
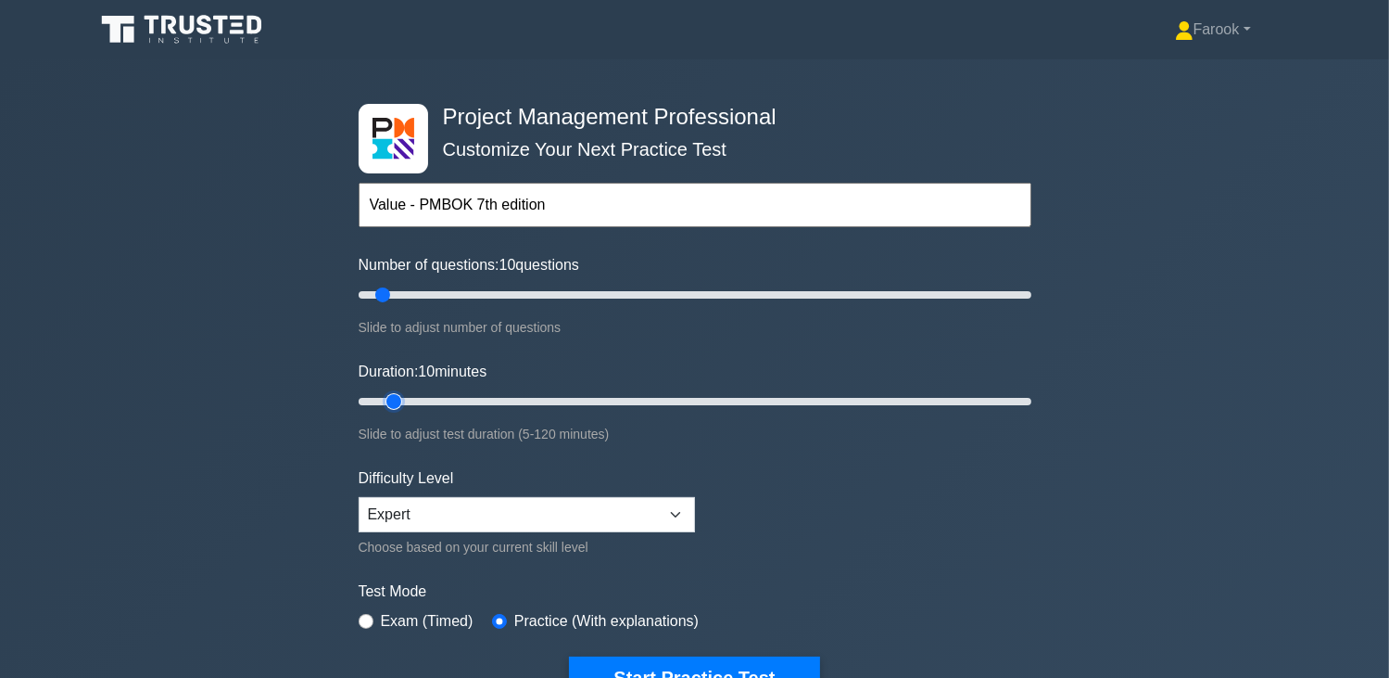
drag, startPoint x: 397, startPoint y: 399, endPoint x: 382, endPoint y: 407, distance: 16.6
click at [382, 407] on input "Duration: 10 minutes" at bounding box center [695, 401] width 673 height 22
drag, startPoint x: 400, startPoint y: 396, endPoint x: 378, endPoint y: 404, distance: 23.8
type input "5"
click at [378, 404] on input "Duration: 5 minutes" at bounding box center [695, 401] width 673 height 22
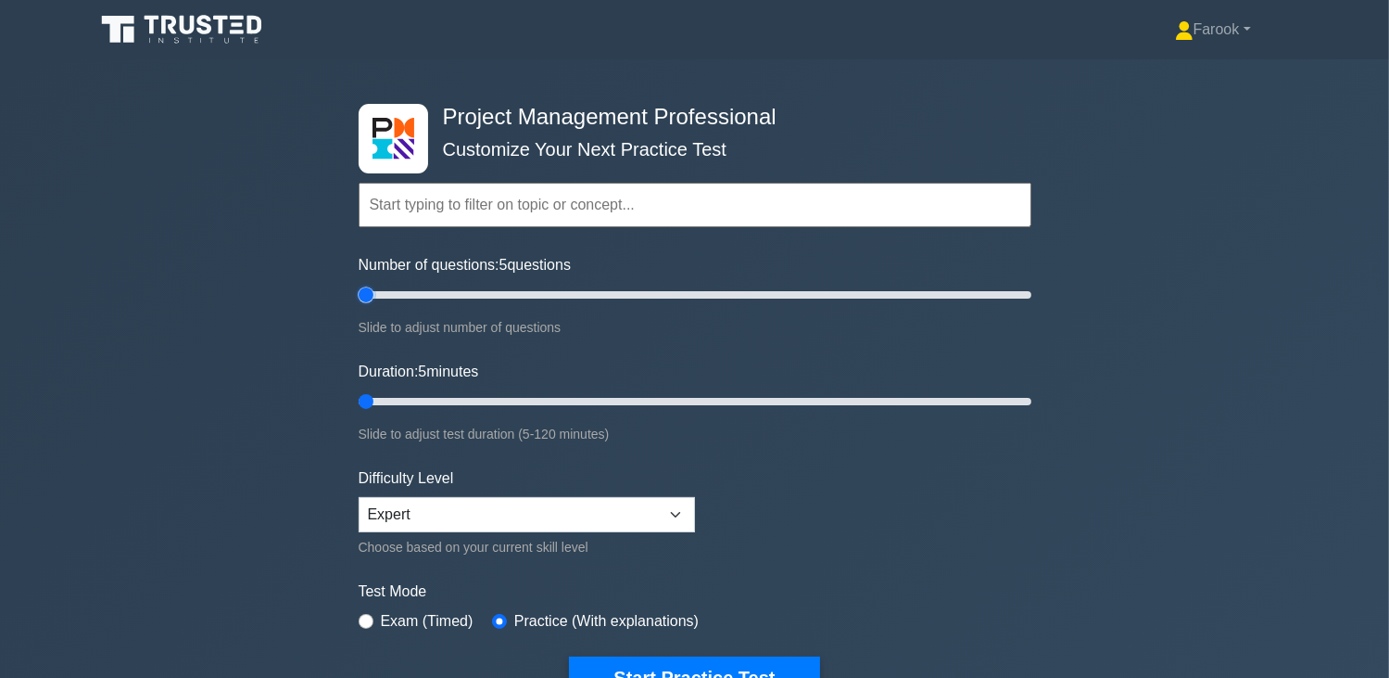
drag, startPoint x: 383, startPoint y: 303, endPoint x: 361, endPoint y: 313, distance: 23.6
type input "5"
click at [361, 306] on input "Number of questions: 5 questions" at bounding box center [695, 295] width 673 height 22
click at [432, 208] on input "text" at bounding box center [695, 205] width 673 height 44
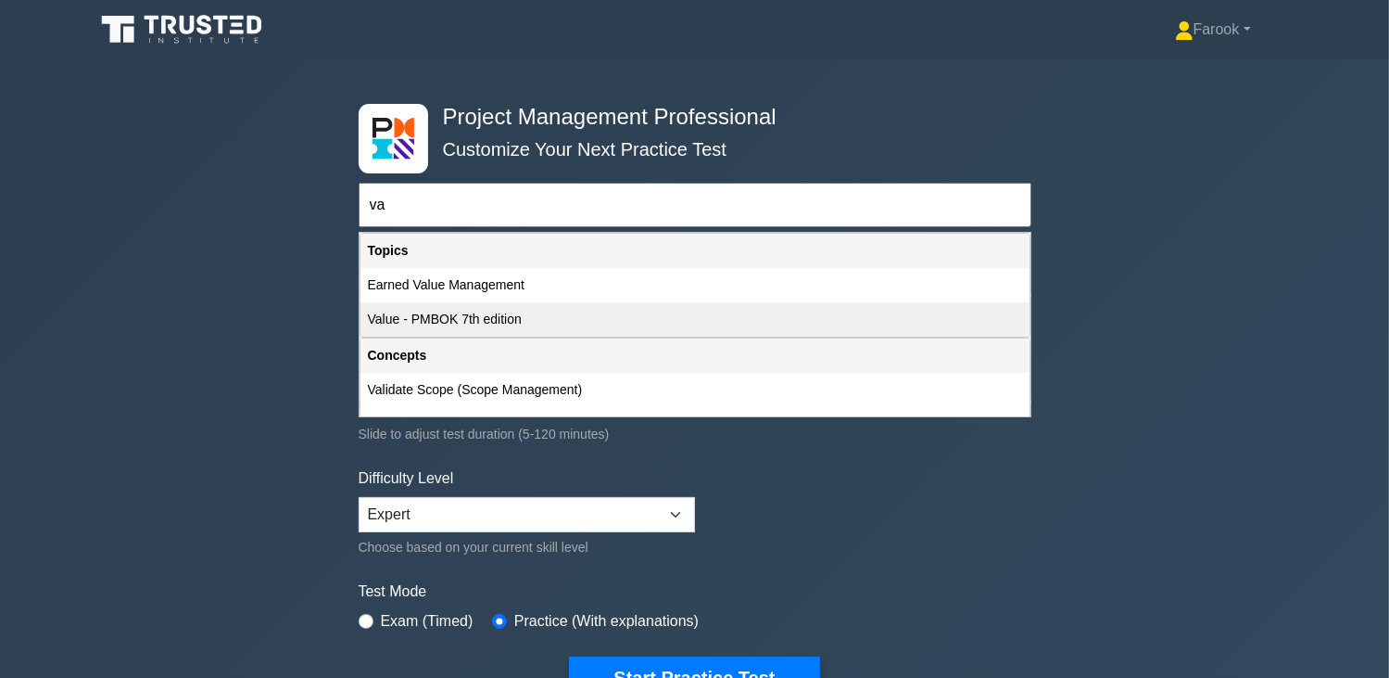
click at [462, 318] on div "Value - PMBOK 7th edition" at bounding box center [695, 319] width 669 height 34
type input "Value - PMBOK 7th edition"
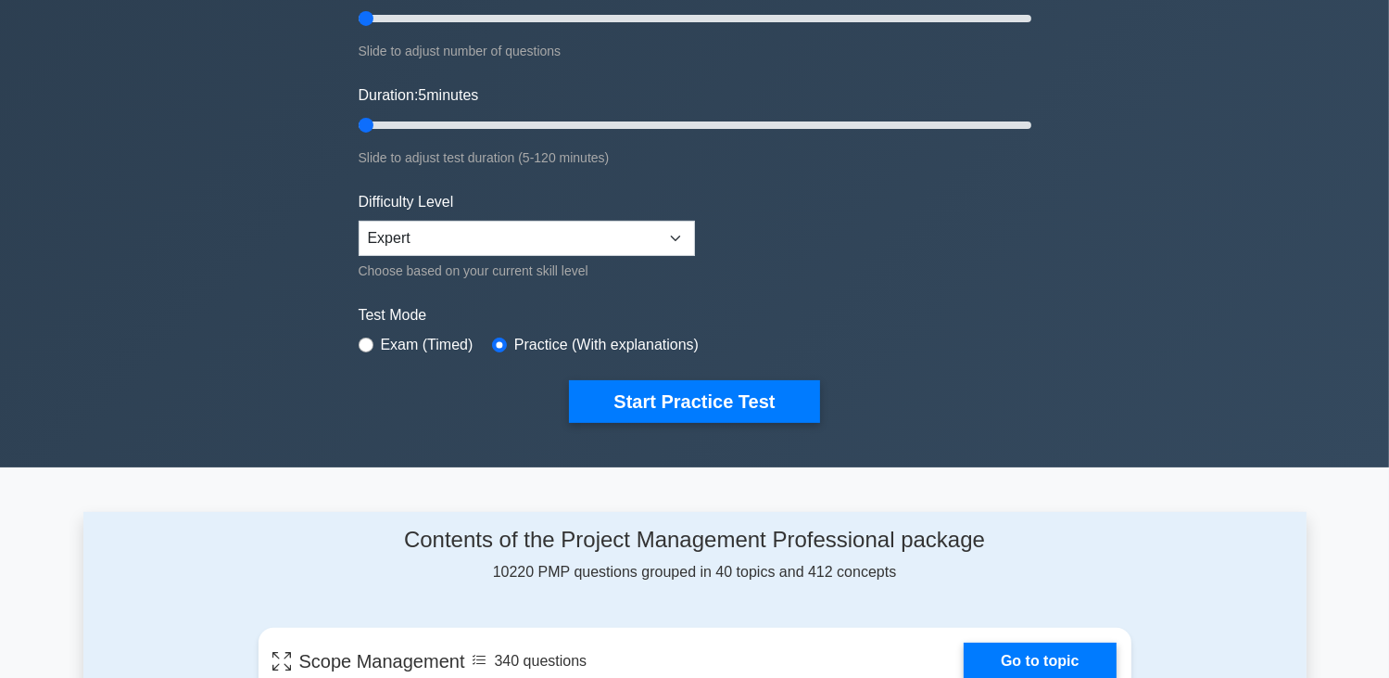
scroll to position [278, 0]
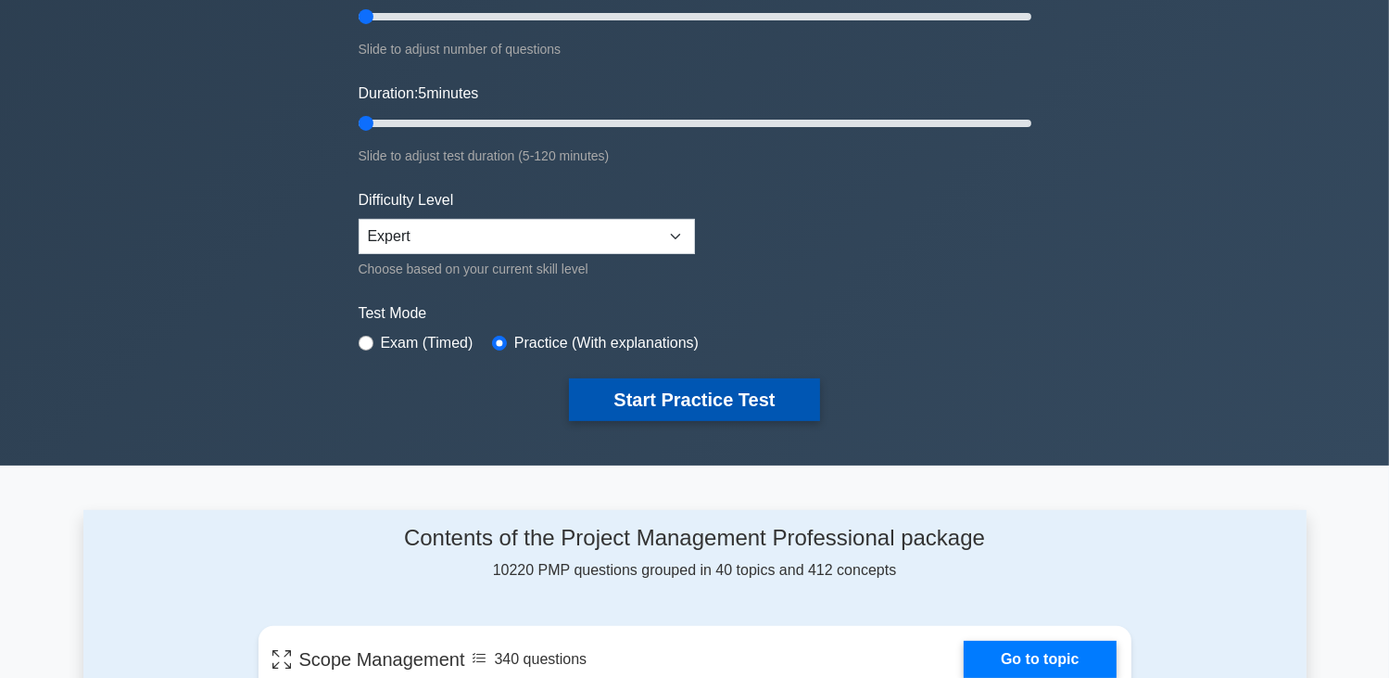
click at [660, 409] on button "Start Practice Test" at bounding box center [694, 399] width 250 height 43
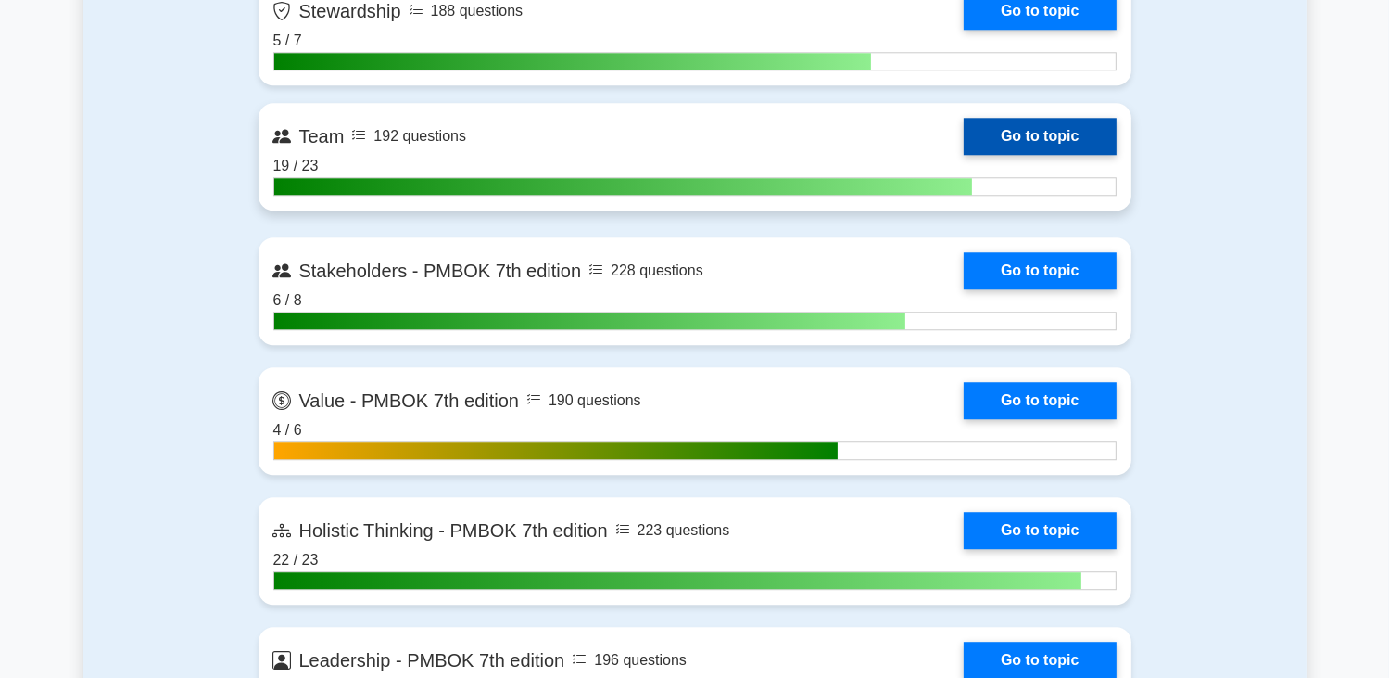
scroll to position [4911, 0]
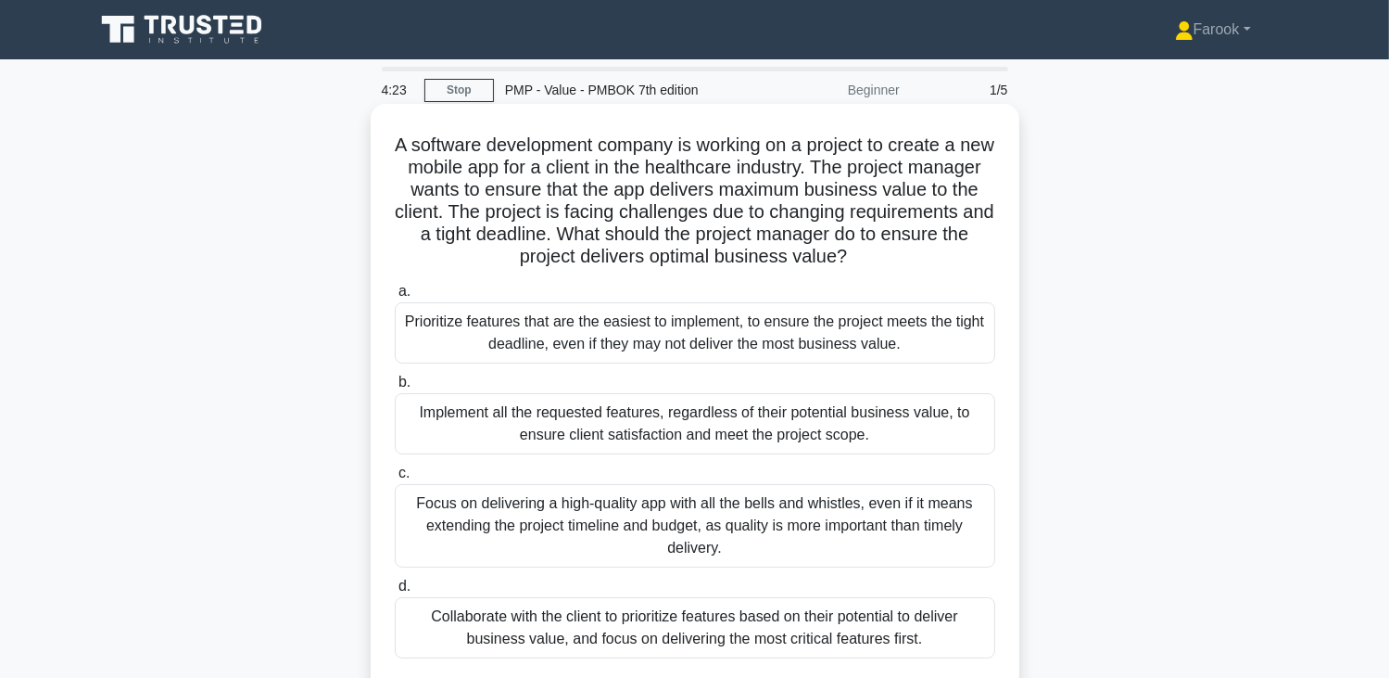
click at [686, 614] on div "Collaborate with the client to prioritize features based on their potential to …" at bounding box center [695, 627] width 601 height 61
click at [395, 592] on input "d. Collaborate with the client to prioritize features based on their potential …" at bounding box center [395, 586] width 0 height 12
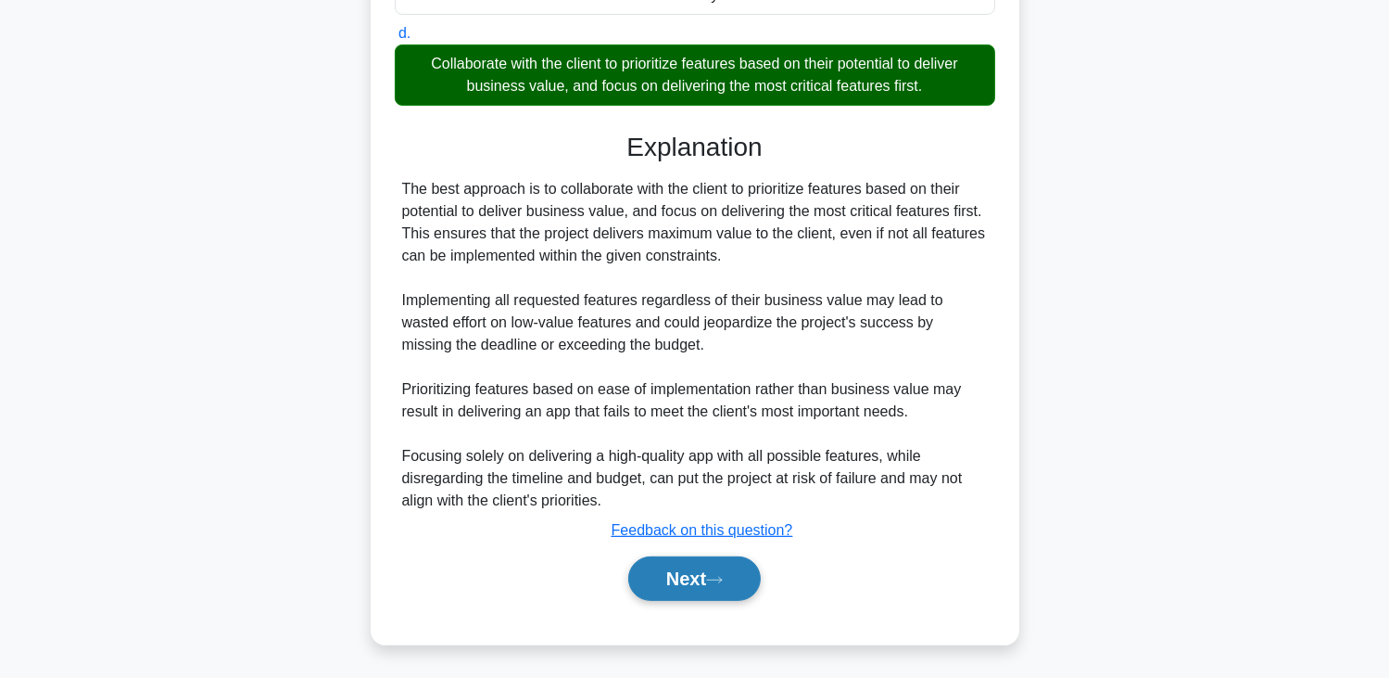
click at [689, 586] on button "Next" at bounding box center [694, 578] width 133 height 44
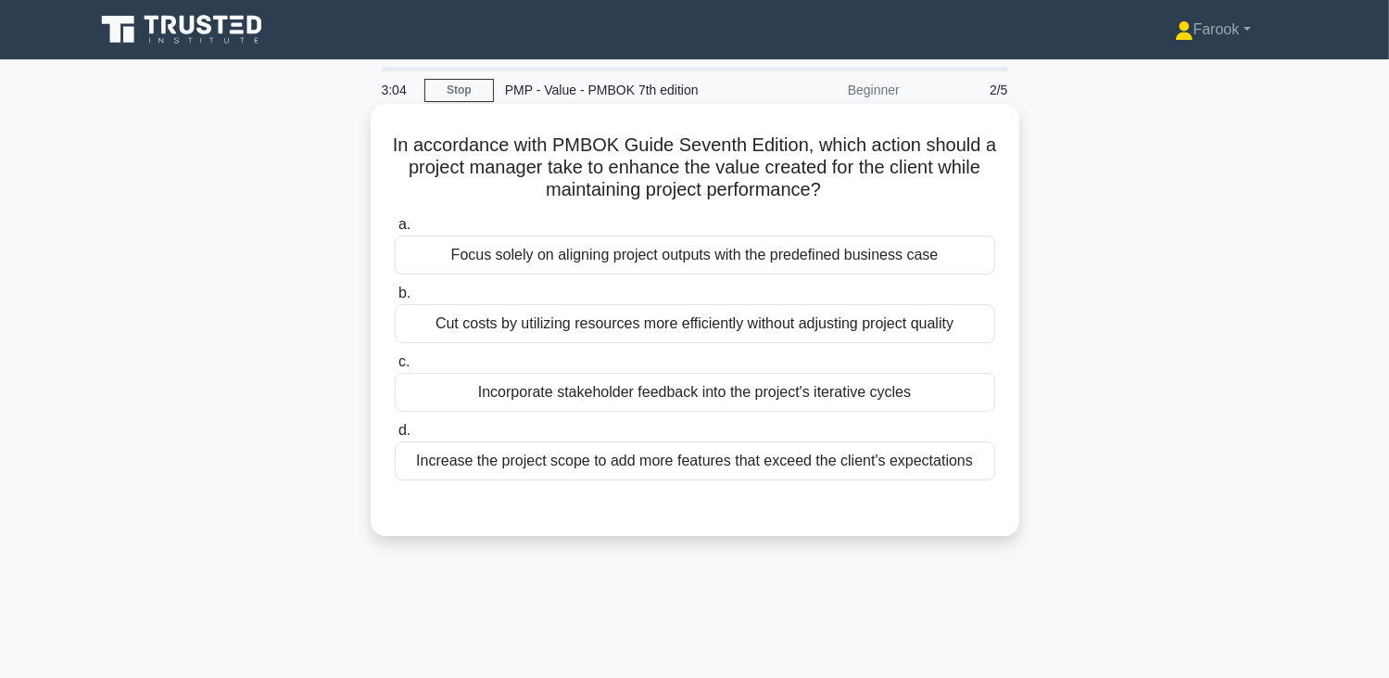
click at [795, 397] on div "Incorporate stakeholder feedback into the project's iterative cycles" at bounding box center [695, 392] width 601 height 39
click at [395, 368] on input "c. Incorporate stakeholder feedback into the project's iterative cycles" at bounding box center [395, 362] width 0 height 12
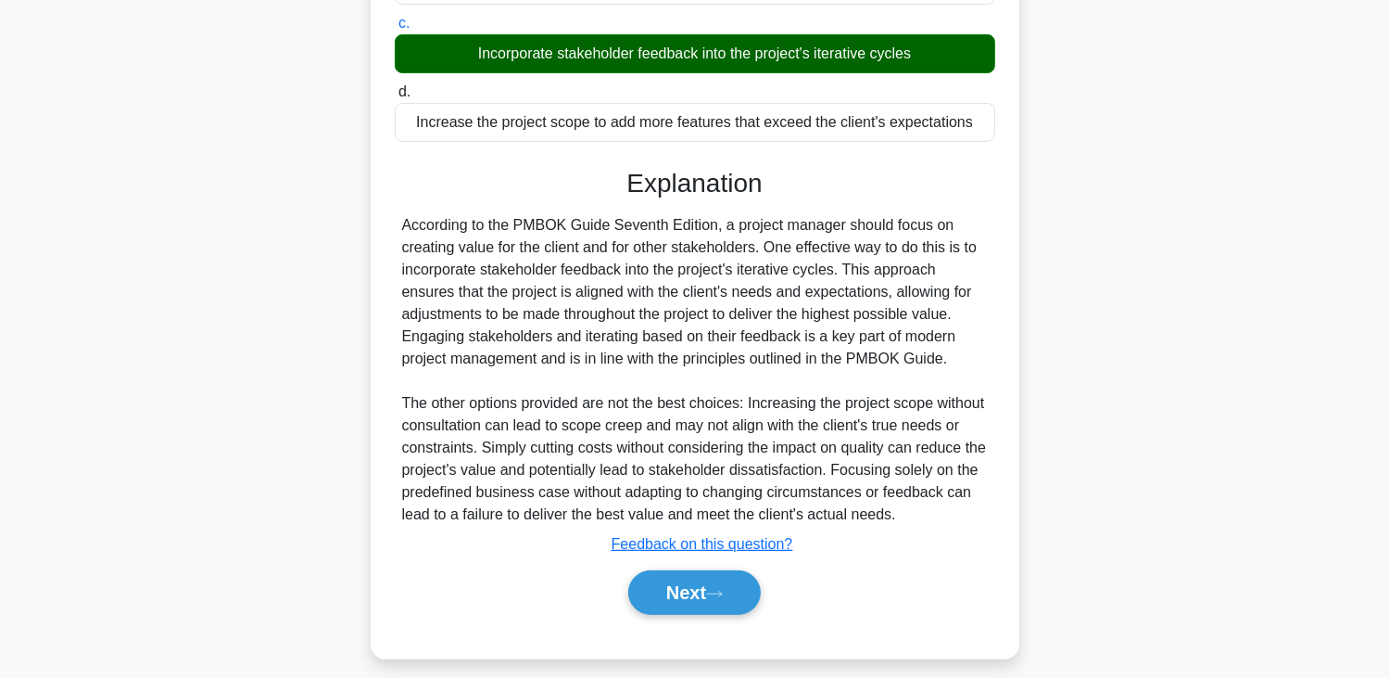
scroll to position [352, 0]
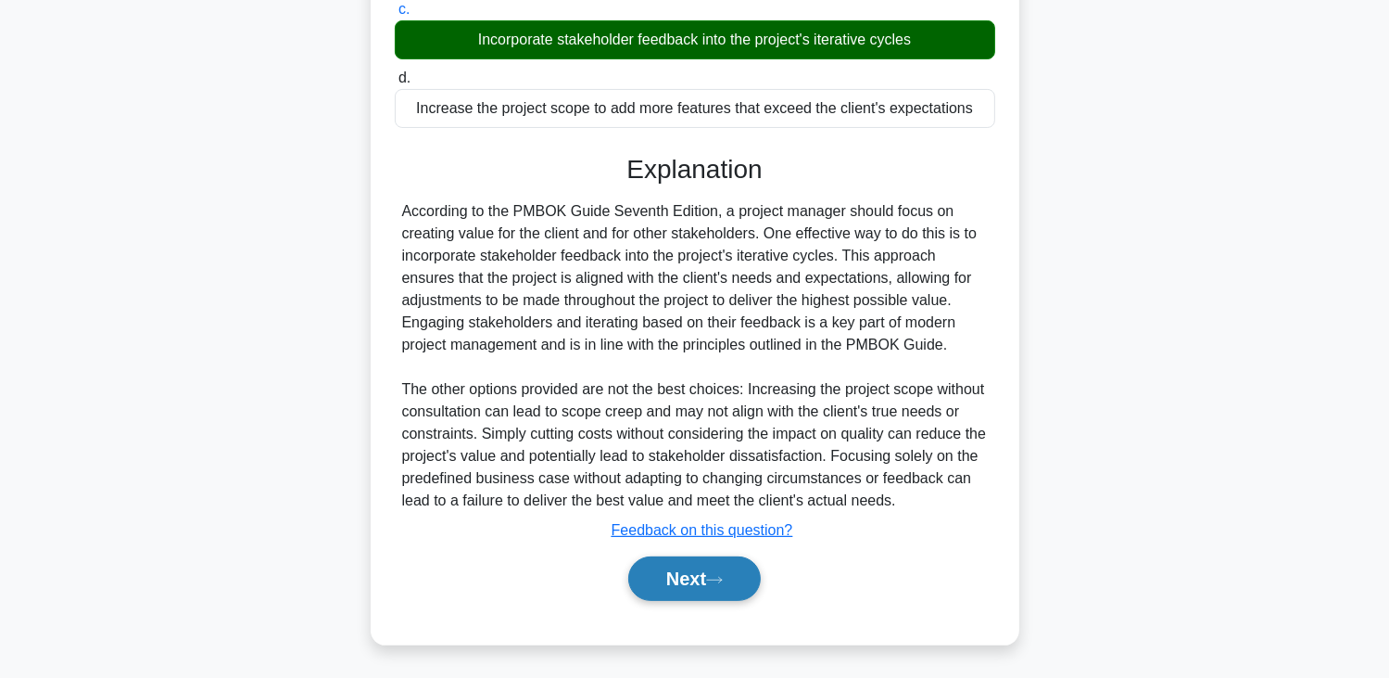
click at [716, 586] on button "Next" at bounding box center [694, 578] width 133 height 44
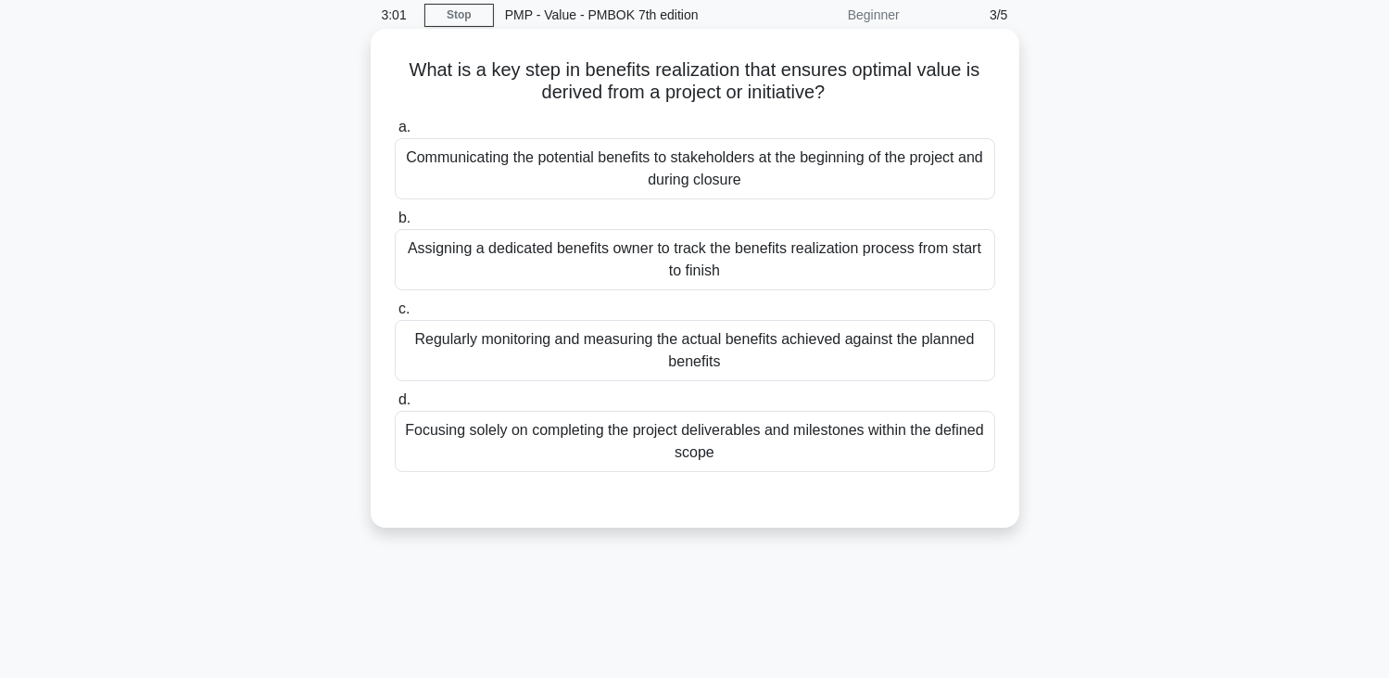
scroll to position [0, 0]
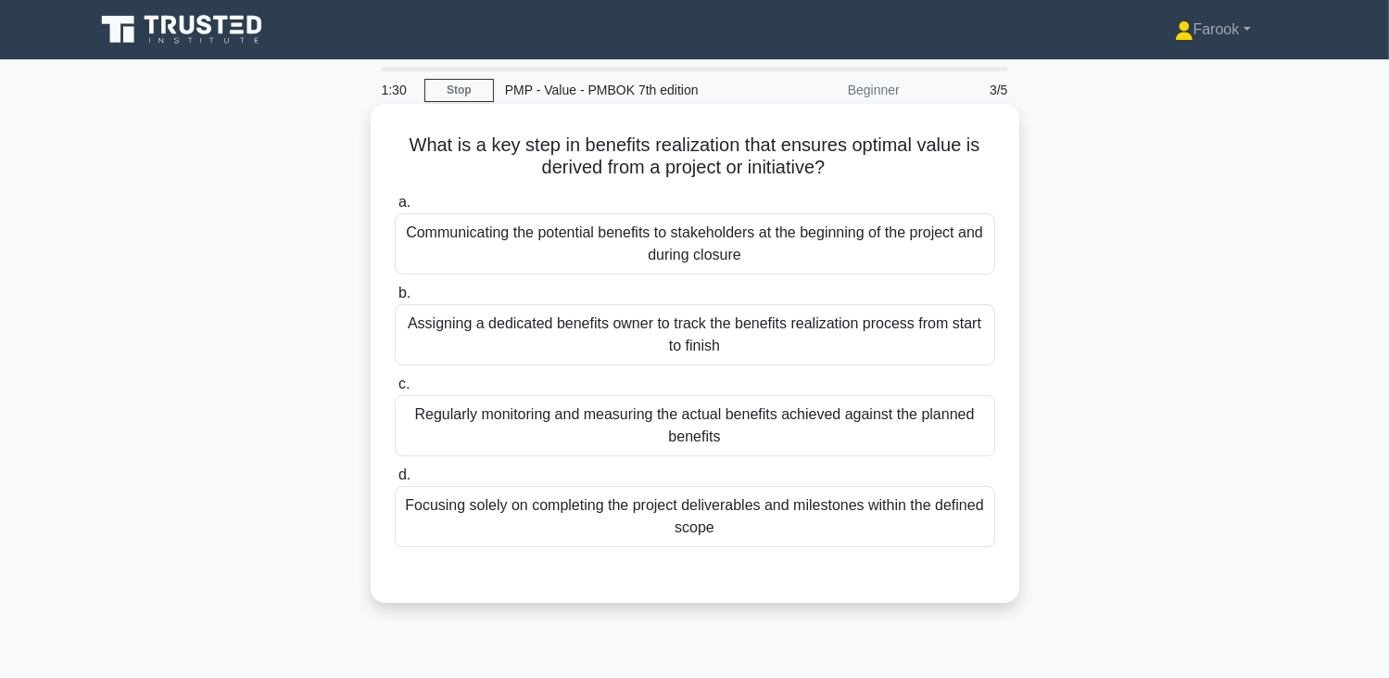
click at [702, 429] on div "Regularly monitoring and measuring the actual benefits achieved against the pla…" at bounding box center [695, 425] width 601 height 61
click at [395, 390] on input "c. Regularly monitoring and measuring the actual benefits achieved against the …" at bounding box center [395, 384] width 0 height 12
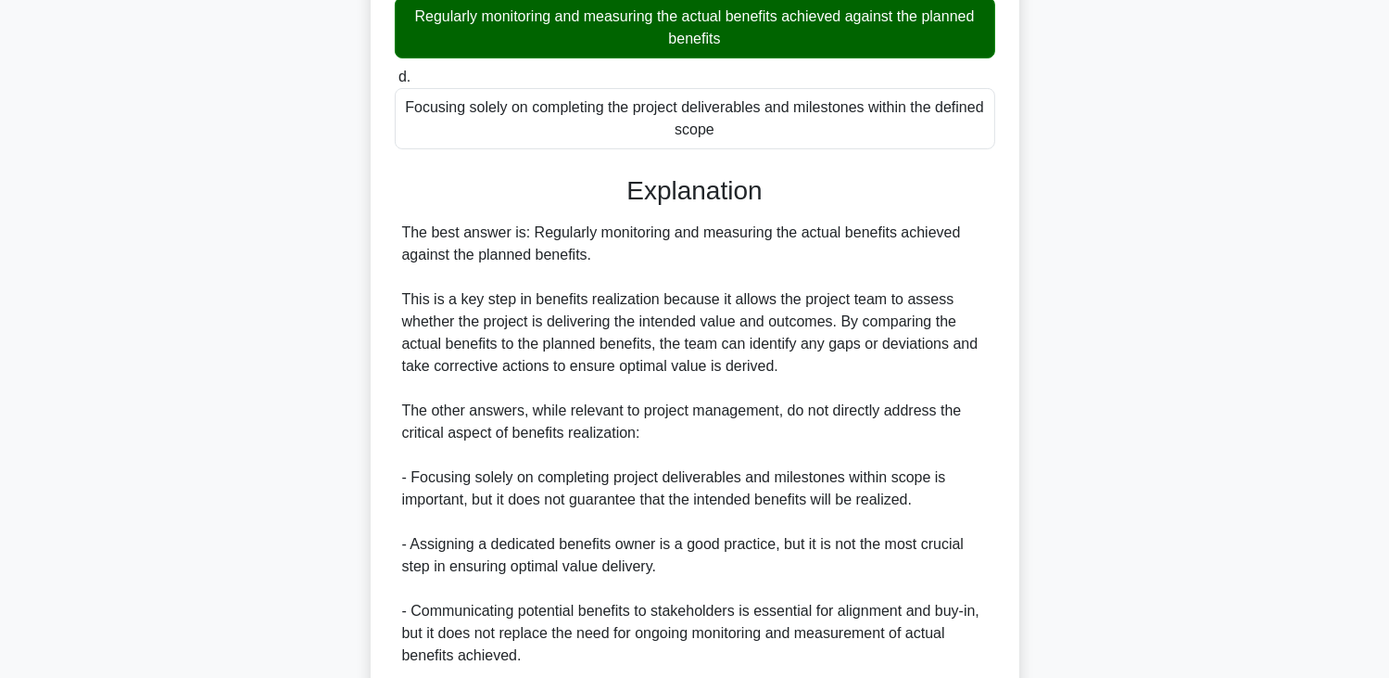
scroll to position [552, 0]
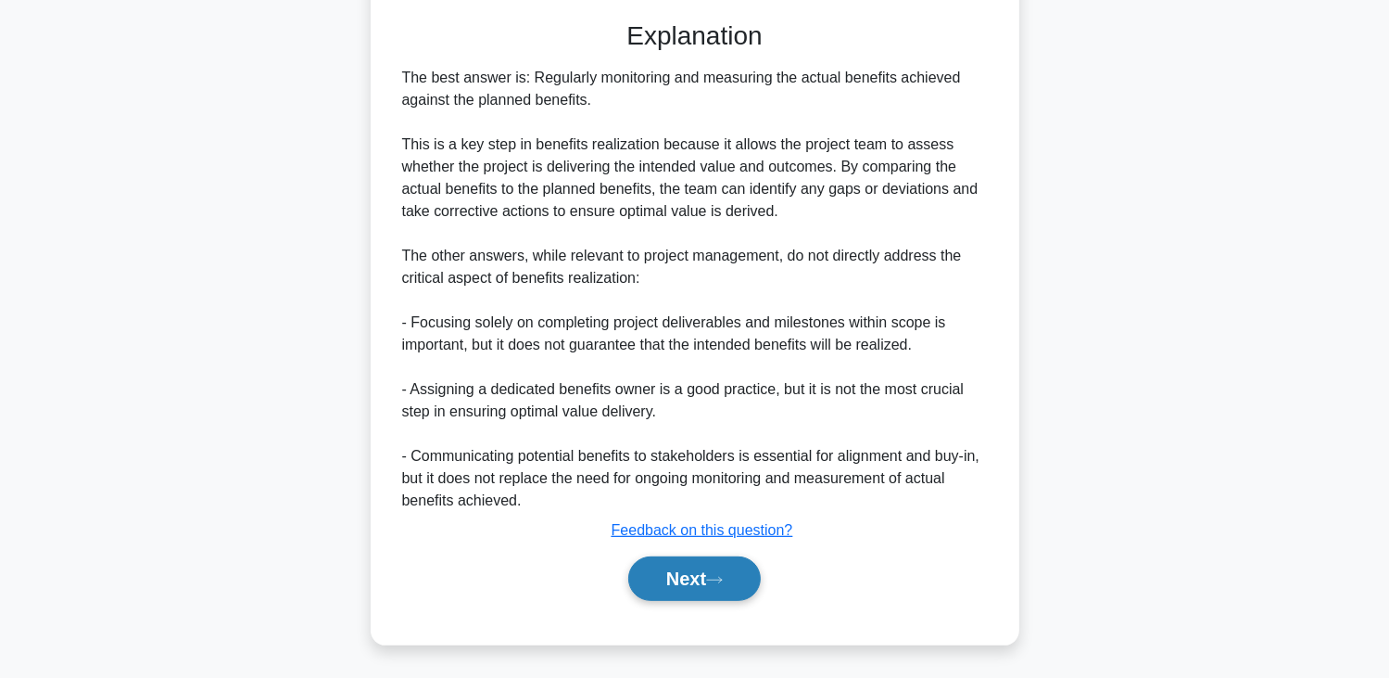
drag, startPoint x: 671, startPoint y: 560, endPoint x: 683, endPoint y: 568, distance: 14.7
click at [671, 561] on button "Next" at bounding box center [694, 578] width 133 height 44
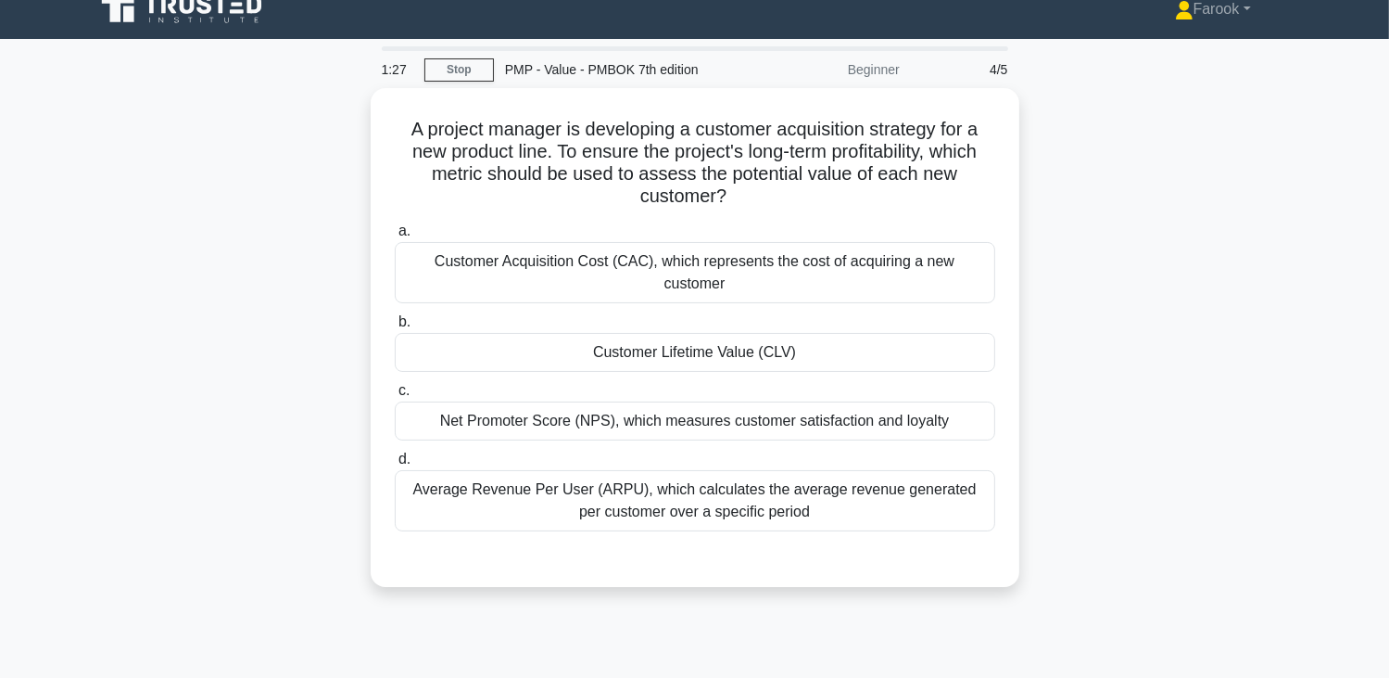
scroll to position [0, 0]
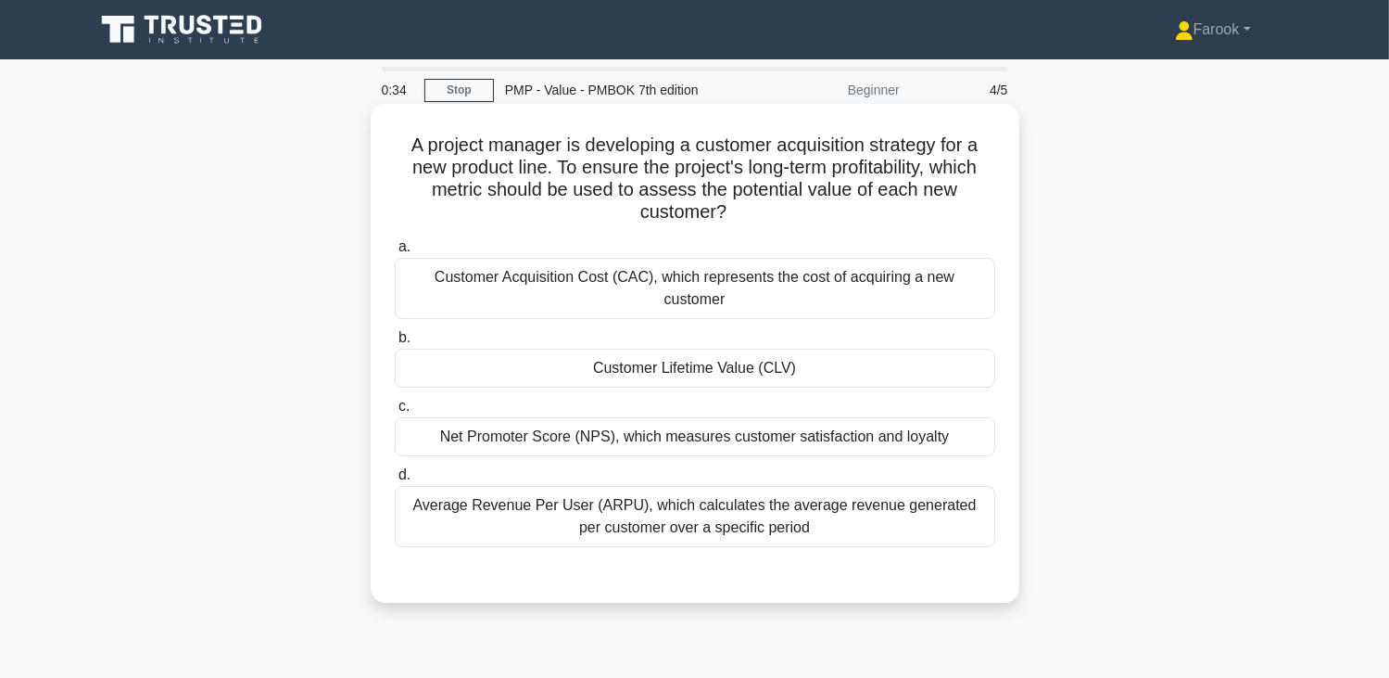
click at [909, 349] on div "Customer Lifetime Value (CLV)" at bounding box center [695, 368] width 601 height 39
click at [395, 344] on input "b. Customer Lifetime Value (CLV)" at bounding box center [395, 338] width 0 height 12
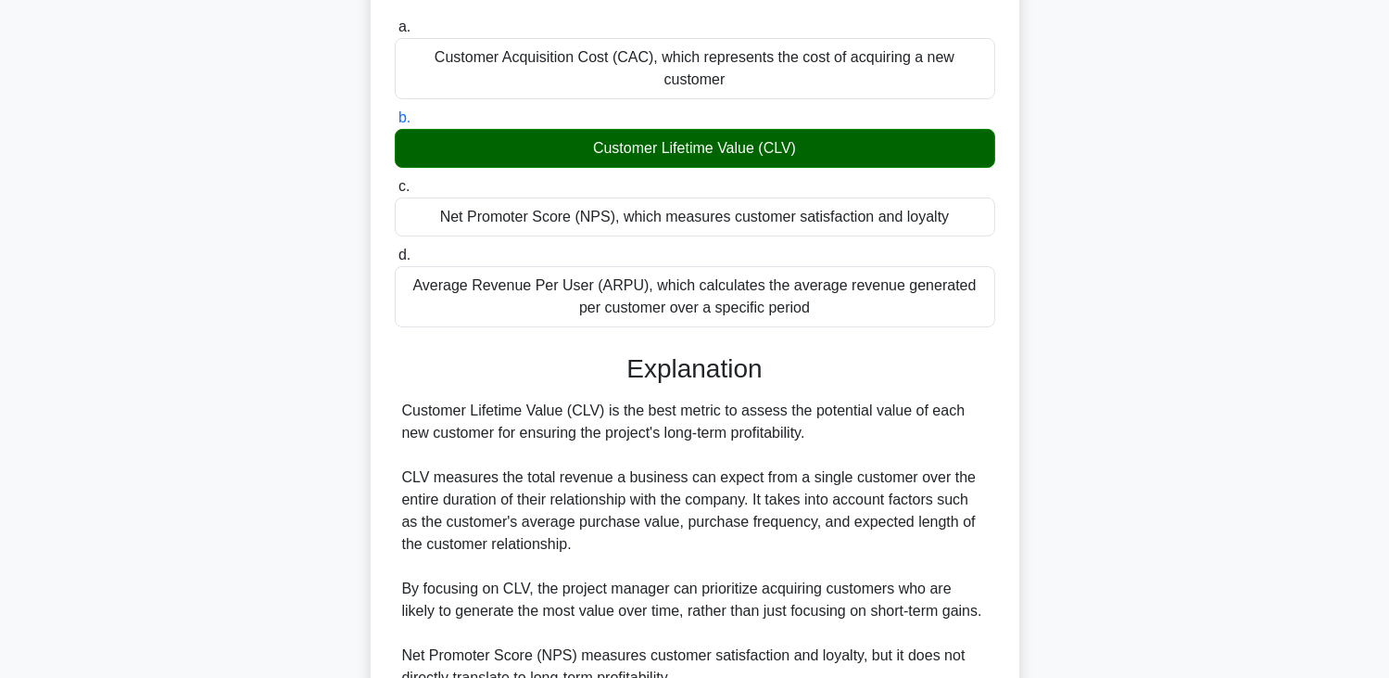
scroll to position [530, 0]
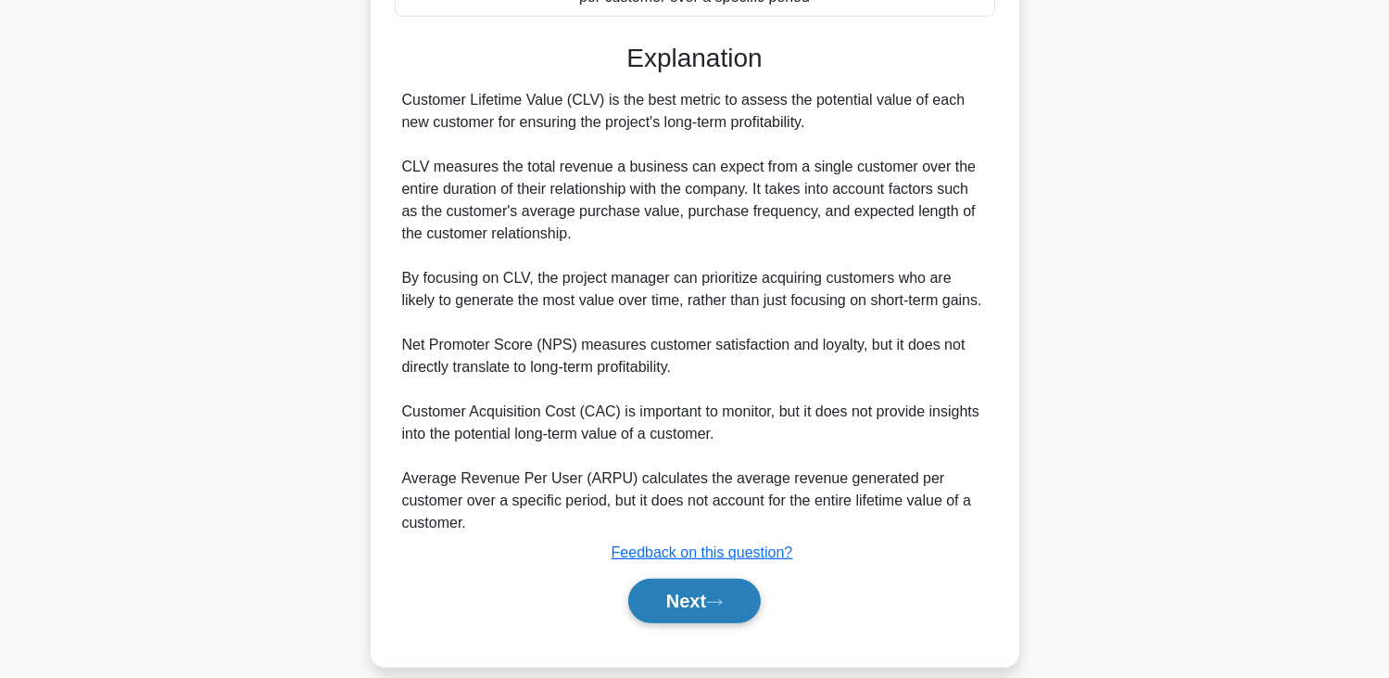
click at [692, 578] on button "Next" at bounding box center [694, 600] width 133 height 44
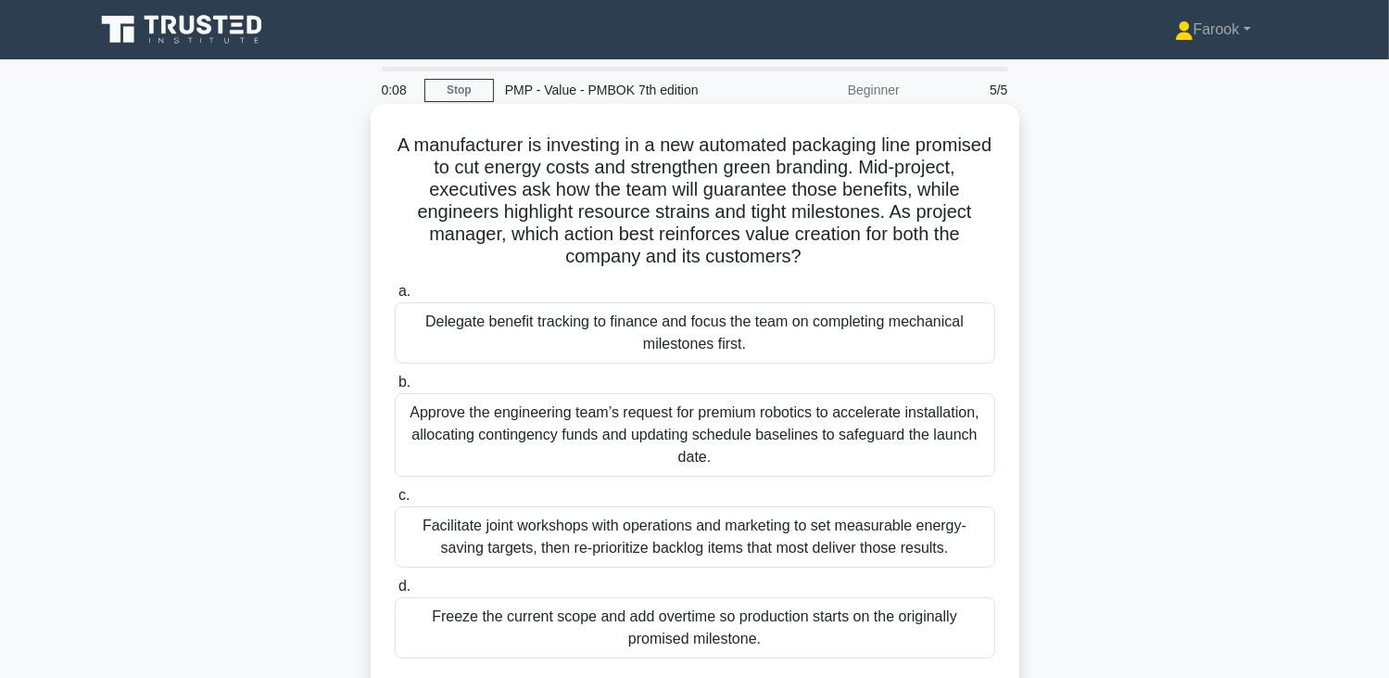
scroll to position [93, 0]
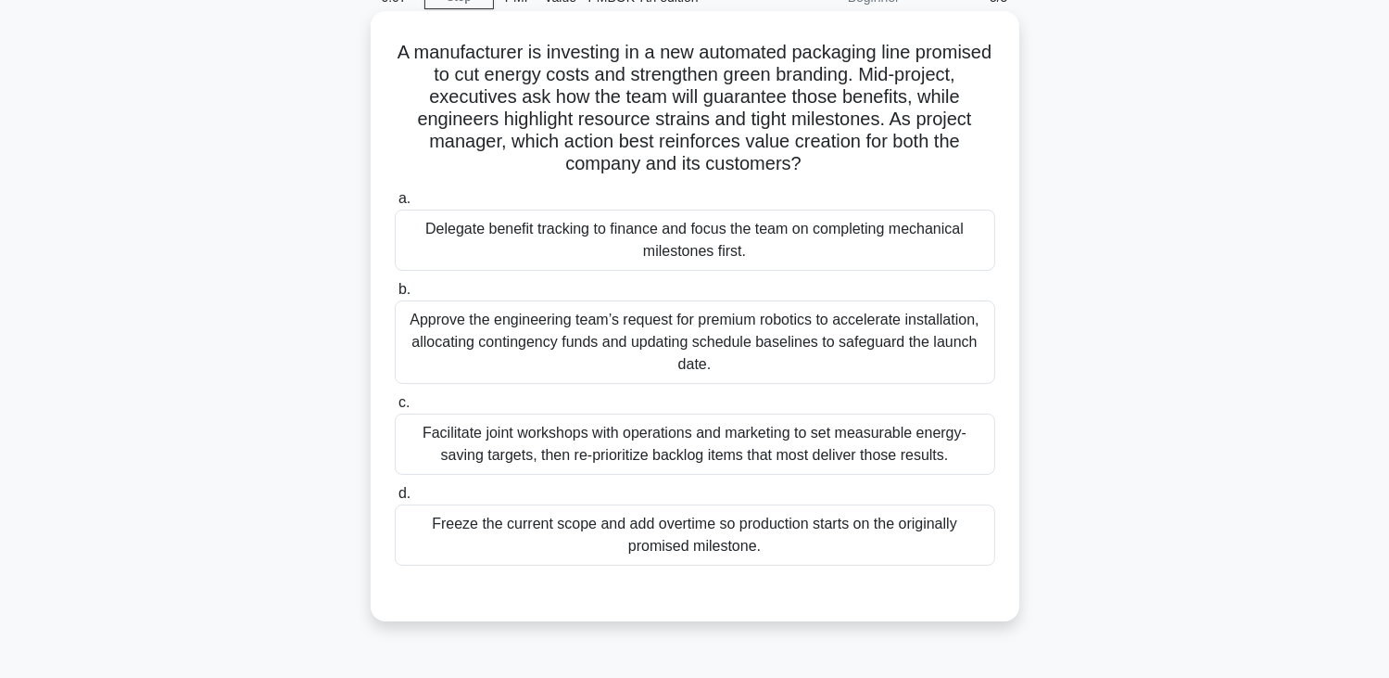
click at [732, 433] on div "Facilitate joint workshops with operations and marketing to set measurable ener…" at bounding box center [695, 443] width 601 height 61
click at [395, 409] on input "c. Facilitate joint workshops with operations and marketing to set measurable e…" at bounding box center [395, 403] width 0 height 12
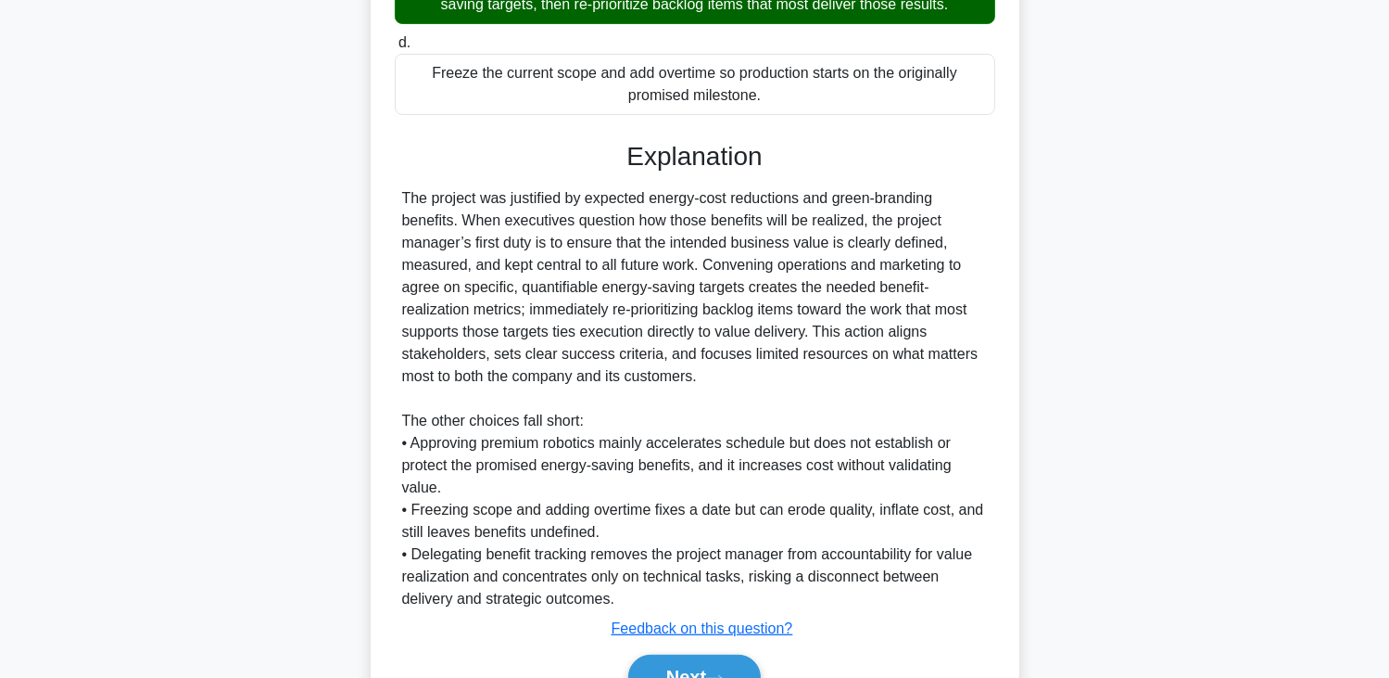
scroll to position [641, 0]
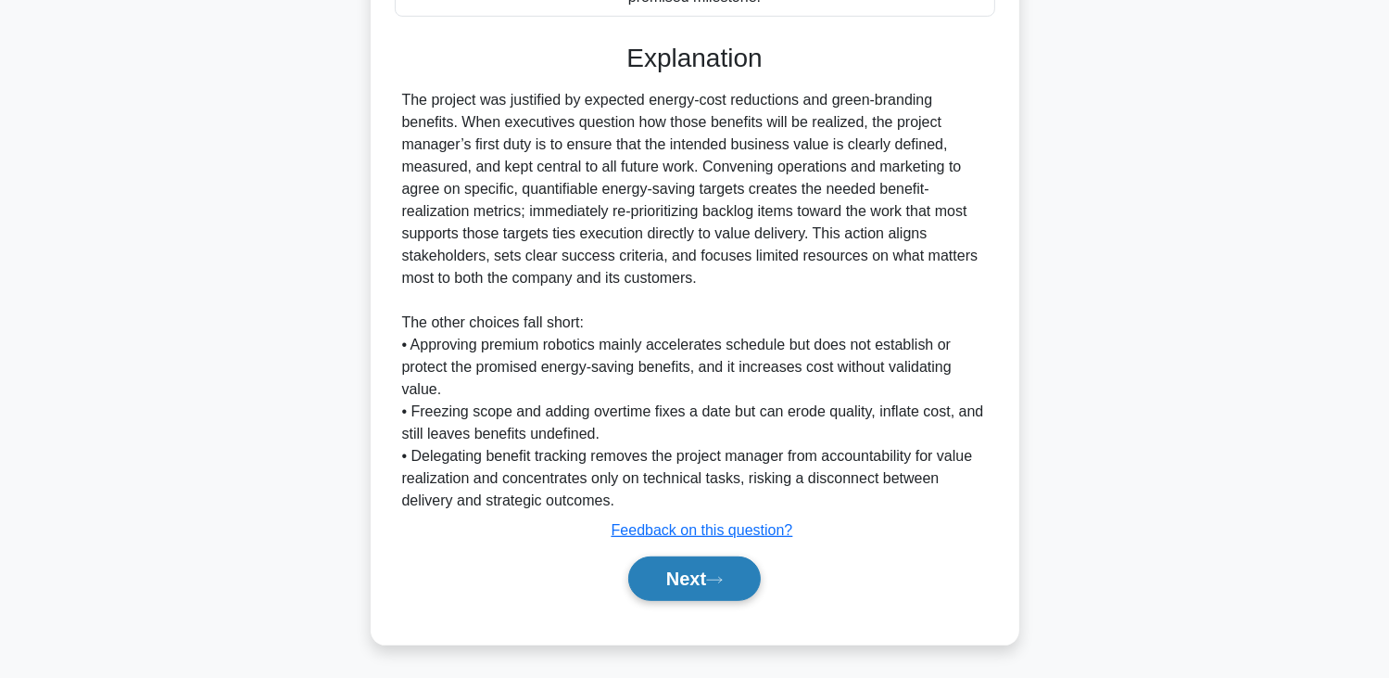
click at [670, 575] on button "Next" at bounding box center [694, 578] width 133 height 44
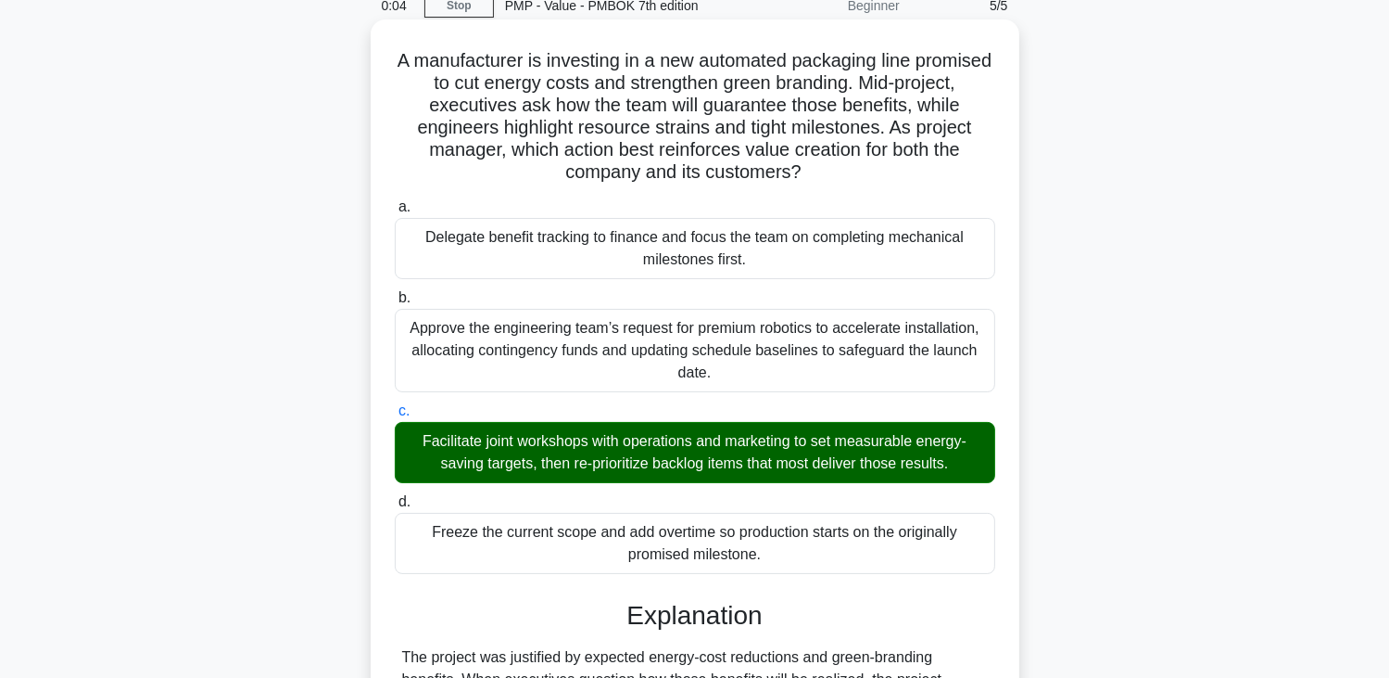
scroll to position [0, 0]
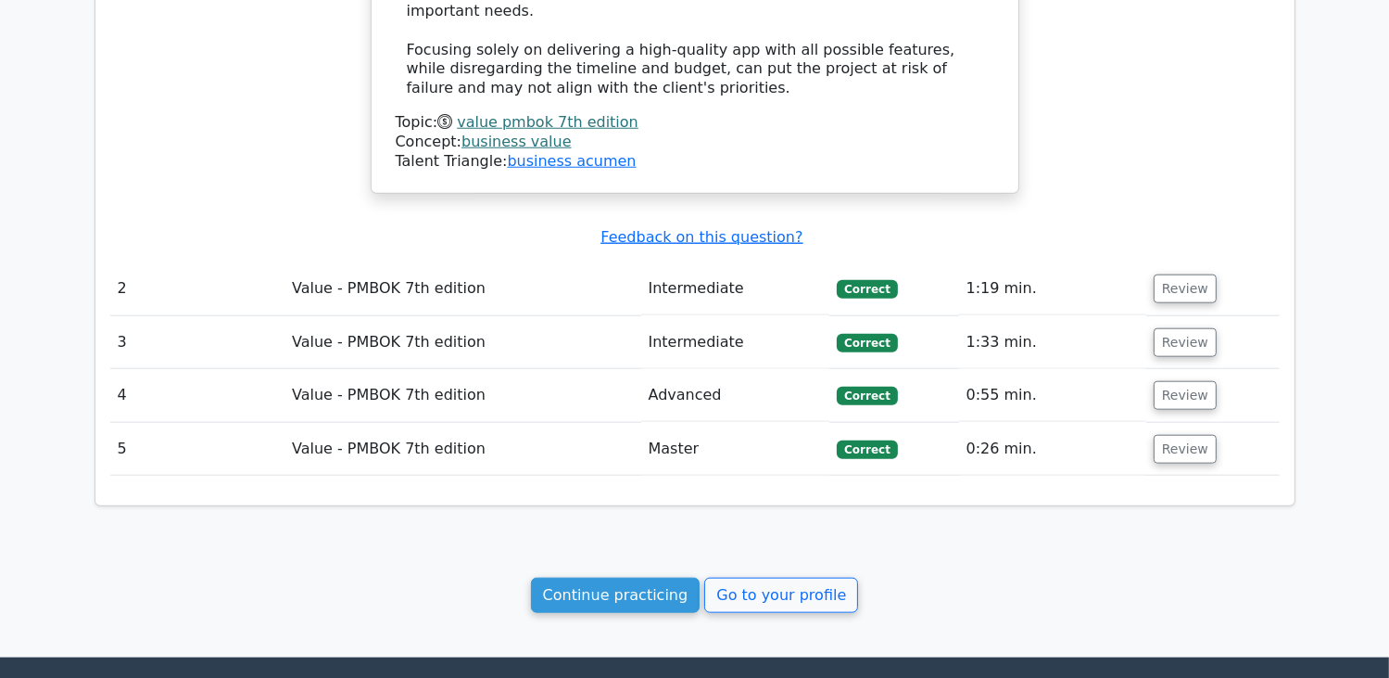
scroll to position [1946, 0]
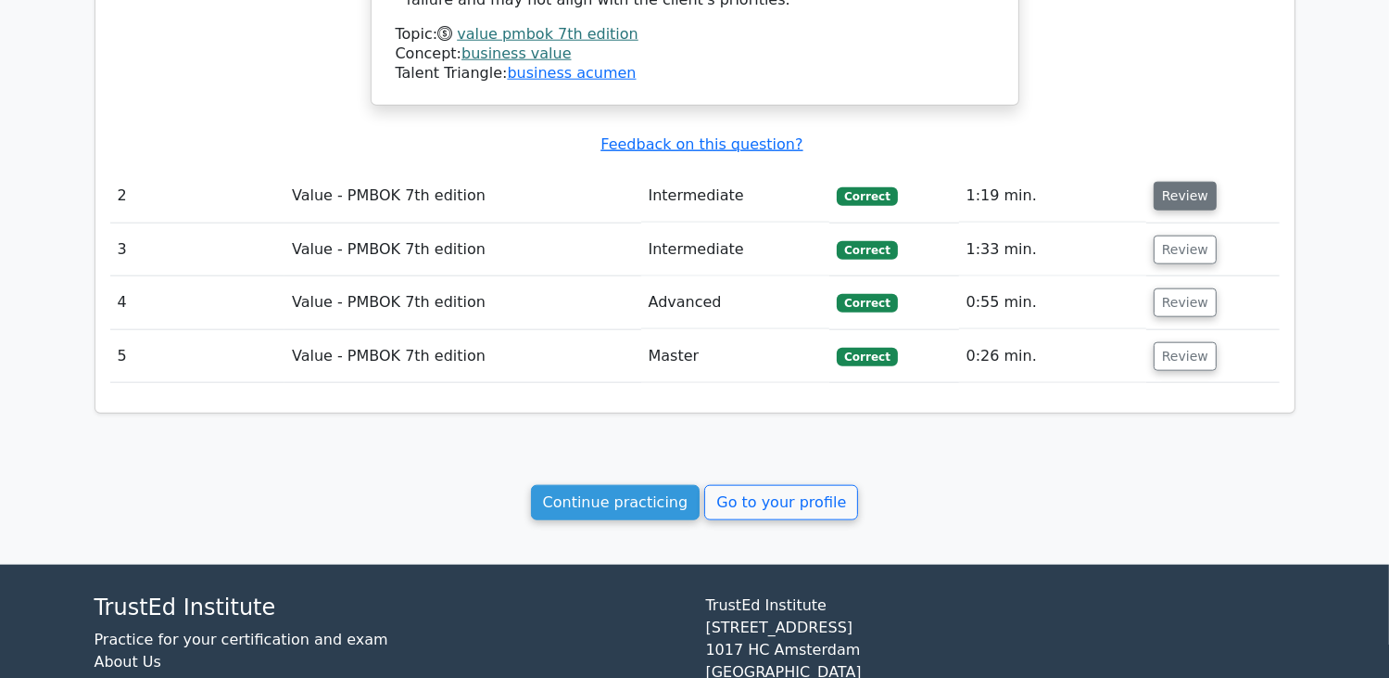
click at [1172, 182] on button "Review" at bounding box center [1185, 196] width 63 height 29
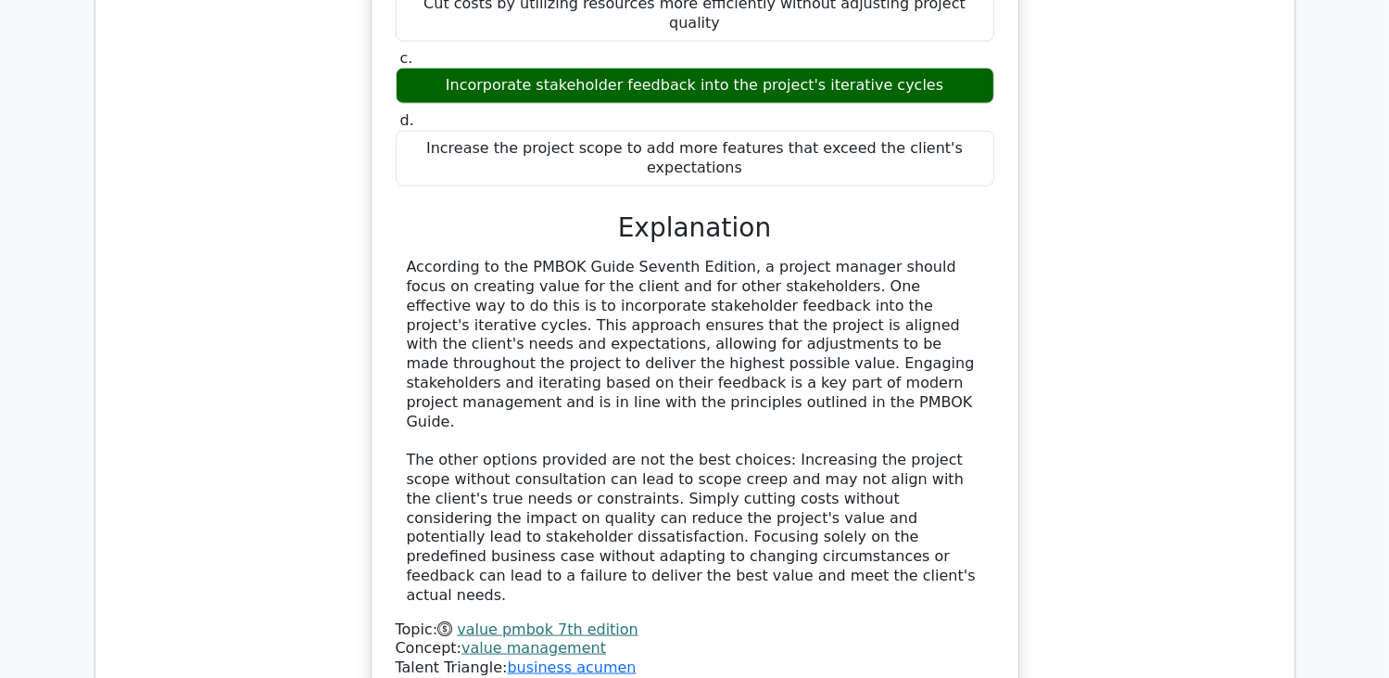
scroll to position [2410, 0]
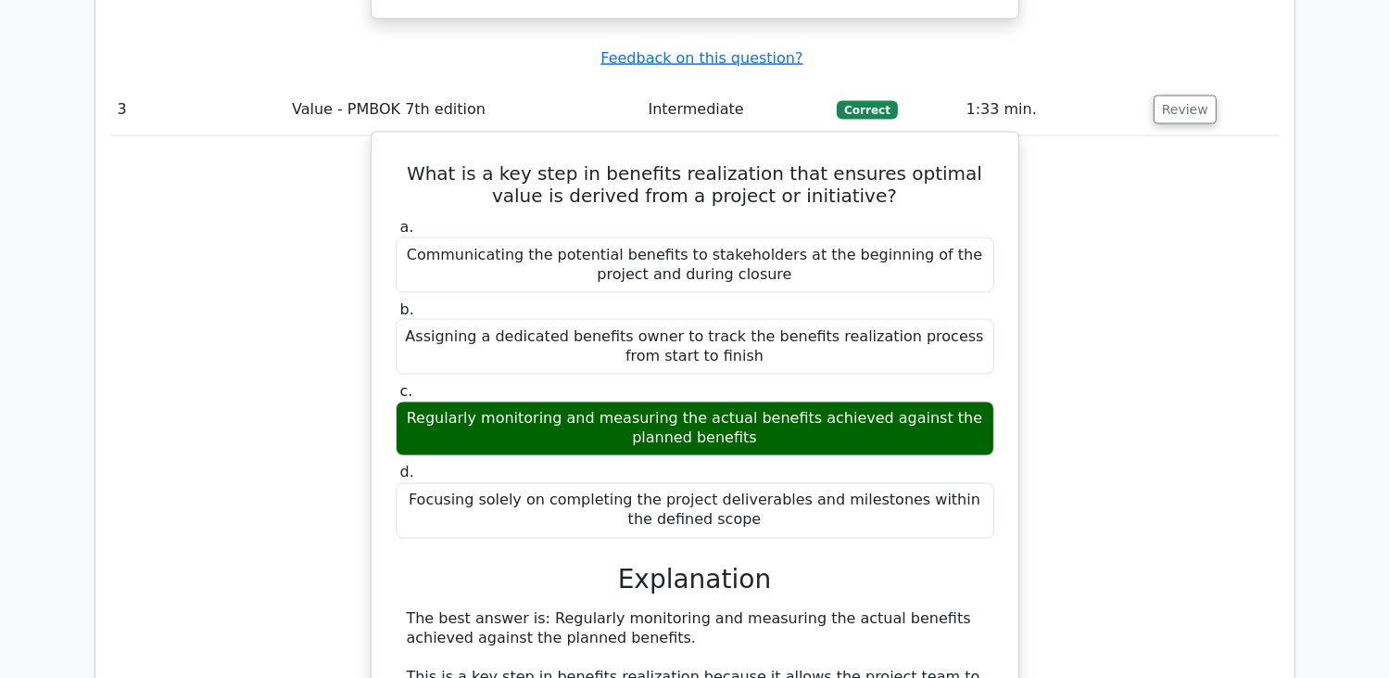
scroll to position [3244, 0]
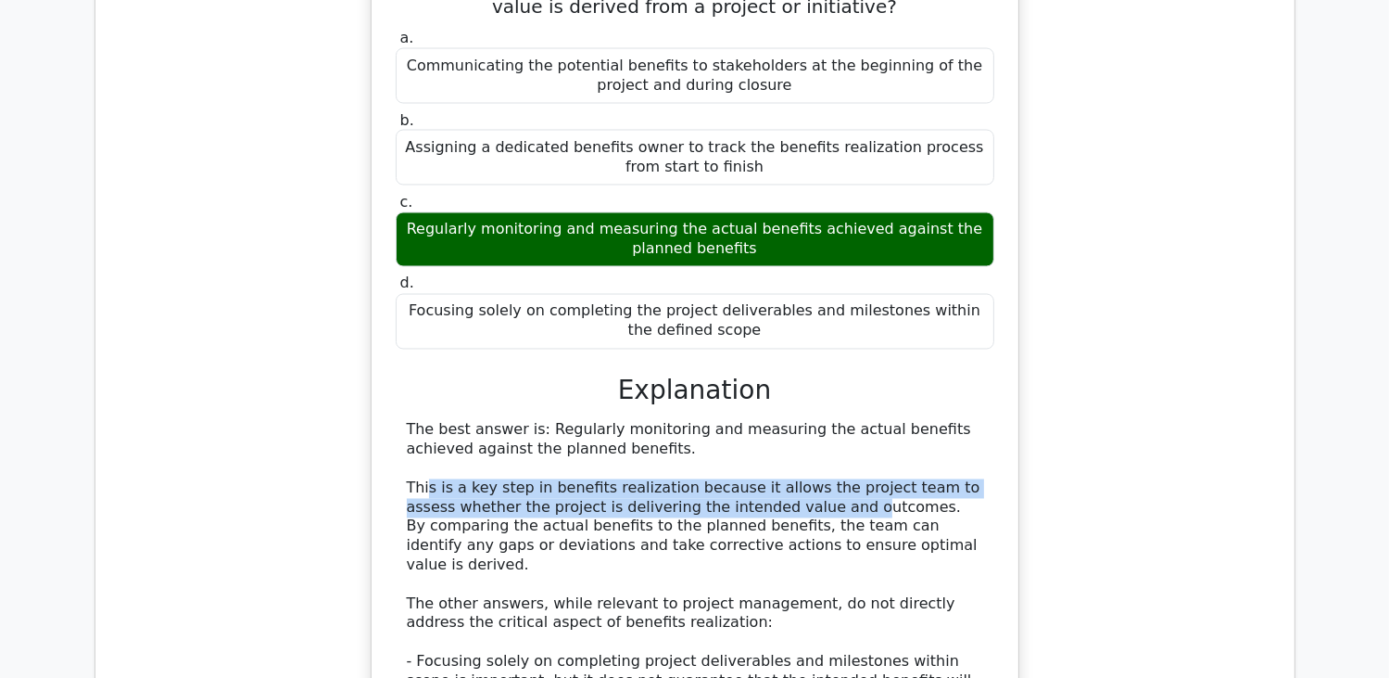
drag, startPoint x: 425, startPoint y: 303, endPoint x: 782, endPoint y: 322, distance: 357.3
click at [782, 421] on div "The best answer is: Regularly monitoring and measuring the actual benefits achi…" at bounding box center [695, 633] width 577 height 425
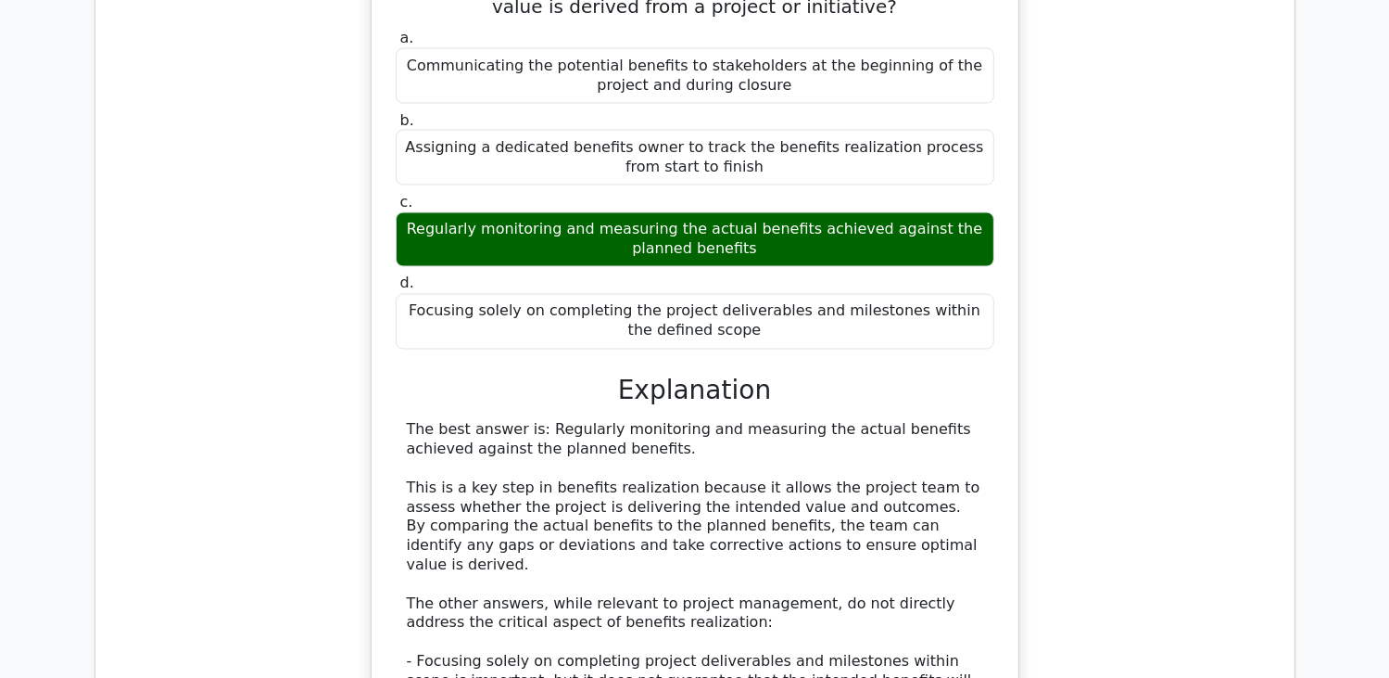
drag, startPoint x: 782, startPoint y: 322, endPoint x: 782, endPoint y: 359, distance: 37.1
click at [782, 421] on div "The best answer is: Regularly monitoring and measuring the actual benefits achi…" at bounding box center [695, 633] width 577 height 425
drag, startPoint x: 690, startPoint y: 340, endPoint x: 852, endPoint y: 344, distance: 162.2
click at [852, 421] on div "The best answer is: Regularly monitoring and measuring the actual benefits achi…" at bounding box center [695, 633] width 577 height 425
drag, startPoint x: 693, startPoint y: 353, endPoint x: 840, endPoint y: 356, distance: 146.5
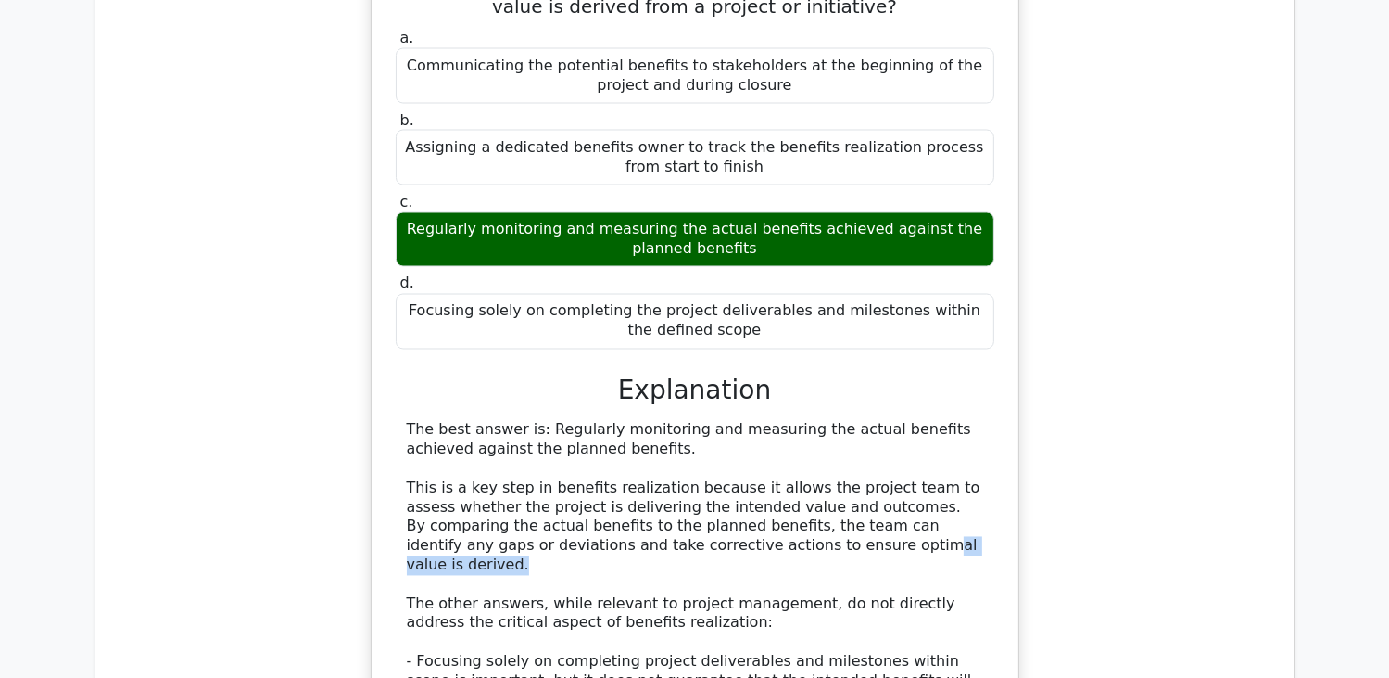
click at [840, 421] on div "The best answer is: Regularly monitoring and measuring the actual benefits achi…" at bounding box center [695, 633] width 577 height 425
drag, startPoint x: 686, startPoint y: 340, endPoint x: 846, endPoint y: 337, distance: 160.4
click at [846, 421] on div "The best answer is: Regularly monitoring and measuring the actual benefits achi…" at bounding box center [695, 633] width 577 height 425
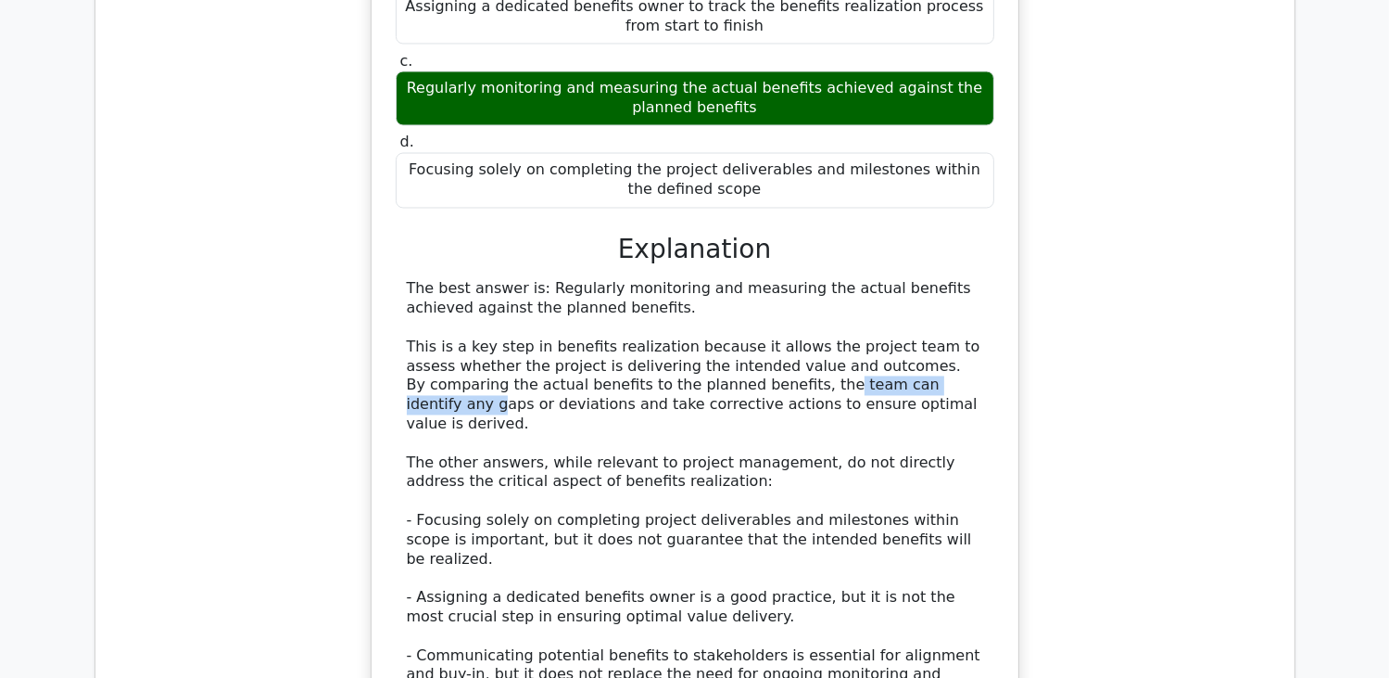
scroll to position [3429, 0]
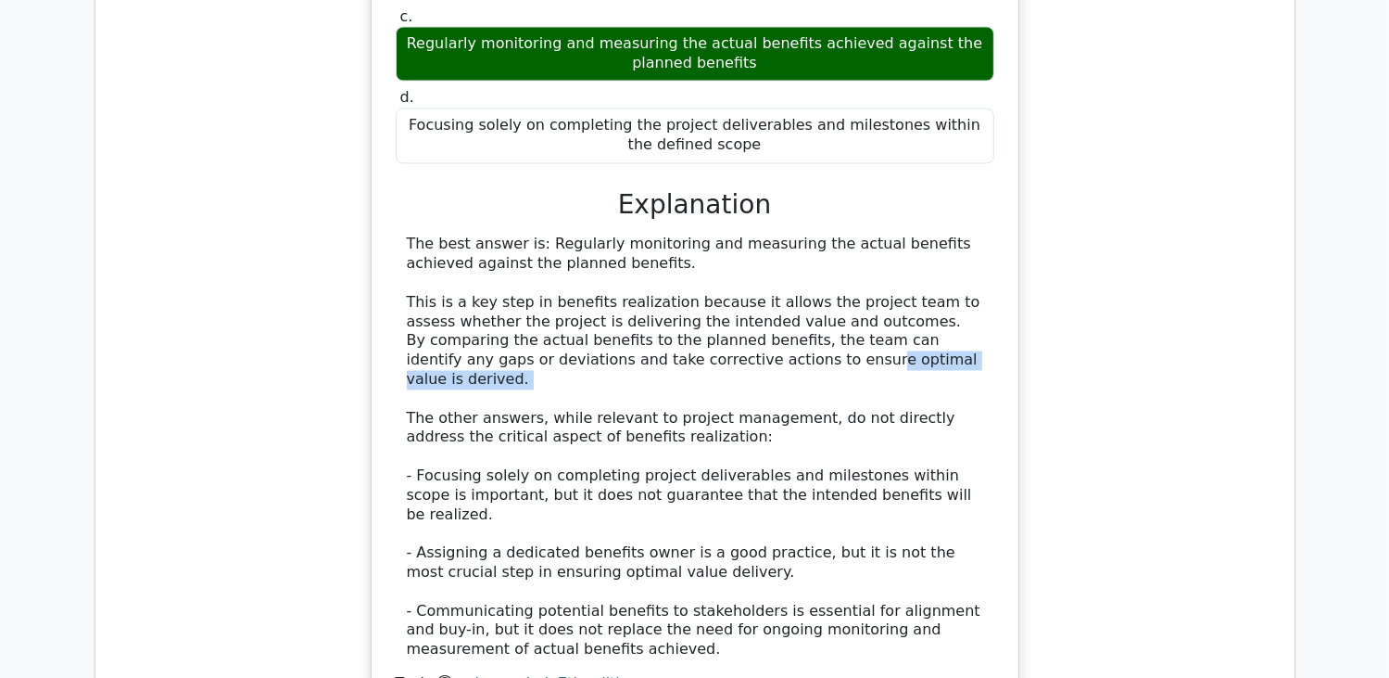
drag, startPoint x: 512, startPoint y: 191, endPoint x: 630, endPoint y: 202, distance: 119.2
click at [630, 235] on div "The best answer is: Regularly monitoring and measuring the actual benefits achi…" at bounding box center [695, 447] width 577 height 425
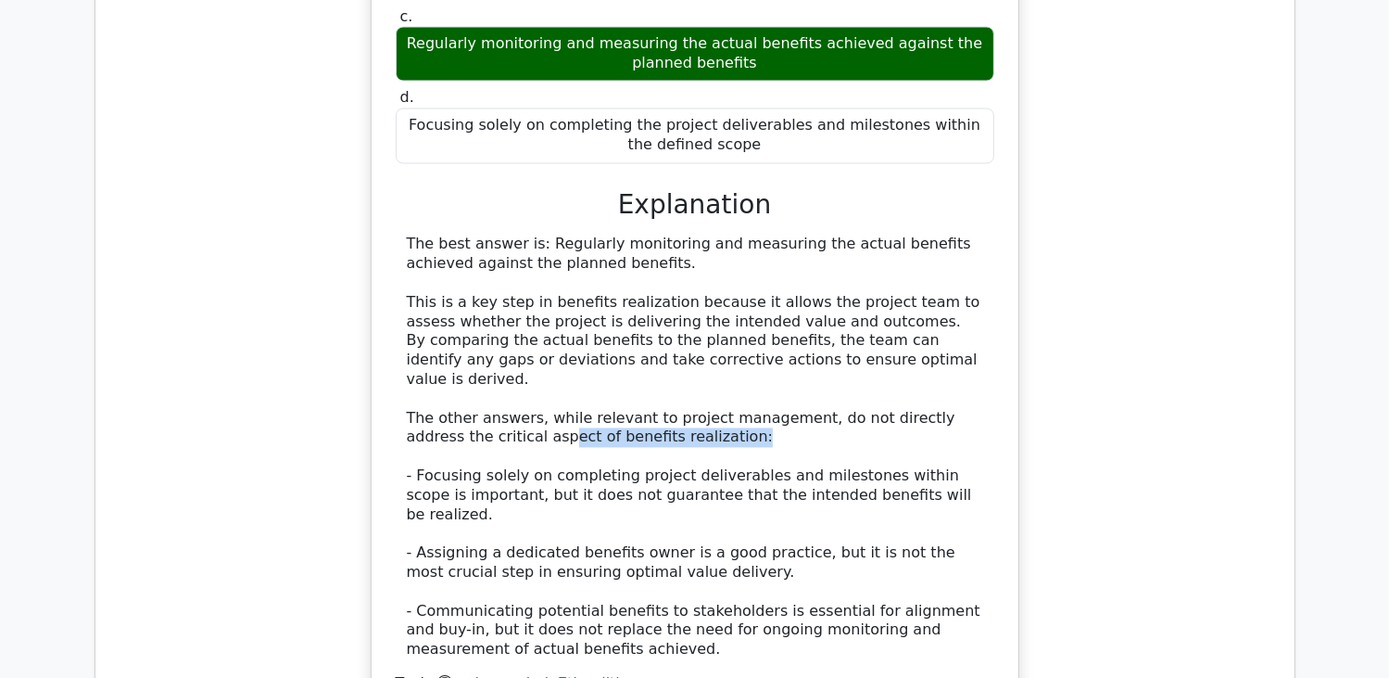
drag, startPoint x: 489, startPoint y: 224, endPoint x: 858, endPoint y: 227, distance: 368.9
click at [858, 235] on div "The best answer is: Regularly monitoring and measuring the actual benefits achi…" at bounding box center [695, 447] width 577 height 425
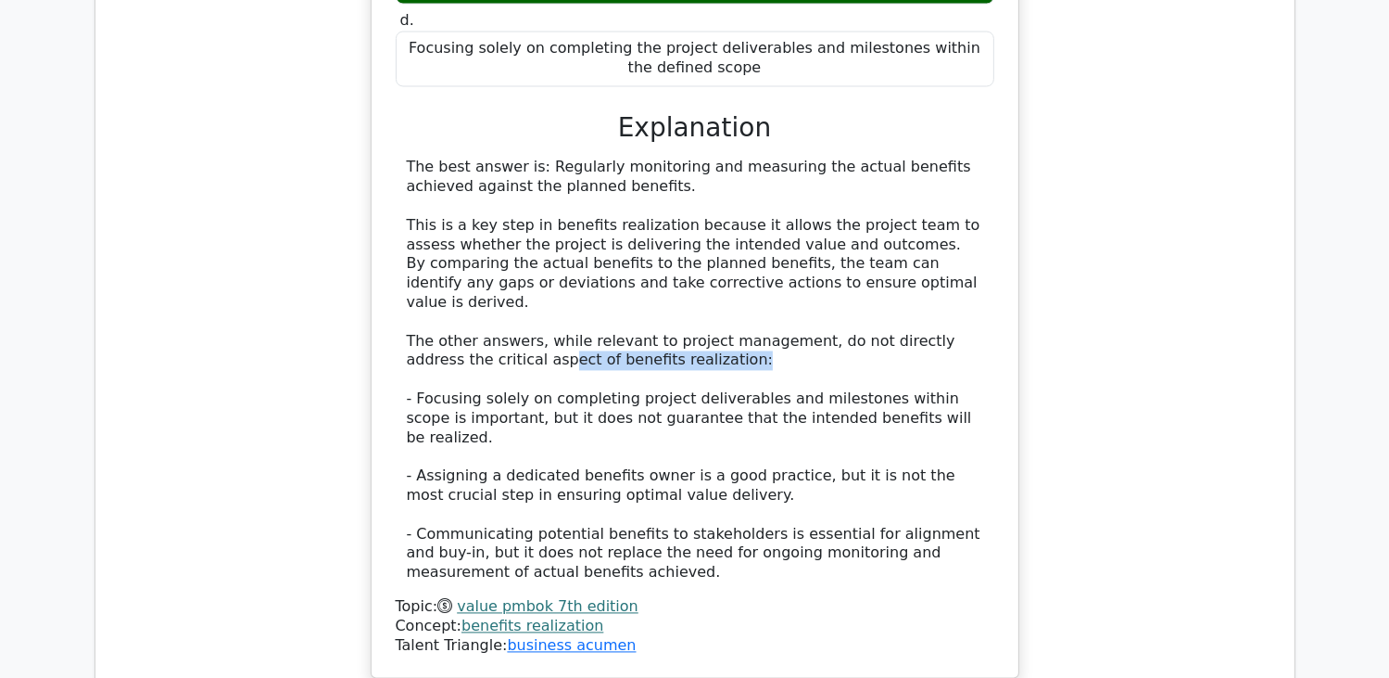
scroll to position [3522, 0]
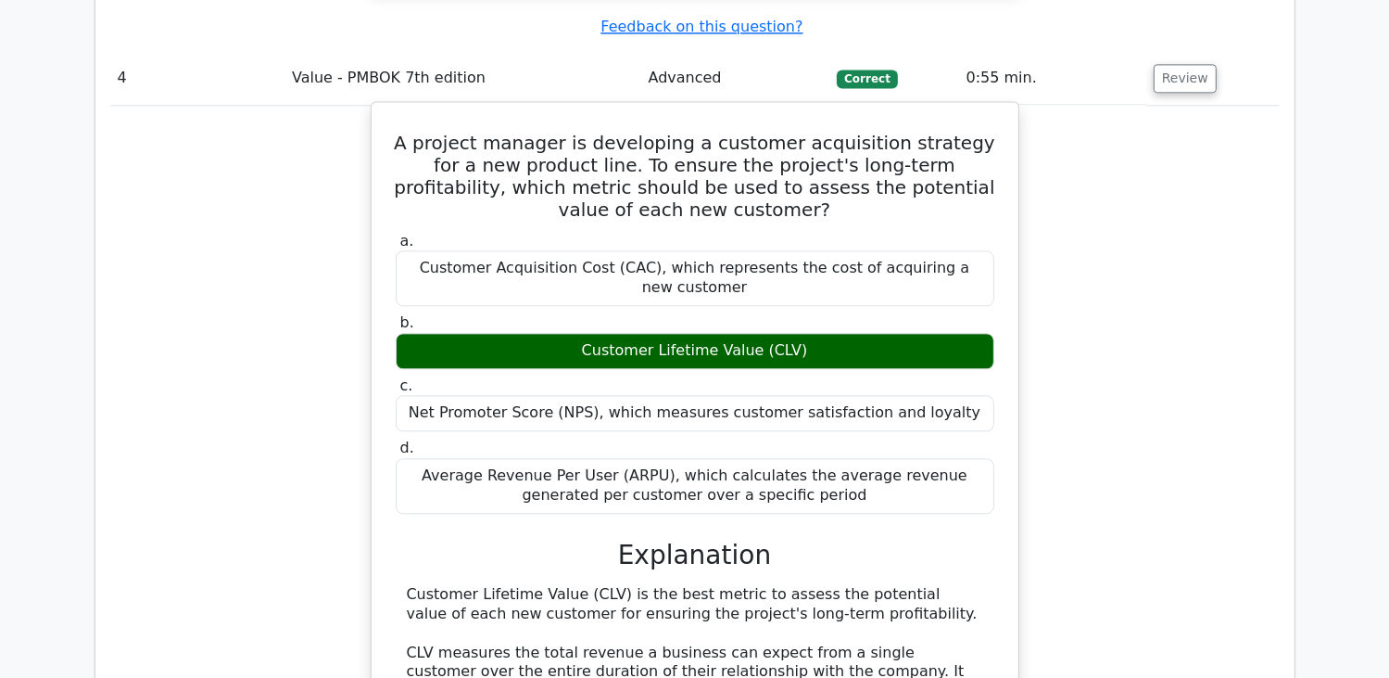
scroll to position [4356, 0]
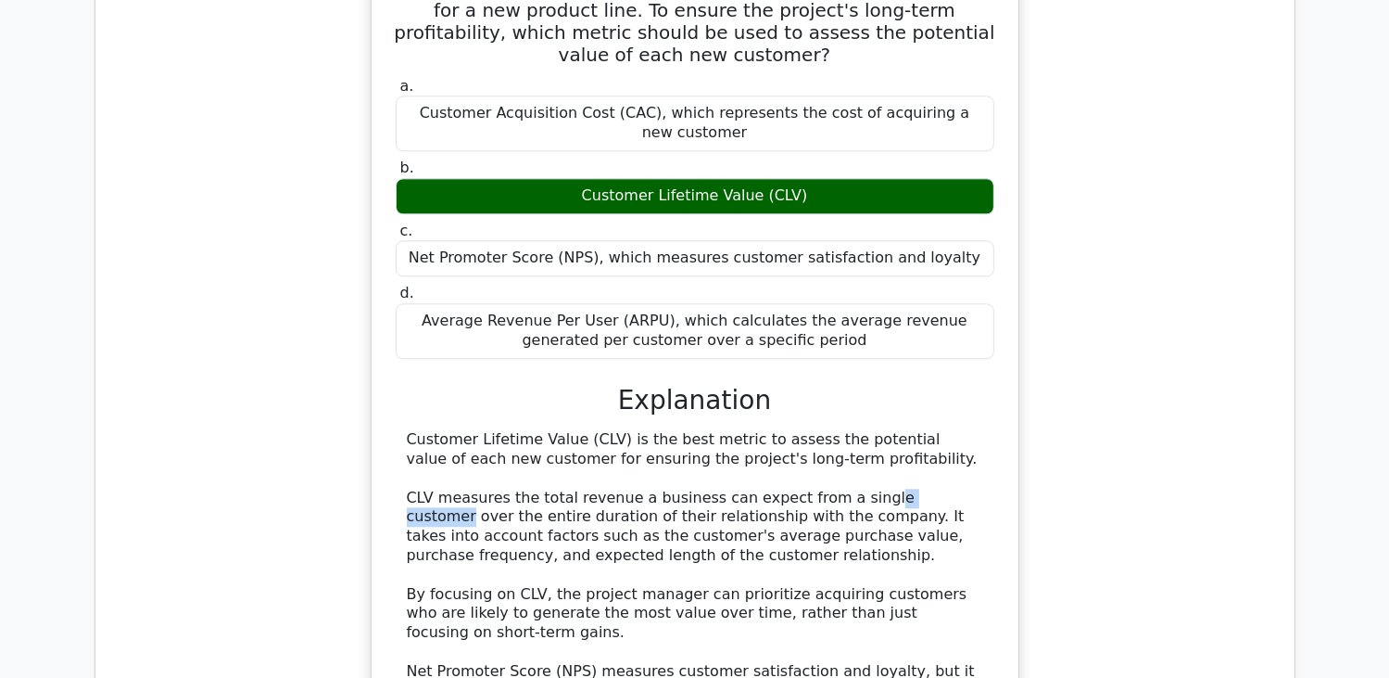
click at [910, 430] on div "Customer Lifetime Value (CLV) is the best metric to assess the potential value …" at bounding box center [695, 632] width 577 height 405
drag, startPoint x: 452, startPoint y: 272, endPoint x: 589, endPoint y: 270, distance: 137.2
click at [589, 430] on div "Customer Lifetime Value (CLV) is the best metric to assess the potential value …" at bounding box center [695, 632] width 577 height 405
drag, startPoint x: 589, startPoint y: 270, endPoint x: 805, endPoint y: 247, distance: 216.2
click at [805, 430] on div "Customer Lifetime Value (CLV) is the best metric to assess the potential value …" at bounding box center [695, 632] width 577 height 405
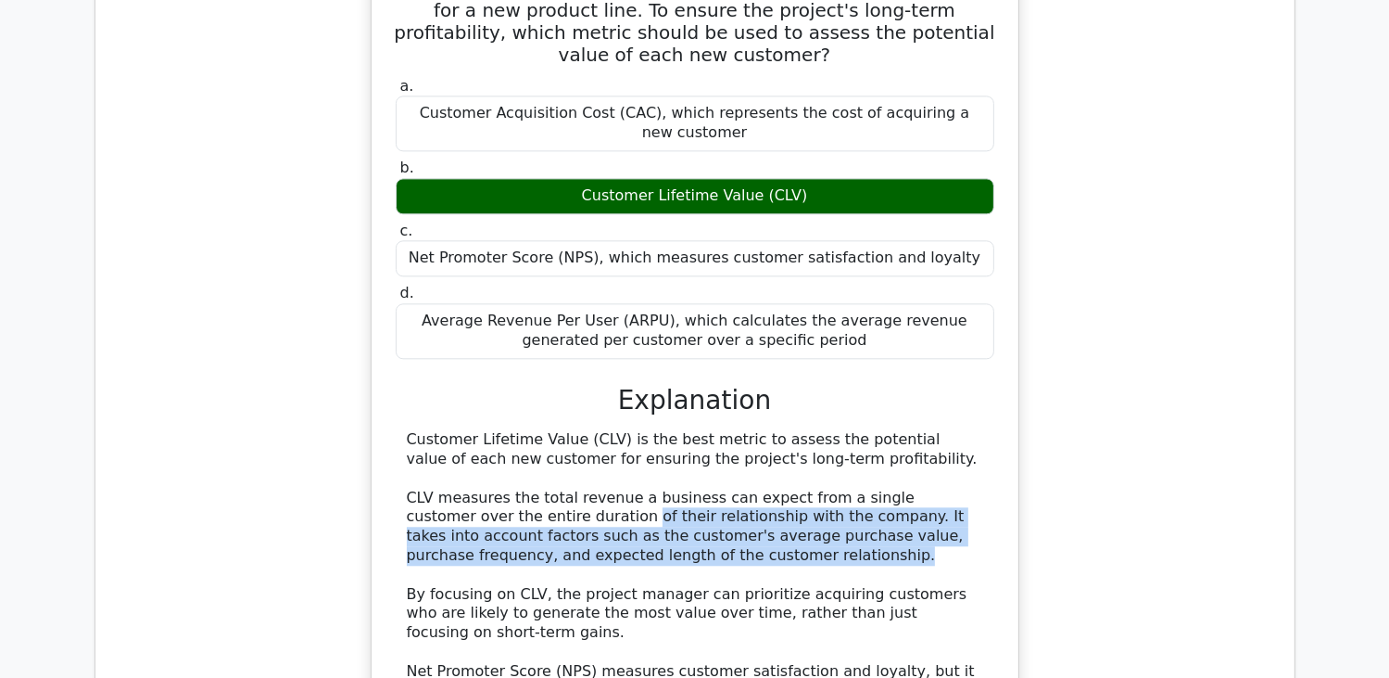
drag, startPoint x: 521, startPoint y: 267, endPoint x: 795, endPoint y: 311, distance: 277.8
click at [795, 430] on div "Customer Lifetime Value (CLV) is the best metric to assess the potential value …" at bounding box center [695, 632] width 577 height 405
drag, startPoint x: 795, startPoint y: 311, endPoint x: 746, endPoint y: 322, distance: 50.4
click at [746, 430] on div "Customer Lifetime Value (CLV) is the best metric to assess the potential value …" at bounding box center [695, 632] width 577 height 405
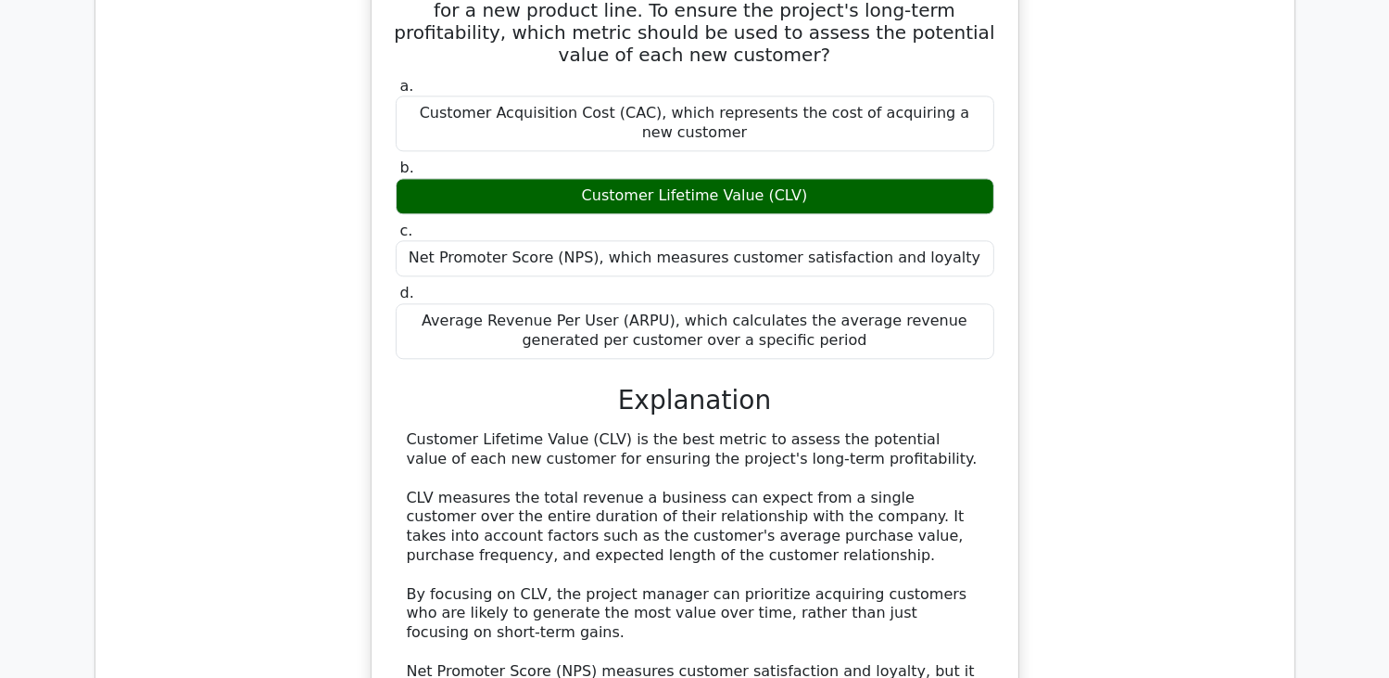
drag, startPoint x: 746, startPoint y: 322, endPoint x: 635, endPoint y: 344, distance: 113.4
click at [635, 430] on div "Customer Lifetime Value (CLV) is the best metric to assess the potential value …" at bounding box center [695, 632] width 577 height 405
drag, startPoint x: 495, startPoint y: 302, endPoint x: 534, endPoint y: 297, distance: 39.3
click at [534, 430] on div "Customer Lifetime Value (CLV) is the best metric to assess the potential value …" at bounding box center [695, 632] width 577 height 405
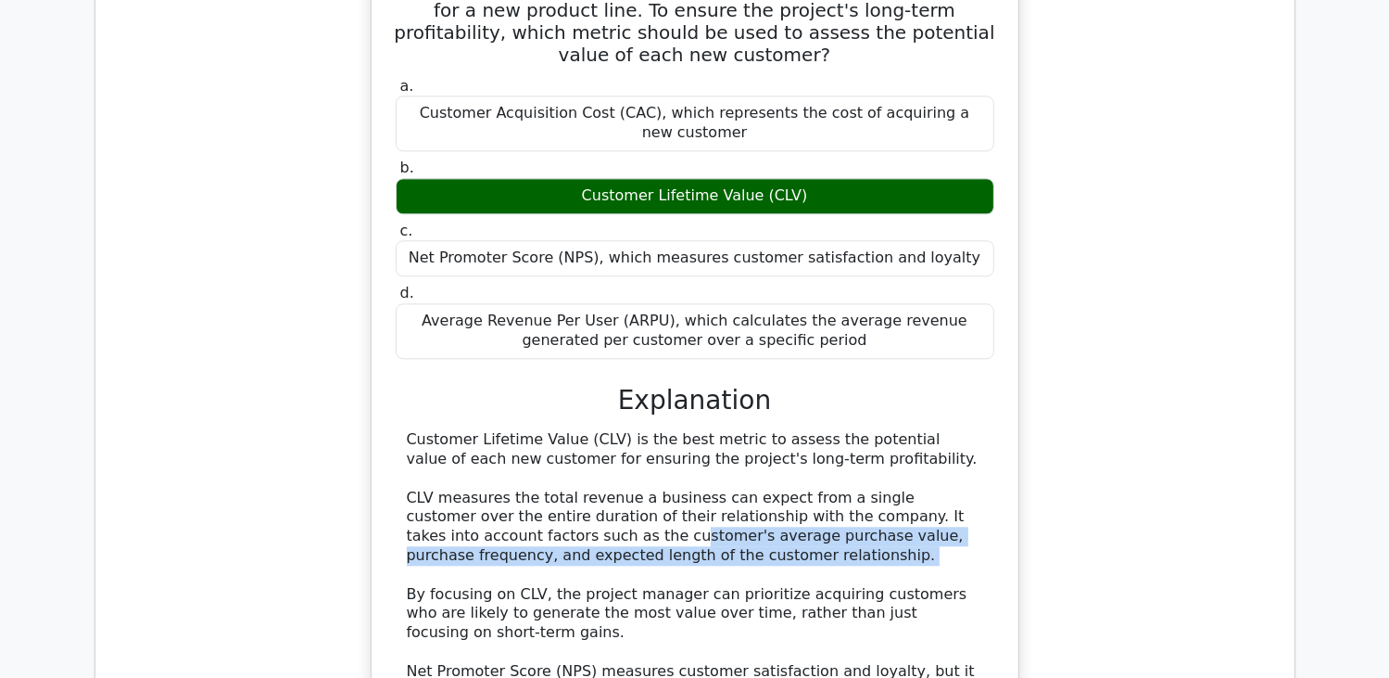
drag, startPoint x: 466, startPoint y: 298, endPoint x: 607, endPoint y: 327, distance: 143.8
click at [607, 430] on div "Customer Lifetime Value (CLV) is the best metric to assess the potential value …" at bounding box center [695, 632] width 577 height 405
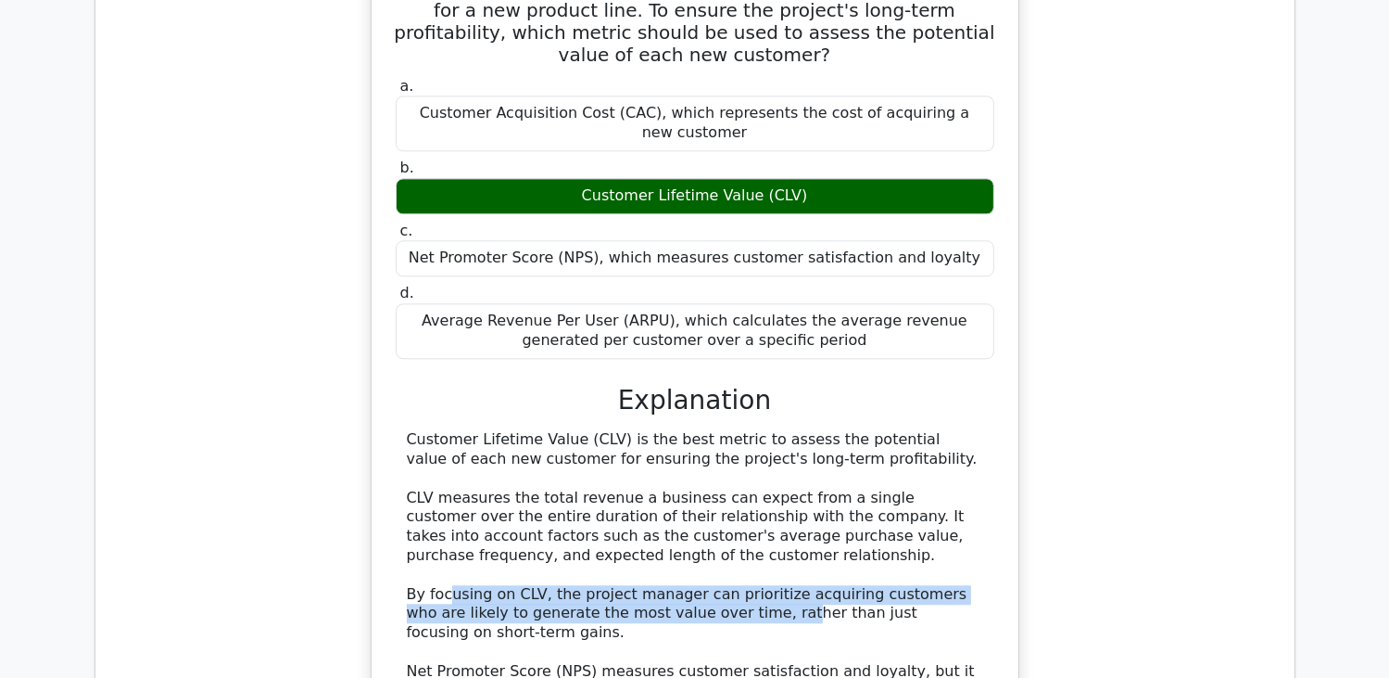
drag, startPoint x: 446, startPoint y: 360, endPoint x: 709, endPoint y: 373, distance: 263.6
click at [709, 430] on div "Customer Lifetime Value (CLV) is the best metric to assess the potential value …" at bounding box center [695, 632] width 577 height 405
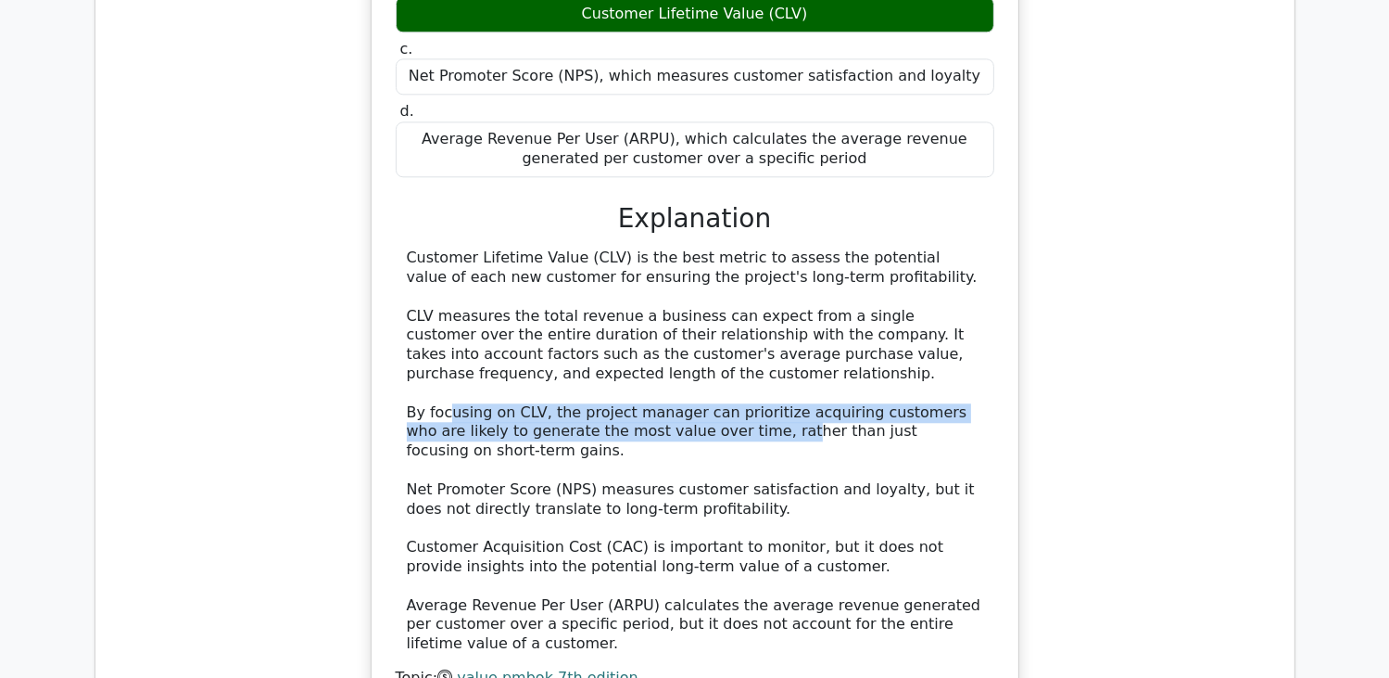
scroll to position [4634, 0]
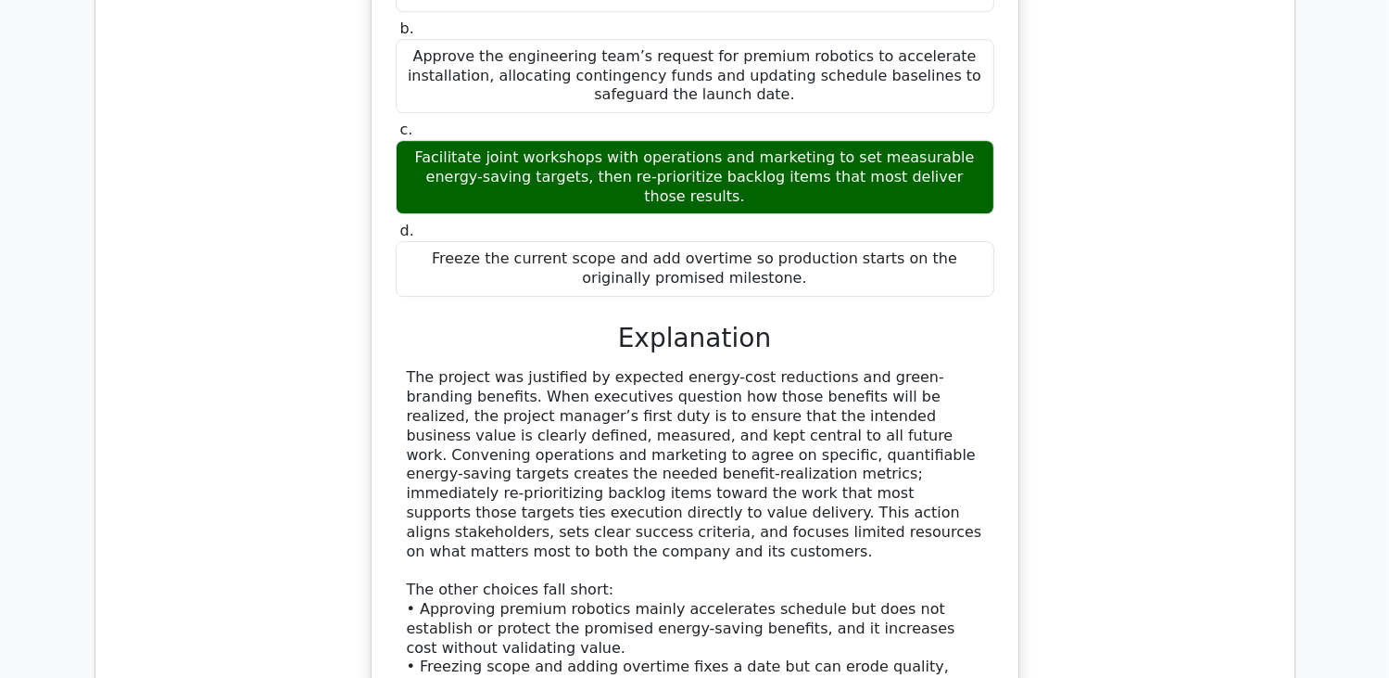
scroll to position [5747, 0]
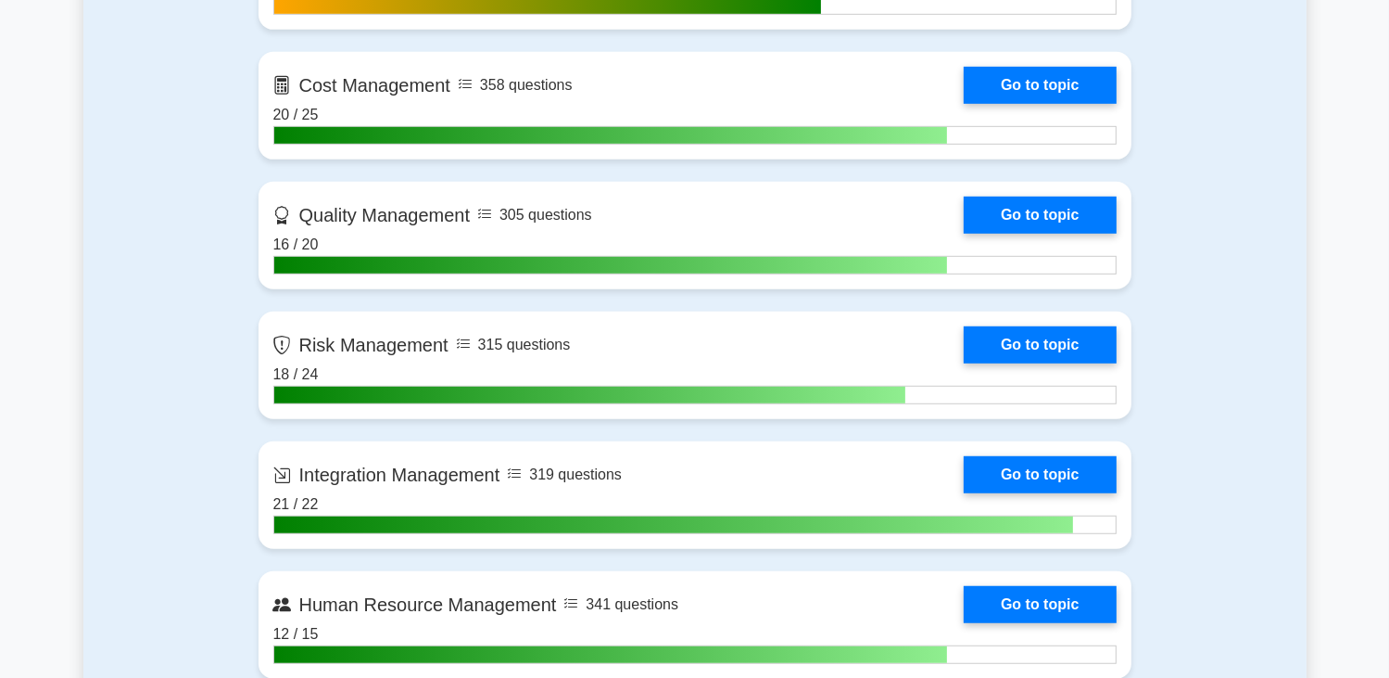
scroll to position [648, 0]
